Goal: Task Accomplishment & Management: Complete application form

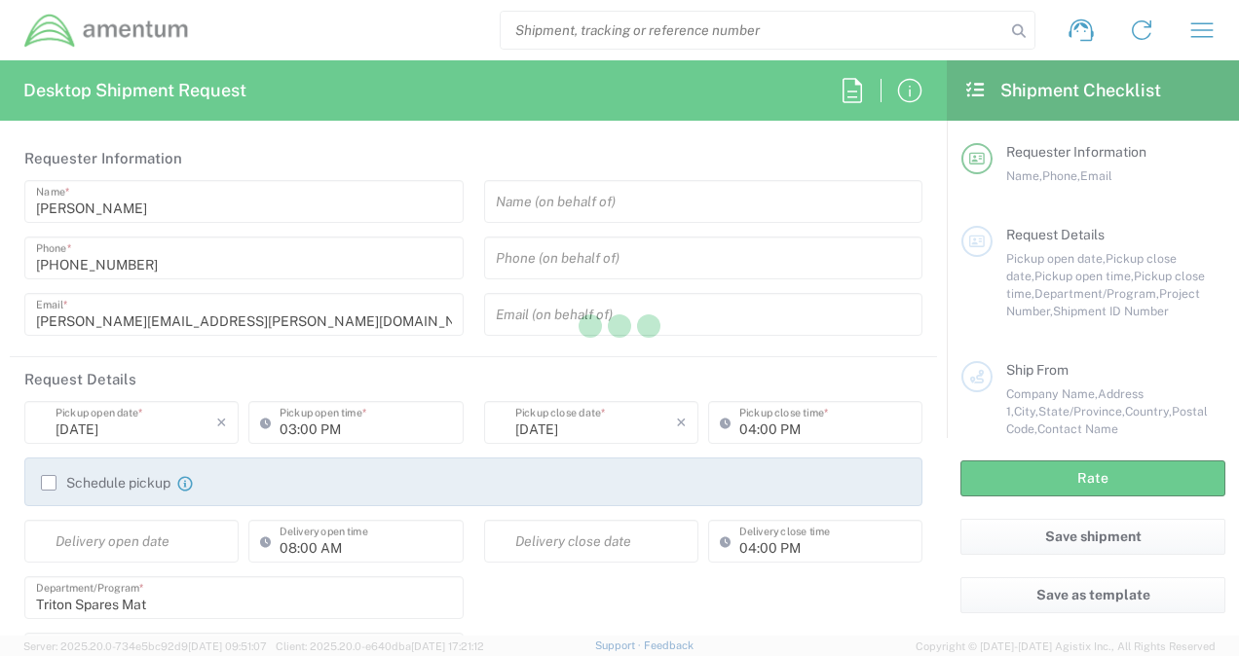
type input "[GEOGRAPHIC_DATA]"
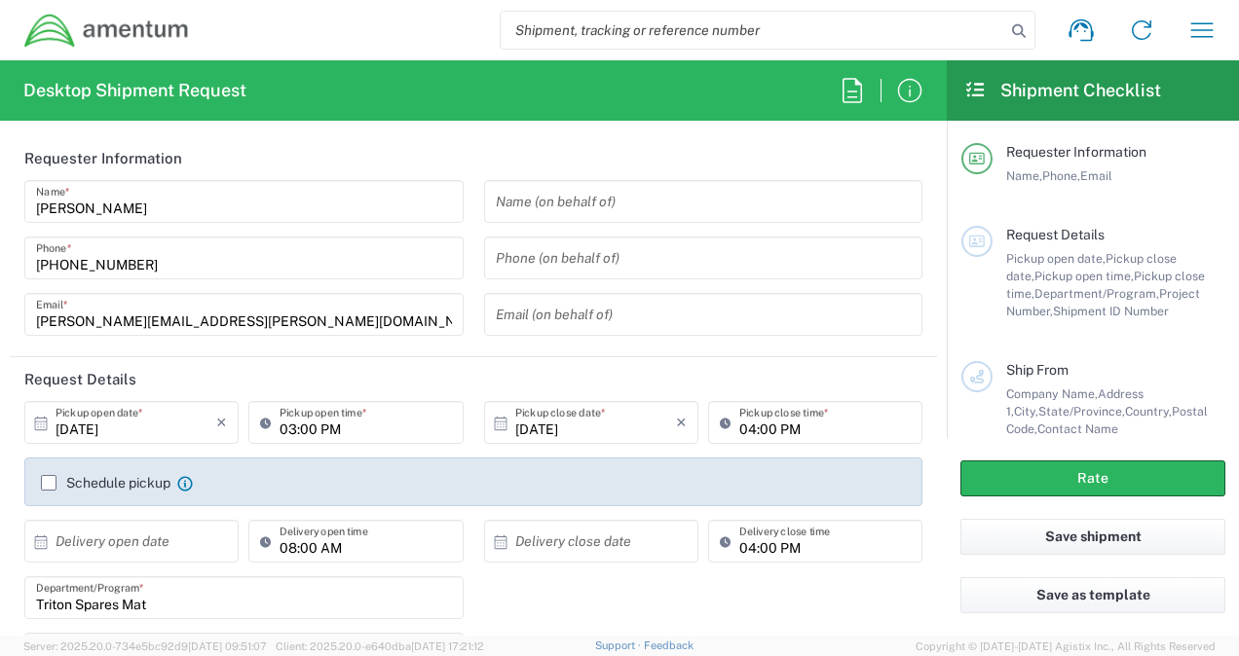
type input "3566.04.0001.TRI2.MATS.3000.00"
click at [159, 427] on input "[DATE]" at bounding box center [136, 423] width 161 height 34
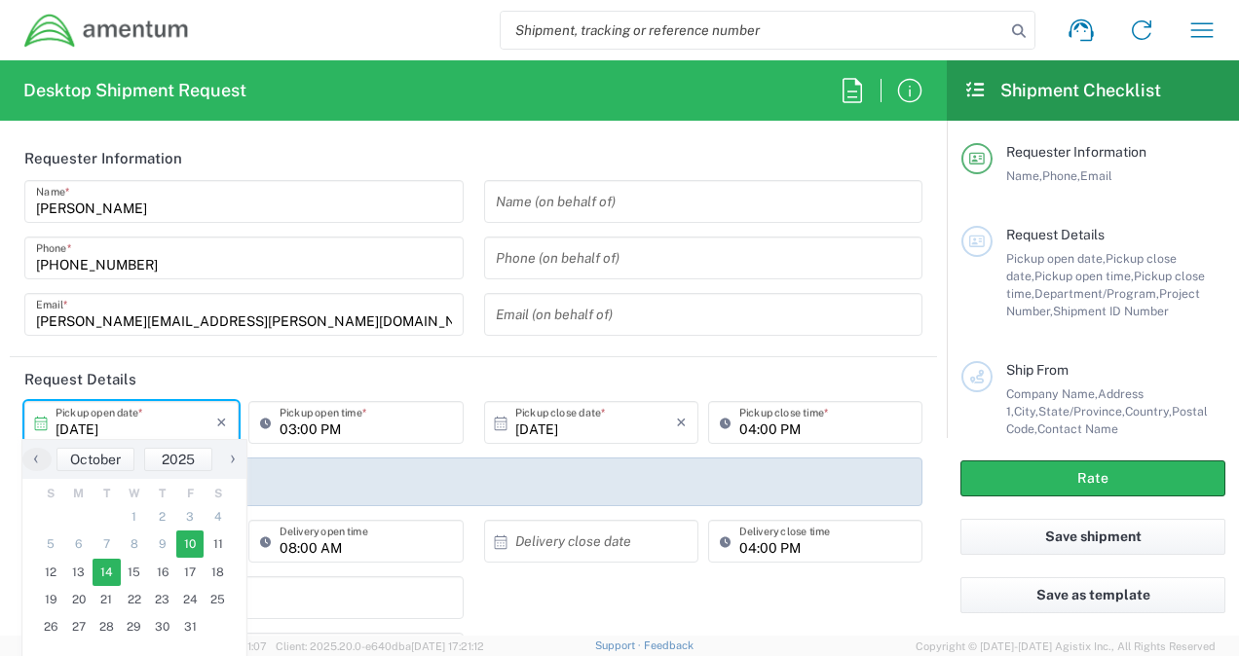
click at [101, 568] on span "14" at bounding box center [107, 572] width 28 height 27
type input "[DATE]"
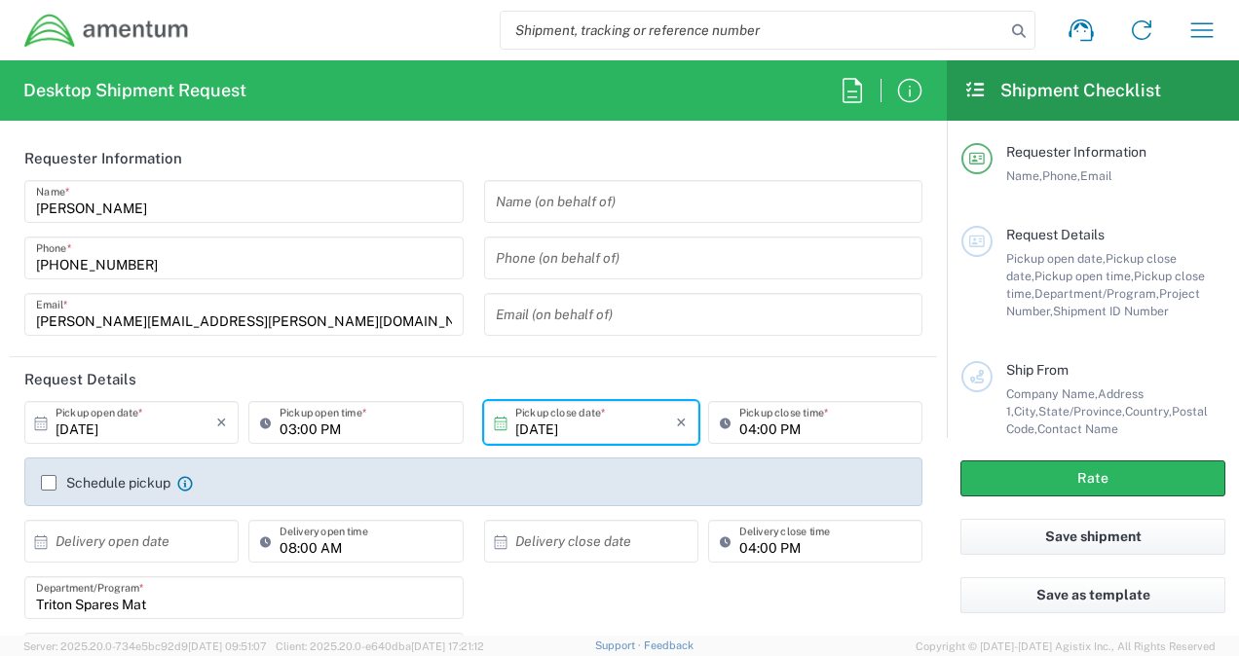
click at [292, 427] on input "03:00 PM" at bounding box center [364, 423] width 171 height 34
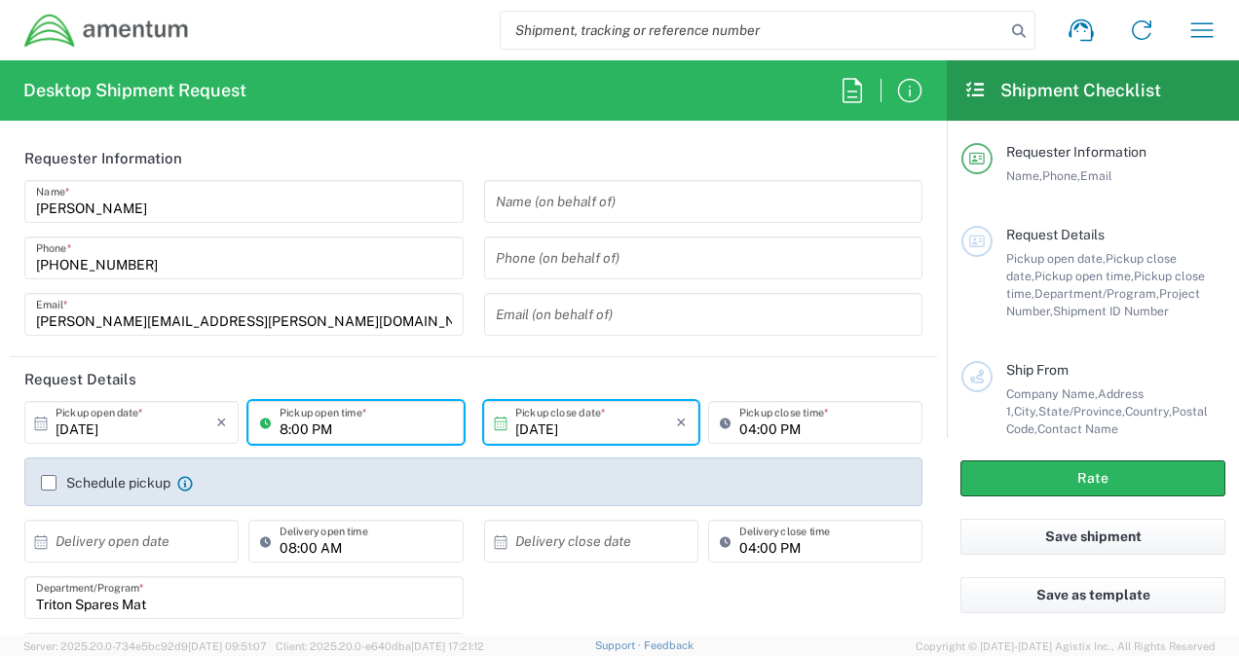
click at [743, 425] on input "04:00 PM" at bounding box center [824, 423] width 171 height 34
type input "08:00 PM"
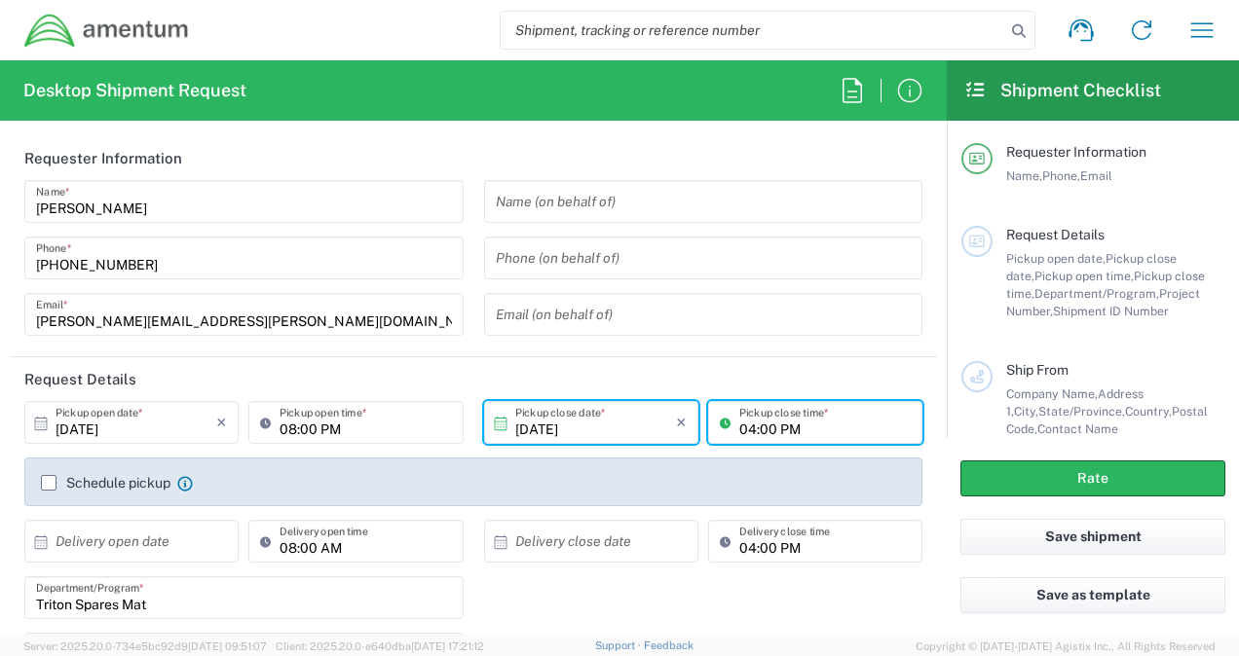
click at [107, 547] on input "text" at bounding box center [136, 542] width 161 height 34
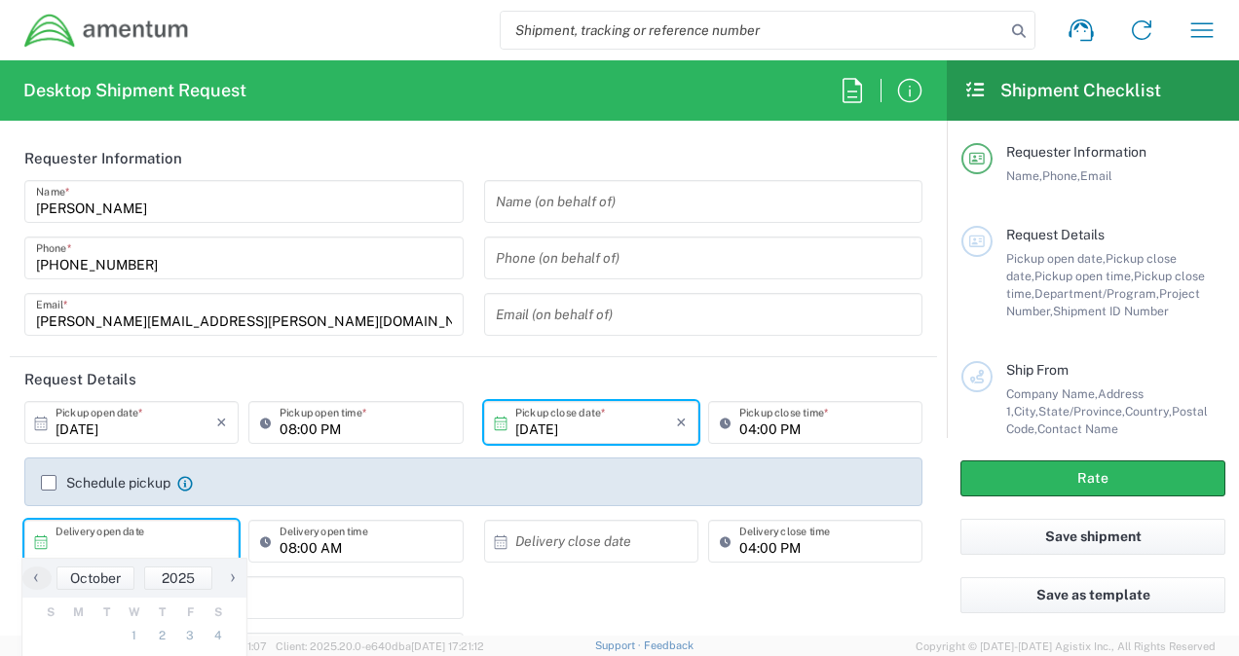
scroll to position [259, 0]
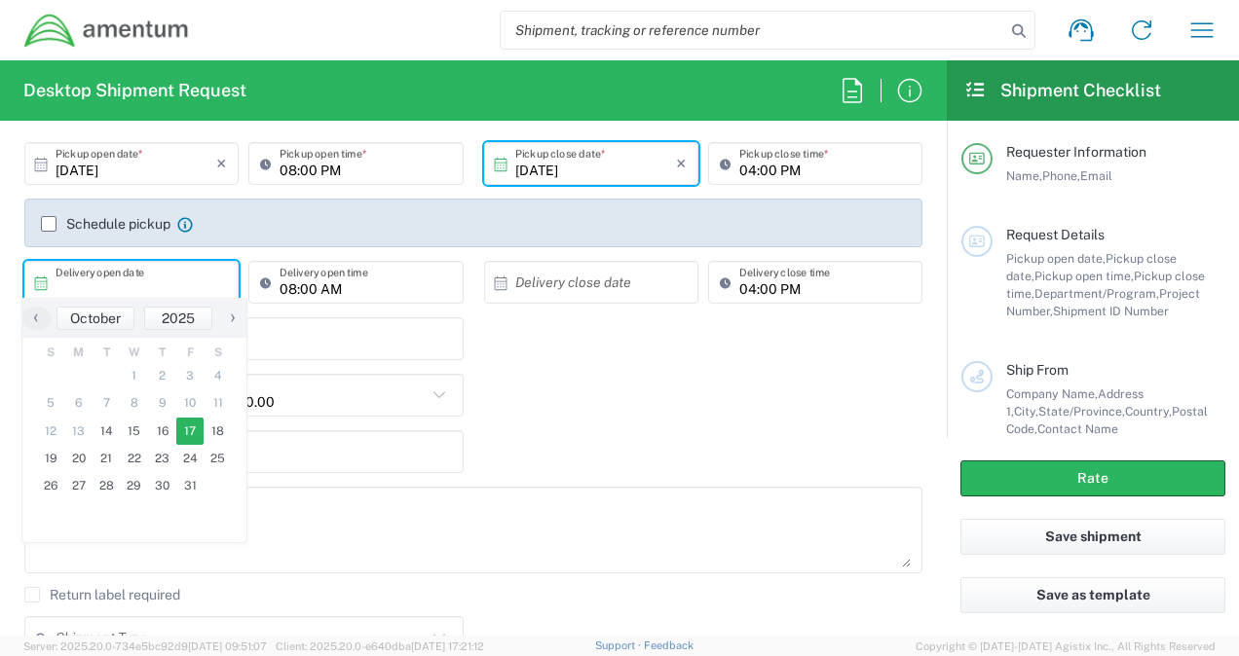
click at [182, 434] on span "17" at bounding box center [190, 431] width 28 height 27
type input "[DATE]"
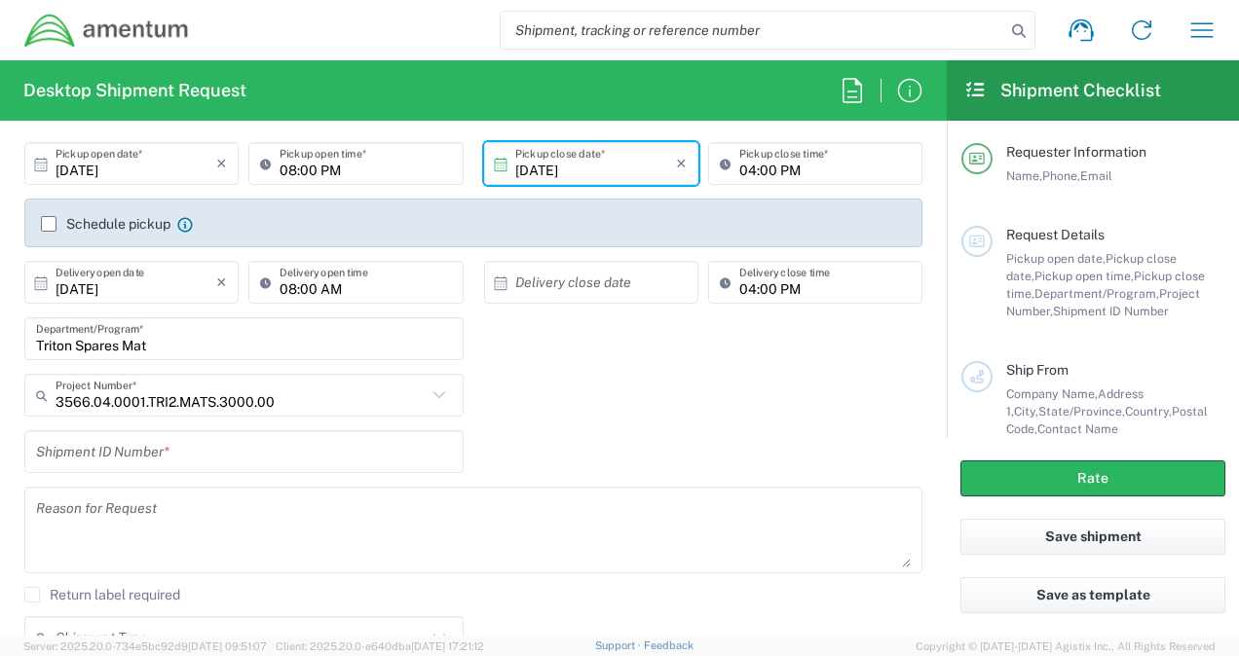
click at [155, 344] on input "Triton Spares Mat" at bounding box center [244, 339] width 416 height 34
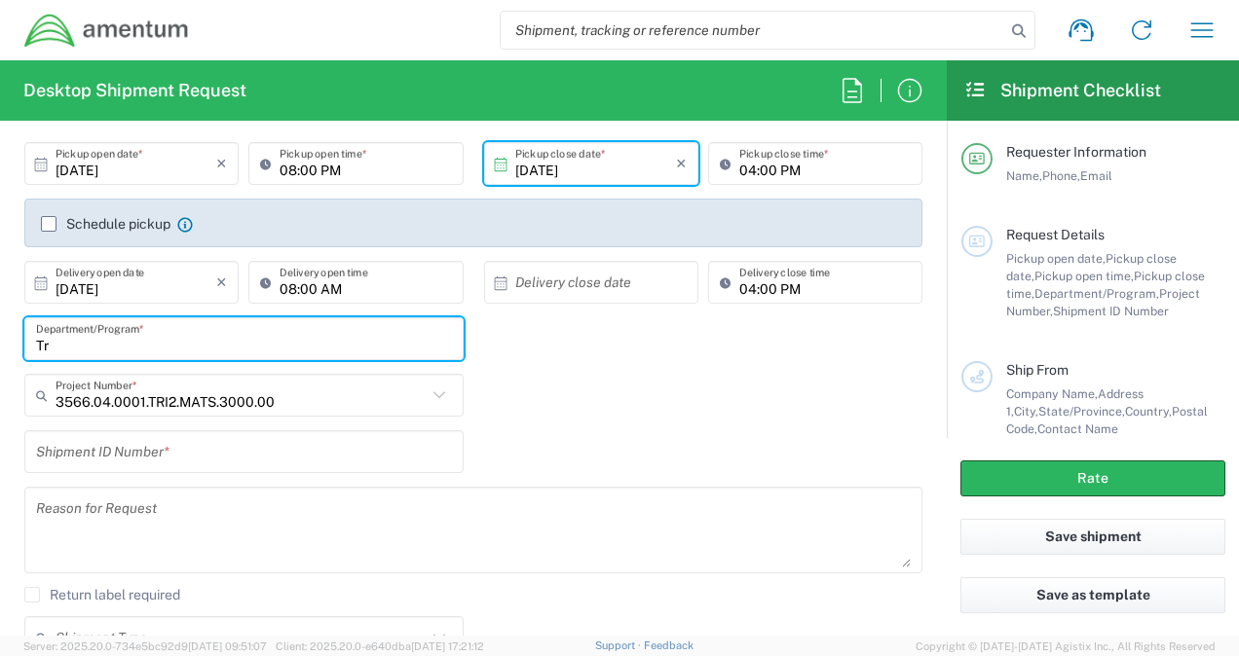
type input "T"
type input "OVERHEAD - FPA DUPLICATE SHIPMENT"
click at [273, 403] on input "3566.04.0001.TRI2.MATS.3000.00" at bounding box center [241, 396] width 371 height 34
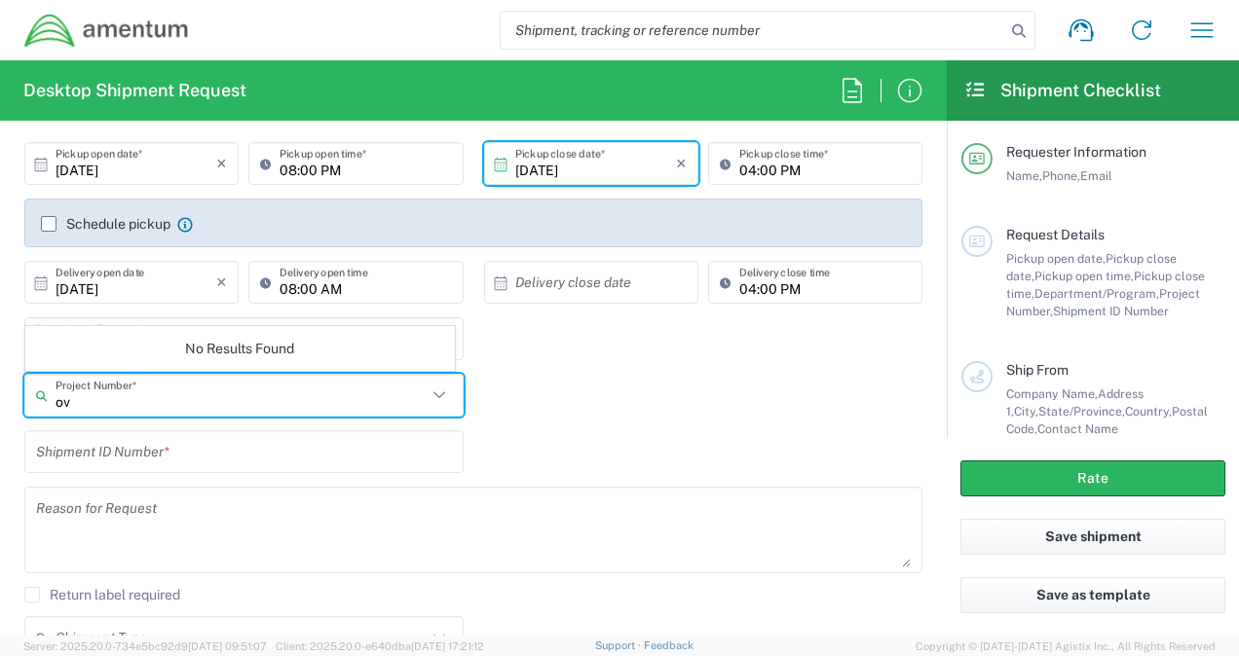
type input "o"
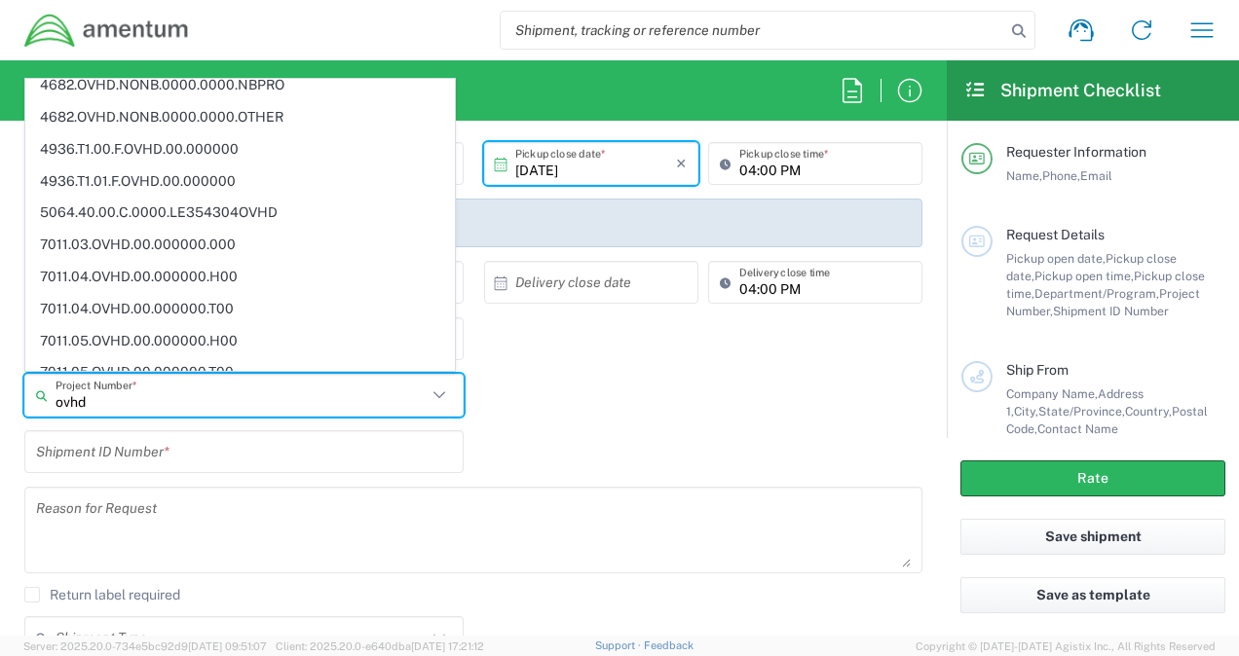
scroll to position [0, 0]
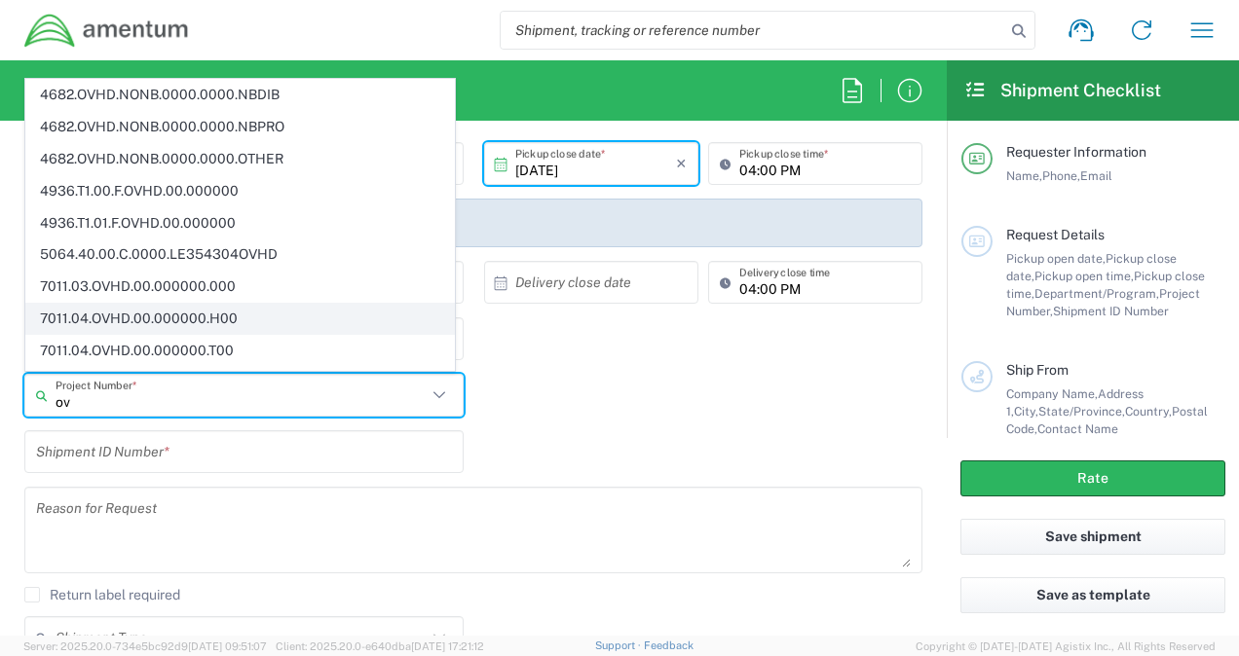
type input "o"
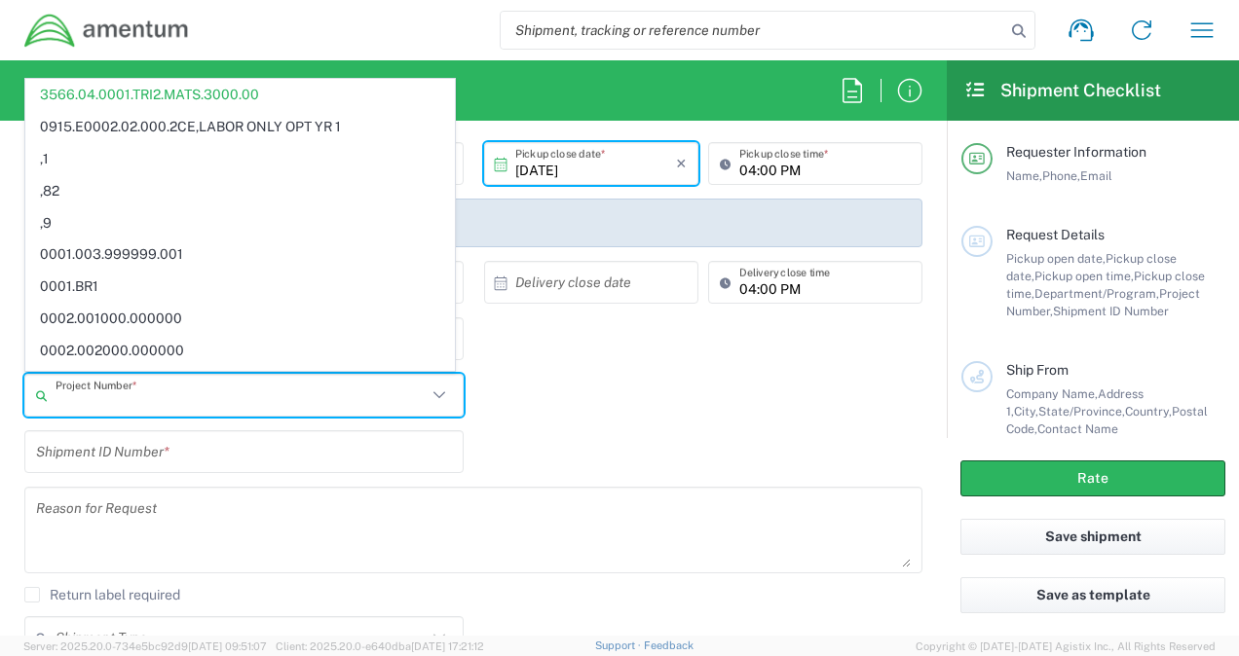
click at [586, 384] on div "Project Number * 3566.04.0001.TRI2.MATS.3000.00 0915.E0002.02.000.2CE,LABOR ONL…" at bounding box center [474, 402] width 918 height 56
type input "3566.04.0001.TRI2.MATS.3000.00"
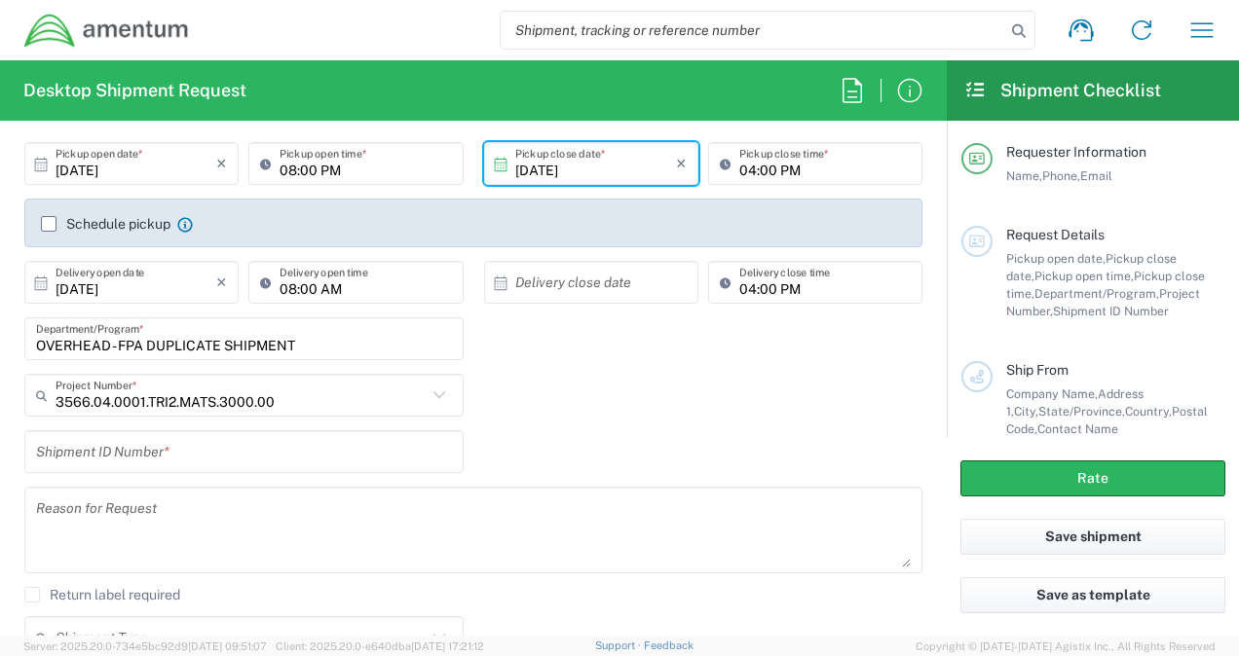
click at [311, 409] on input "3566.04.0001.TRI2.MATS.3000.00" at bounding box center [241, 396] width 371 height 34
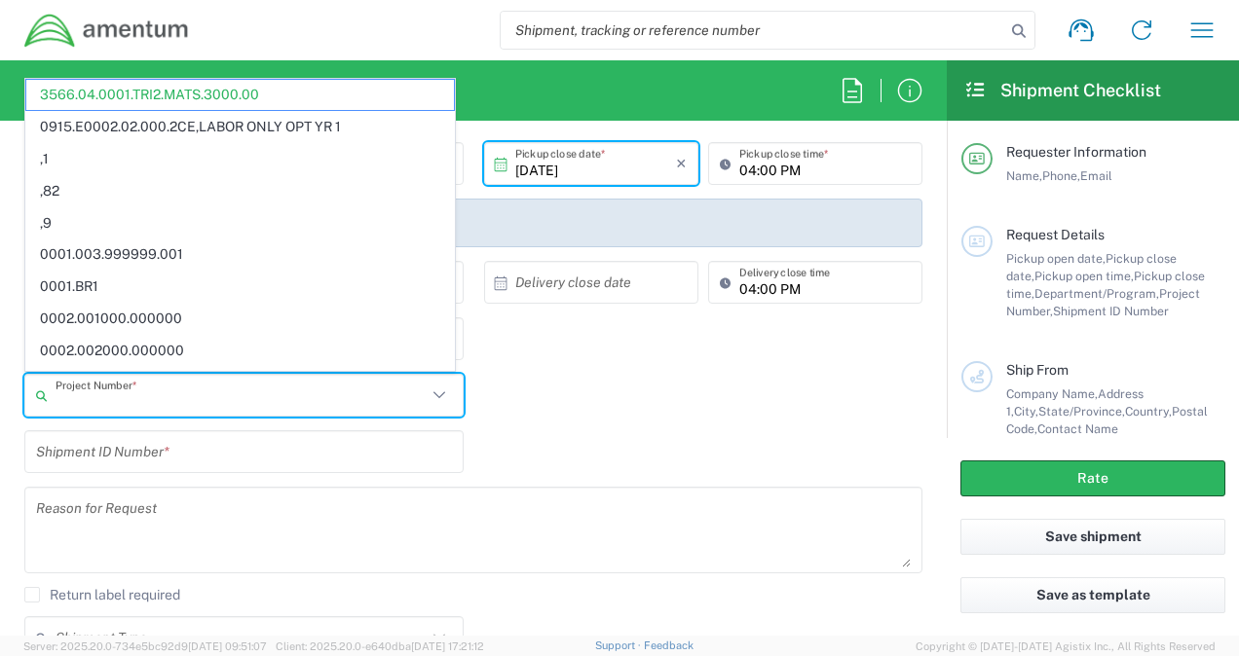
paste input "3566.04.0001.FPP2.MATS.3000.00"
click at [303, 393] on input "3566.04.0001.FPP2.MATS.3000.00" at bounding box center [246, 396] width 380 height 34
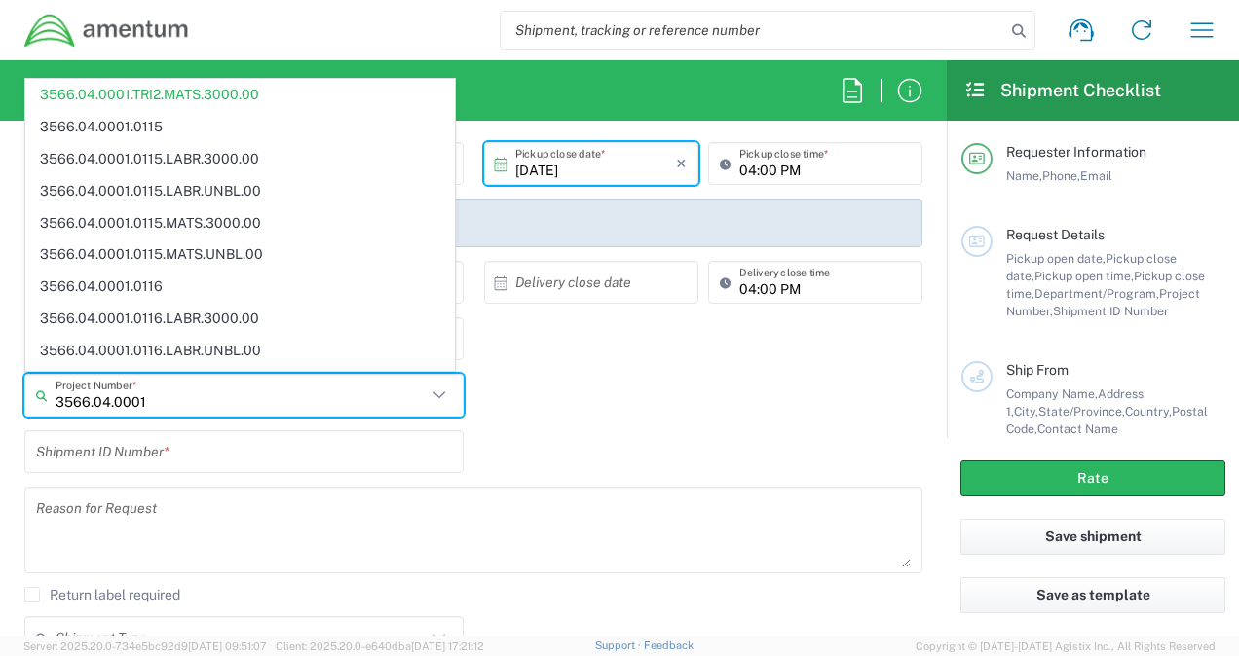
click at [169, 403] on input "3566.04.0001" at bounding box center [241, 396] width 371 height 34
click at [150, 400] on input "3566.04.0001" at bounding box center [241, 396] width 371 height 34
type input "3"
drag, startPoint x: 70, startPoint y: 403, endPoint x: 58, endPoint y: 401, distance: 11.8
click at [58, 401] on input "text" at bounding box center [246, 396] width 380 height 34
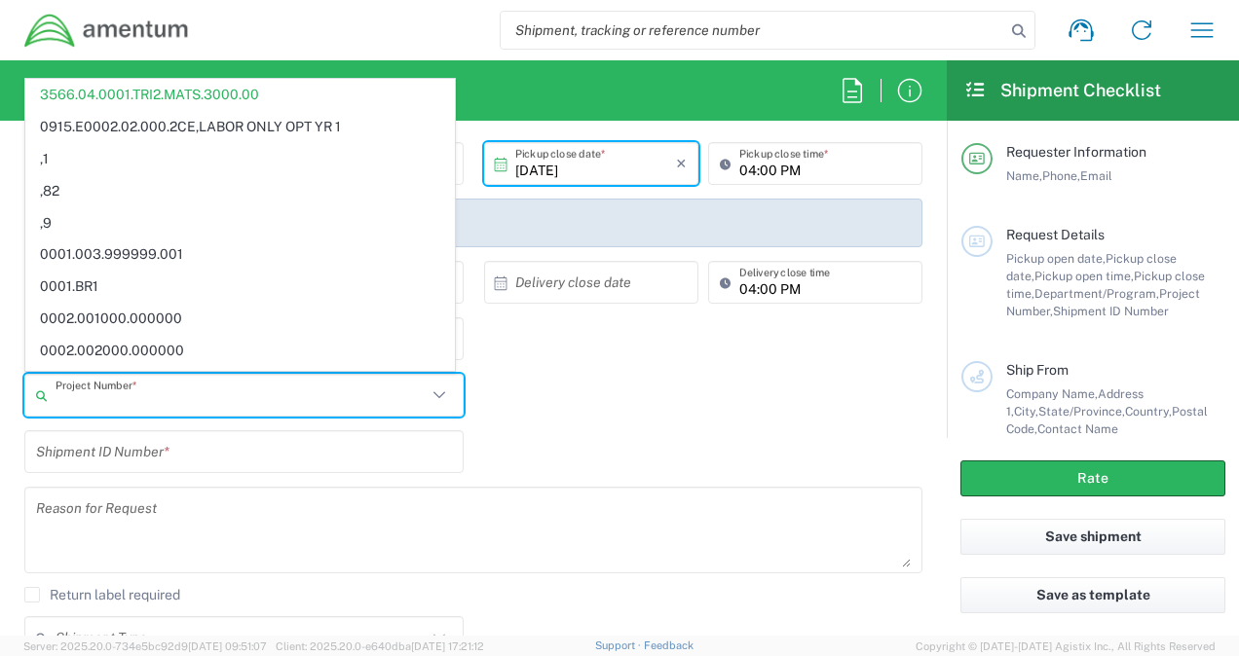
paste input "3566.04.0001.FPP2.MATS.3000.00"
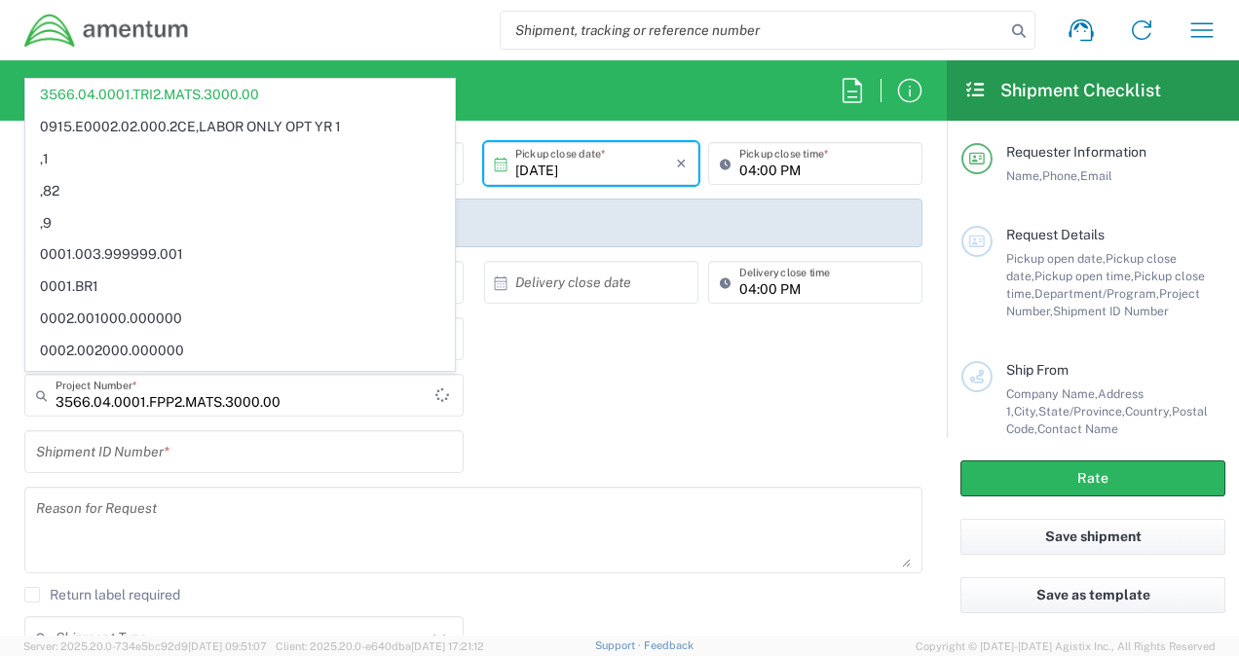
click at [526, 397] on div "3566.04.0001.FPP2.MATS.3000.00 Project Number * 3566.04.0001.TRI2.MATS.3000.00 …" at bounding box center [474, 402] width 918 height 56
type input "3566.04.0001.TRI2.MATS.3000.00"
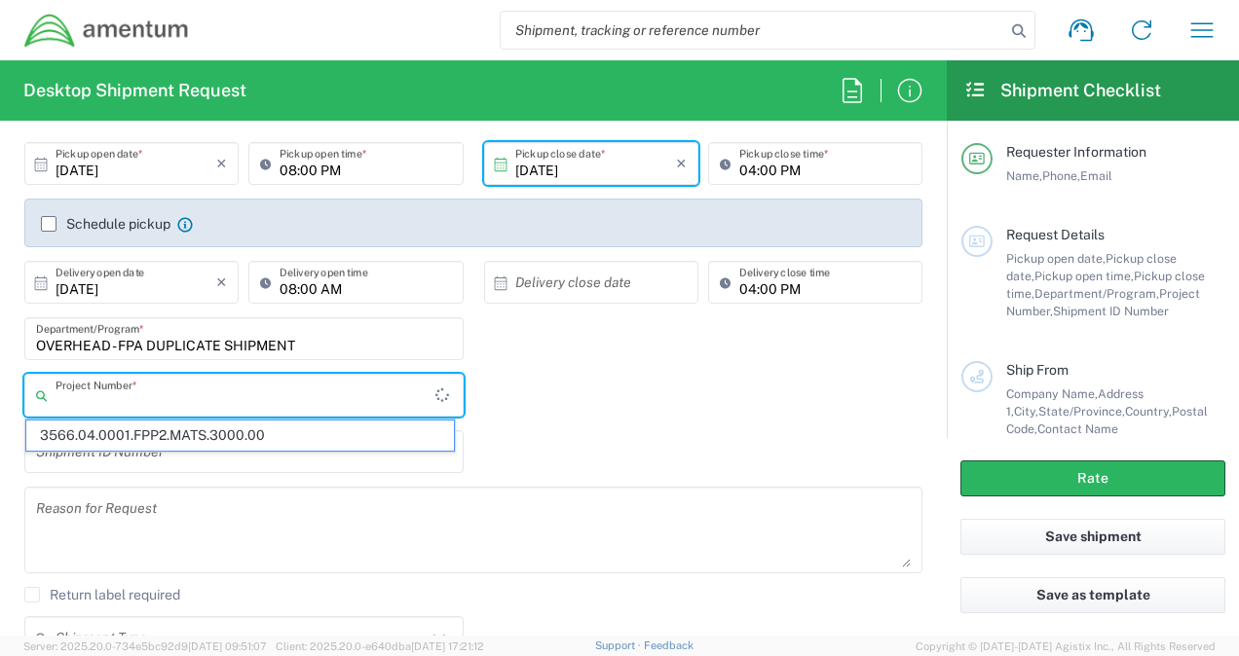
click at [173, 398] on input "text" at bounding box center [246, 396] width 380 height 34
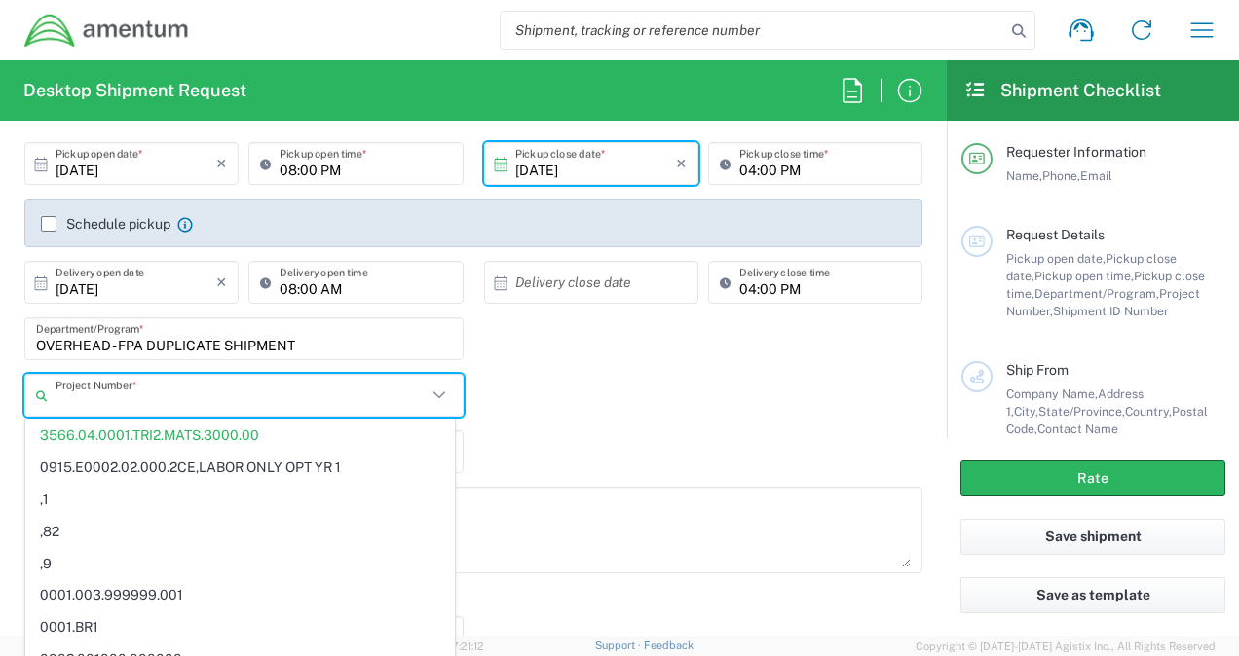
paste input "3566.04.0001.FPP2.MATS.3000.00"
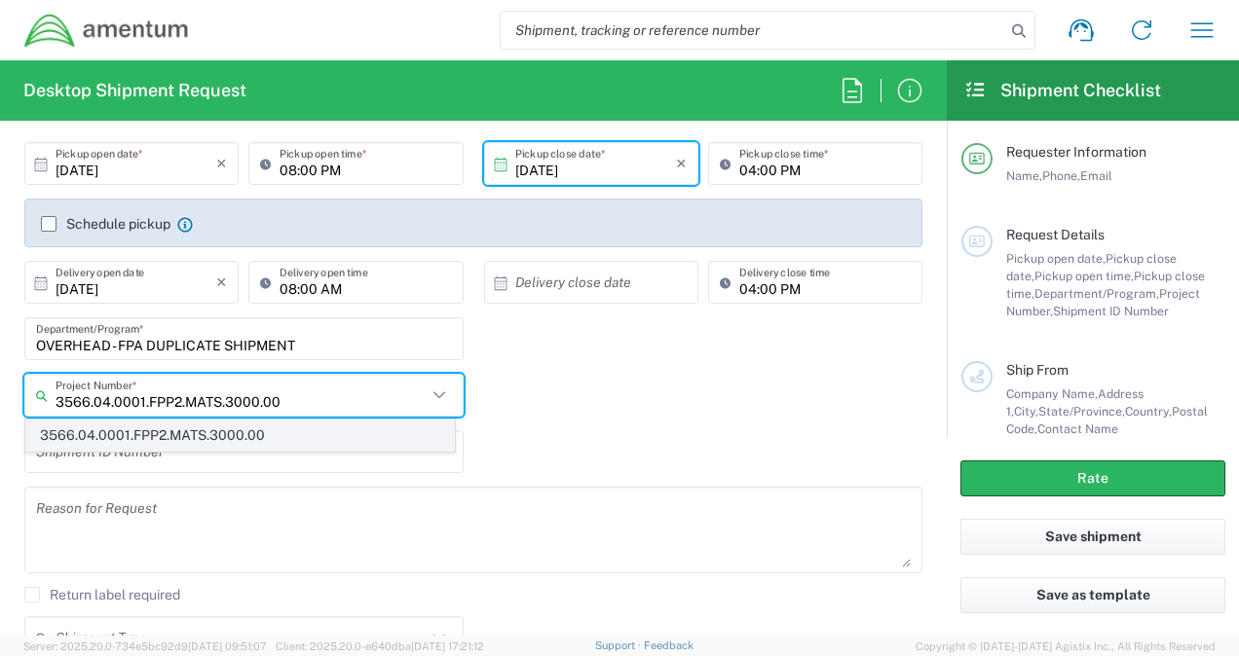
click at [176, 439] on span "3566.04.0001.FPP2.MATS.3000.00" at bounding box center [239, 436] width 427 height 30
type input "3566.04.0001.FPP2.MATS.3000.00"
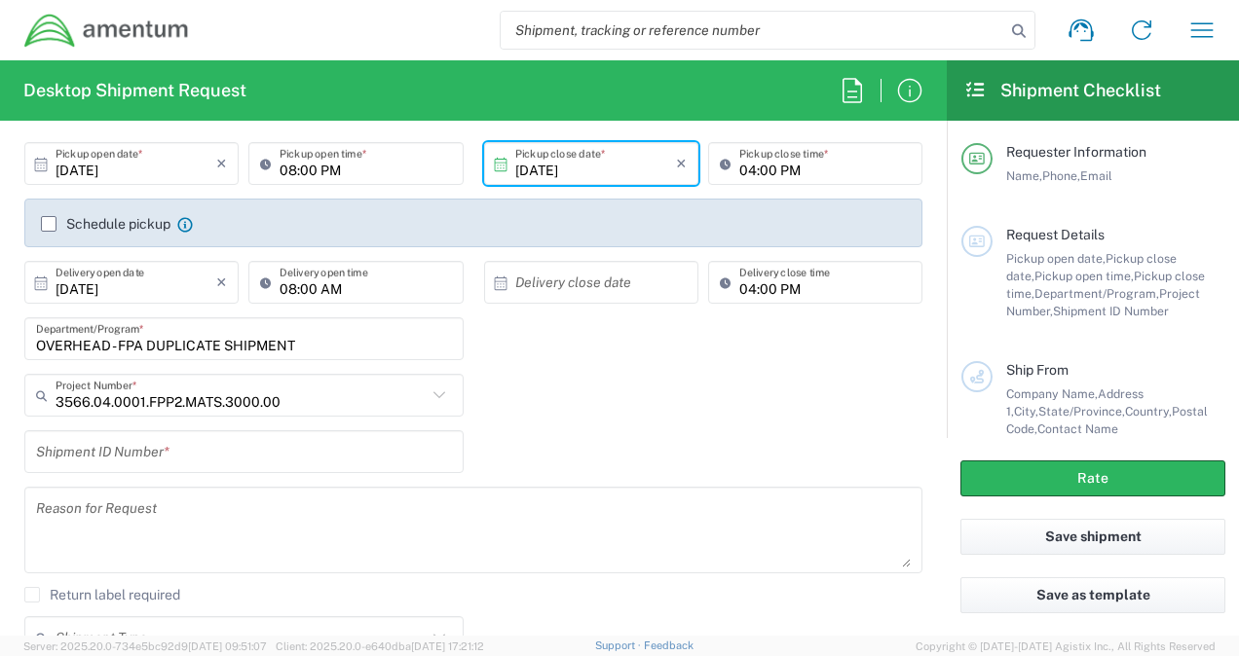
click at [557, 397] on div "3566.04.0001.FPP2.MATS.3000.00 Project Number * 3566.04.0001.FPP2.MATS.3000.00" at bounding box center [474, 402] width 918 height 56
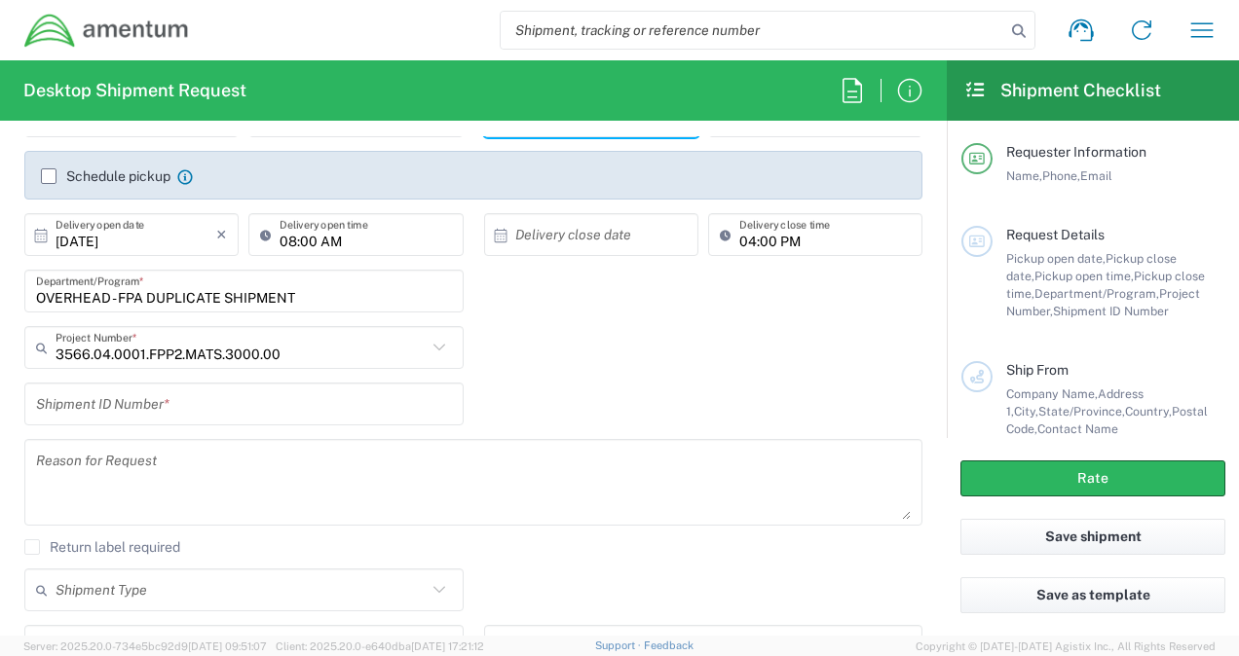
scroll to position [259, 0]
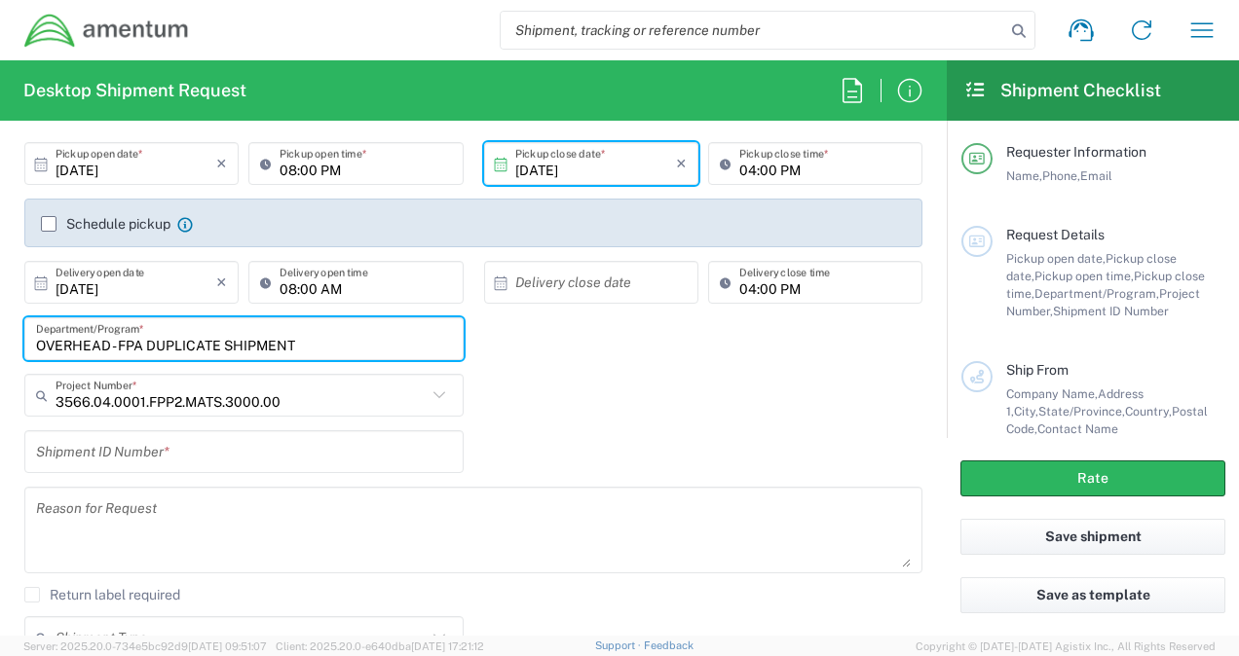
drag, startPoint x: 119, startPoint y: 342, endPoint x: 36, endPoint y: 345, distance: 82.8
click at [36, 345] on input "OVERHEAD - FPA DUPLICATE SHIPMENT" at bounding box center [244, 339] width 416 height 34
click at [214, 347] on input "FPA DUPLICATE SHIPMENT" at bounding box center [244, 339] width 416 height 34
type input "FPA DUPLICATE SHIPMENT CRA1209267"
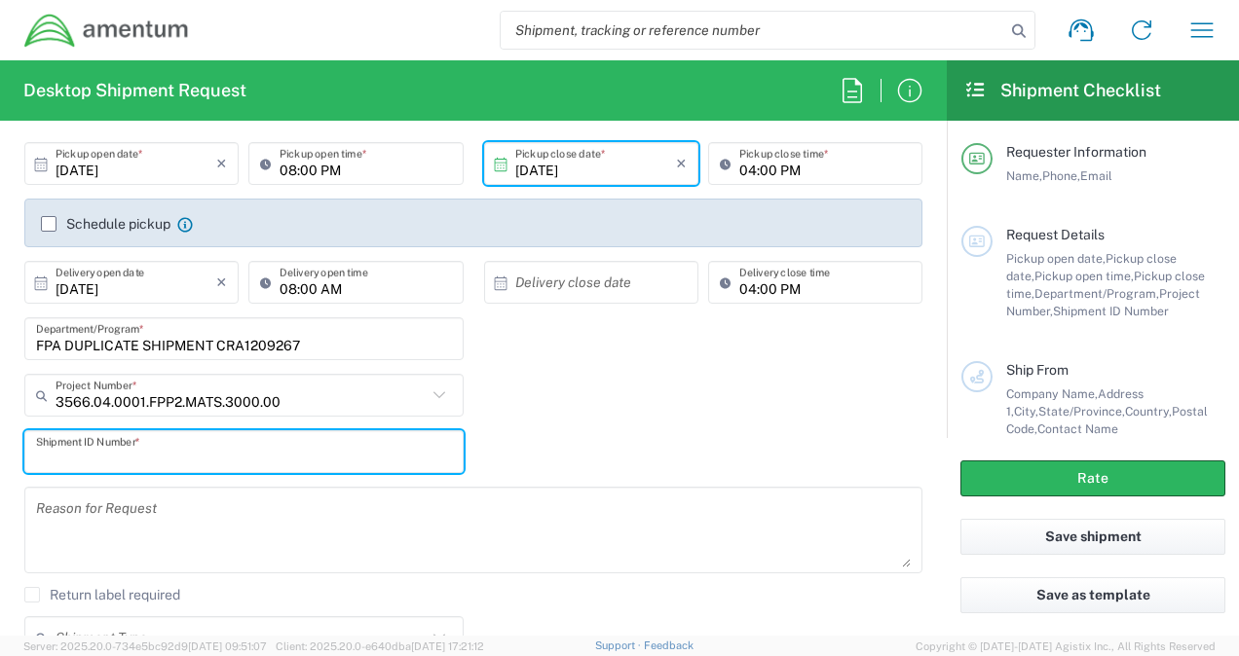
click at [341, 446] on input "text" at bounding box center [244, 452] width 416 height 34
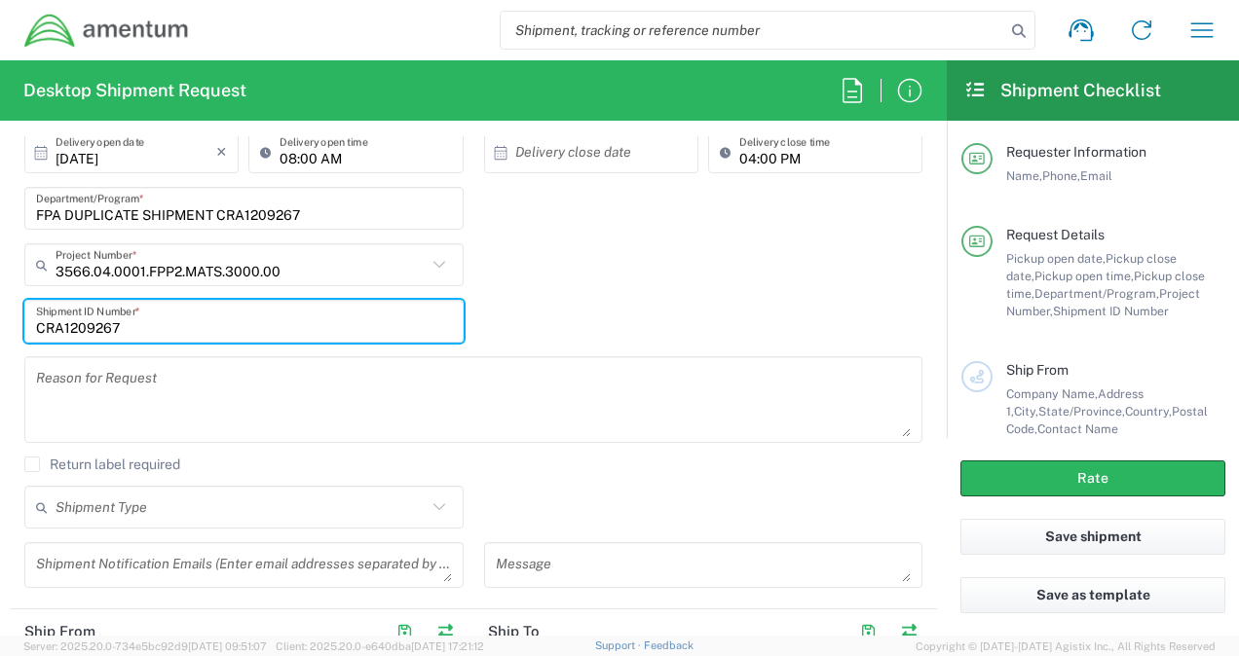
type input "CRA1209267"
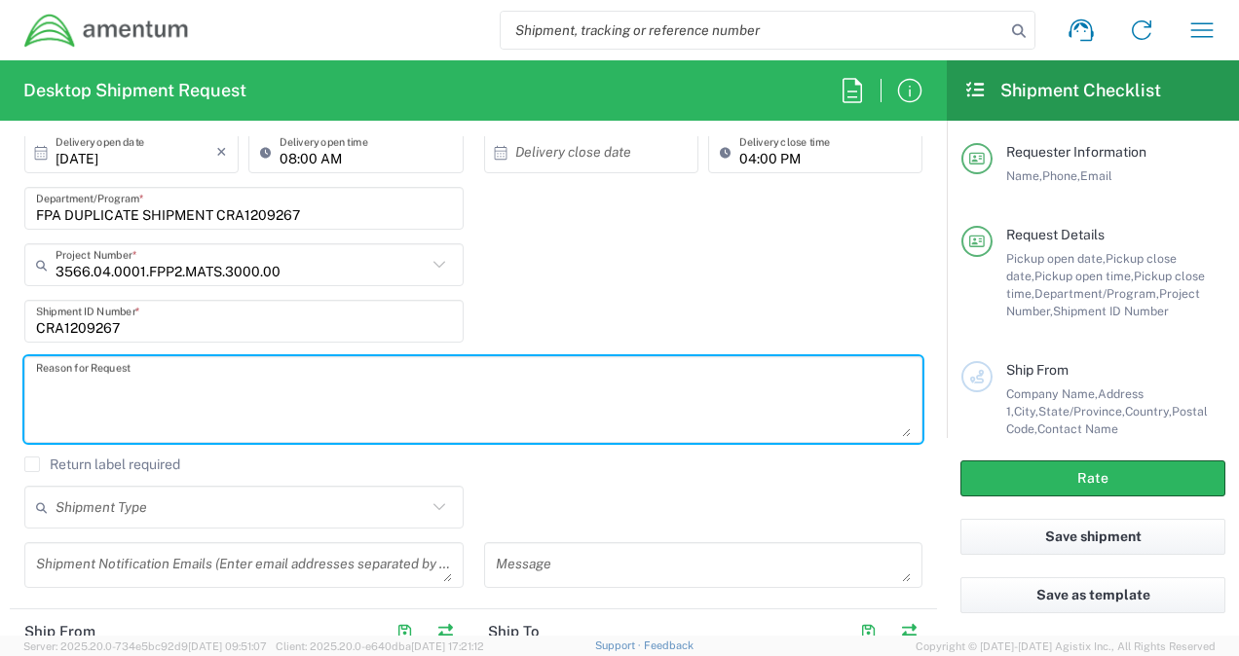
click at [102, 403] on textarea at bounding box center [473, 399] width 874 height 75
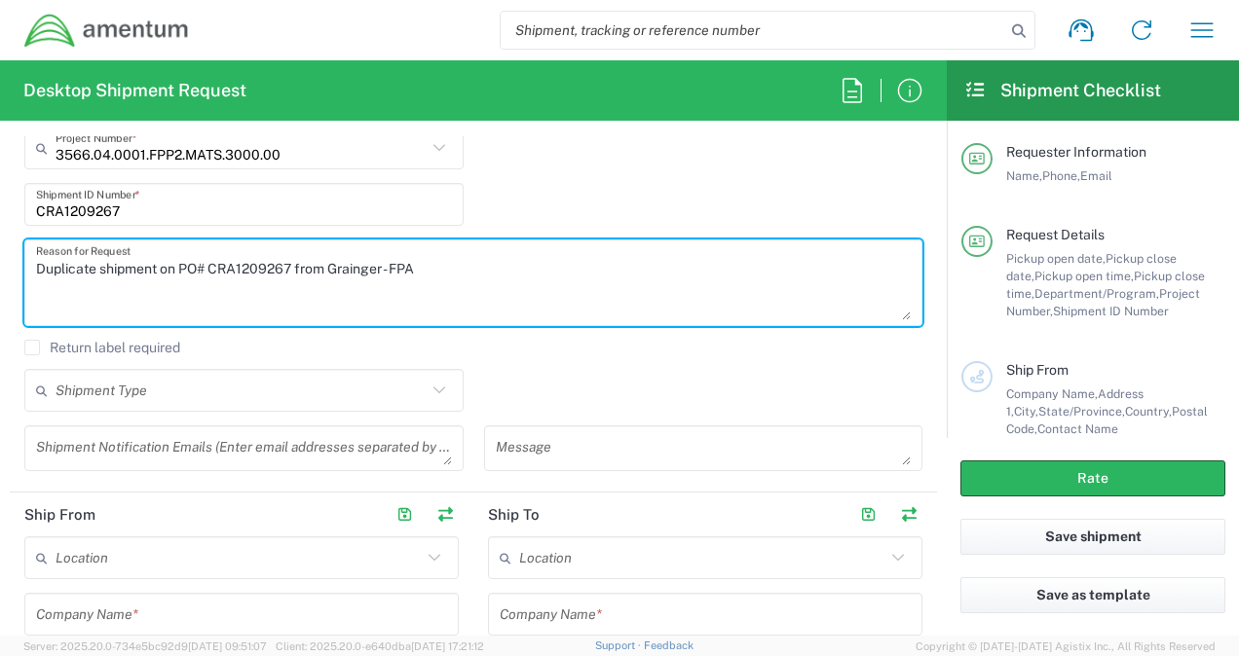
scroll to position [519, 0]
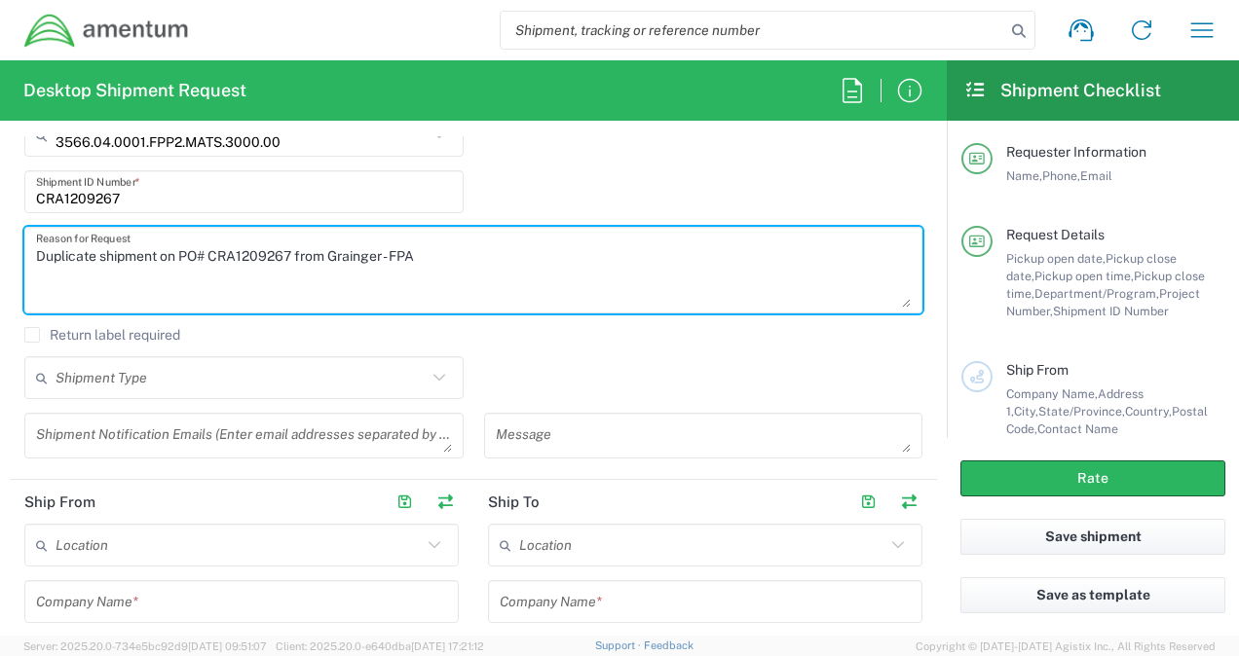
type textarea "Duplicate shipment on PO# CRA1209267 from Grainger - FPA"
click at [160, 385] on input "text" at bounding box center [241, 378] width 371 height 34
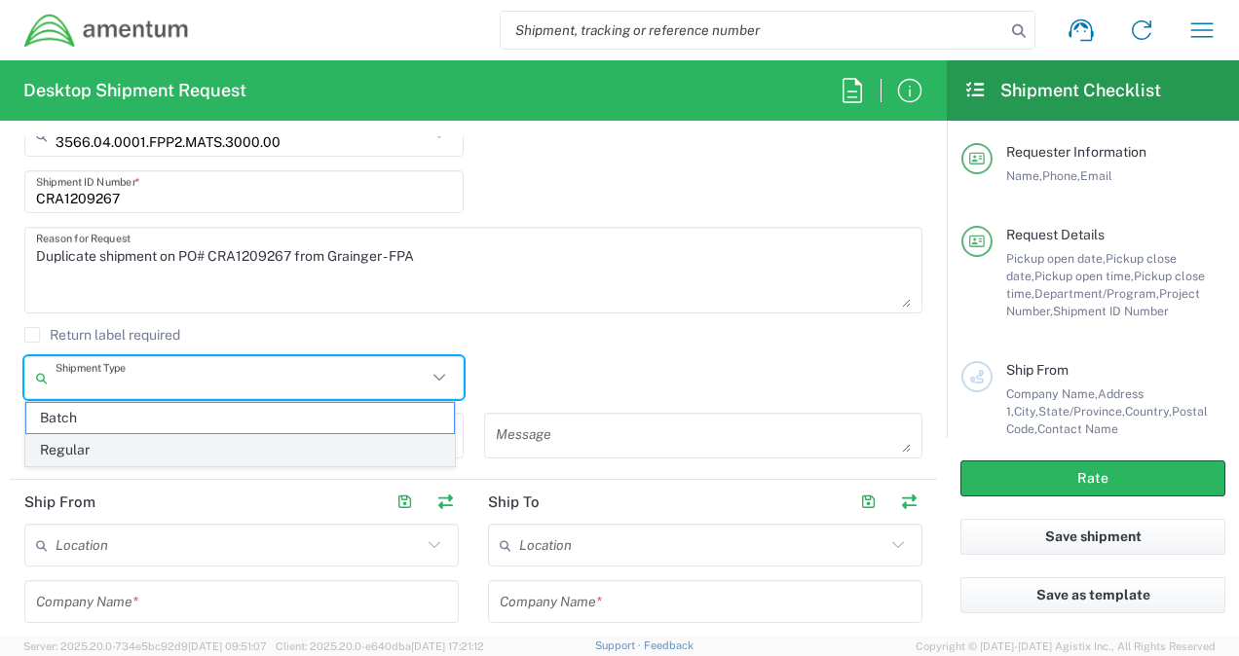
click at [87, 444] on span "Regular" at bounding box center [239, 450] width 427 height 30
type input "Regular"
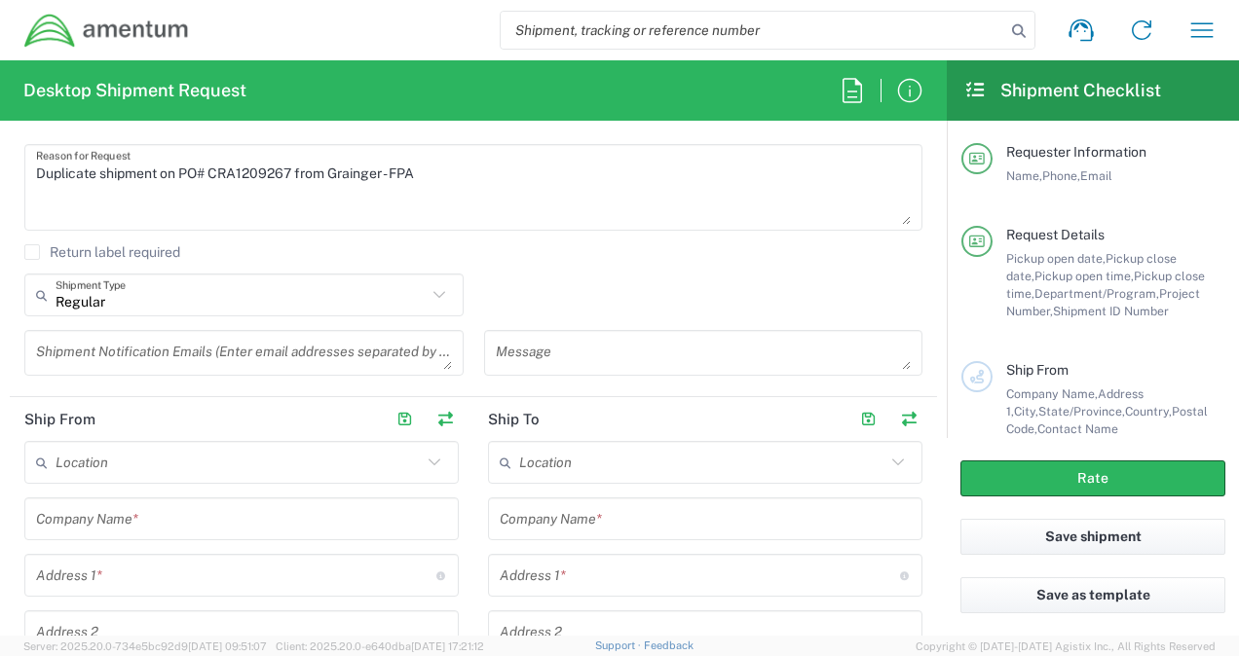
scroll to position [649, 0]
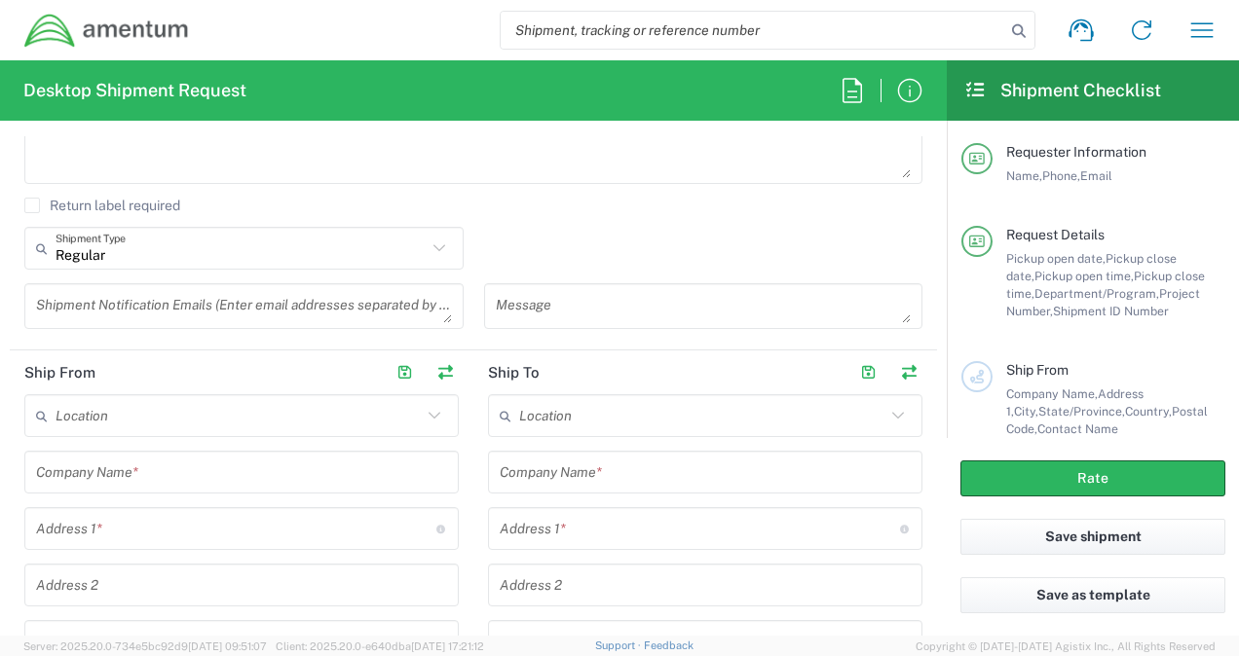
click at [160, 478] on input "text" at bounding box center [241, 473] width 411 height 34
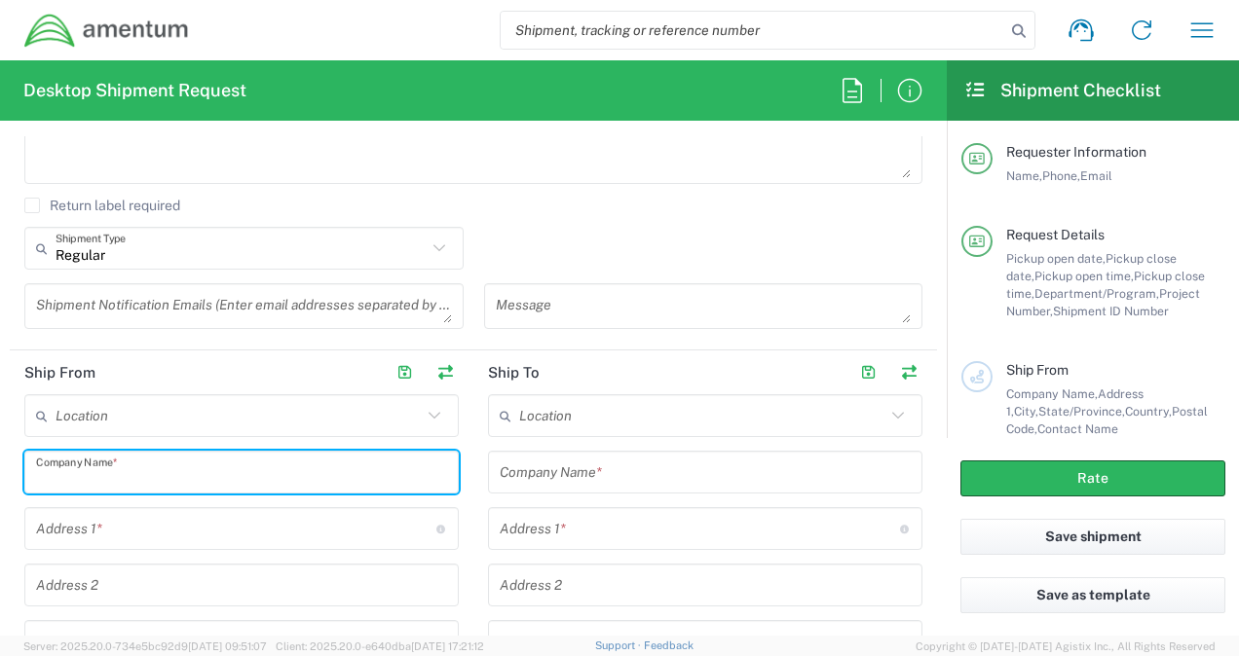
click at [119, 473] on input "text" at bounding box center [241, 473] width 411 height 34
click at [127, 425] on input "text" at bounding box center [239, 416] width 366 height 34
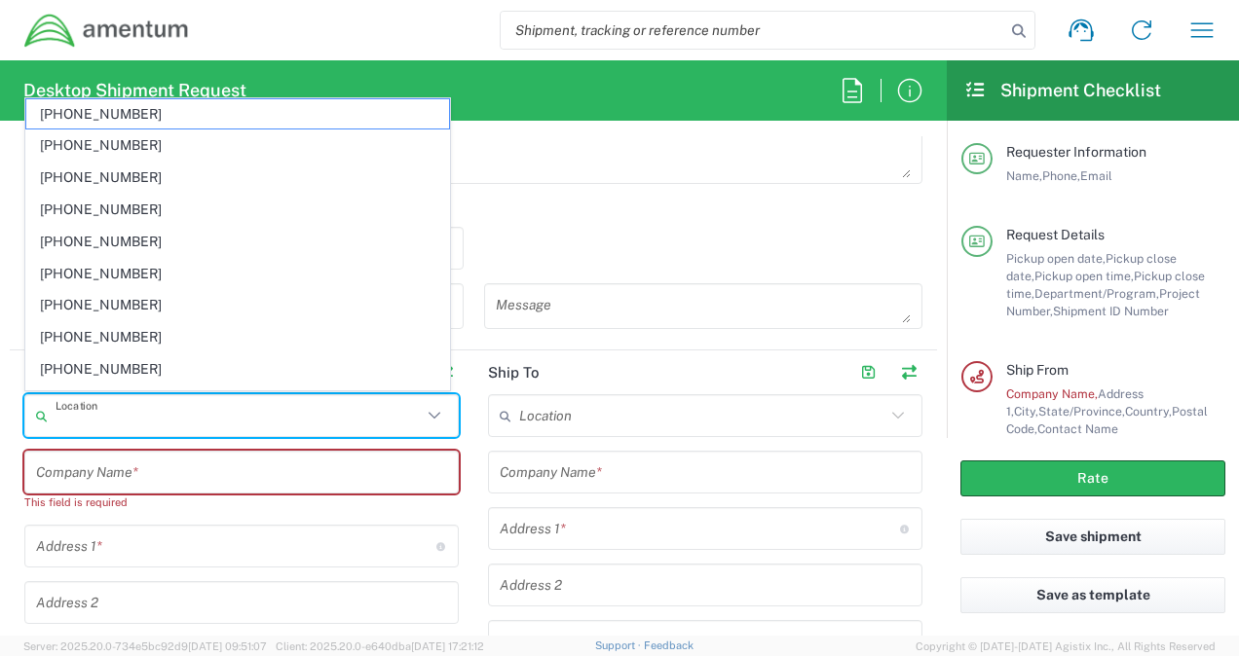
click at [111, 534] on input "text" at bounding box center [236, 547] width 400 height 34
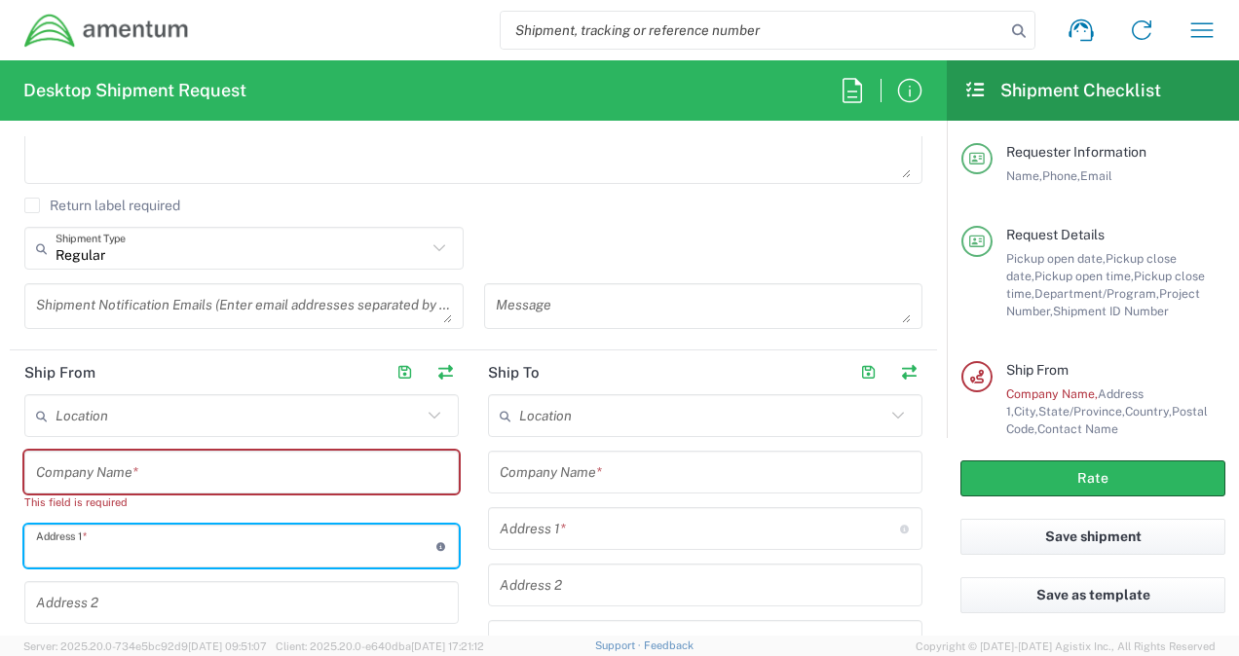
click at [109, 540] on input "text" at bounding box center [236, 547] width 400 height 34
type input "[STREET_ADDRESS]"
type input "[PERSON_NAME][EMAIL_ADDRESS][PERSON_NAME][DOMAIN_NAME]"
type input "Amentum"
type input "[PERSON_NAME]"
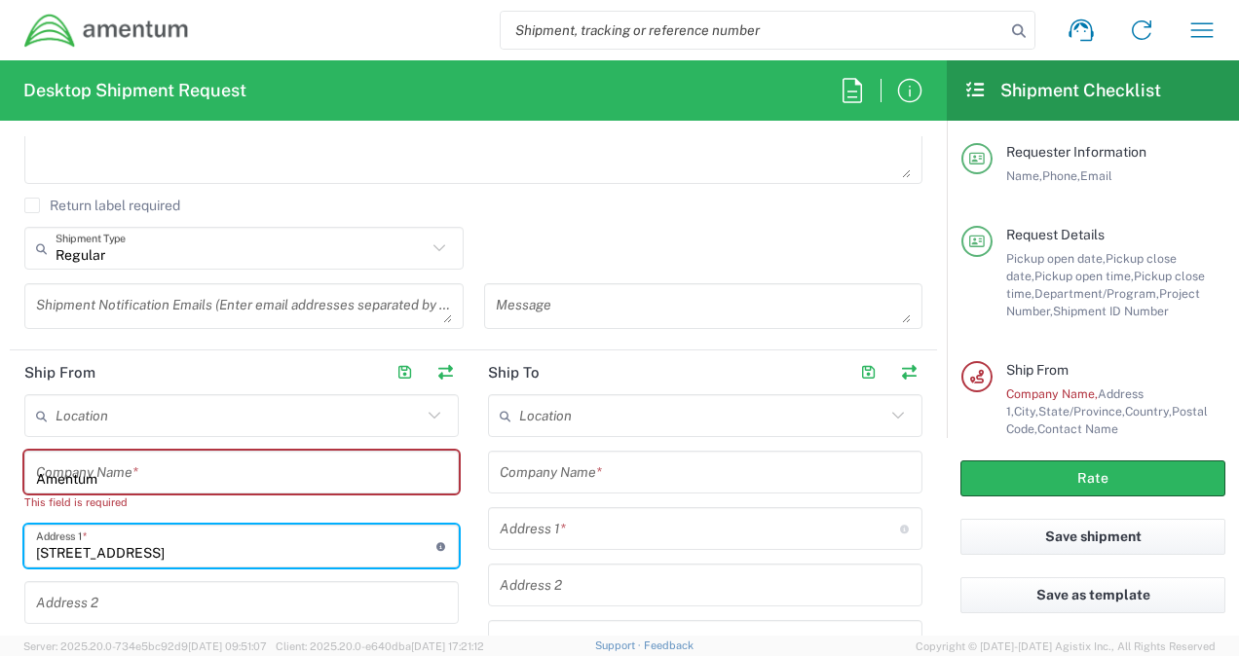
type input "[US_STATE]"
type input "47441"
type input "8127808182"
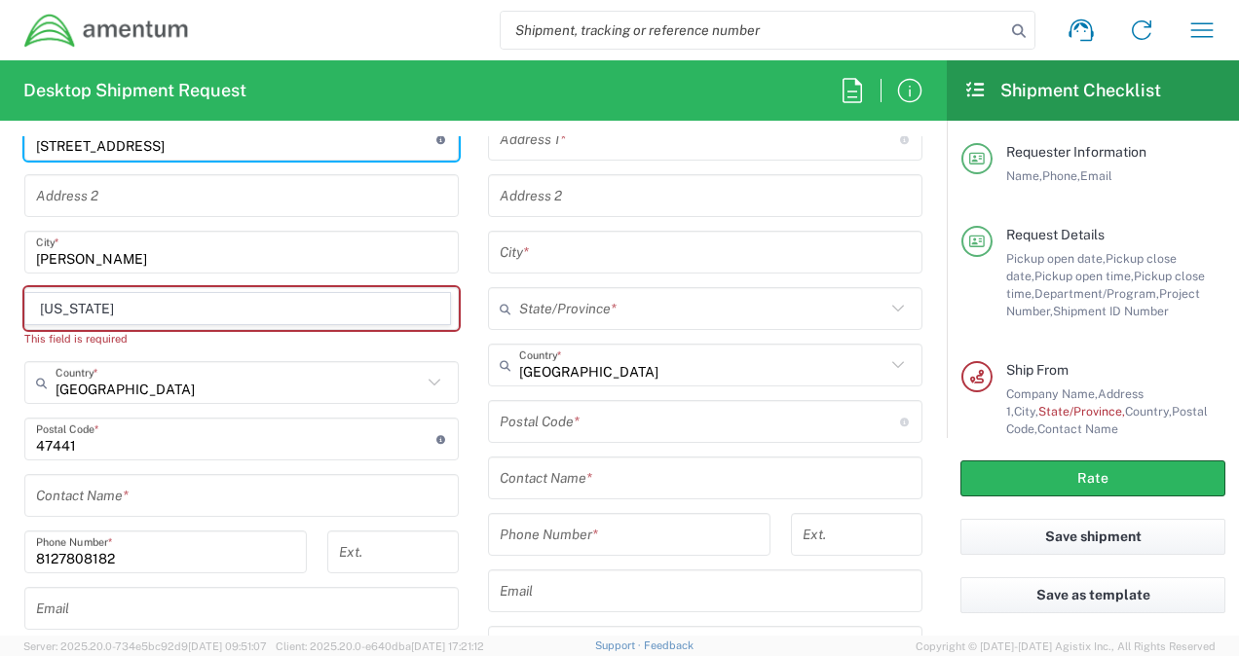
scroll to position [1169, 0]
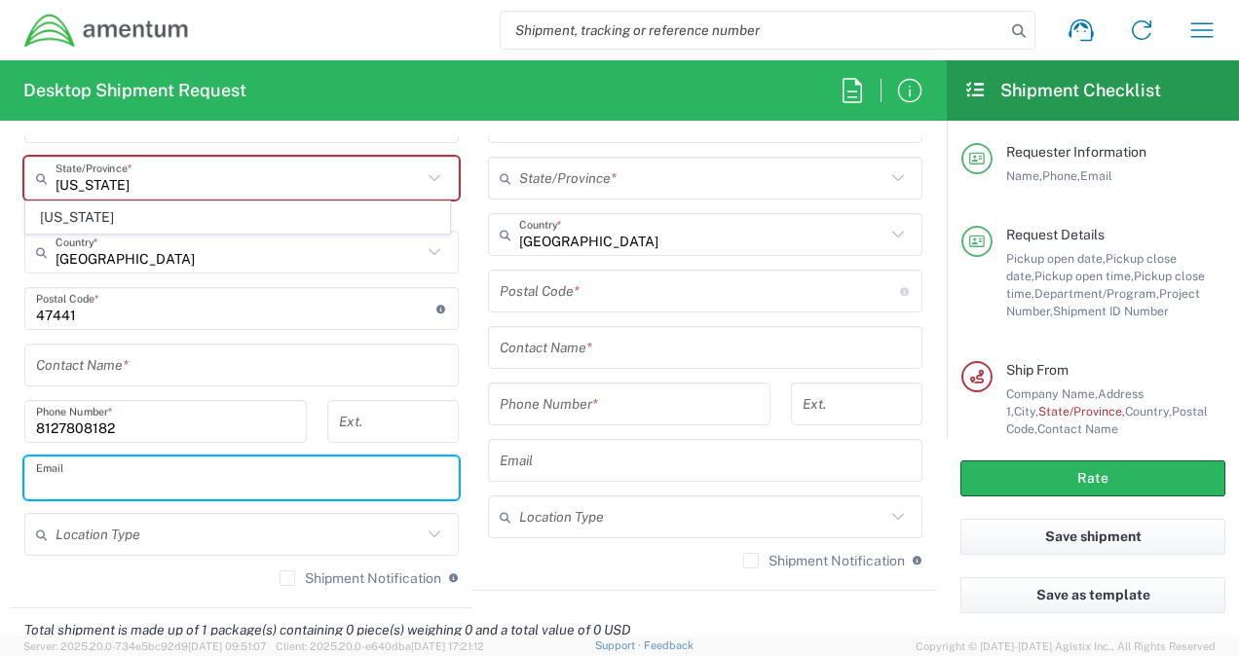
click at [113, 483] on input "text" at bounding box center [241, 479] width 411 height 34
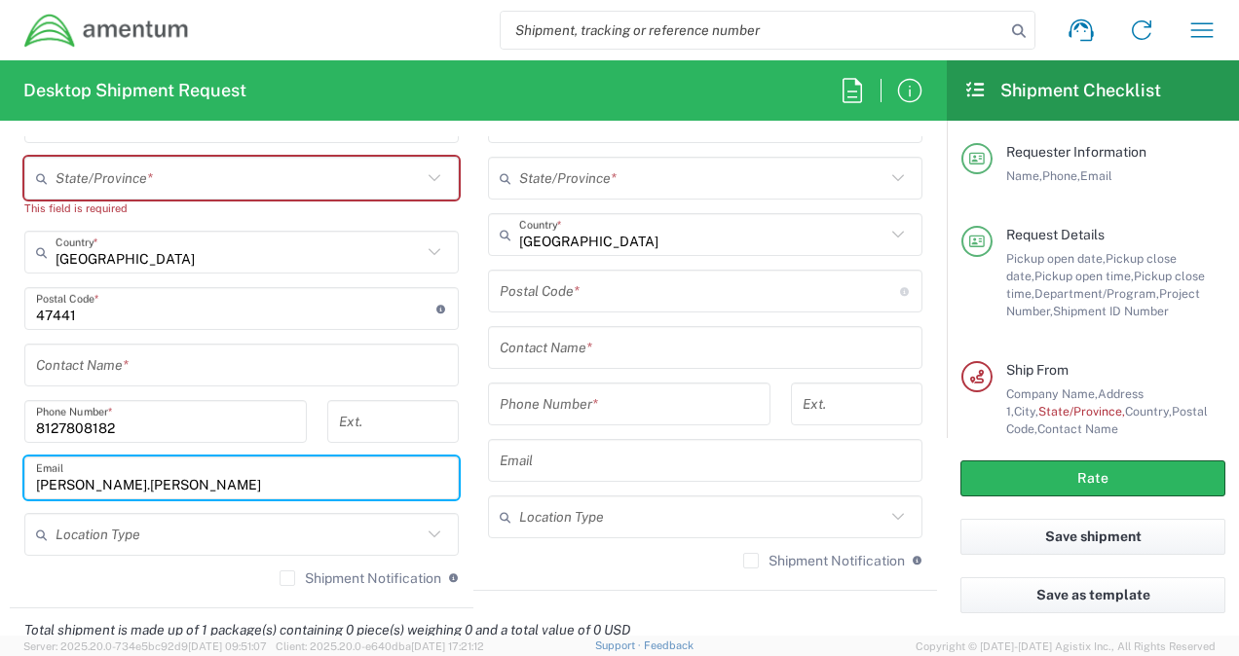
click at [119, 485] on input "[PERSON_NAME].[PERSON_NAME]" at bounding box center [241, 479] width 411 height 34
type input "[PERSON_NAME][EMAIL_ADDRESS][PERSON_NAME][DOMAIN_NAME]"
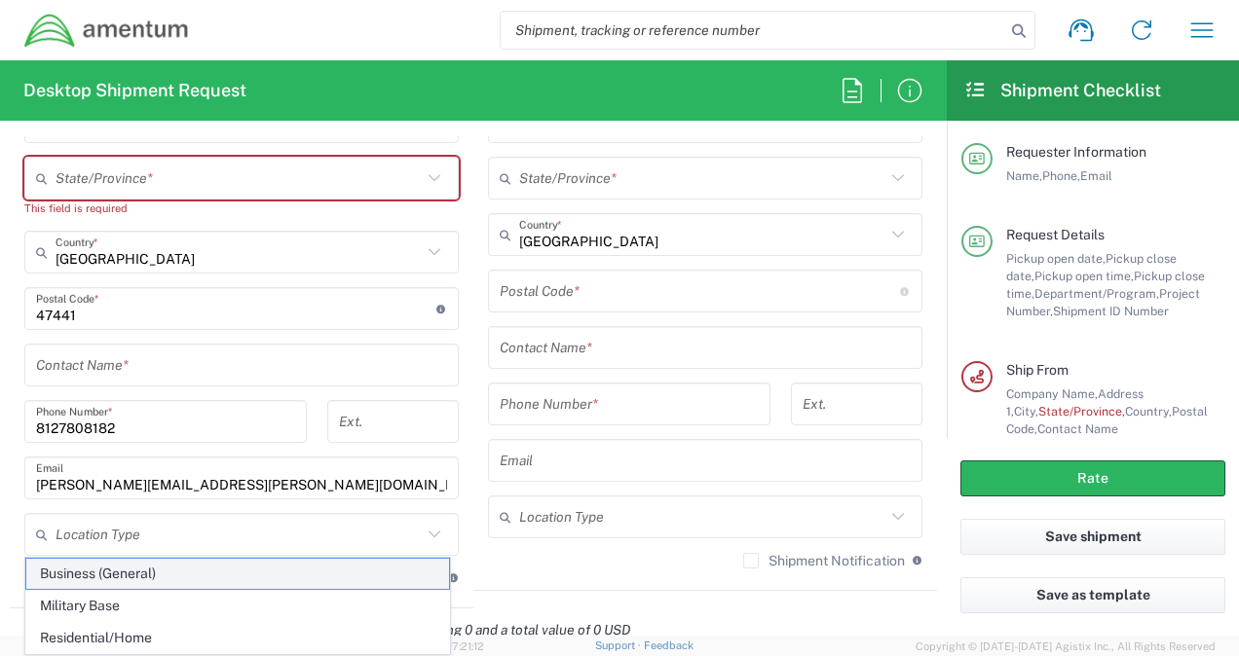
click at [103, 572] on span "Business (General)" at bounding box center [237, 574] width 423 height 30
type input "Business (General)"
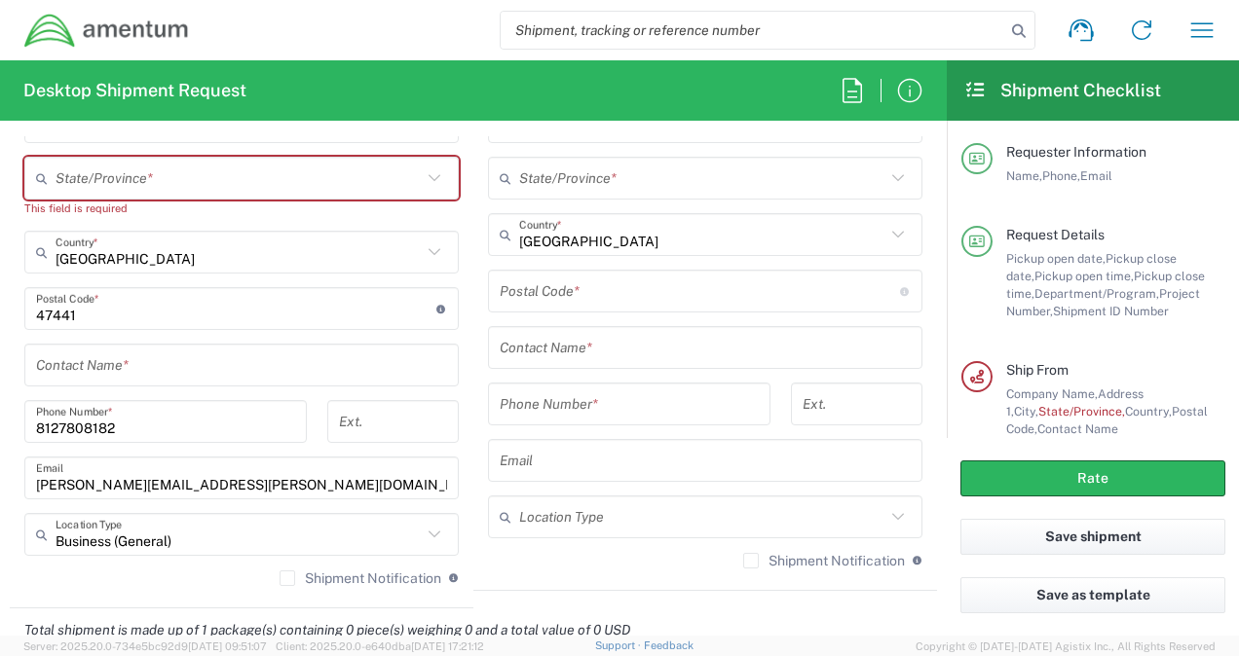
click at [103, 180] on input "text" at bounding box center [239, 179] width 366 height 34
click at [74, 218] on span "[US_STATE]" at bounding box center [237, 218] width 423 height 30
type input "[US_STATE]"
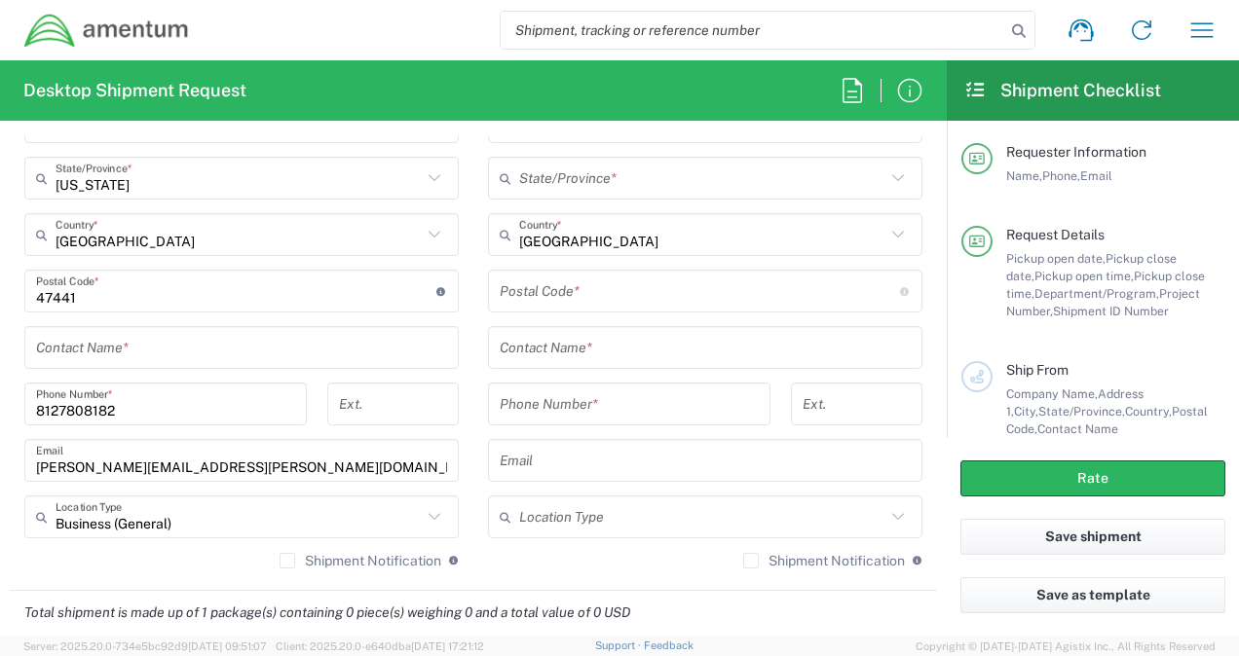
click at [121, 351] on input "text" at bounding box center [241, 348] width 411 height 34
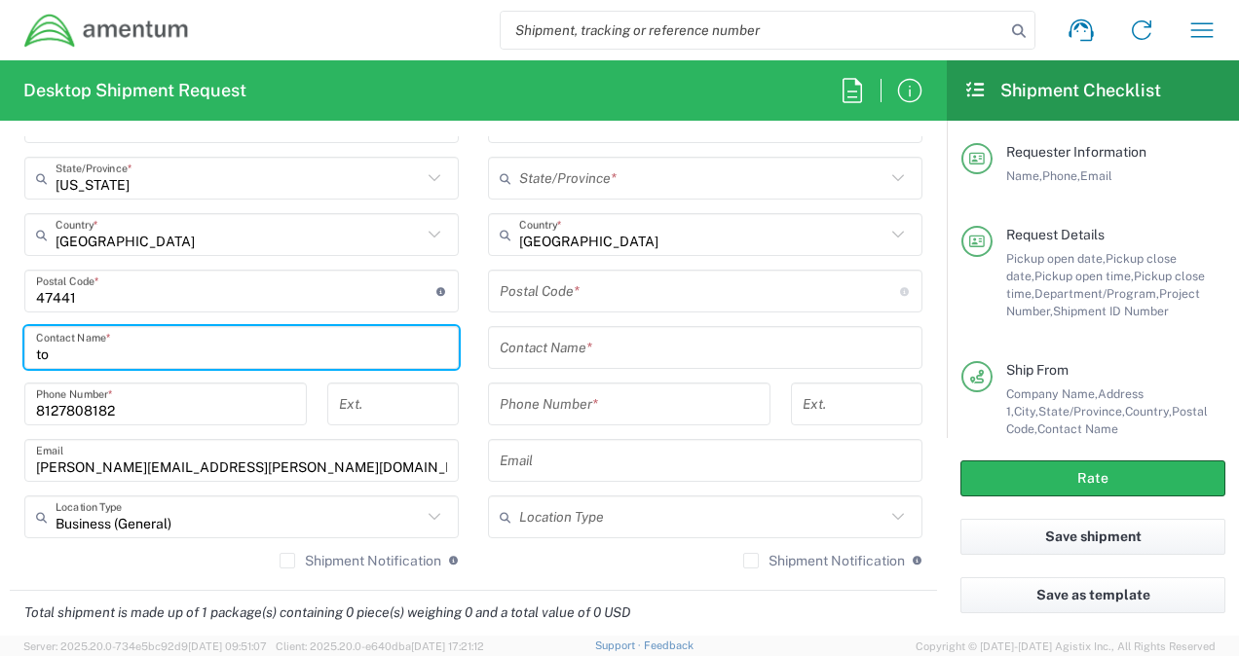
type input "t"
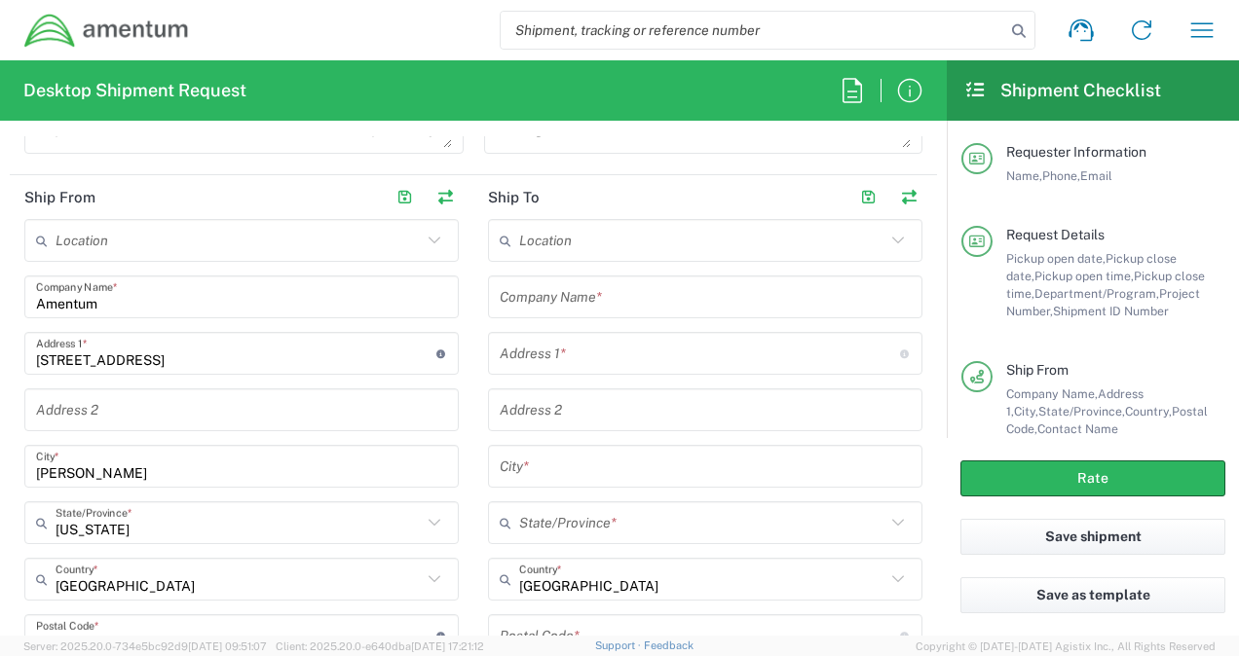
scroll to position [779, 0]
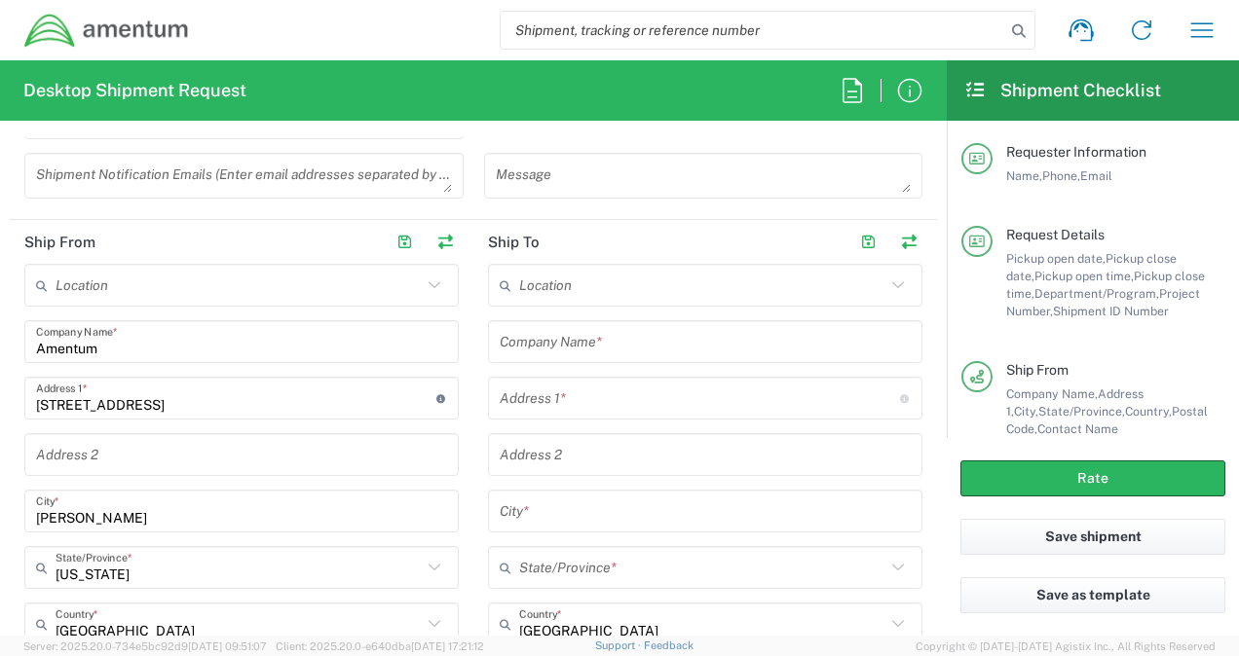
type input "[PERSON_NAME]"
click at [538, 339] on input "text" at bounding box center [705, 342] width 411 height 34
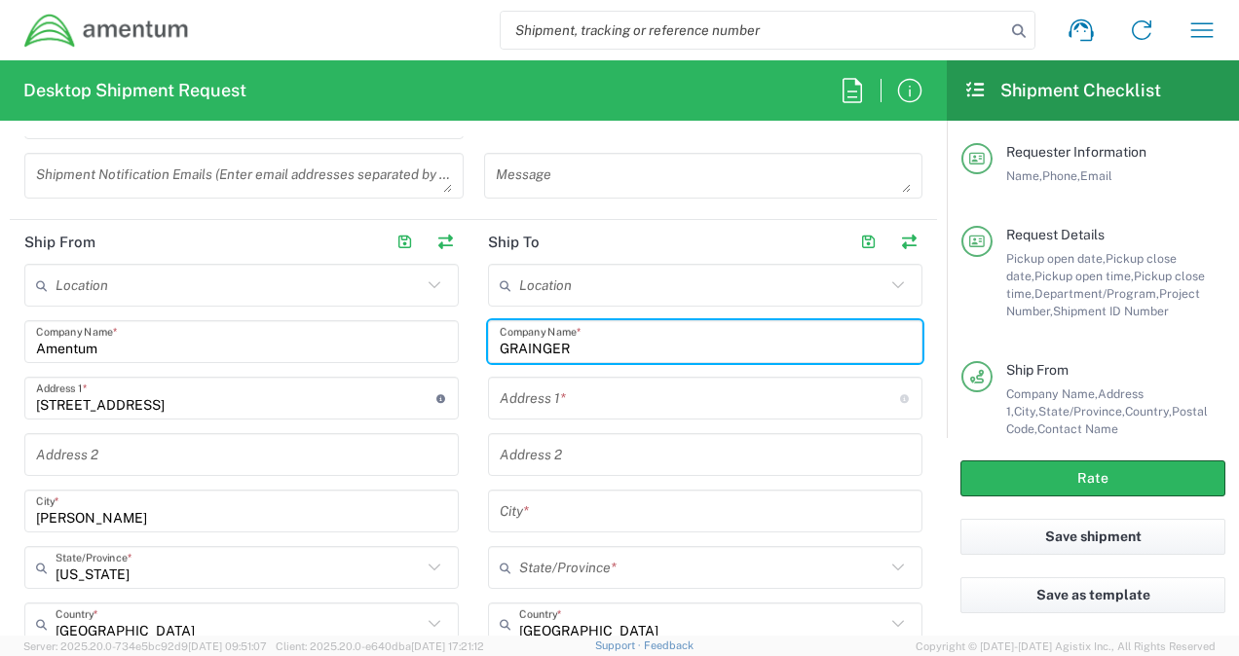
type input "GRAINGER"
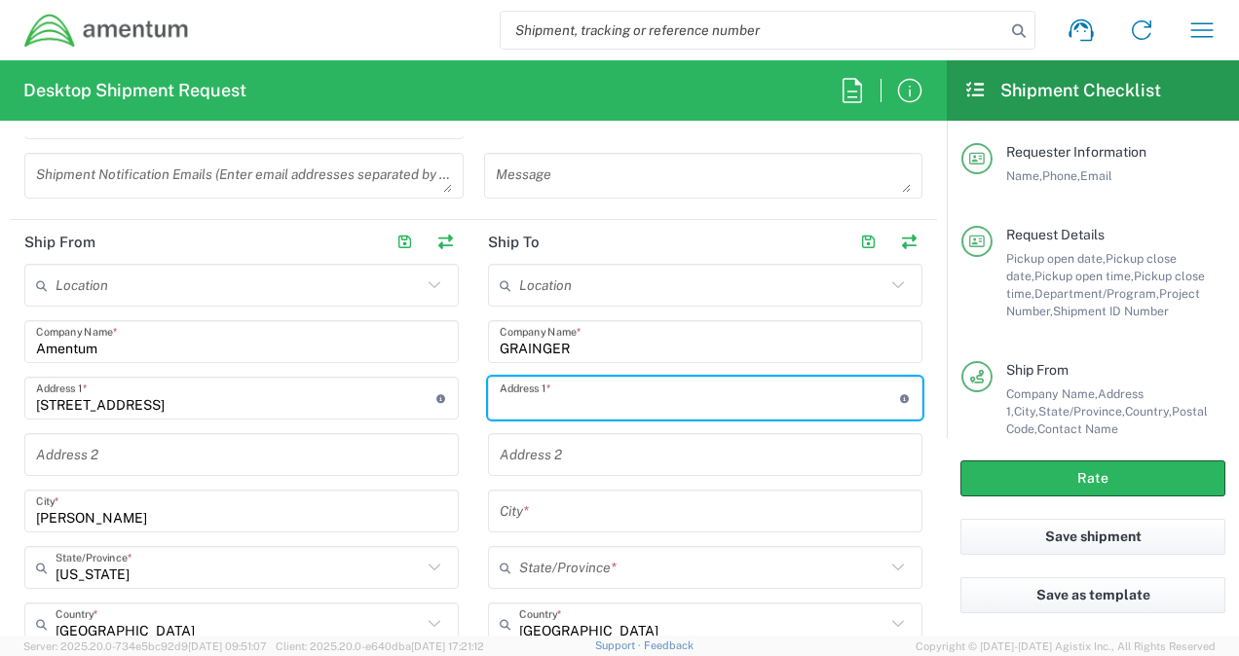
click at [530, 395] on input "text" at bounding box center [700, 399] width 400 height 34
type input "[STREET_ADDRESS]"
click at [530, 448] on input "text" at bounding box center [705, 455] width 411 height 34
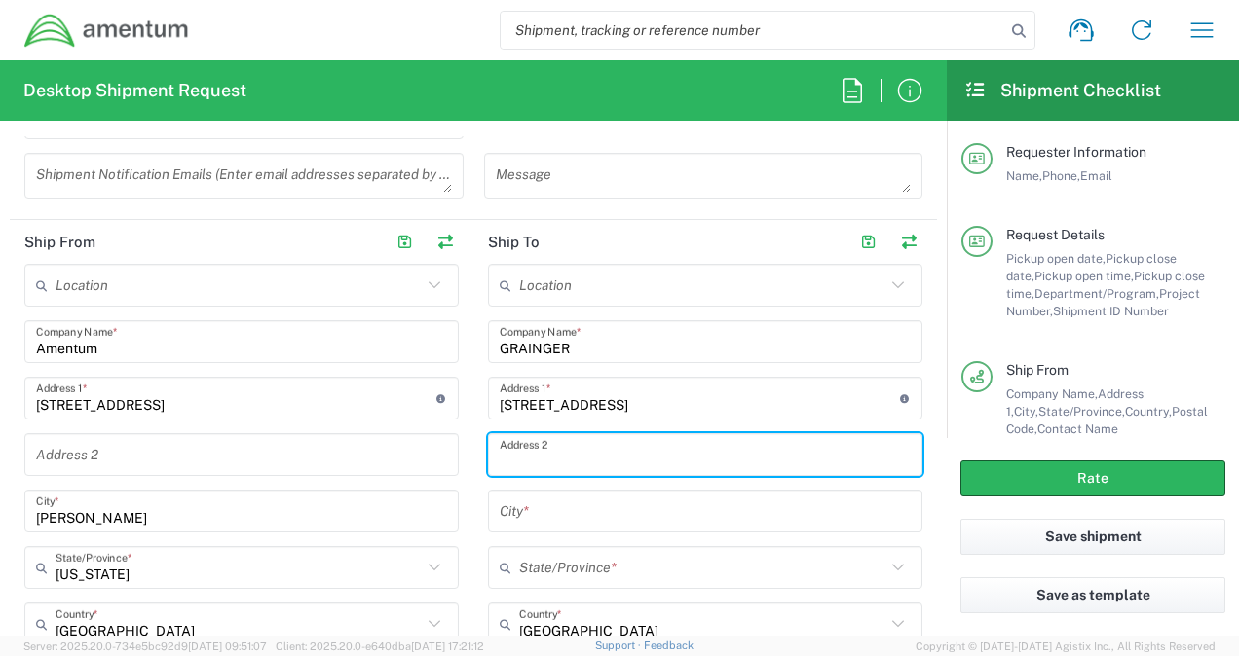
click at [514, 510] on input "text" at bounding box center [705, 512] width 411 height 34
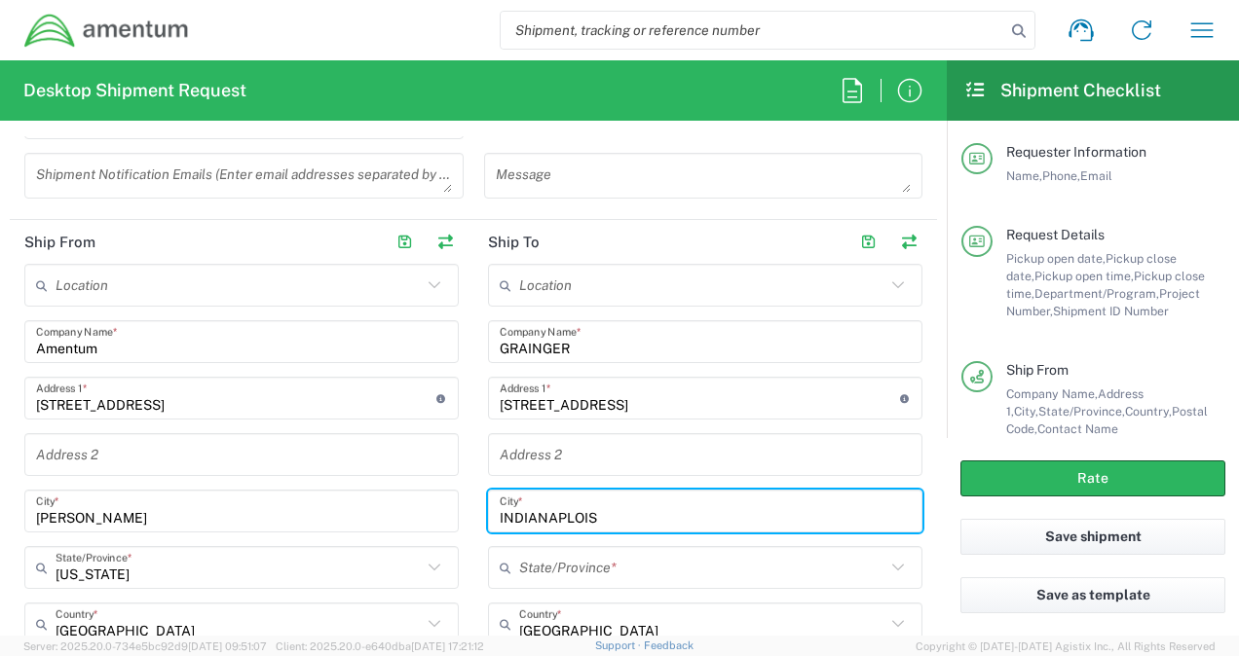
type input "INDIANAPLOIS"
click at [548, 558] on input "text" at bounding box center [702, 568] width 366 height 34
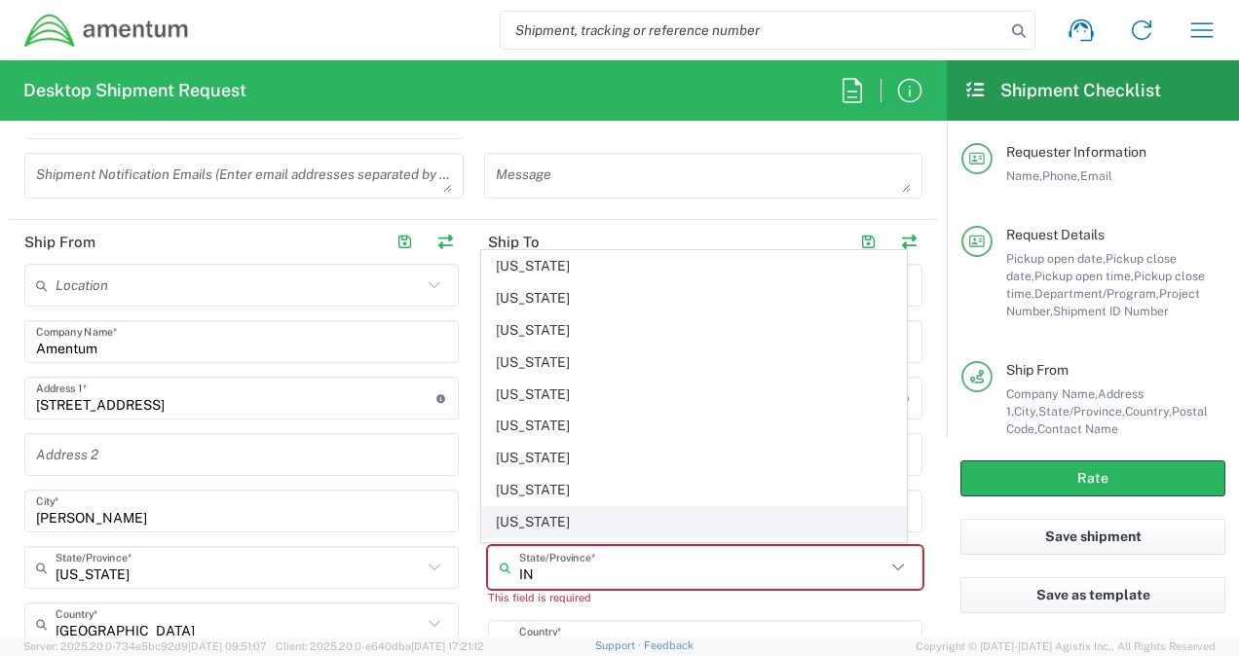
type input "[US_STATE]"
type input "47441"
type input "8127808182"
type input "[PERSON_NAME][EMAIL_ADDRESS][PERSON_NAME][DOMAIN_NAME]"
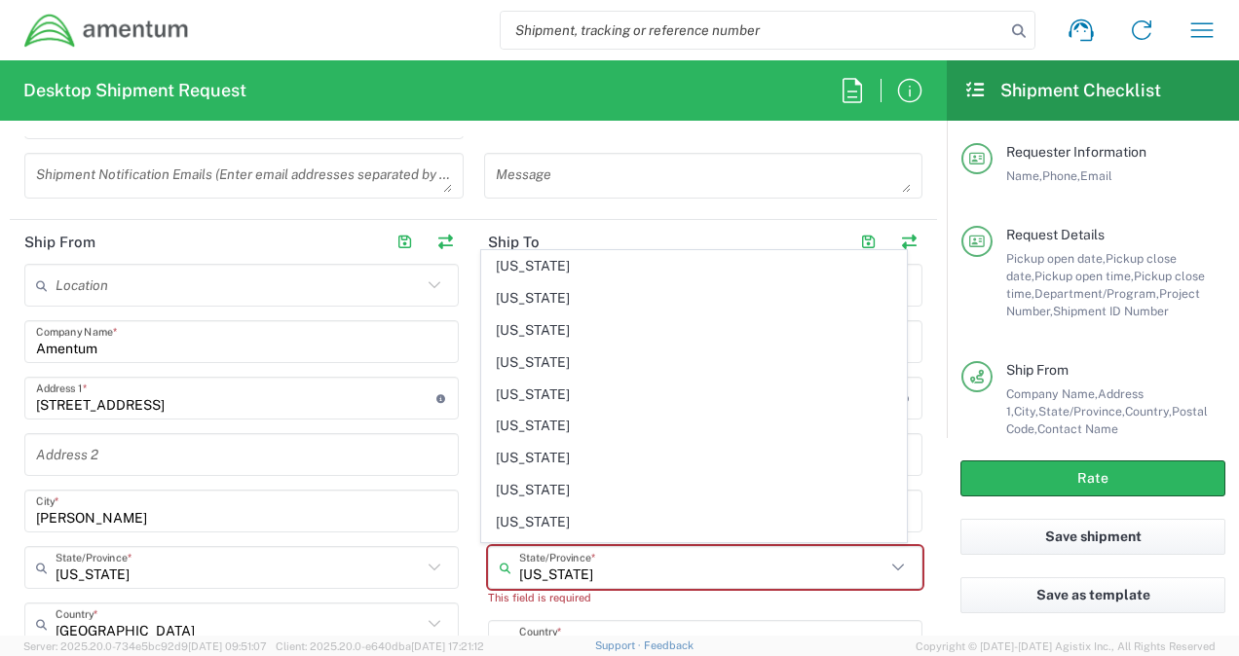
click at [464, 469] on main "Location [PHONE_NUMBER] [PHONE_NUMBER] [PHONE_NUMBER] [PHONE_NUMBER] [PHONE_NUM…" at bounding box center [242, 618] width 464 height 709
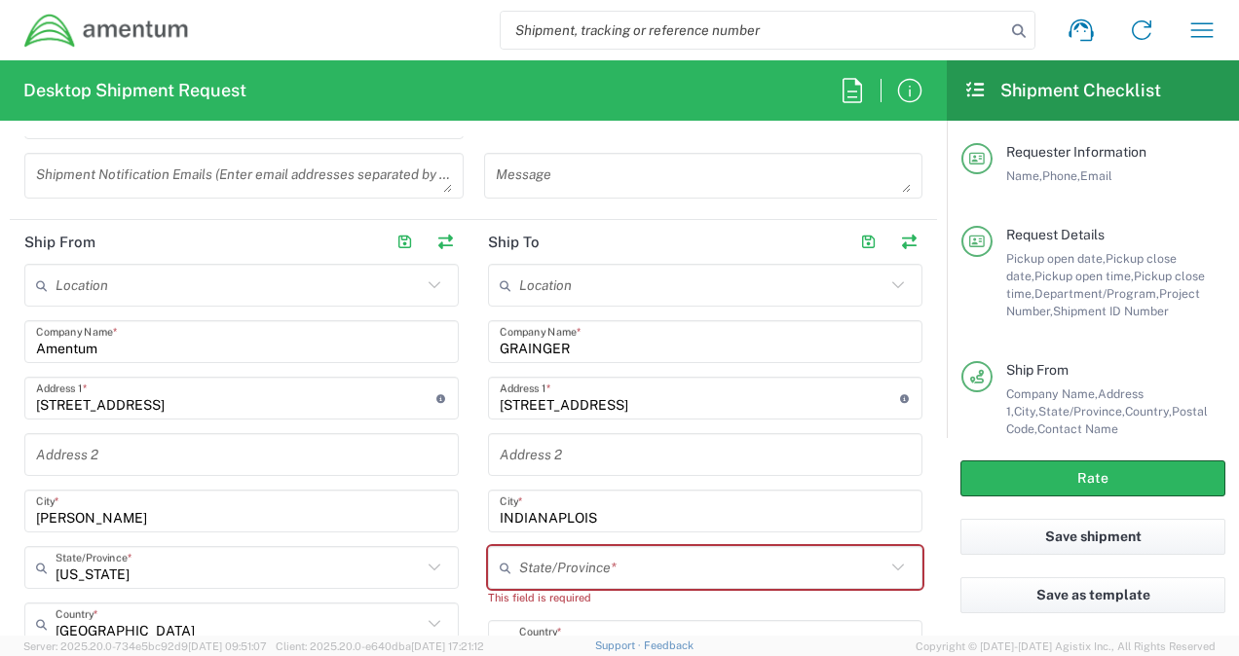
click at [604, 514] on input "INDIANAPLOIS" at bounding box center [705, 512] width 411 height 34
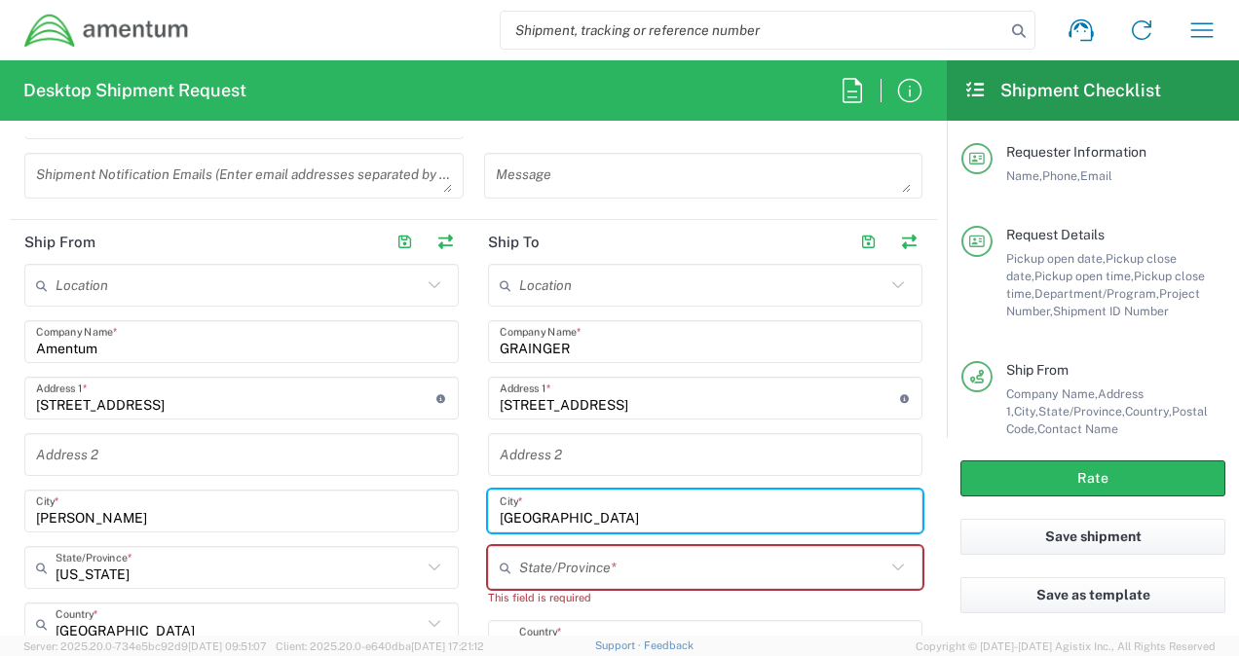
type input "[GEOGRAPHIC_DATA]"
click at [575, 570] on input "text" at bounding box center [702, 568] width 366 height 34
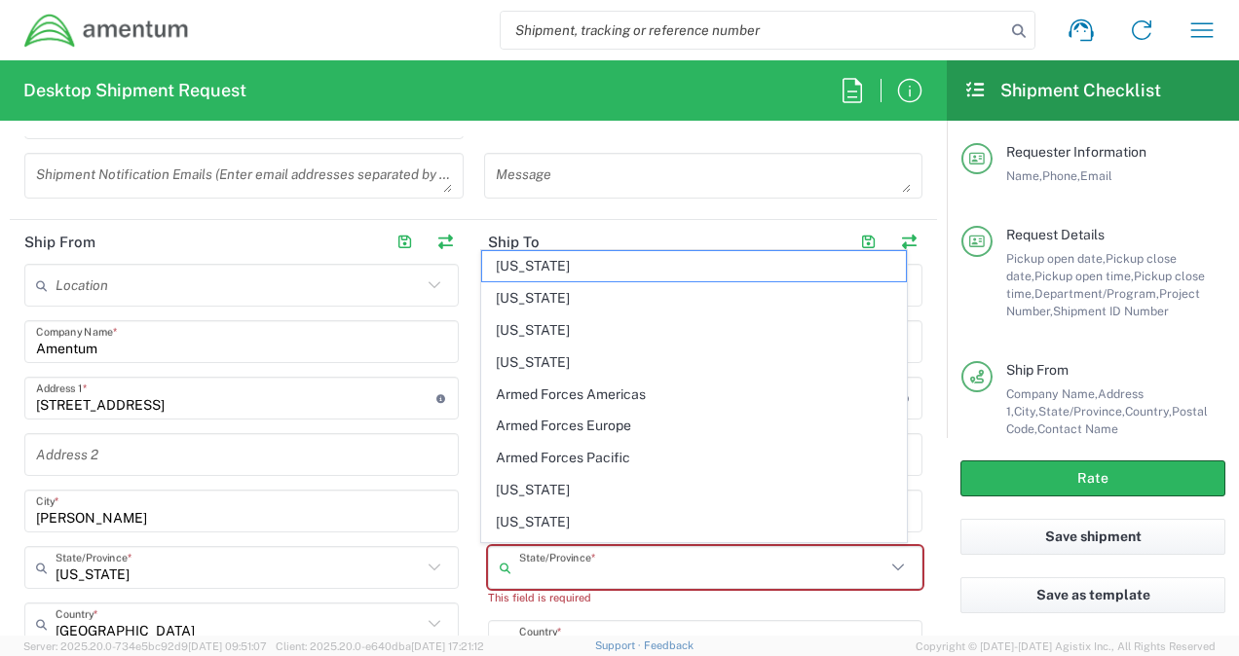
click at [575, 570] on input "text" at bounding box center [702, 568] width 366 height 34
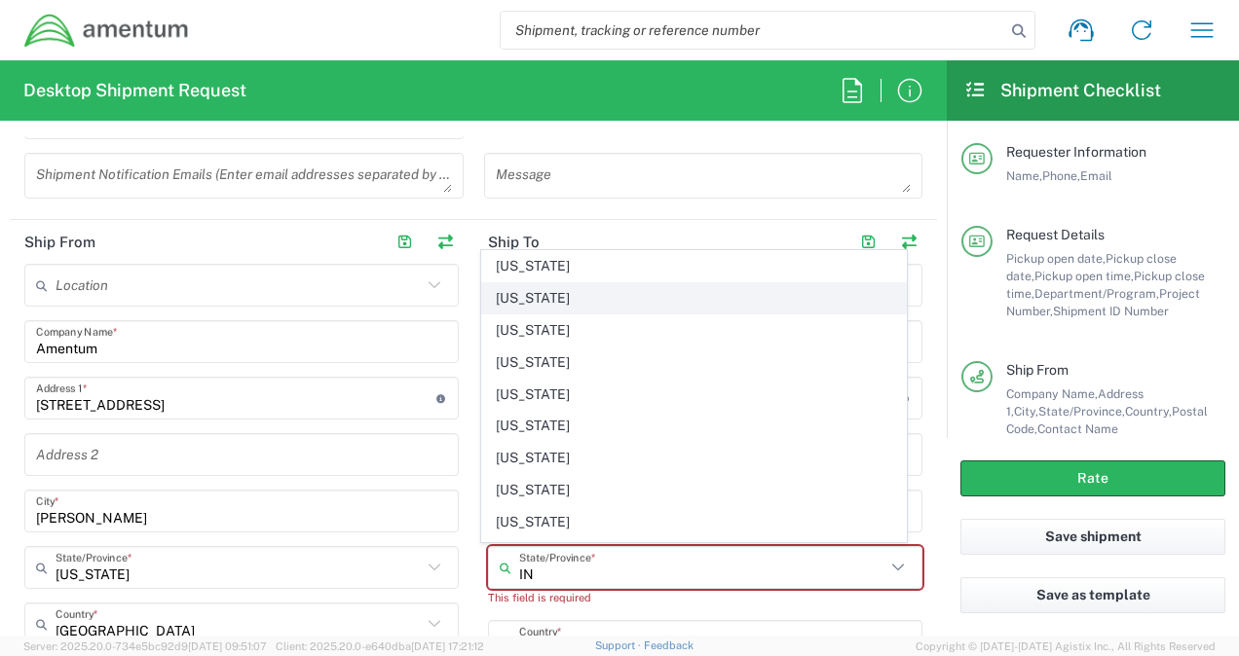
click at [528, 296] on span "[US_STATE]" at bounding box center [693, 298] width 423 height 30
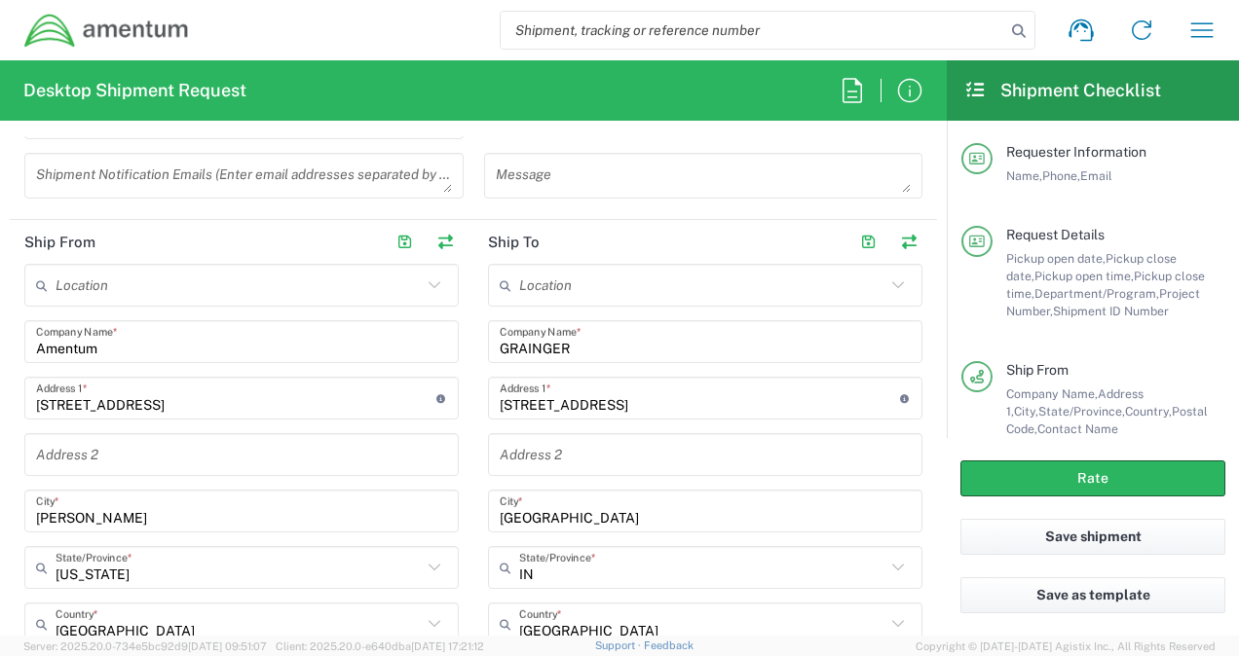
type input "[US_STATE]"
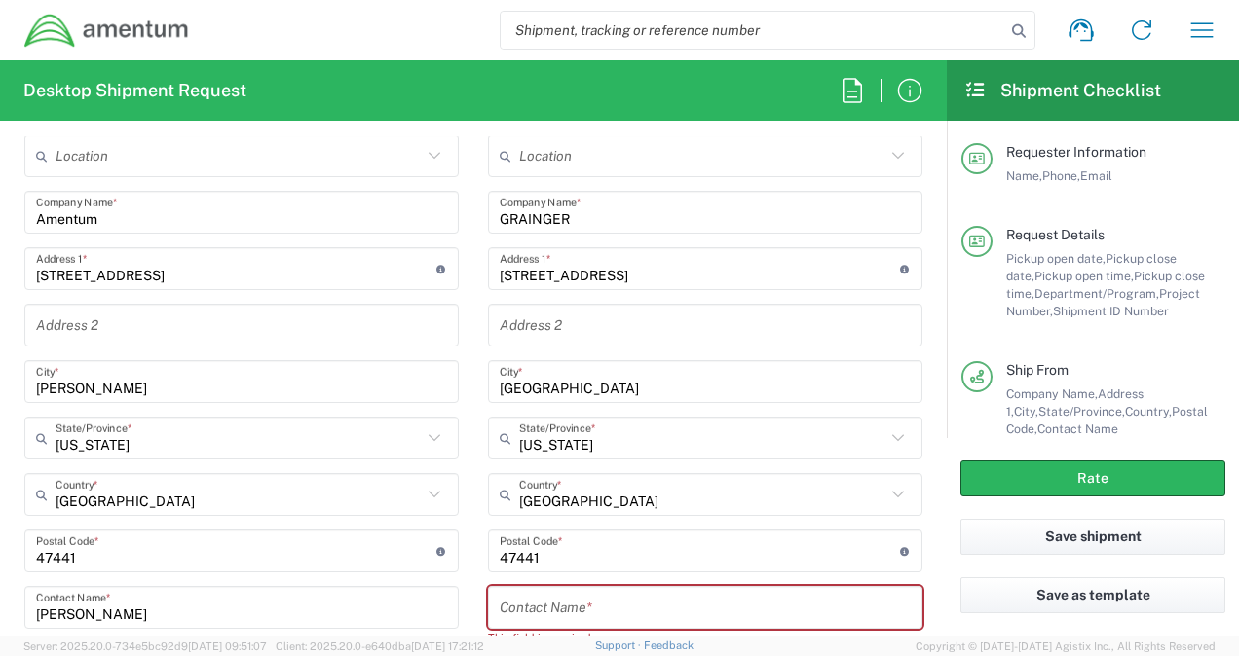
scroll to position [1038, 0]
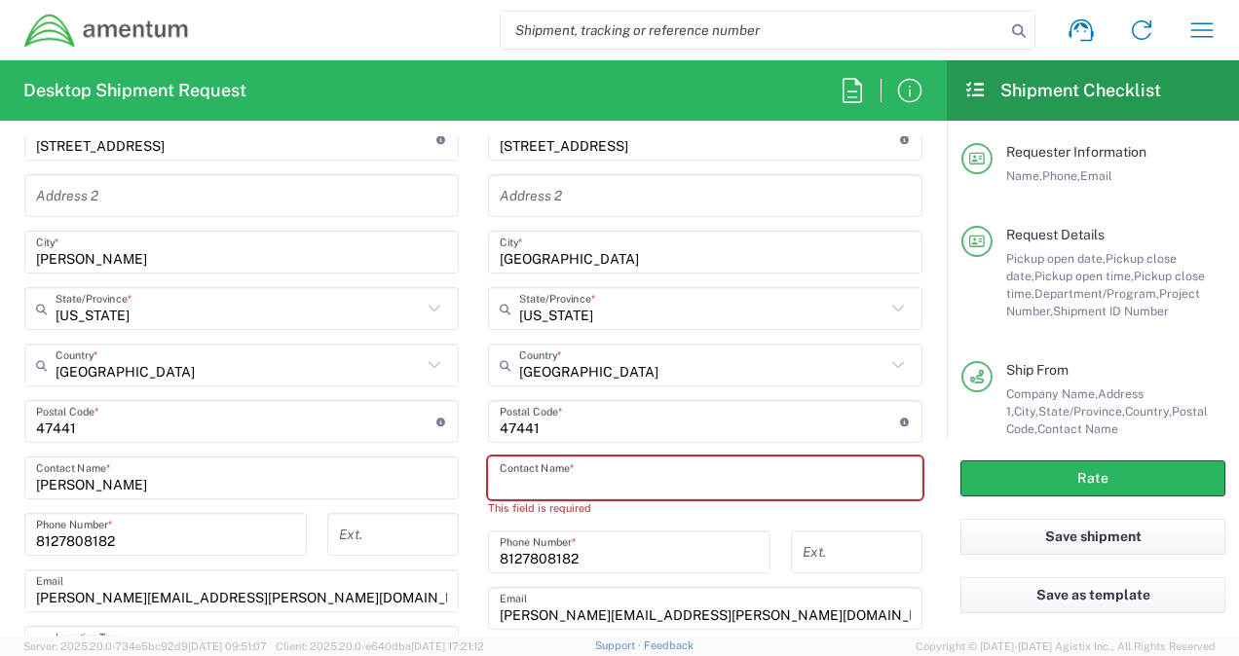
click at [525, 478] on input "text" at bounding box center [705, 479] width 411 height 34
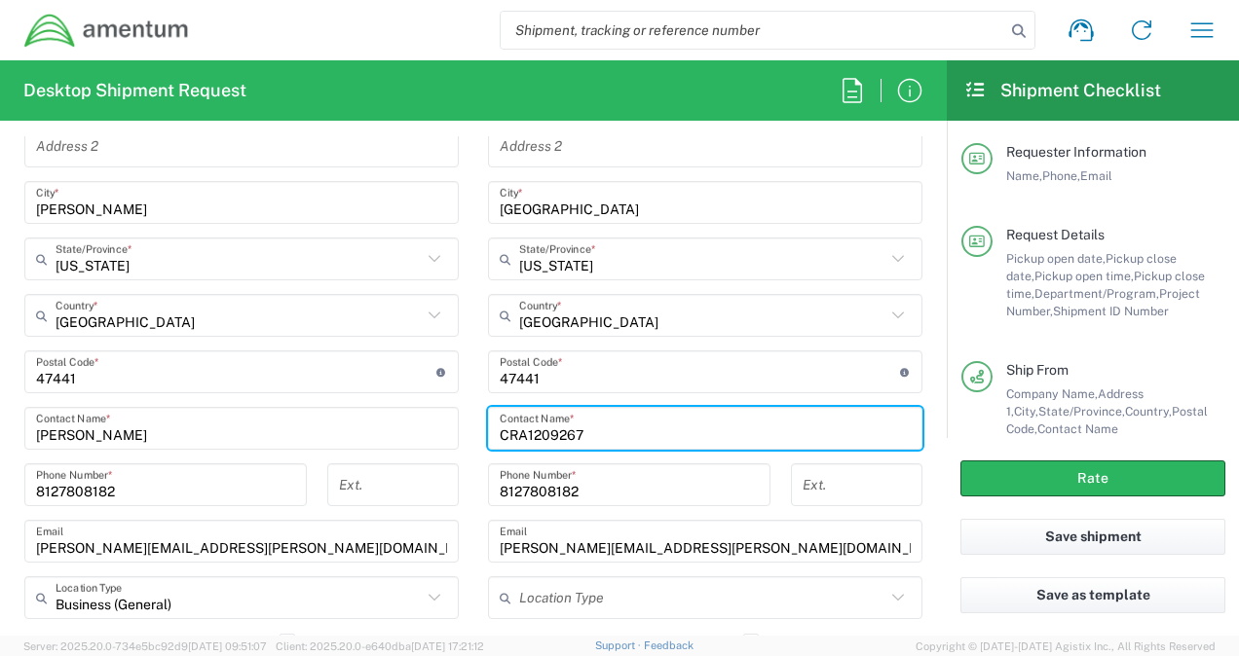
scroll to position [1169, 0]
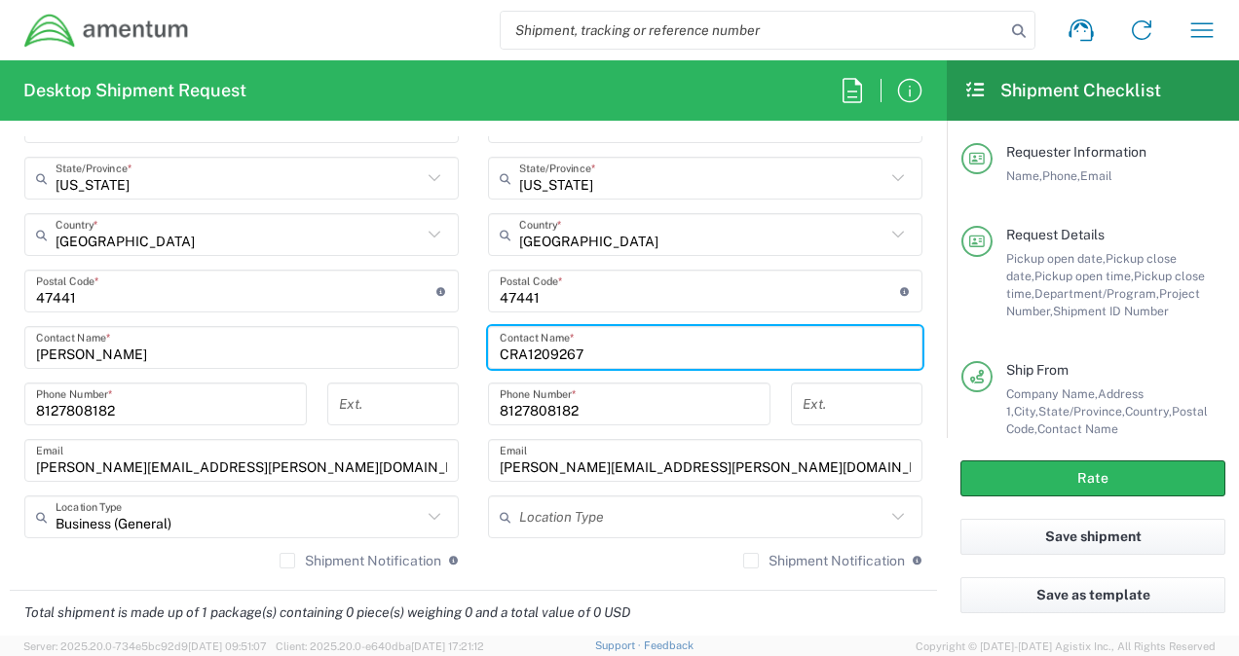
type input "CRA1209267"
click at [582, 401] on input "8127808182" at bounding box center [629, 405] width 259 height 34
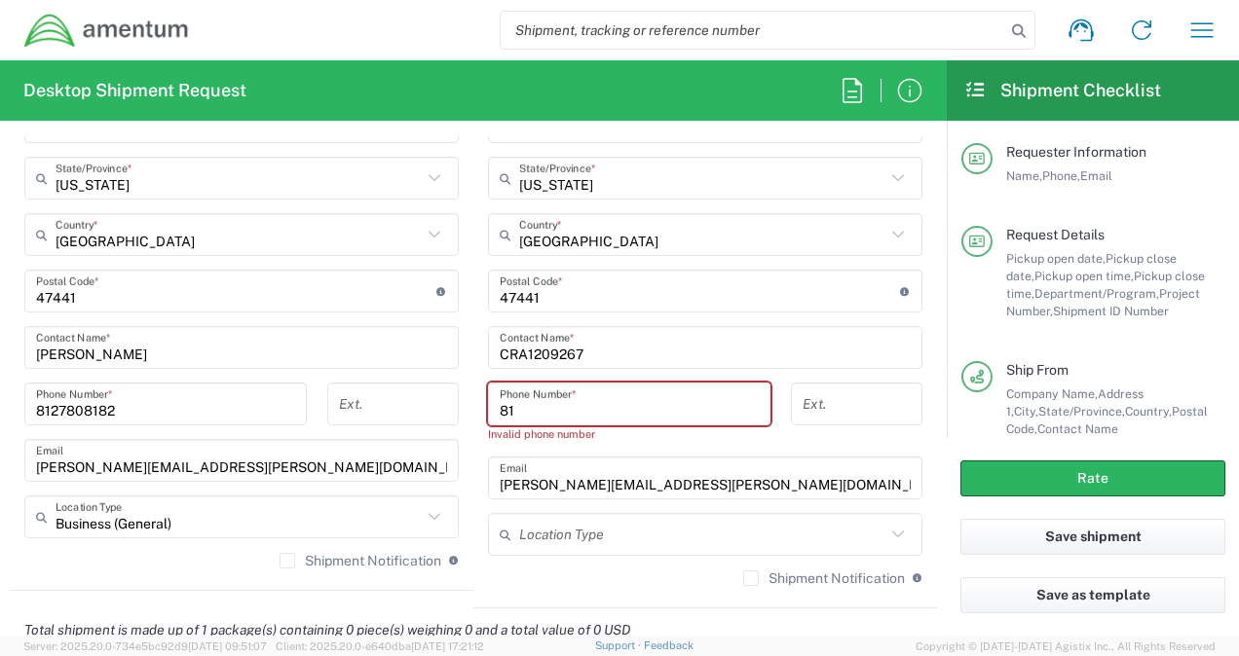
type input "8"
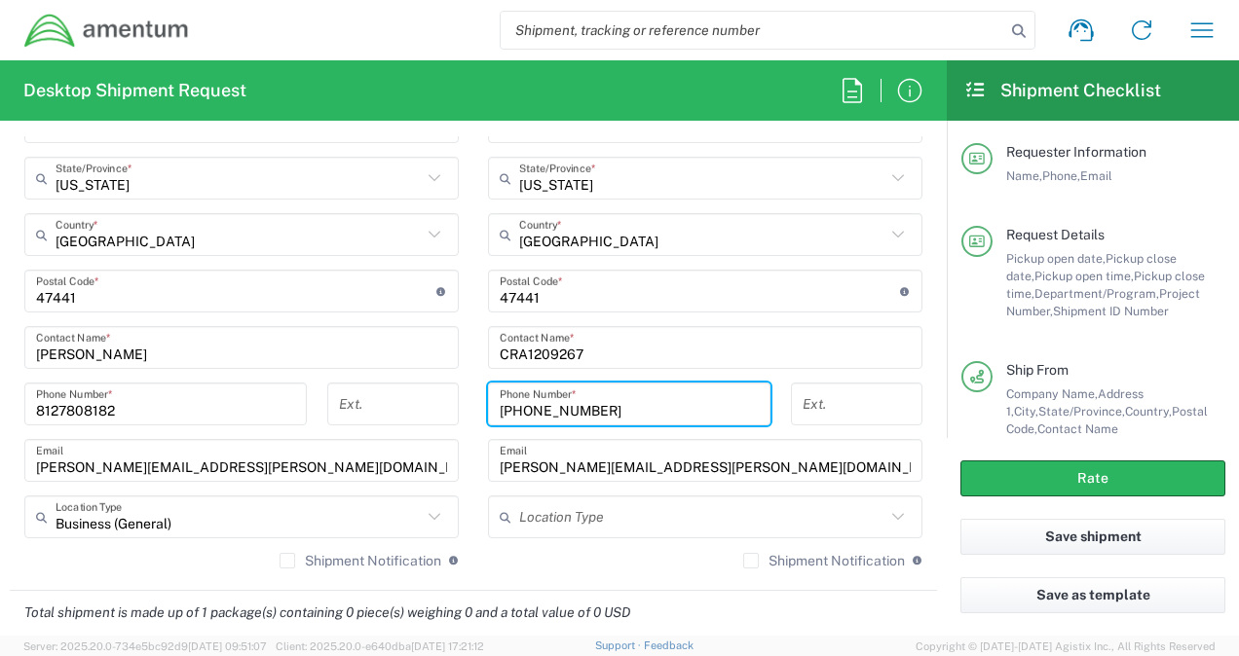
type input "[PHONE_NUMBER]"
click at [586, 471] on input "[PERSON_NAME][EMAIL_ADDRESS][PERSON_NAME][DOMAIN_NAME]" at bounding box center [705, 461] width 411 height 34
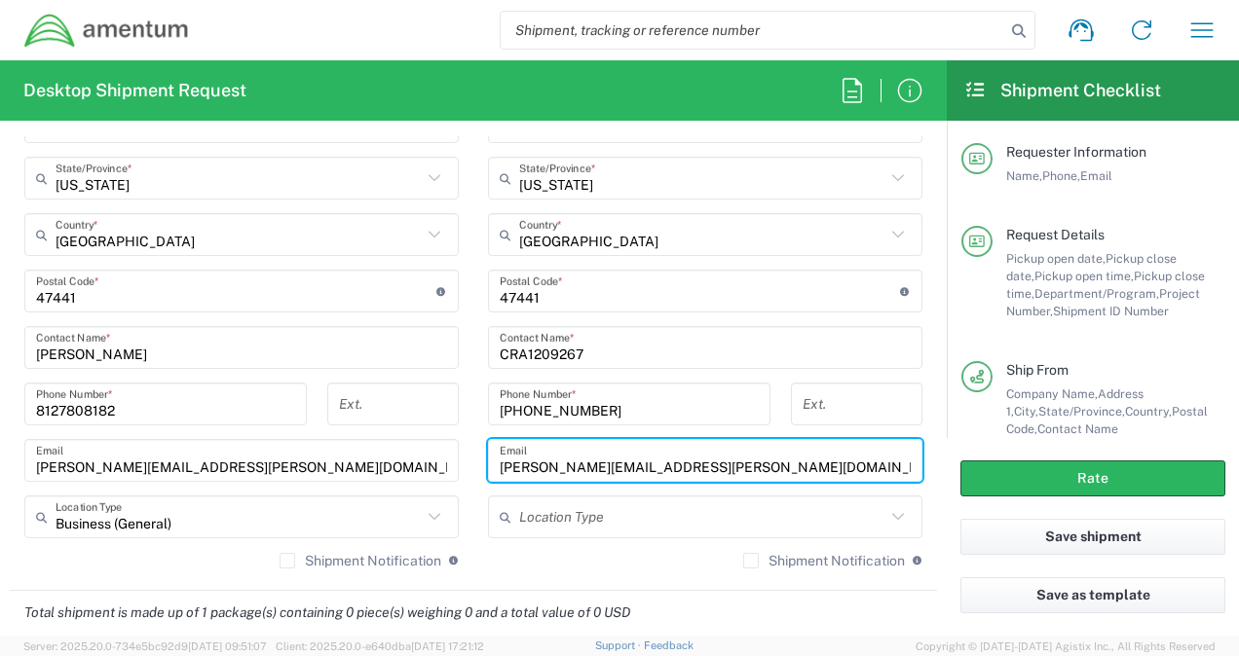
click at [664, 465] on input "[PERSON_NAME][EMAIL_ADDRESS][PERSON_NAME][DOMAIN_NAME]" at bounding box center [705, 461] width 411 height 34
drag, startPoint x: 670, startPoint y: 464, endPoint x: 511, endPoint y: 479, distance: 159.5
click at [490, 461] on div "[PERSON_NAME][EMAIL_ADDRESS][PERSON_NAME][DOMAIN_NAME] Email" at bounding box center [705, 460] width 434 height 43
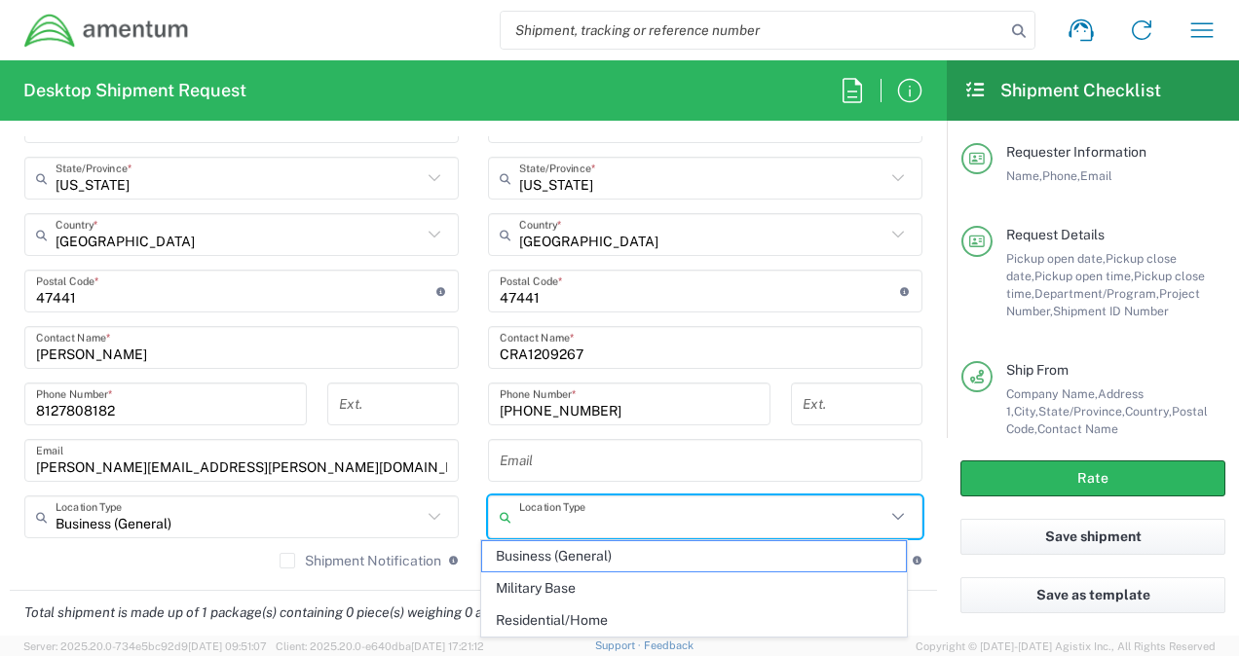
click at [542, 528] on input "text" at bounding box center [702, 518] width 366 height 34
click at [536, 553] on span "Business (General)" at bounding box center [693, 556] width 423 height 30
type input "Business (General)"
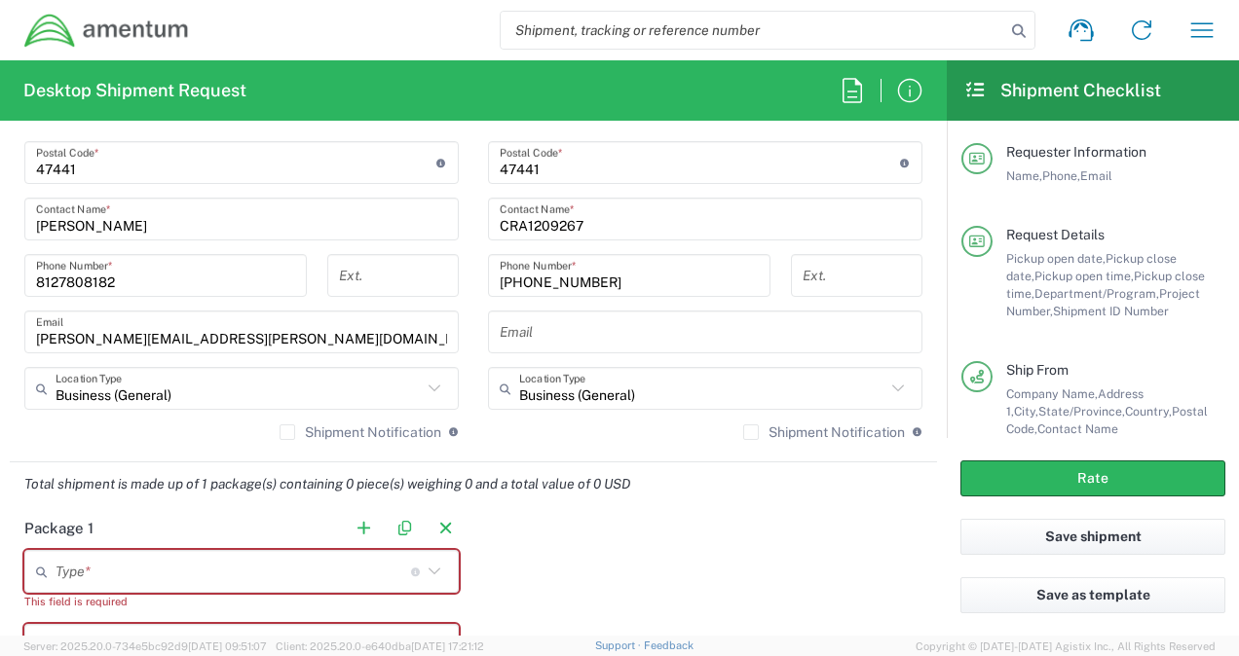
scroll to position [1298, 0]
click at [90, 574] on input "text" at bounding box center [233, 571] width 355 height 34
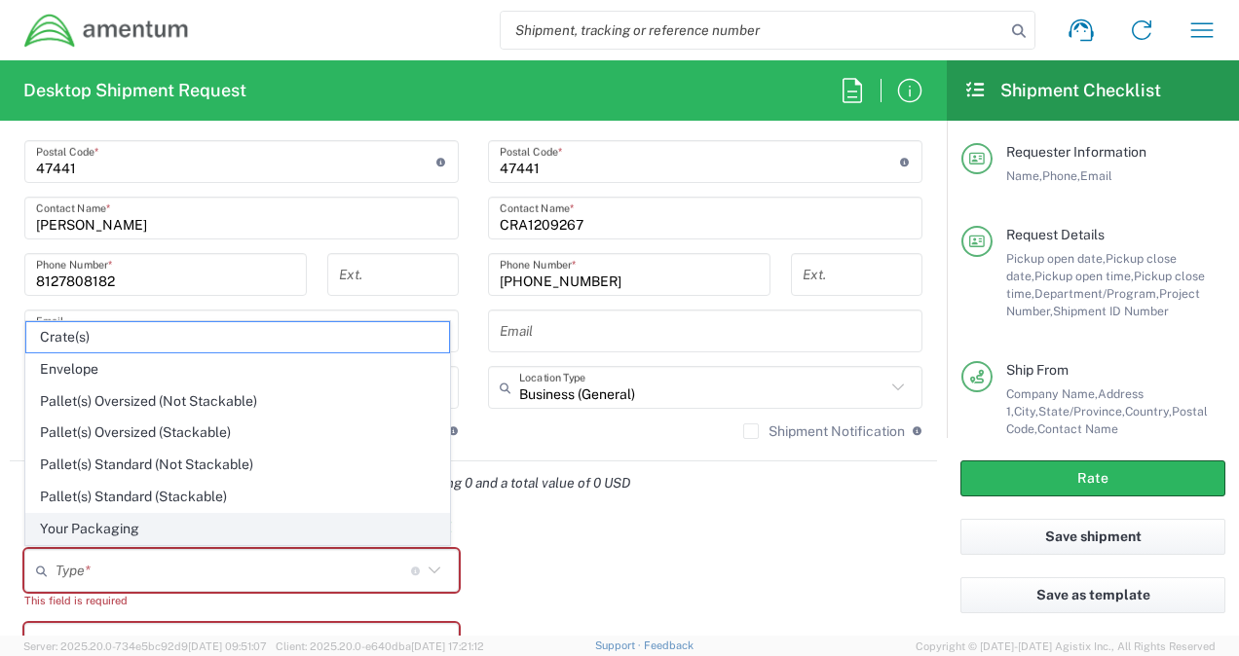
click at [86, 525] on span "Your Packaging" at bounding box center [237, 529] width 423 height 30
type input "Your Packaging"
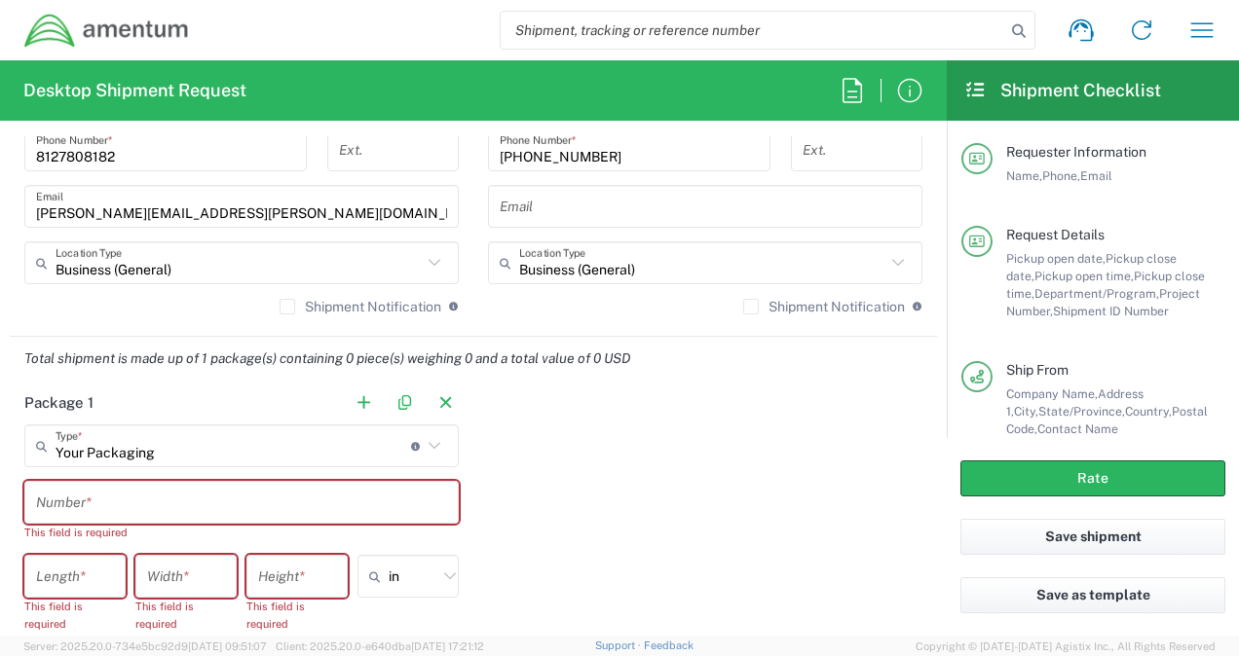
scroll to position [1428, 0]
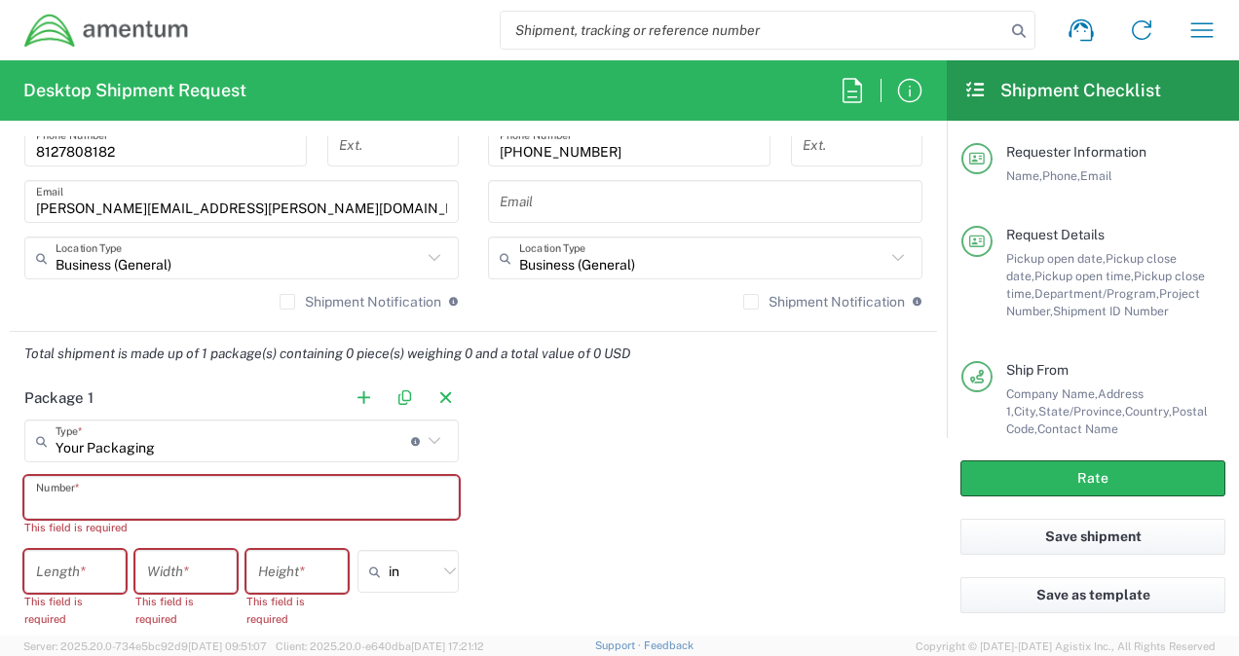
click at [82, 495] on input "text" at bounding box center [241, 498] width 411 height 34
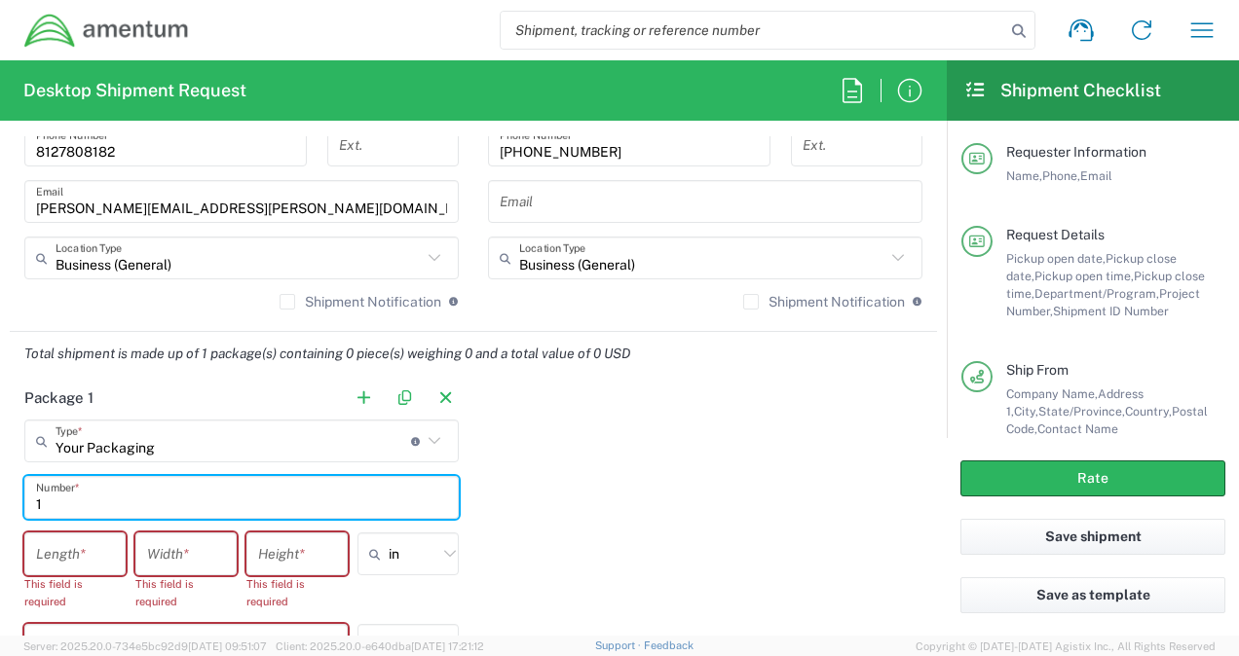
type input "1"
click at [78, 542] on input "number" at bounding box center [75, 555] width 78 height 34
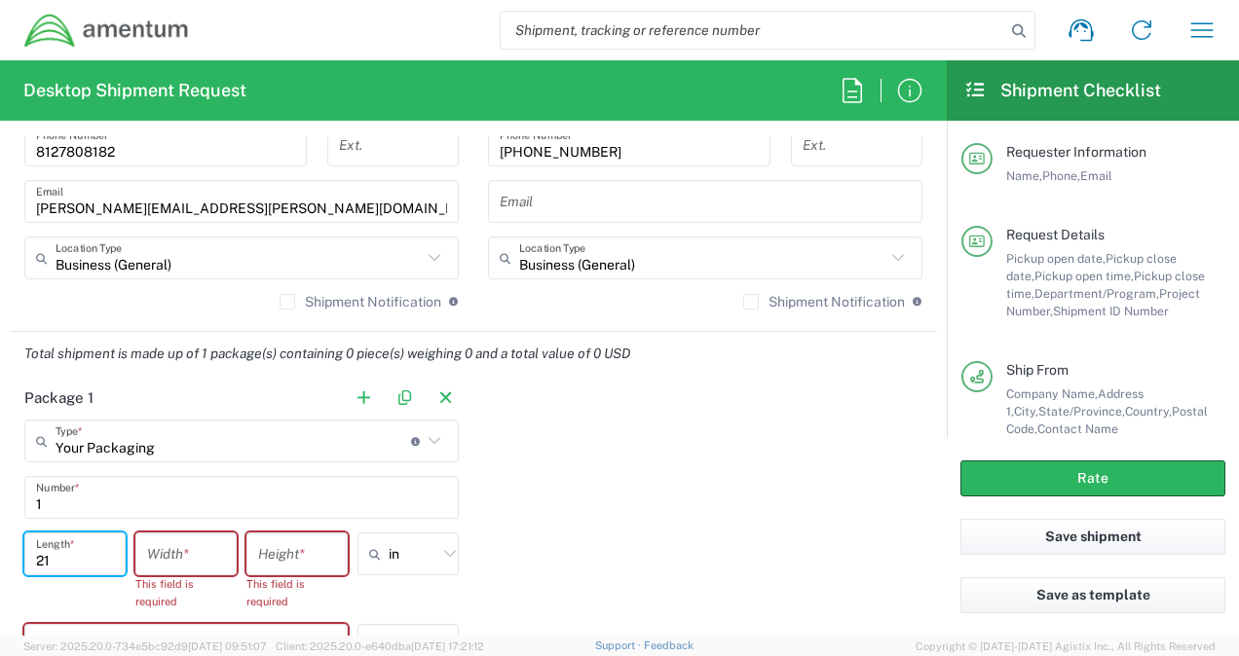
type input "21"
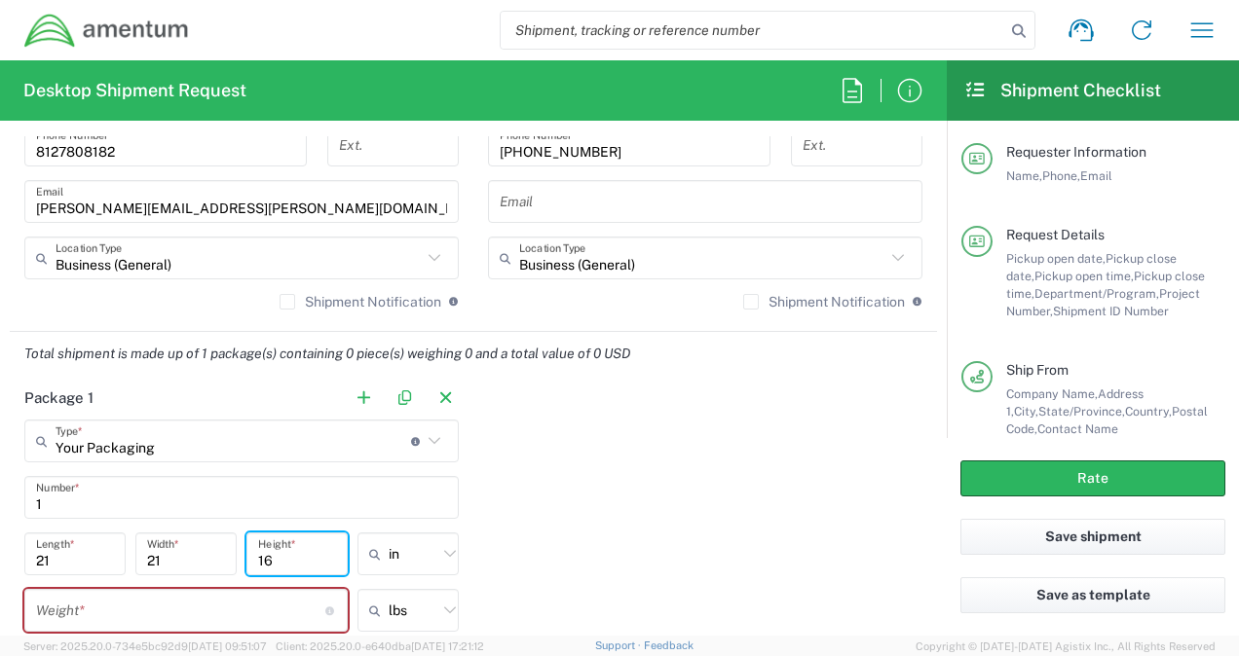
type input "16"
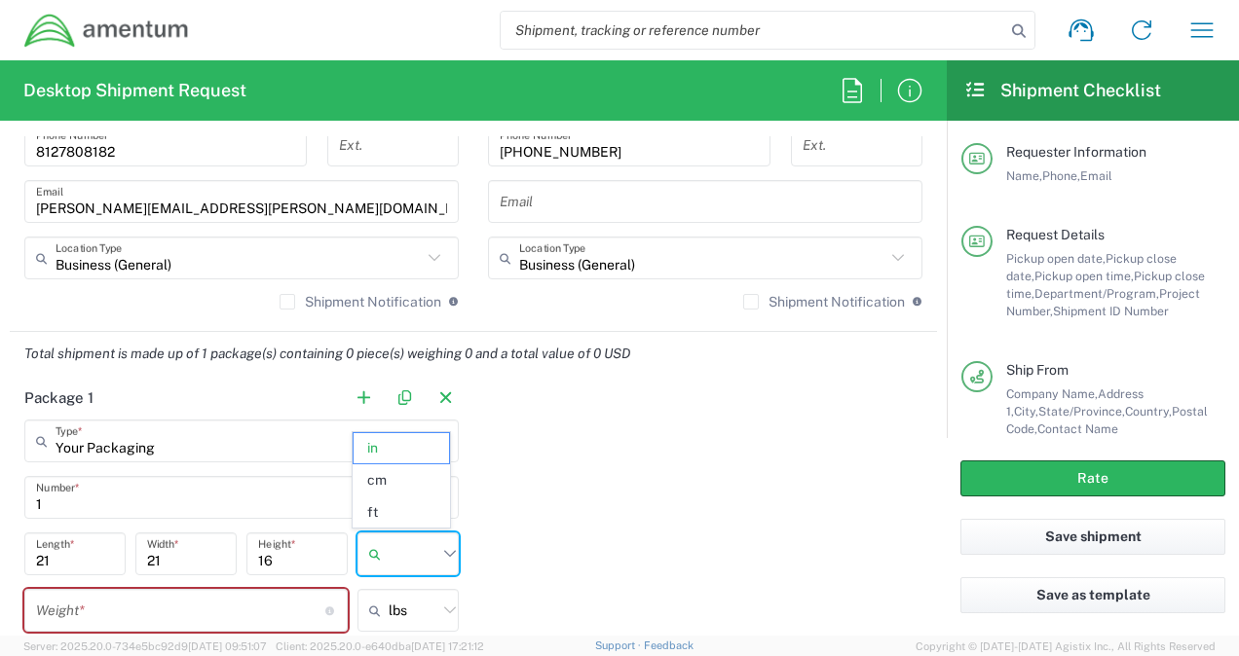
type input "in"
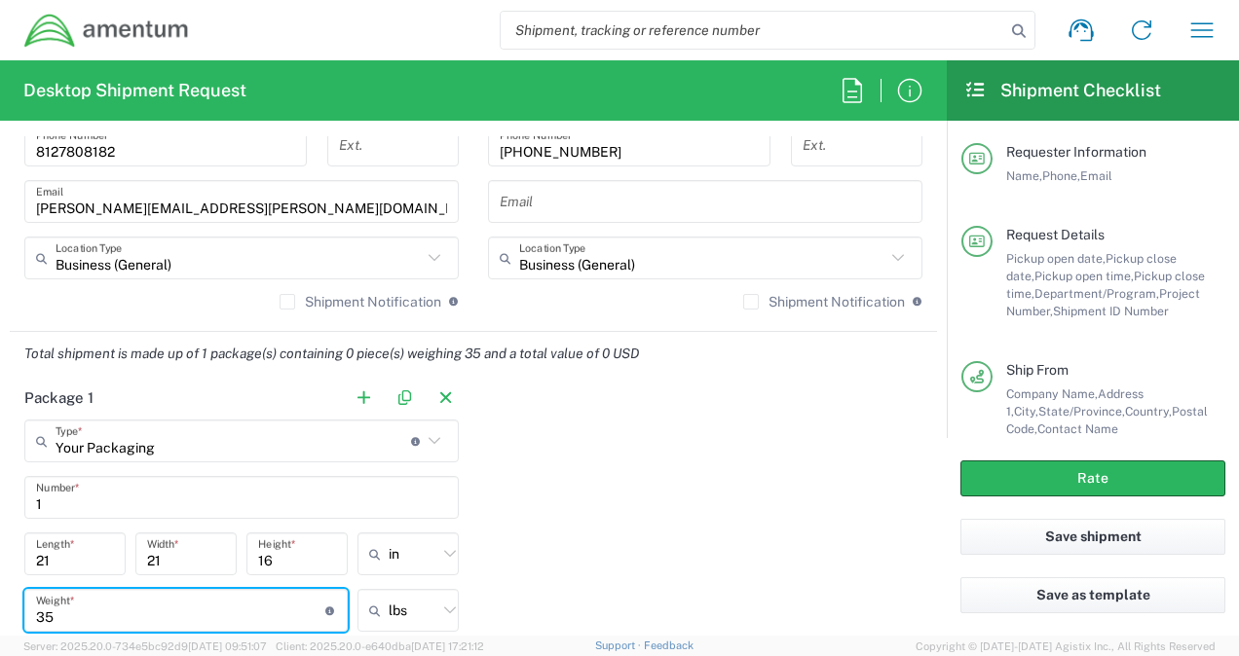
type input "35"
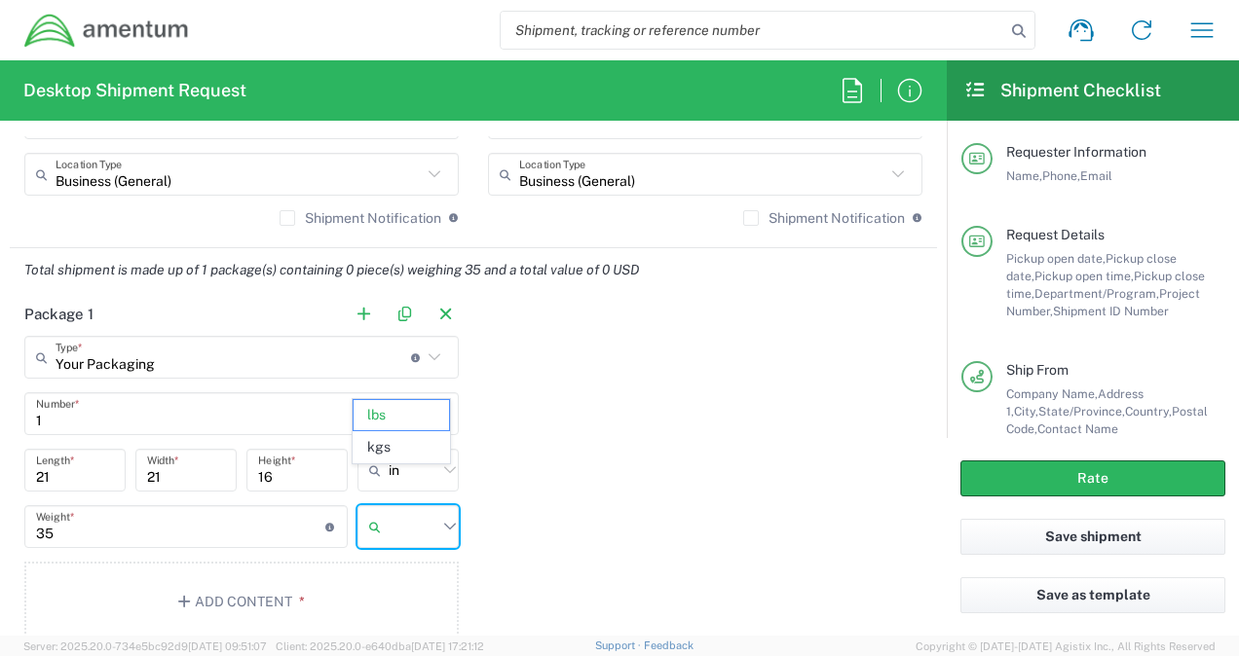
scroll to position [1688, 0]
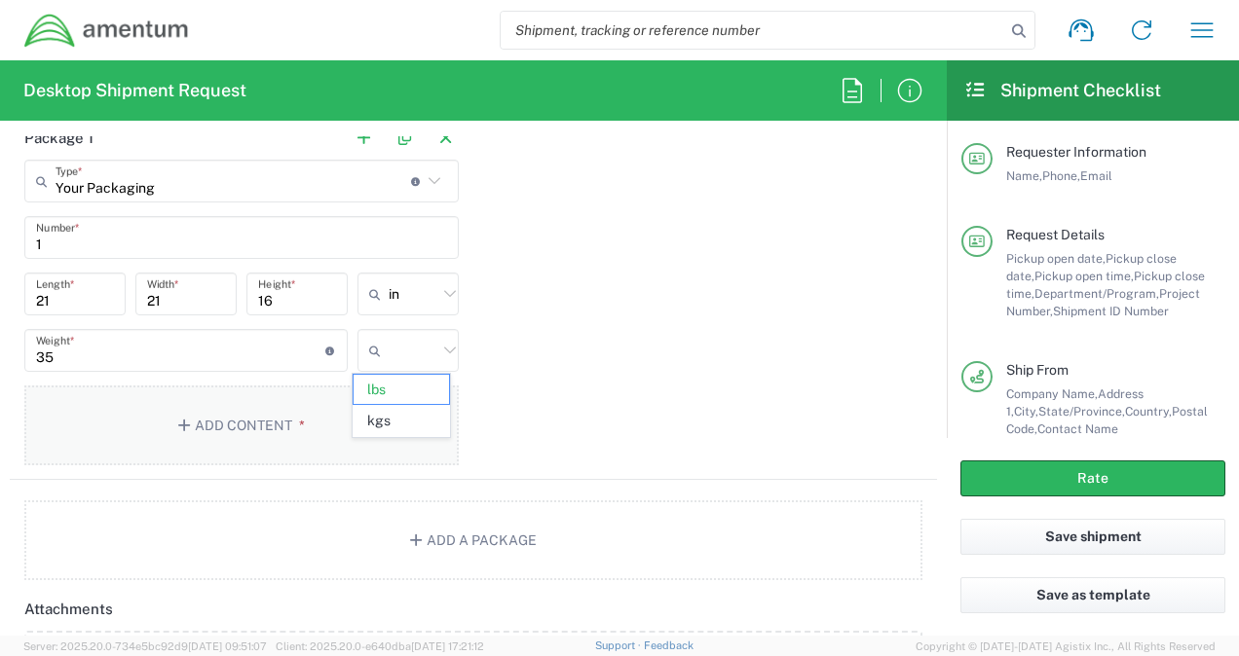
click at [179, 427] on icon "button" at bounding box center [187, 426] width 18 height 14
type input "lbs"
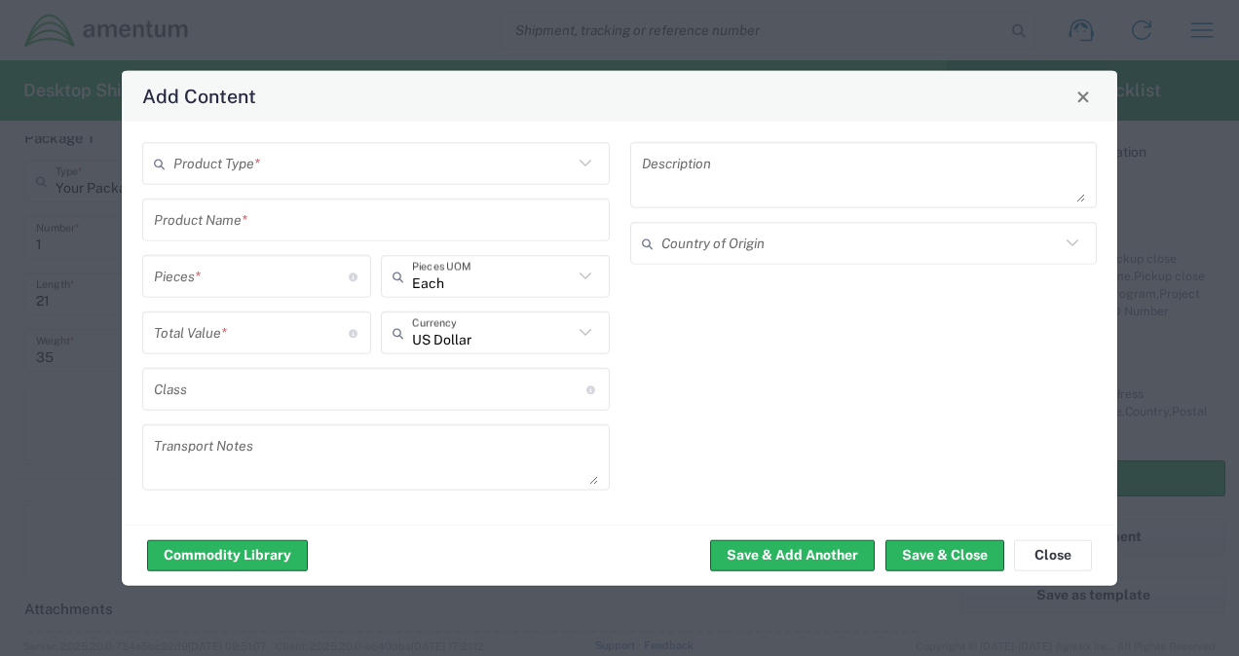
click at [227, 181] on div "Product Type *" at bounding box center [375, 163] width 467 height 43
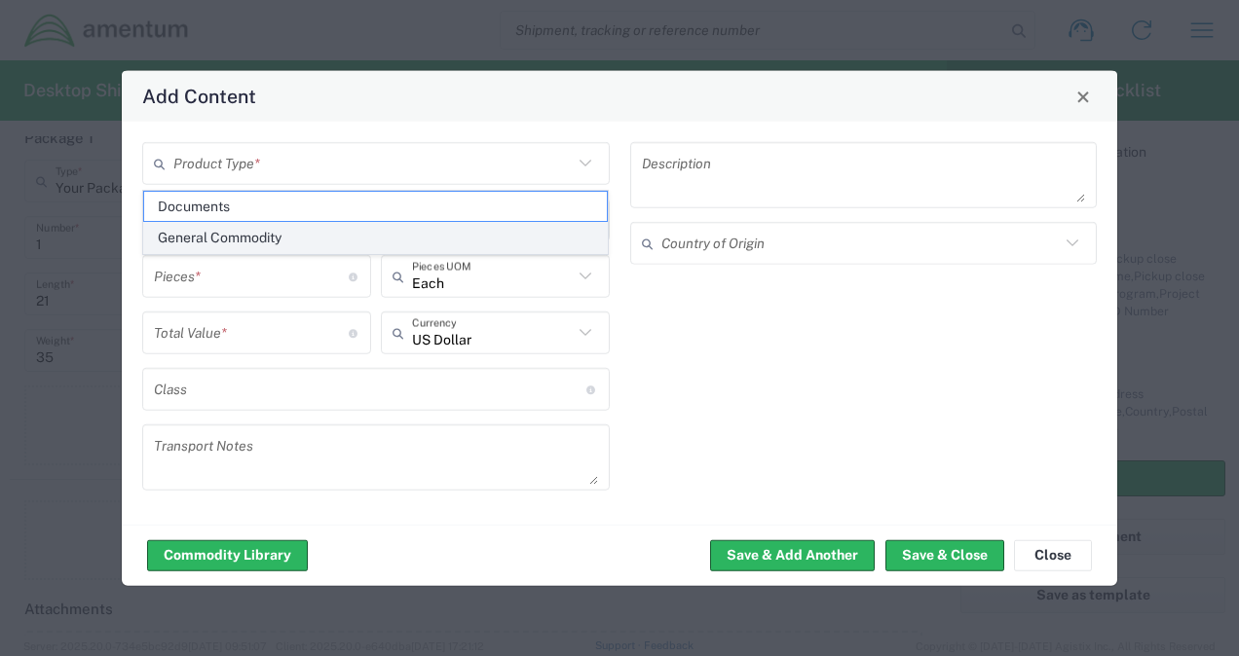
click at [228, 240] on span "General Commodity" at bounding box center [376, 238] width 464 height 30
type input "General Commodity"
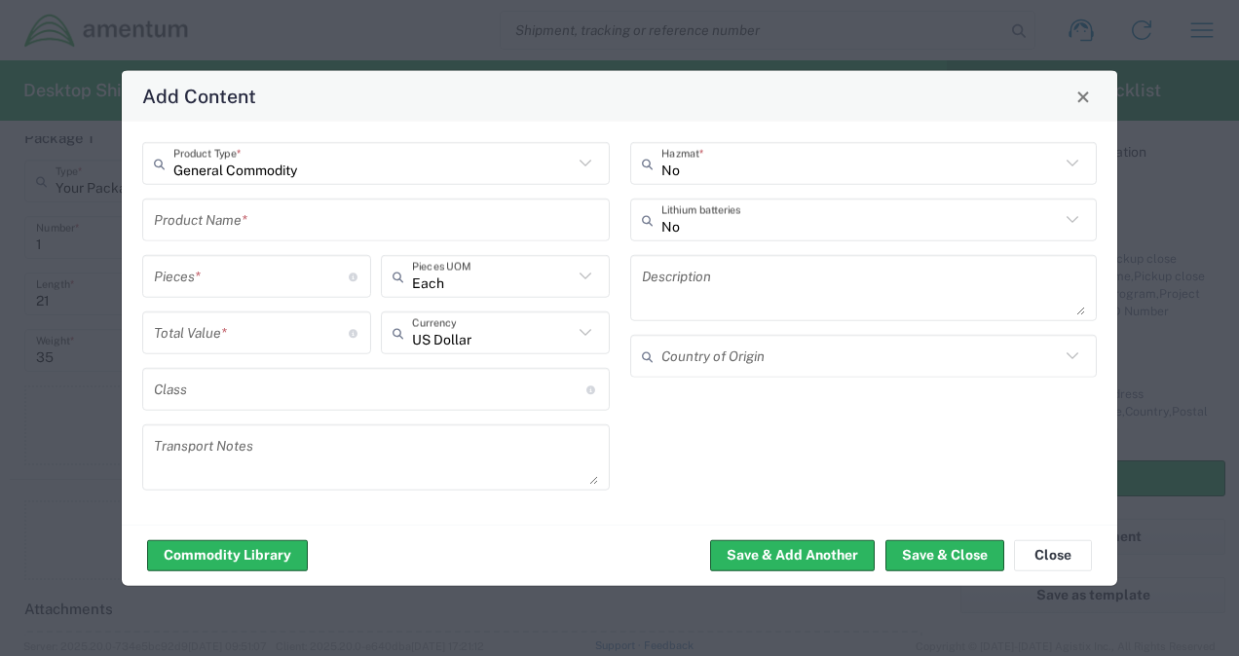
click at [232, 221] on input "text" at bounding box center [376, 220] width 444 height 34
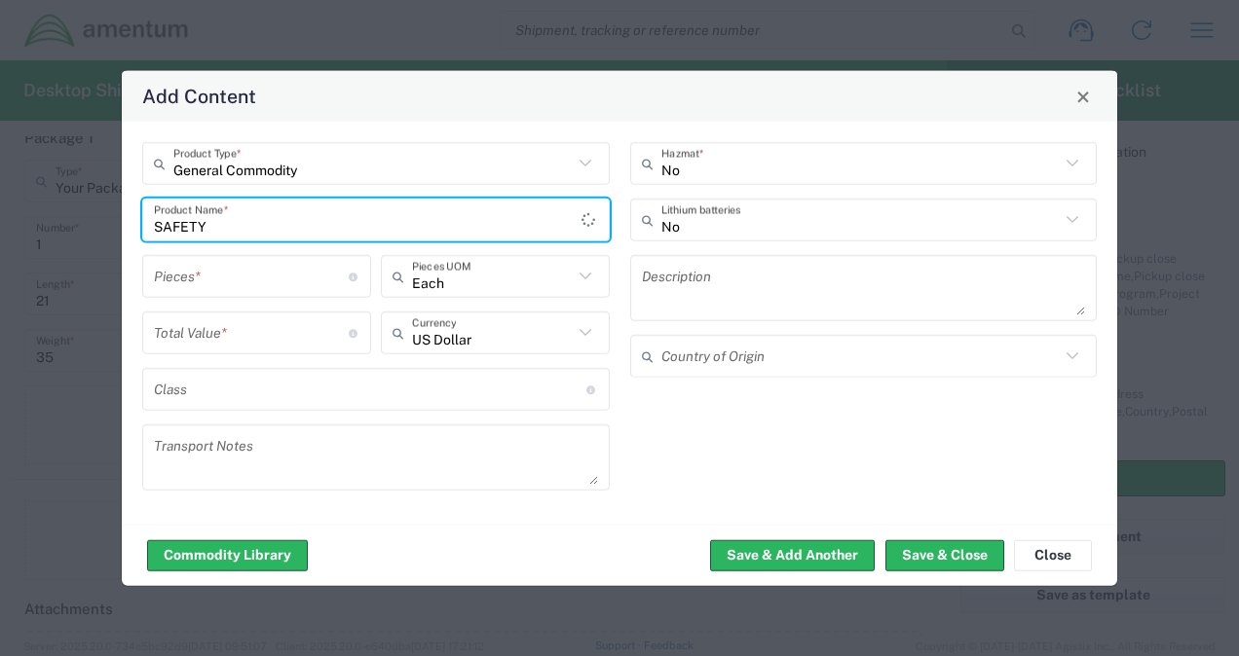
type input "SAFETY"
click at [325, 157] on input "General Commodity" at bounding box center [372, 163] width 399 height 34
type input "General Commodity"
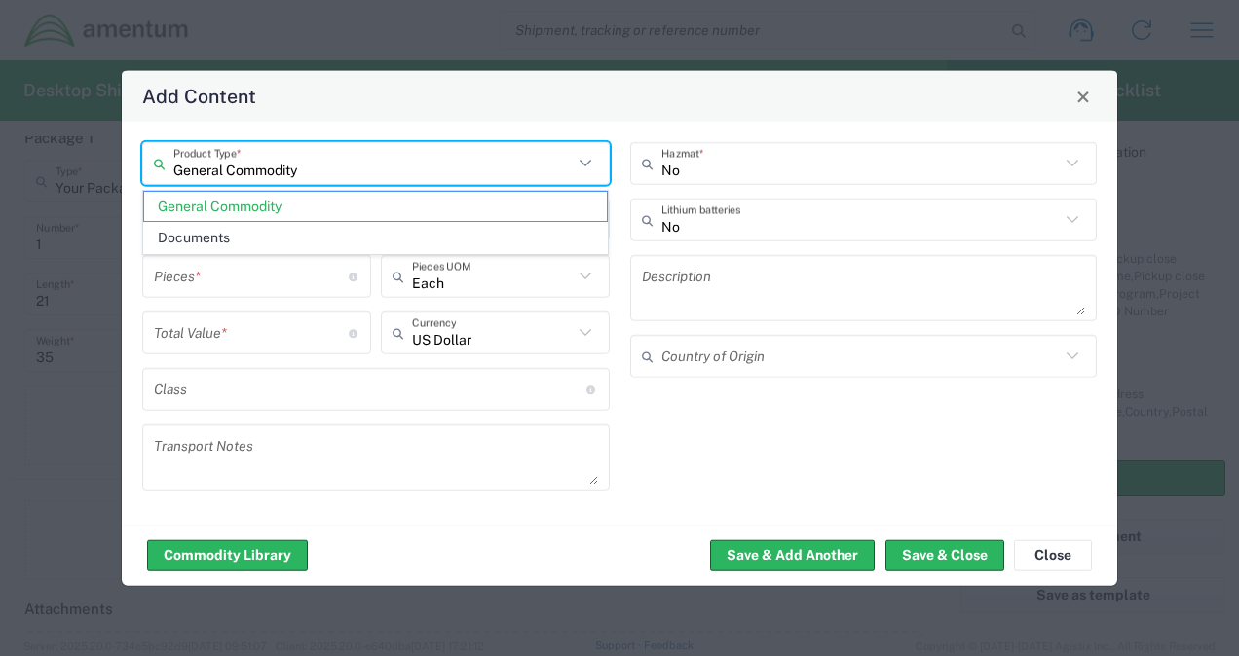
click at [239, 280] on input "number" at bounding box center [251, 276] width 195 height 34
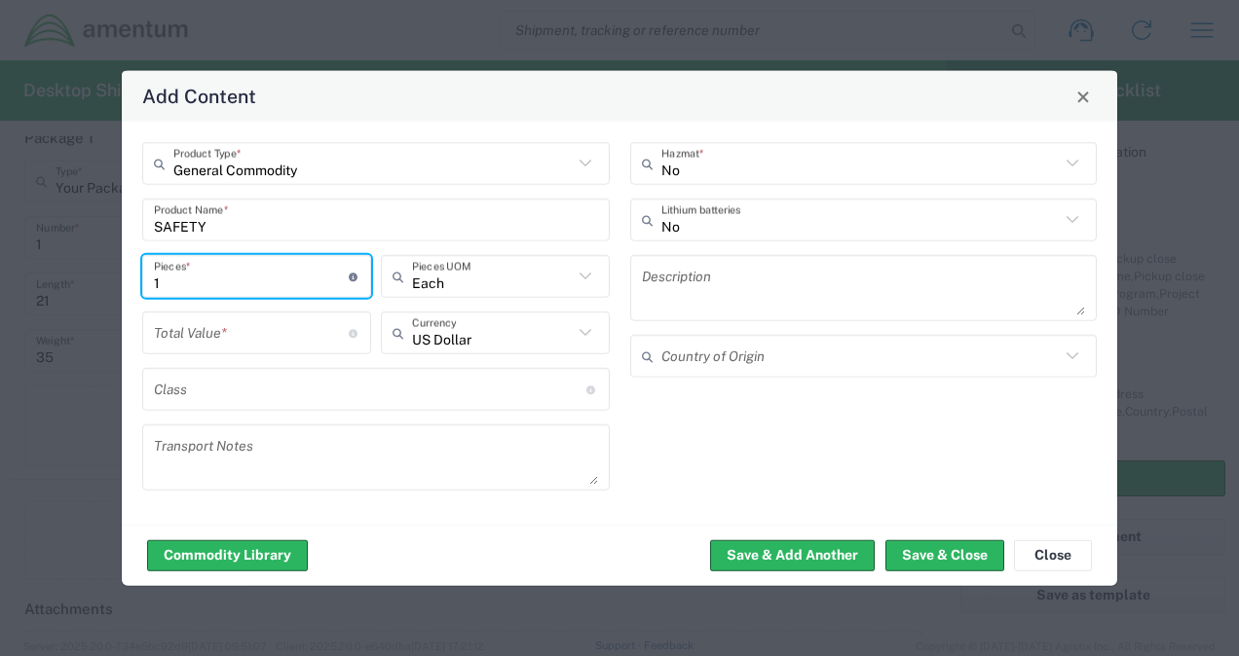
type input "1"
click at [232, 340] on input "number" at bounding box center [251, 332] width 195 height 34
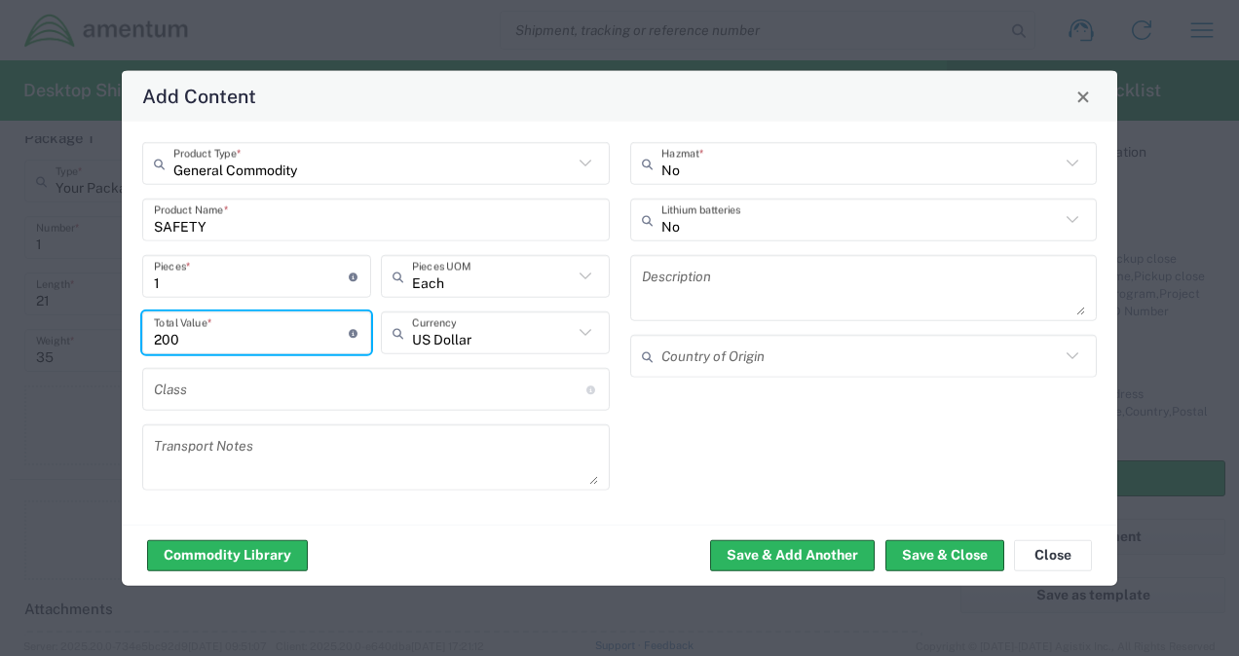
type input "200"
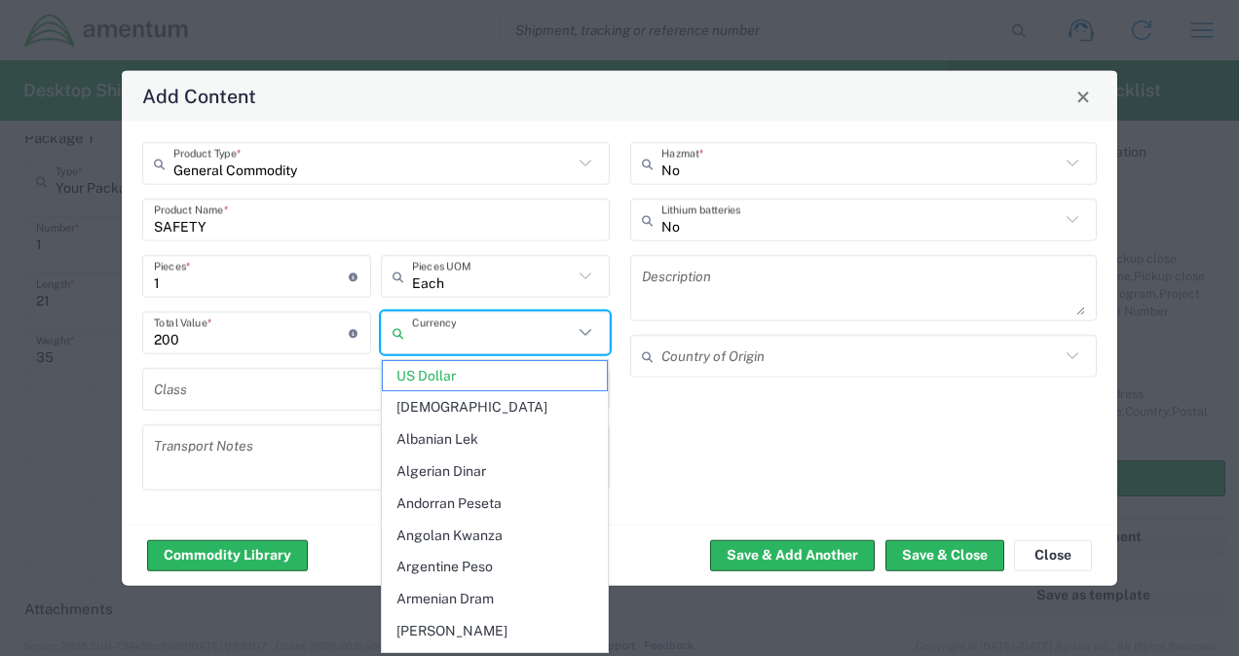
type input "US Dollar"
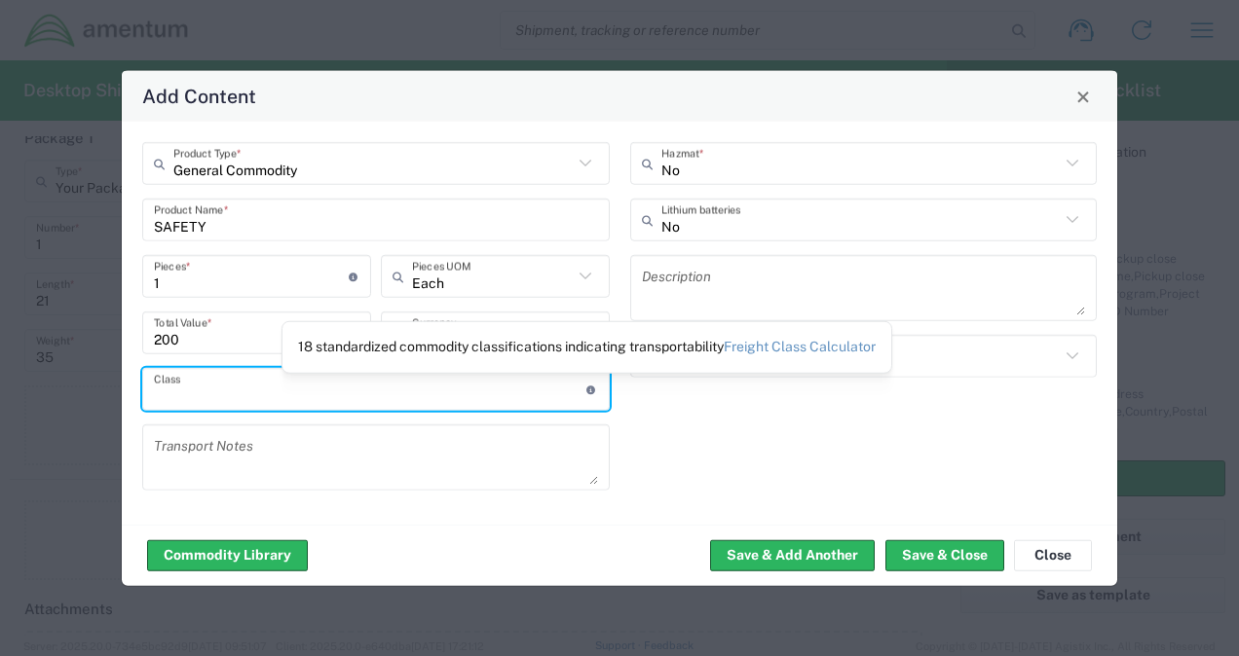
click at [772, 349] on link "Freight Class Calculator" at bounding box center [800, 347] width 152 height 16
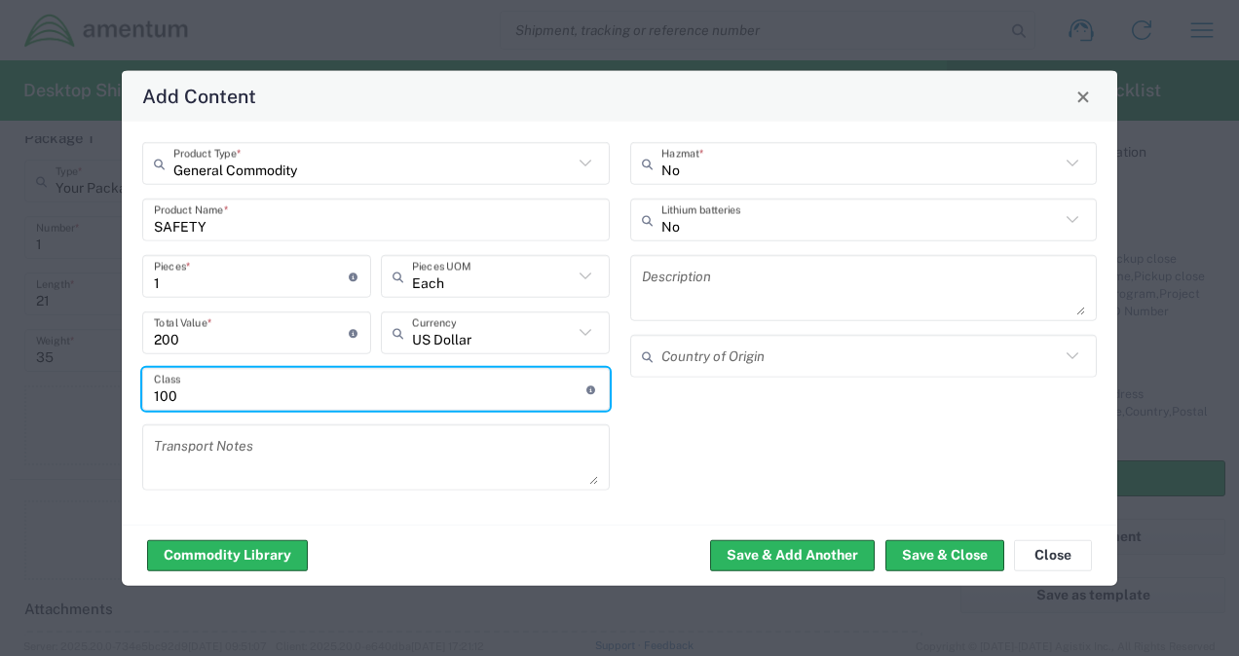
type input "100"
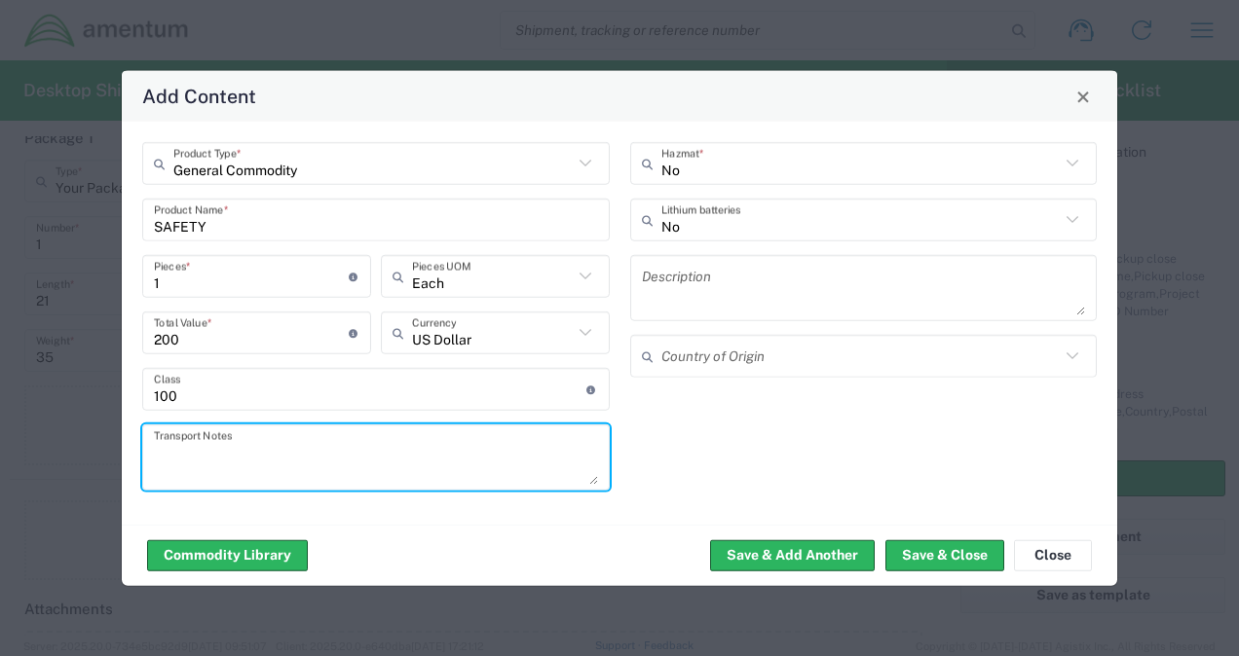
click at [692, 294] on textarea at bounding box center [864, 288] width 444 height 55
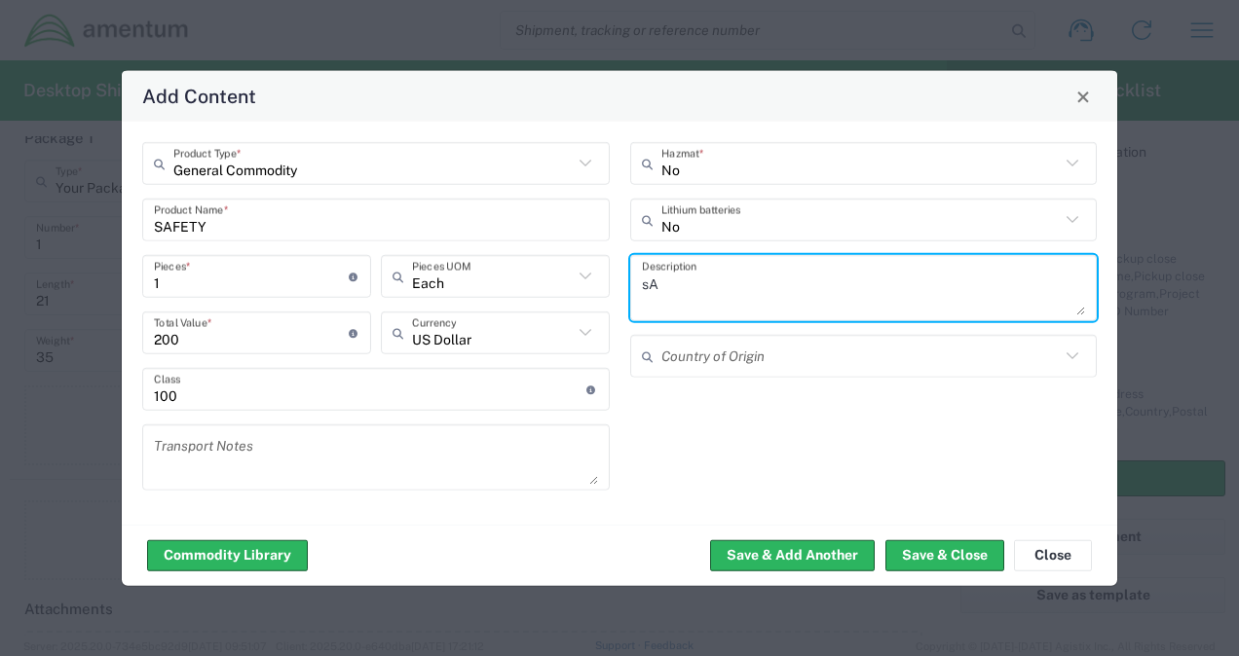
type textarea "s"
type textarea "SAFETY SUPPLIES"
click at [923, 556] on button "Save & Close" at bounding box center [944, 554] width 119 height 31
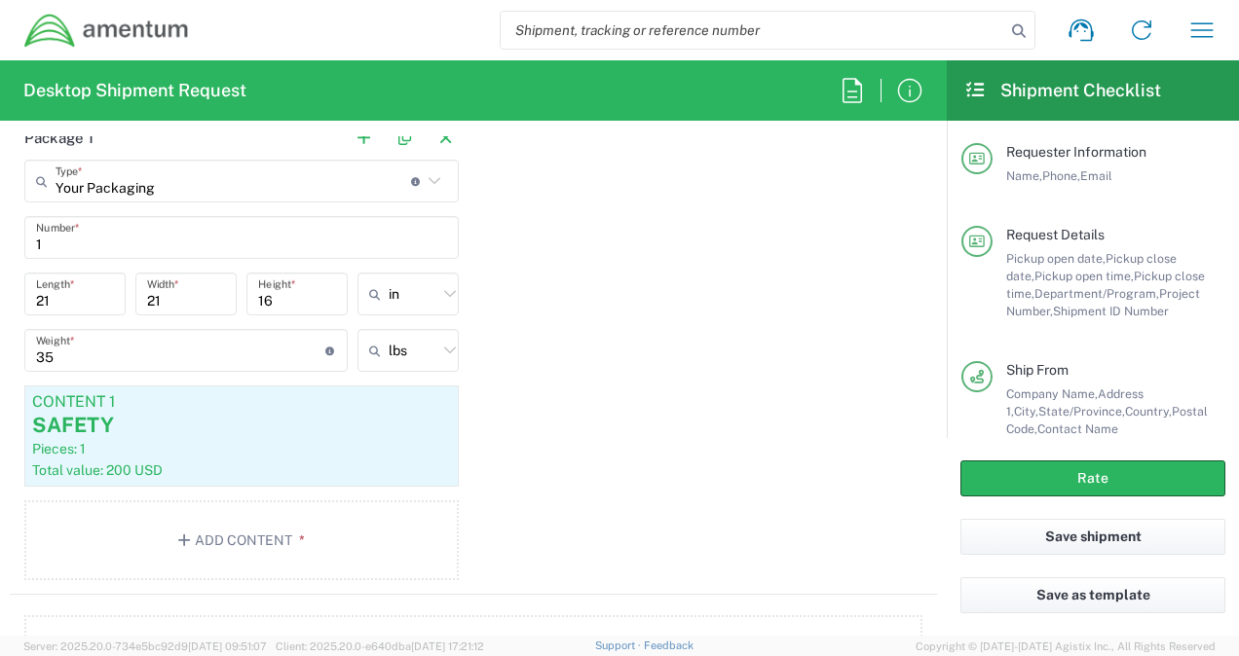
scroll to position [1817, 0]
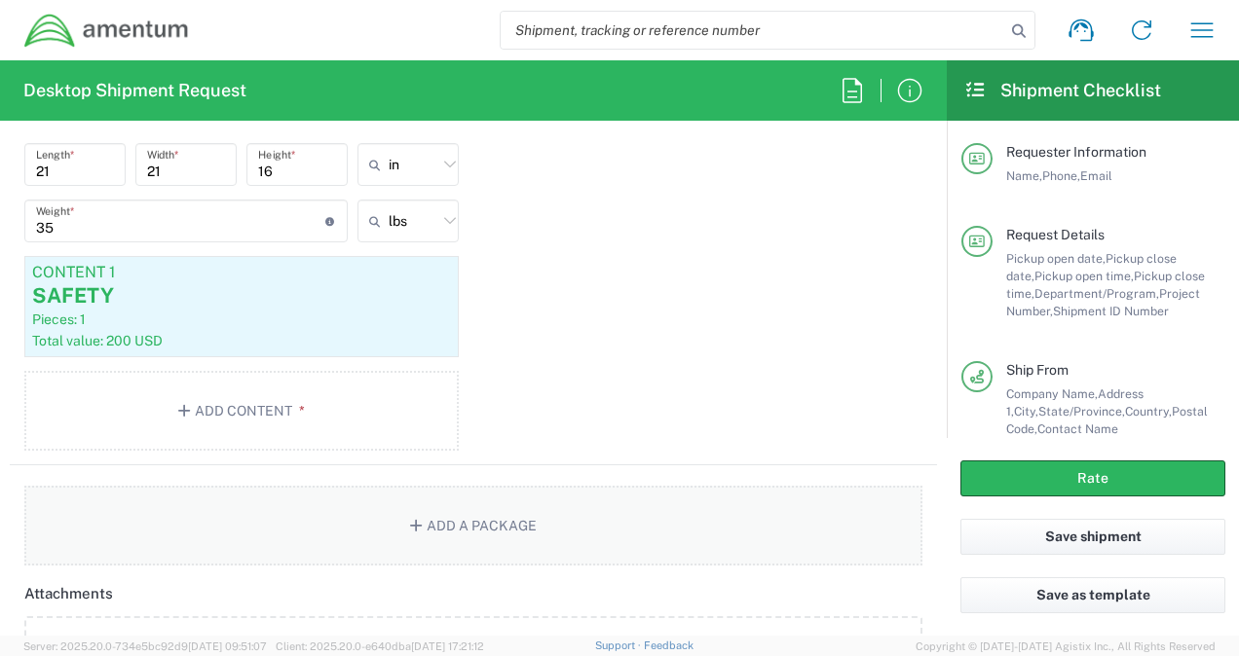
click at [516, 513] on button "Add a Package" at bounding box center [473, 526] width 898 height 80
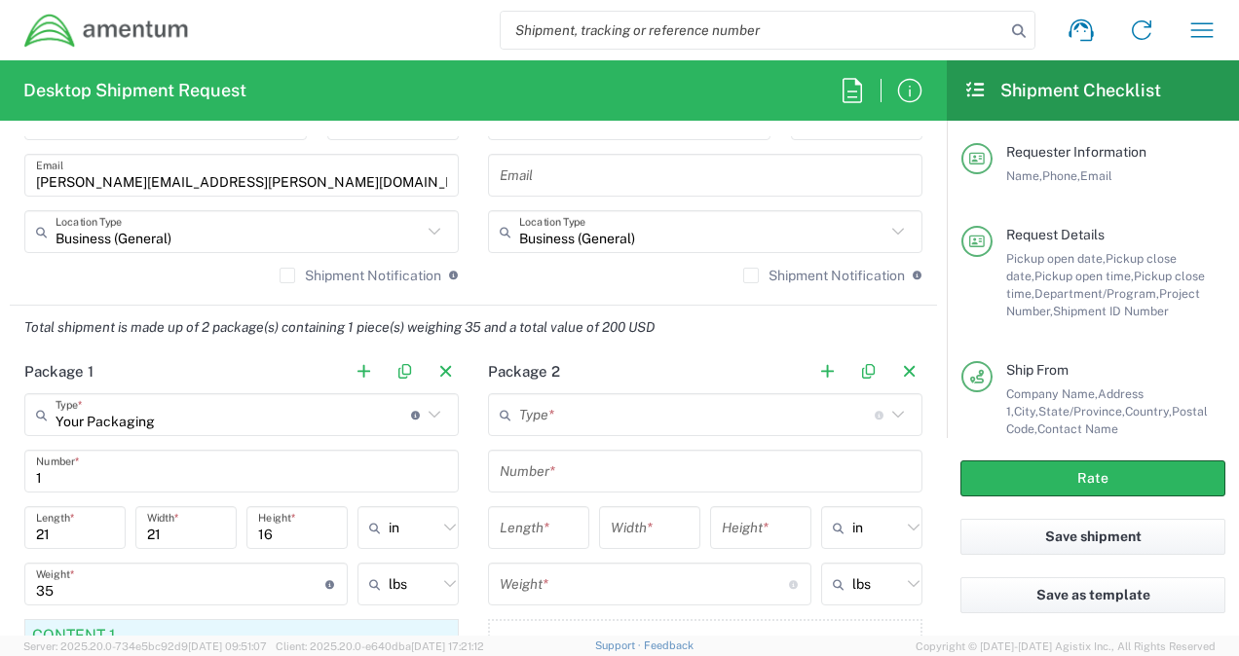
scroll to position [1428, 0]
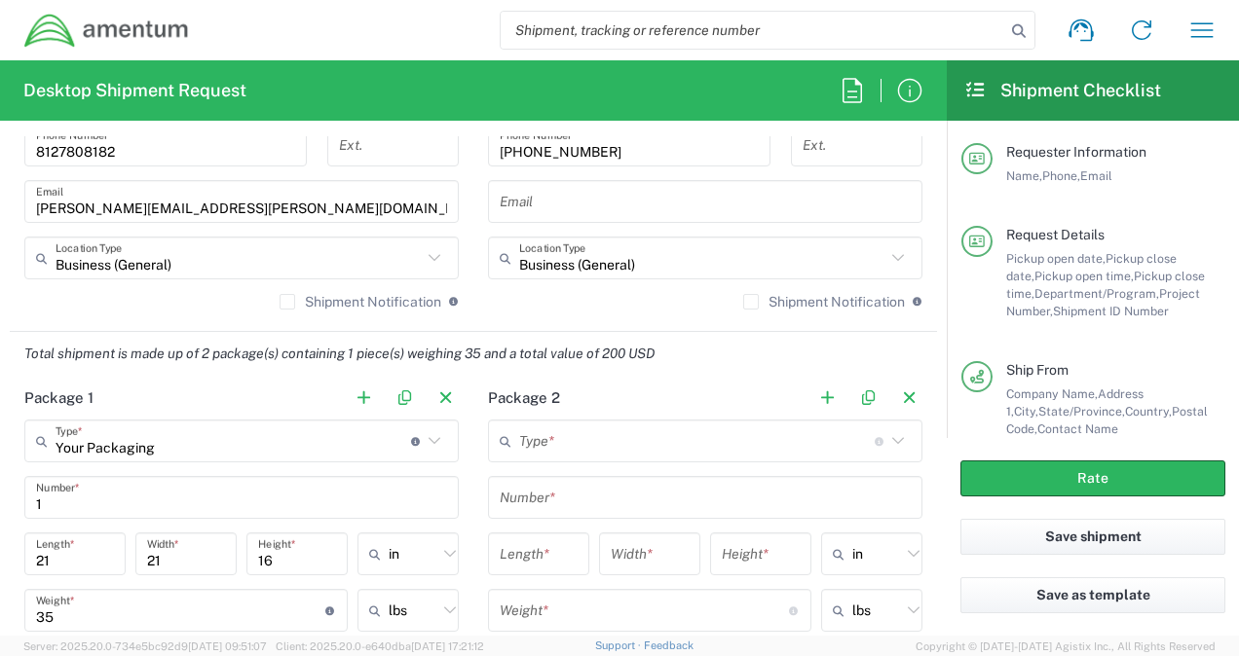
click at [546, 438] on input "text" at bounding box center [696, 442] width 355 height 34
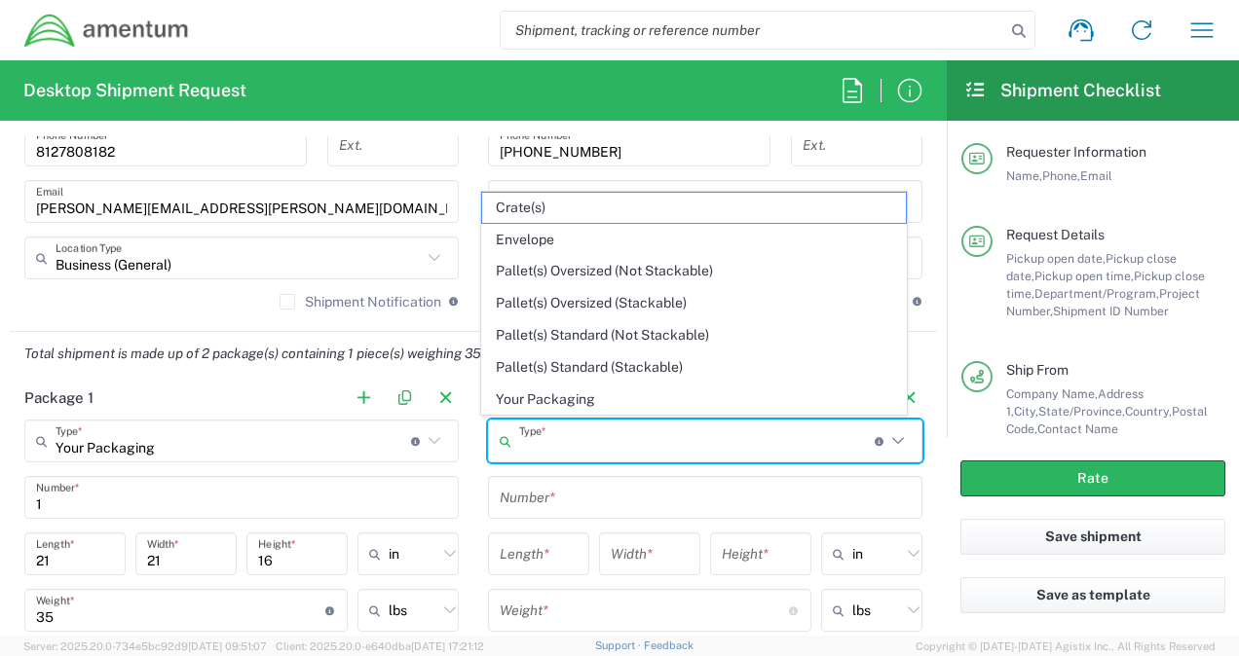
click at [554, 401] on span "Your Packaging" at bounding box center [693, 400] width 423 height 30
type input "Your Packaging"
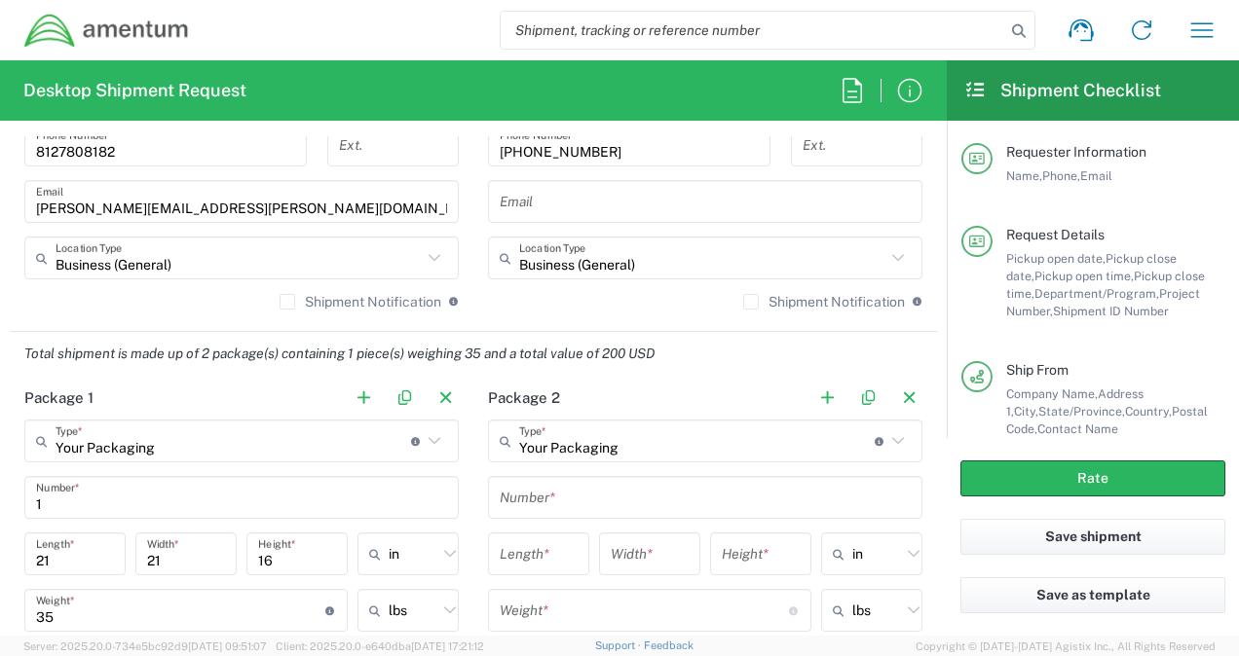
click at [571, 491] on input "text" at bounding box center [705, 498] width 411 height 34
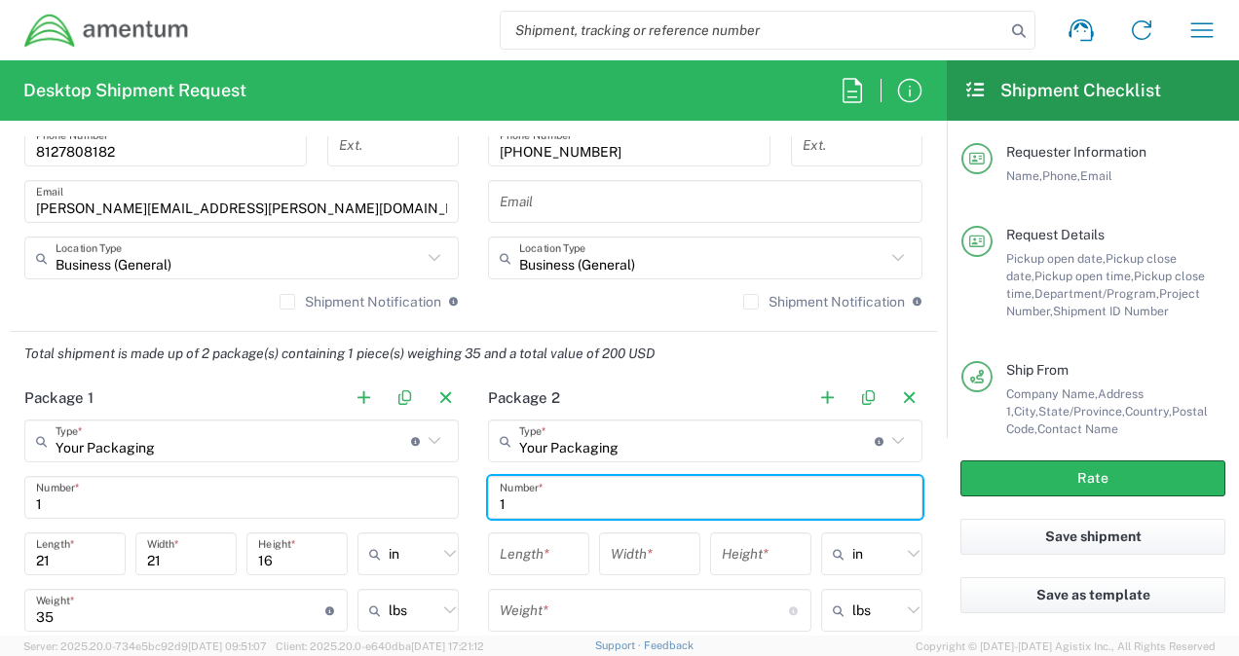
type input "1"
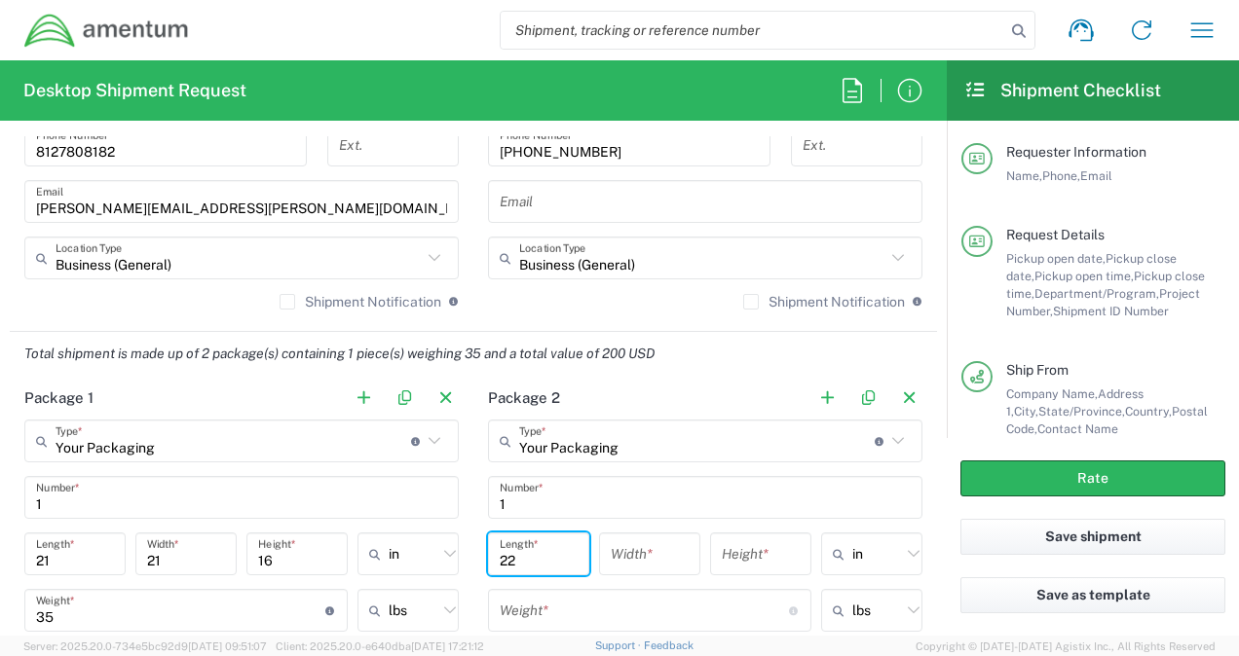
type input "22"
type input "16"
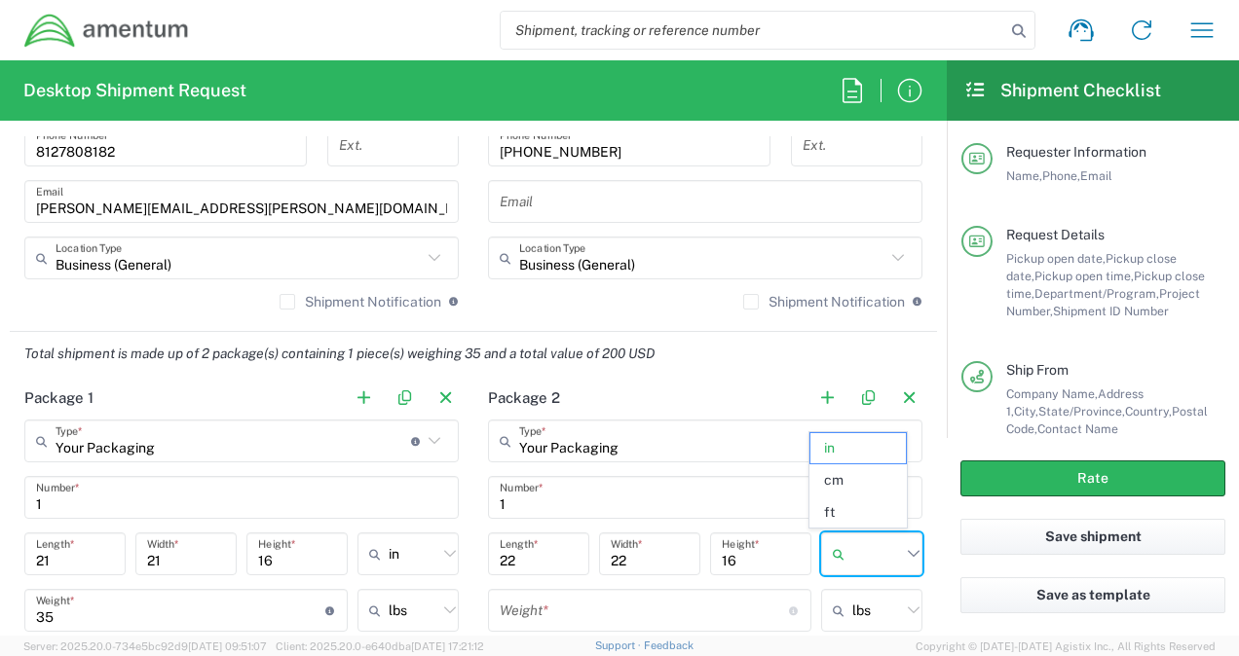
type input "in"
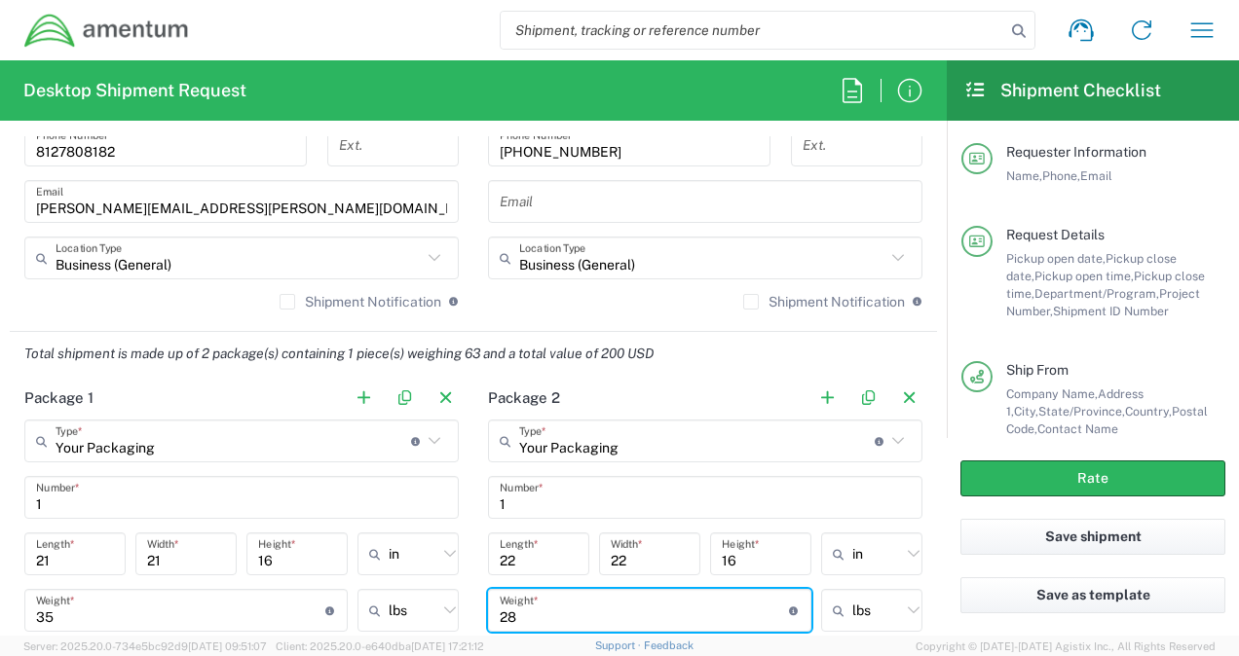
type input "28"
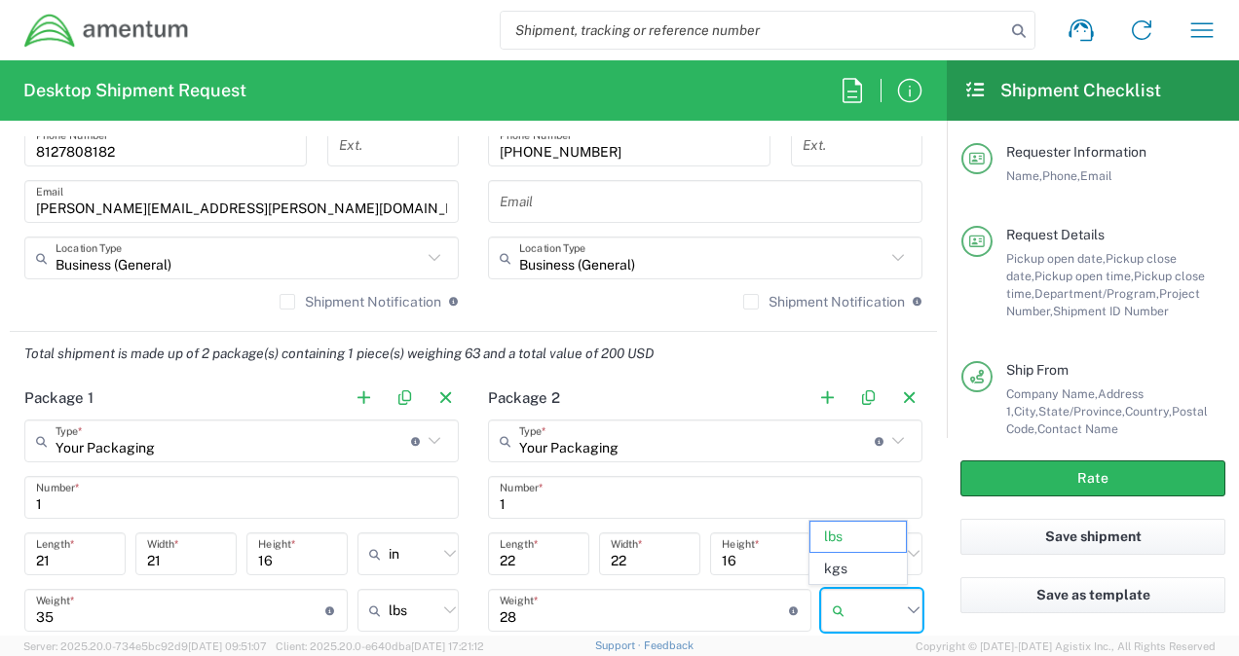
type input "lbs"
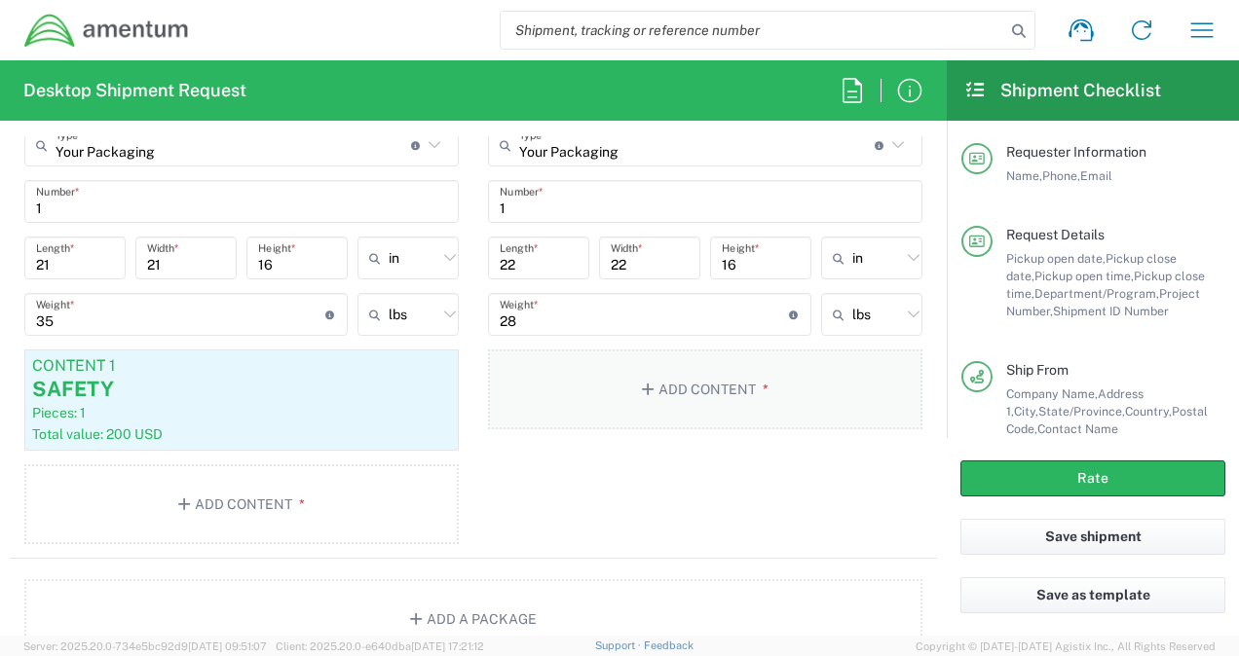
click at [562, 382] on button "Add Content *" at bounding box center [705, 390] width 434 height 80
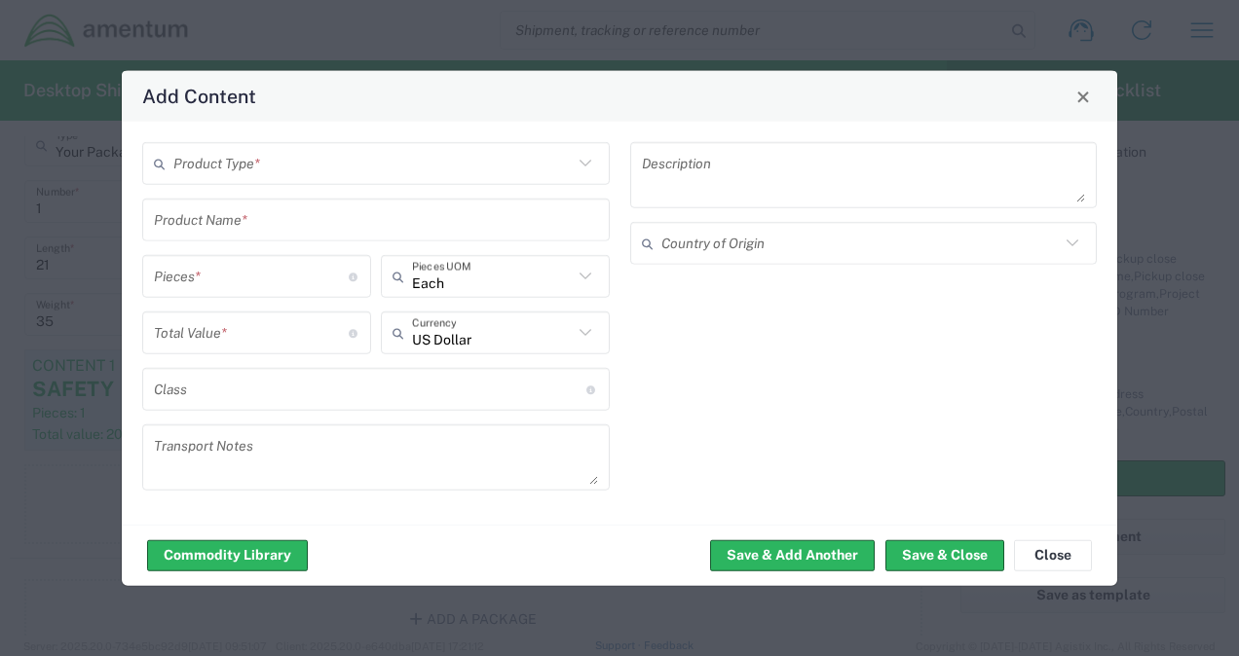
click at [277, 172] on input "text" at bounding box center [372, 163] width 399 height 34
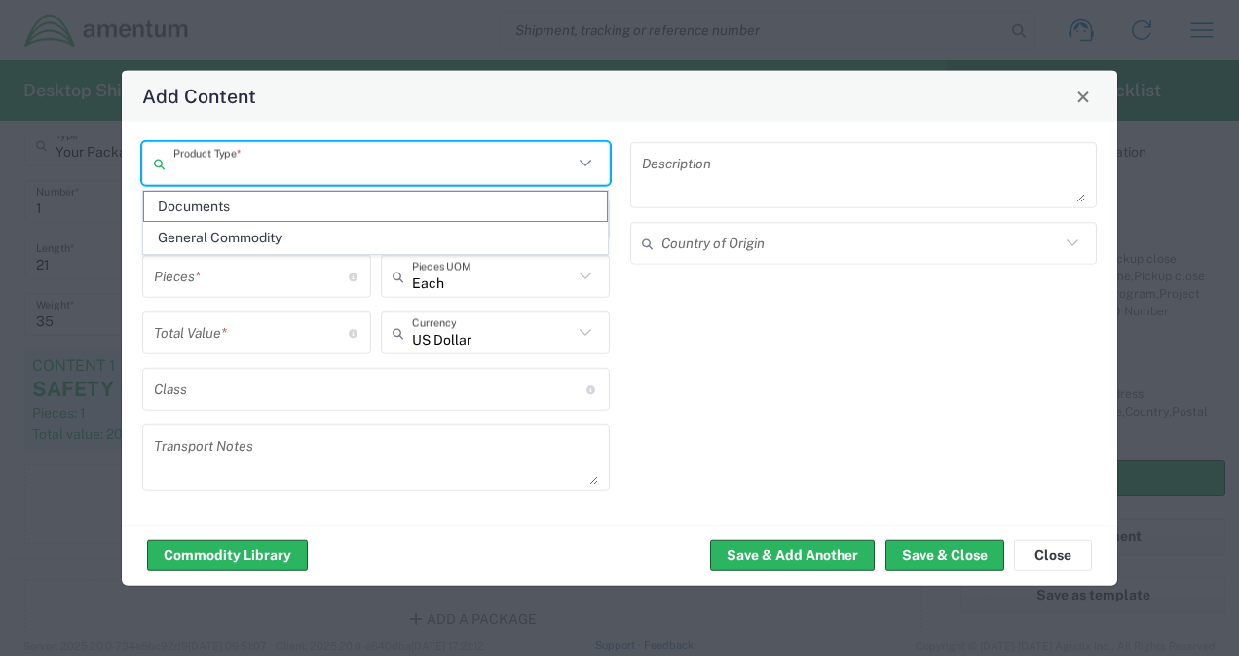
click at [235, 230] on span "General Commodity" at bounding box center [376, 238] width 464 height 30
type input "General Commodity"
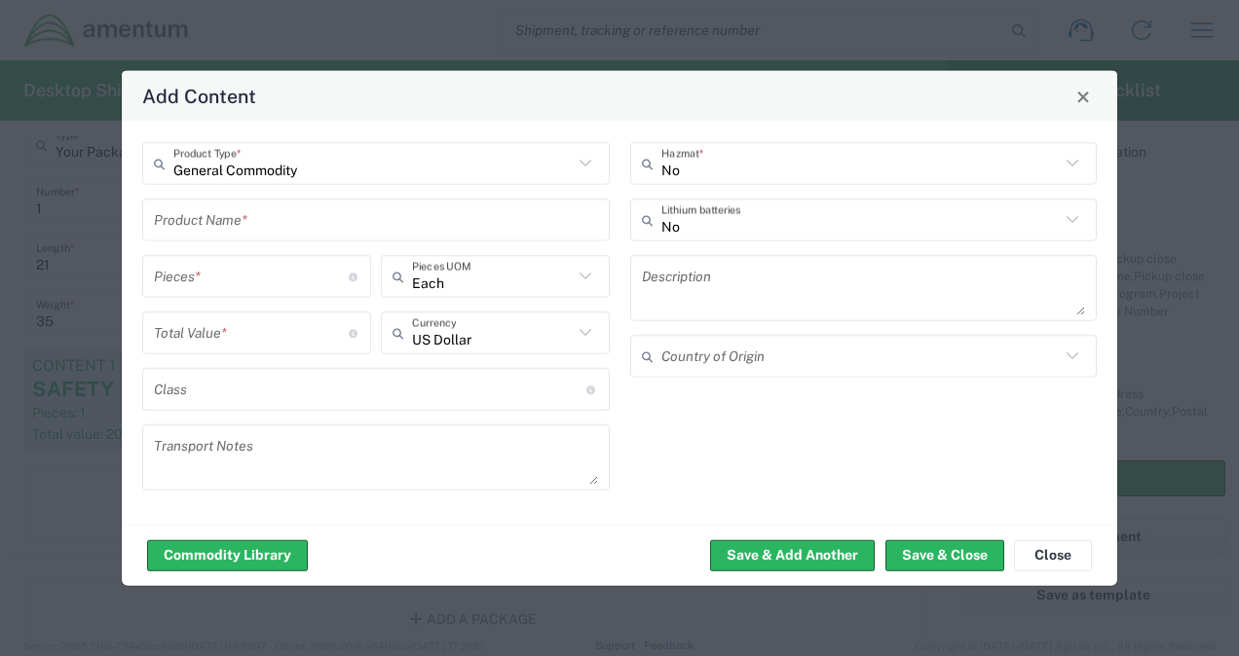
click at [218, 222] on input "text" at bounding box center [376, 220] width 444 height 34
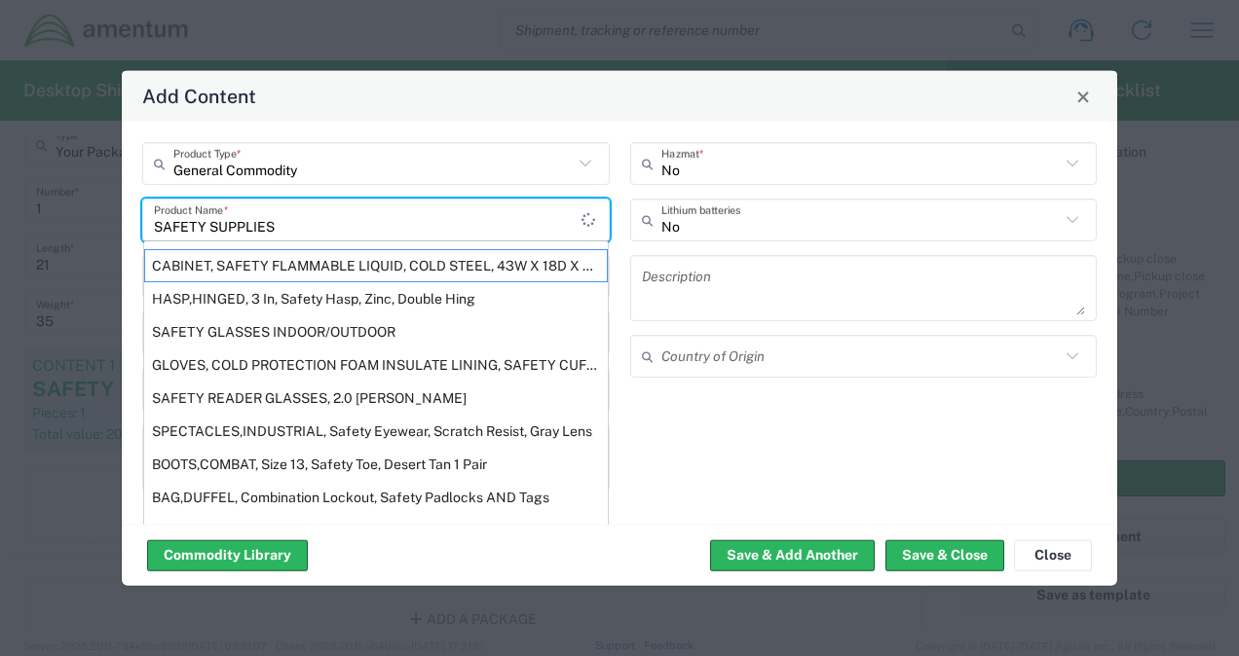
type input "SAFETY SUPPLIES"
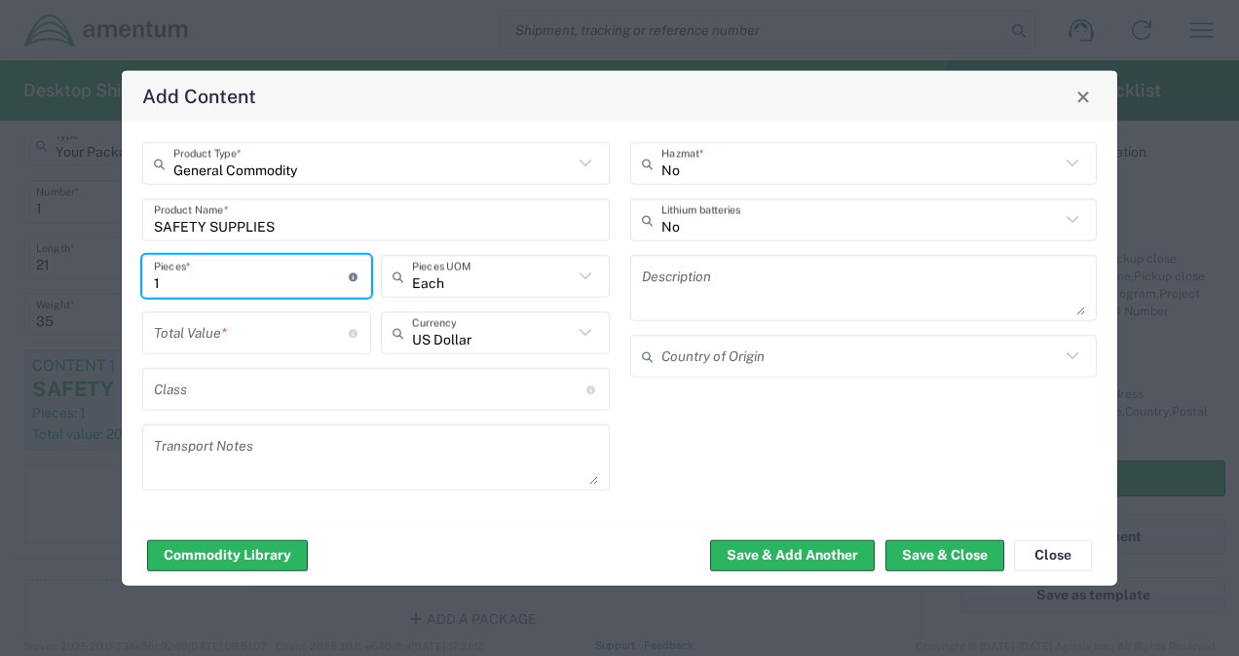
type input "1"
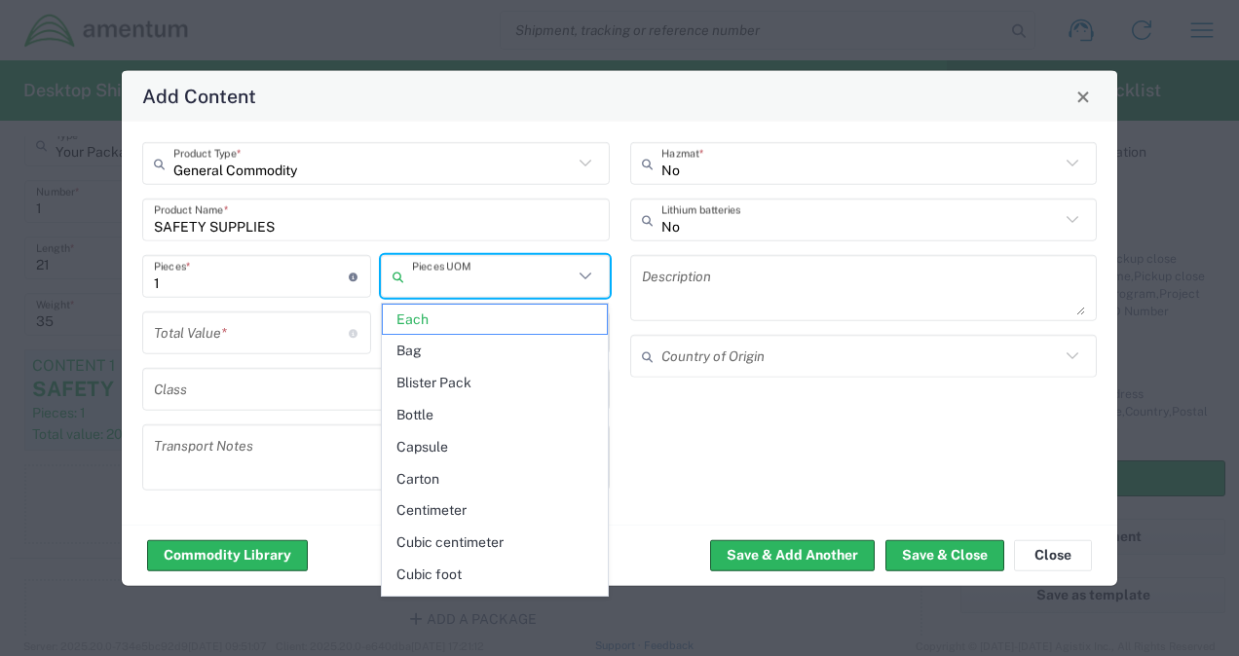
click at [289, 343] on input "number" at bounding box center [251, 332] width 195 height 34
type input "Each"
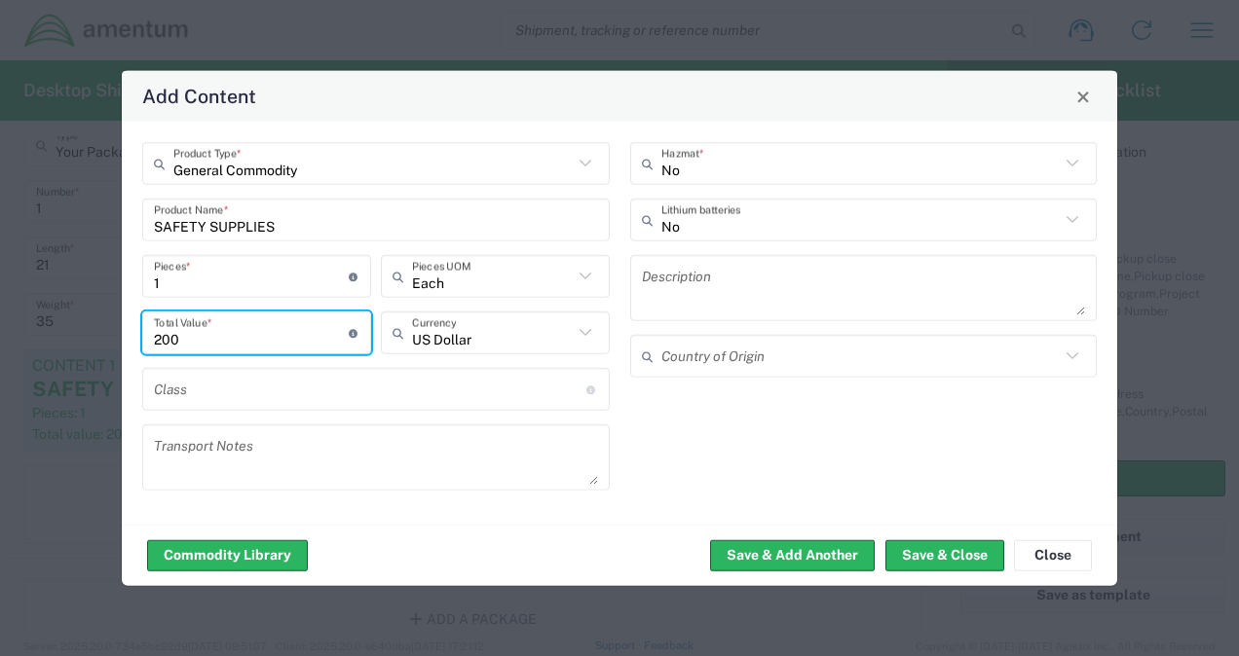
type input "200"
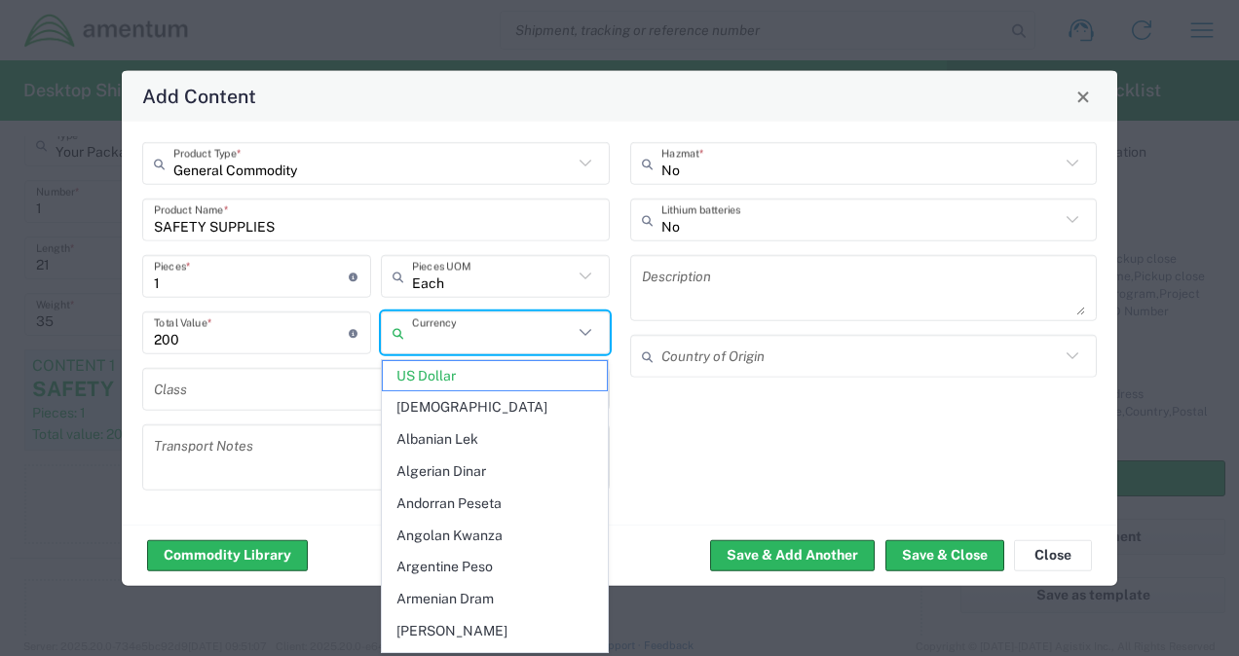
type input "US Dollar"
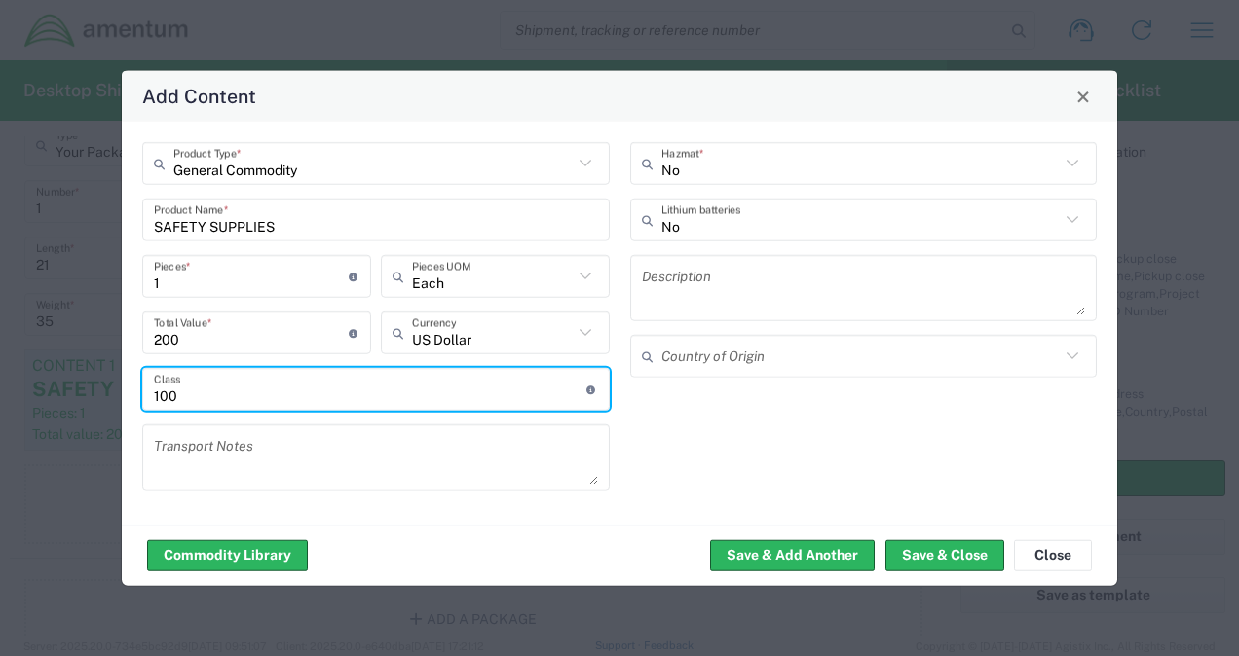
type input "100"
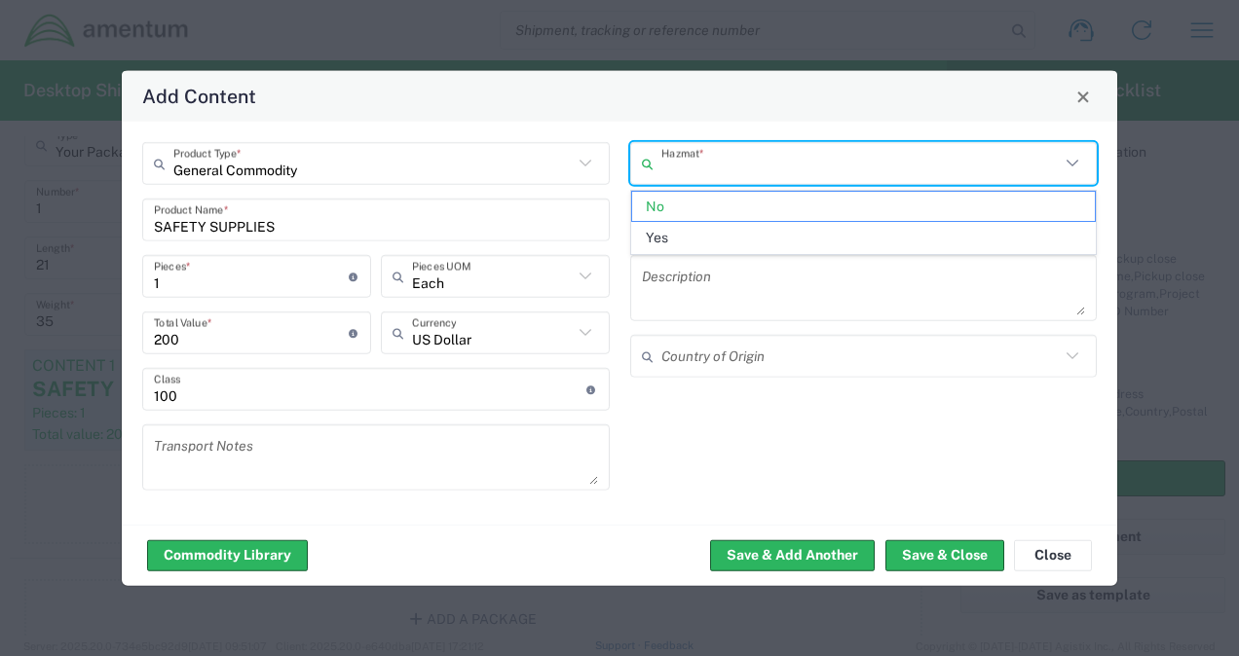
click at [670, 280] on textarea at bounding box center [864, 288] width 444 height 55
type input "No"
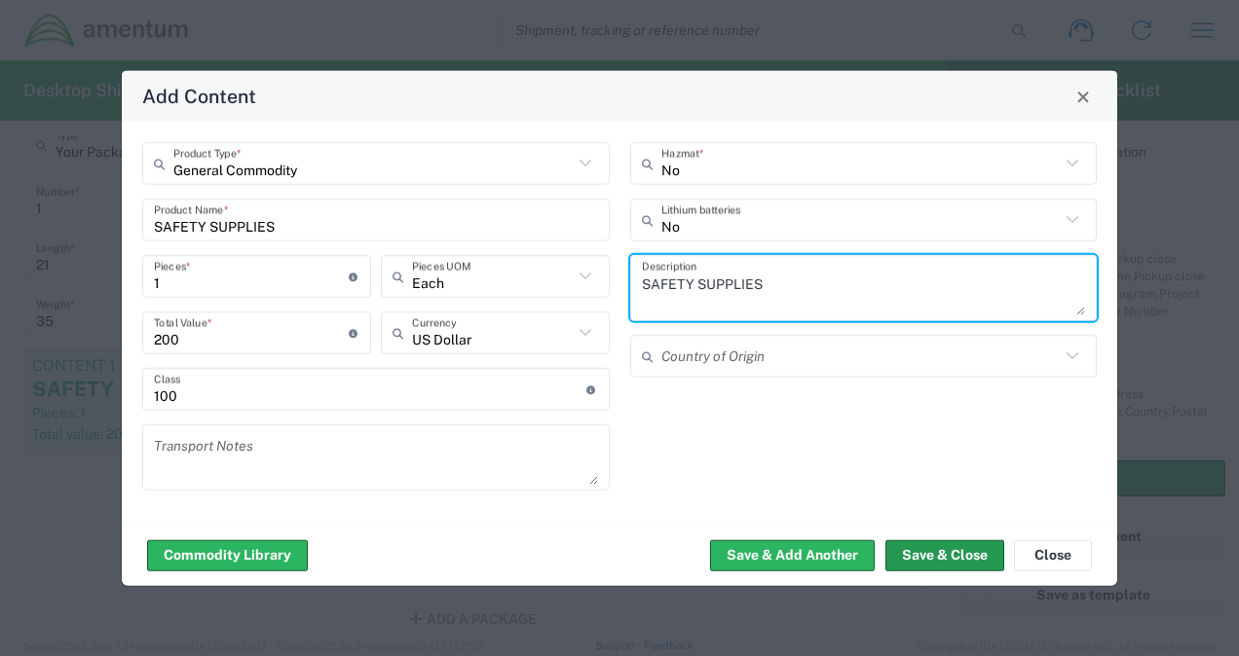
type textarea "SAFETY SUPPLIES"
click at [924, 552] on button "Save & Close" at bounding box center [944, 554] width 119 height 31
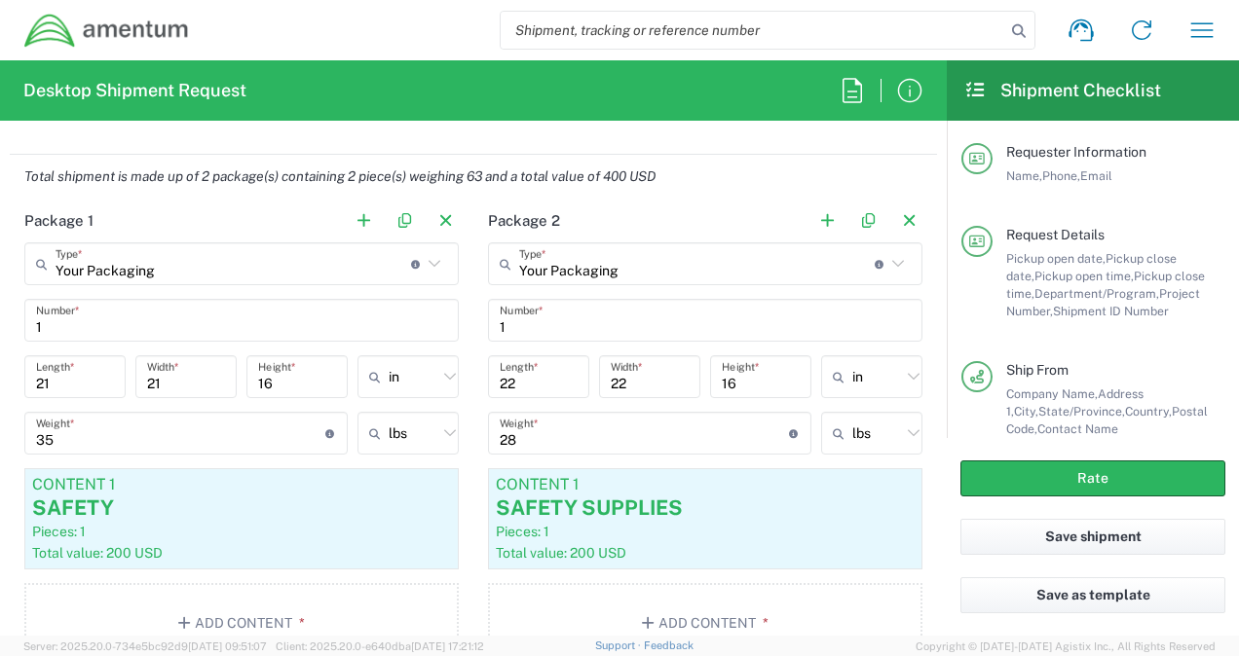
scroll to position [1594, 0]
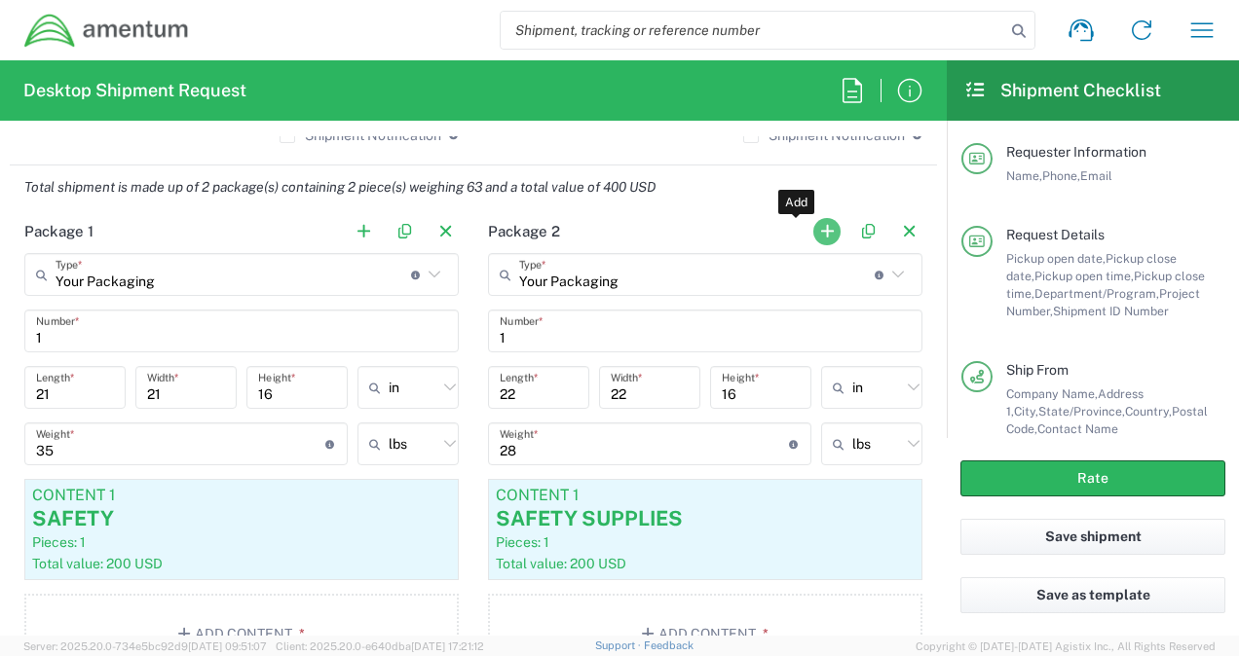
click at [813, 227] on button "button" at bounding box center [826, 231] width 27 height 27
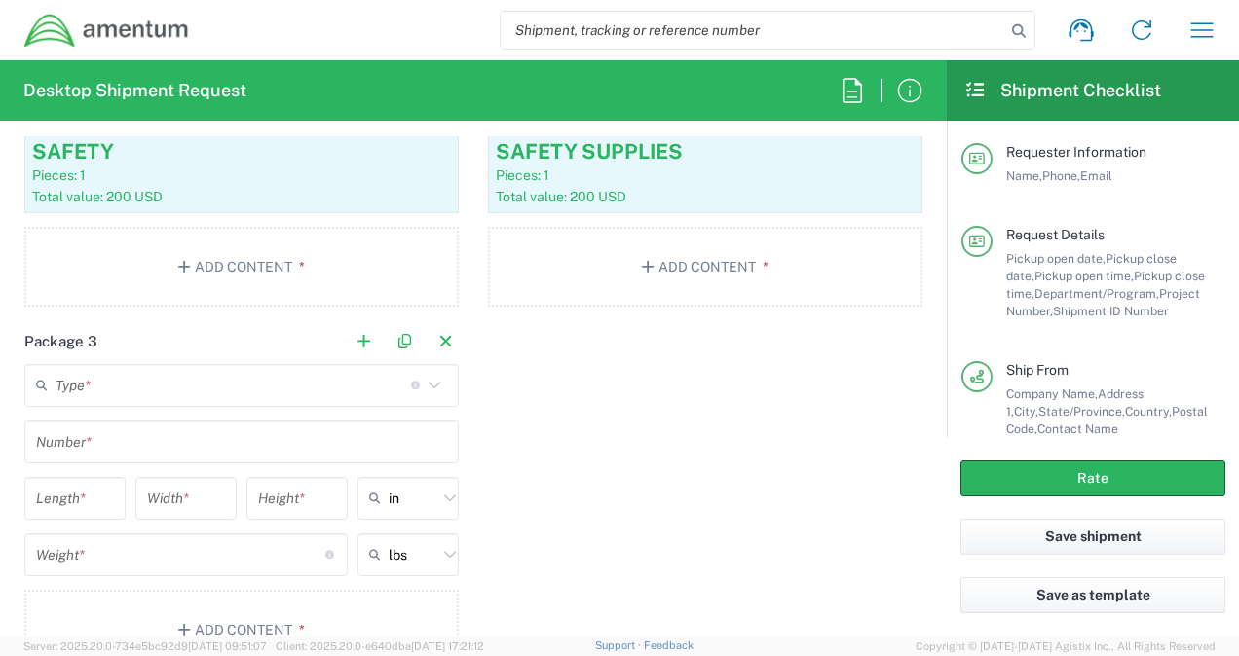
scroll to position [2113, 0]
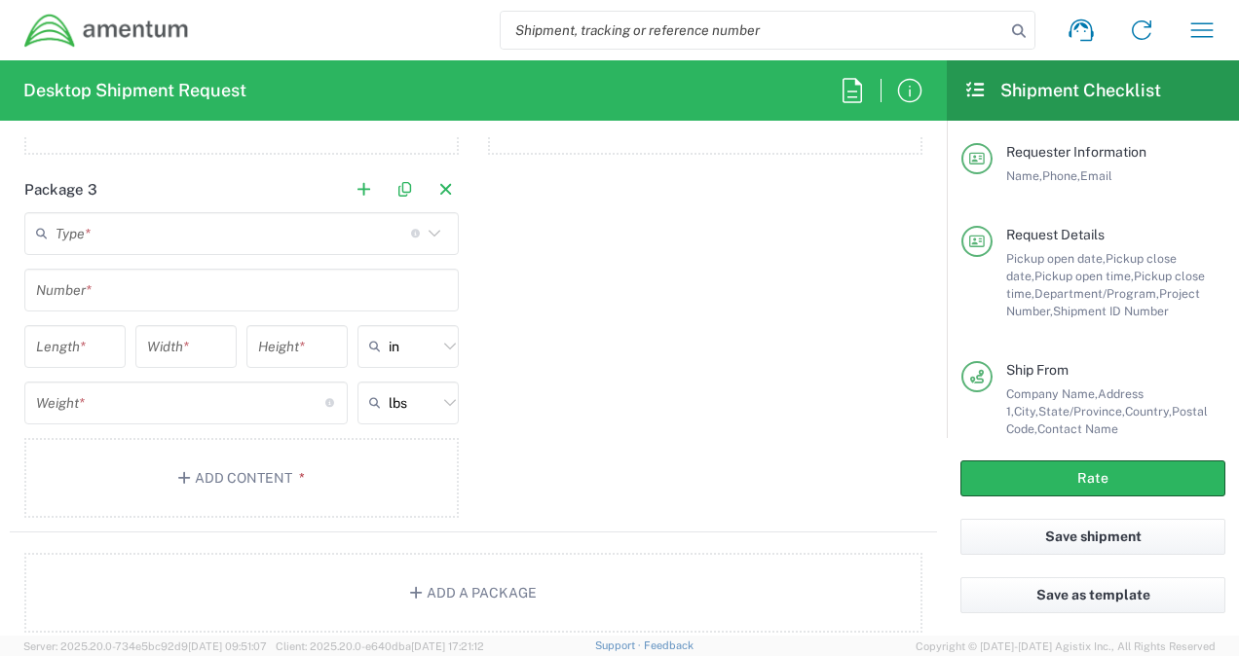
click at [181, 240] on input "text" at bounding box center [233, 233] width 355 height 34
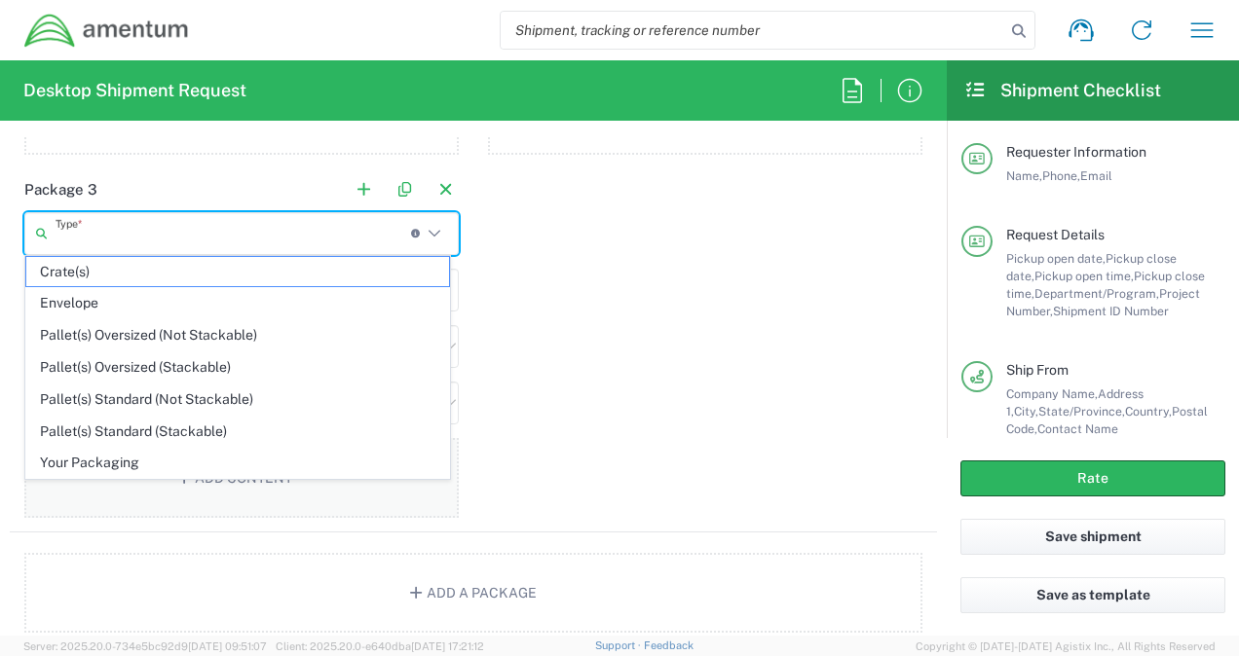
click at [99, 449] on span "Your Packaging" at bounding box center [237, 463] width 423 height 30
type input "Your Packaging"
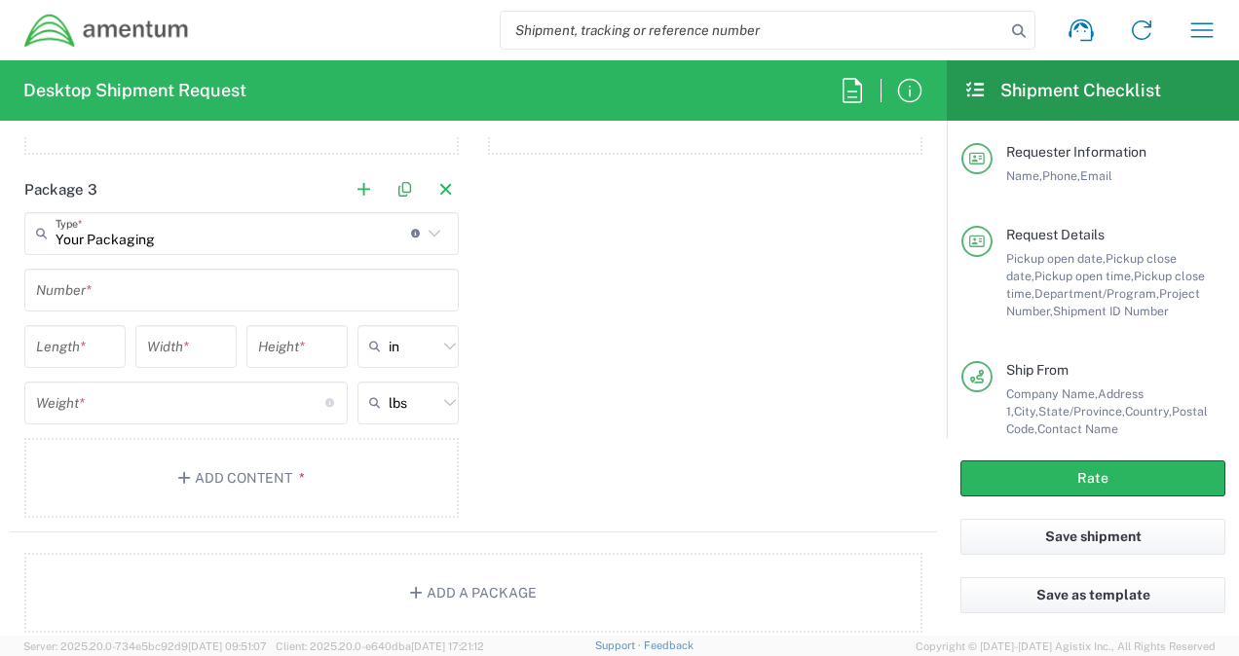
click at [92, 290] on input "text" at bounding box center [241, 290] width 411 height 34
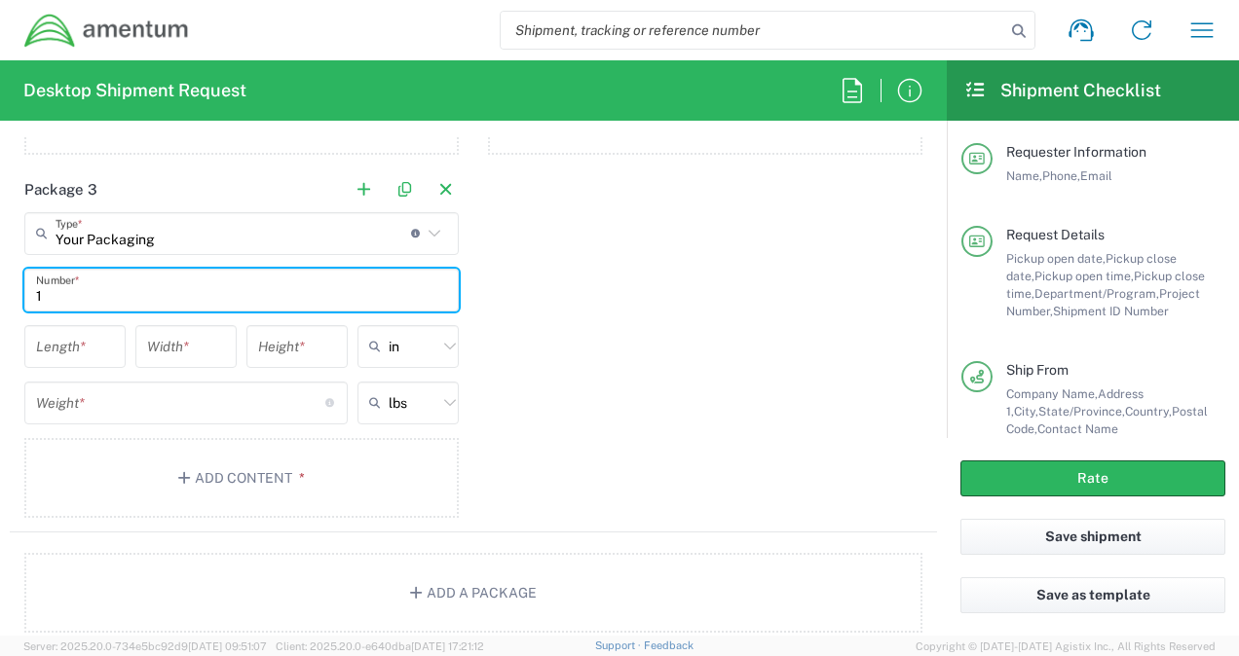
type input "1"
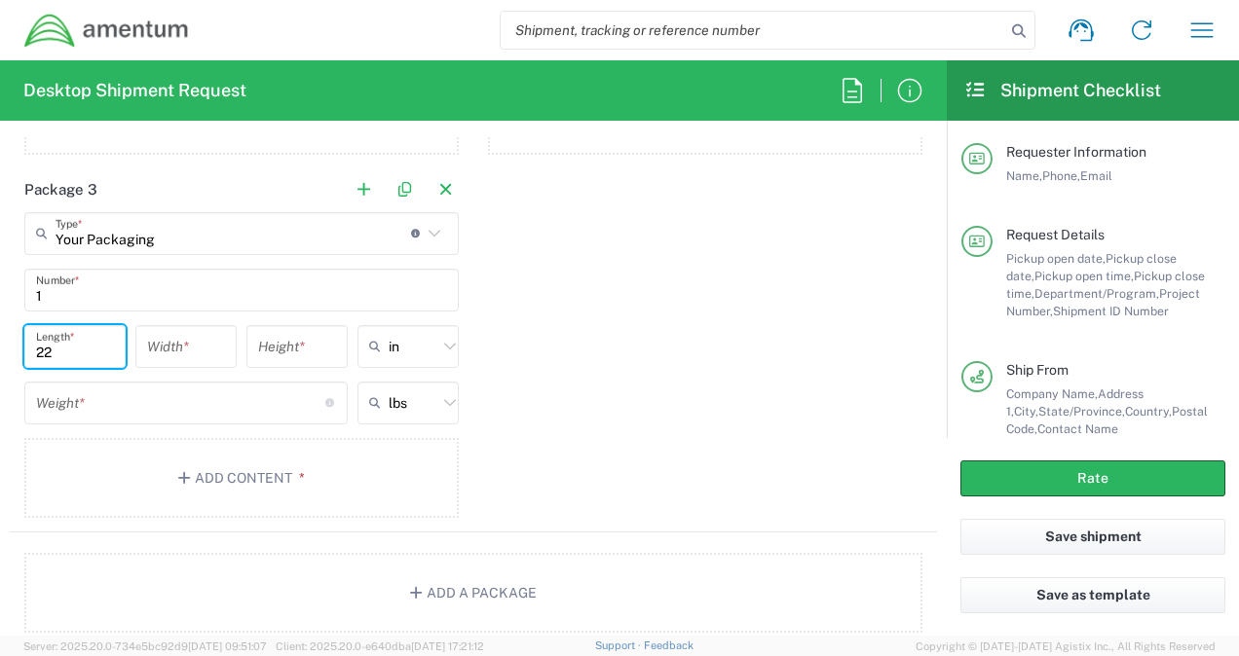
type input "22"
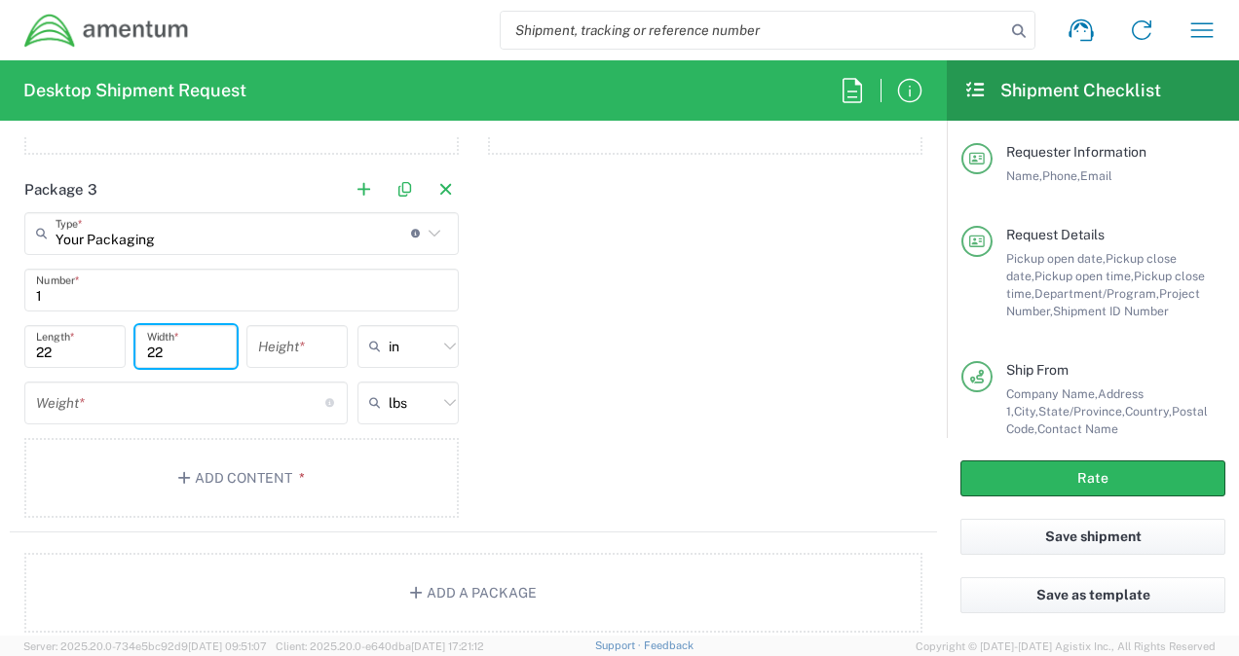
type input "22"
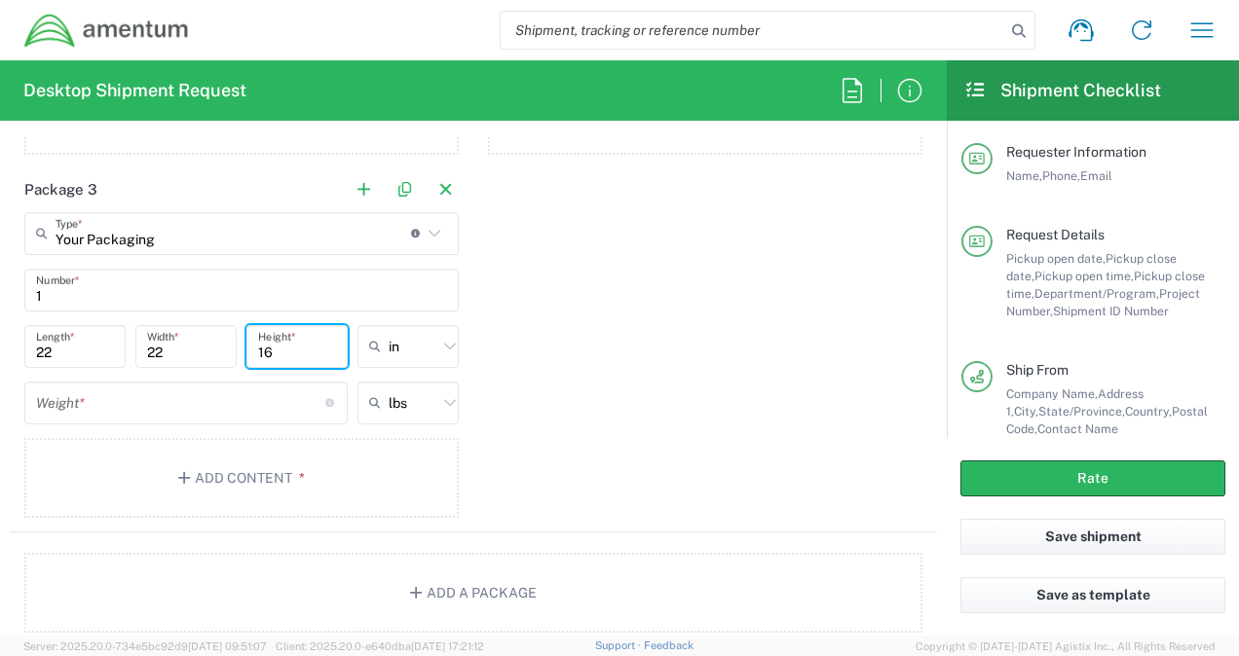
type input "16"
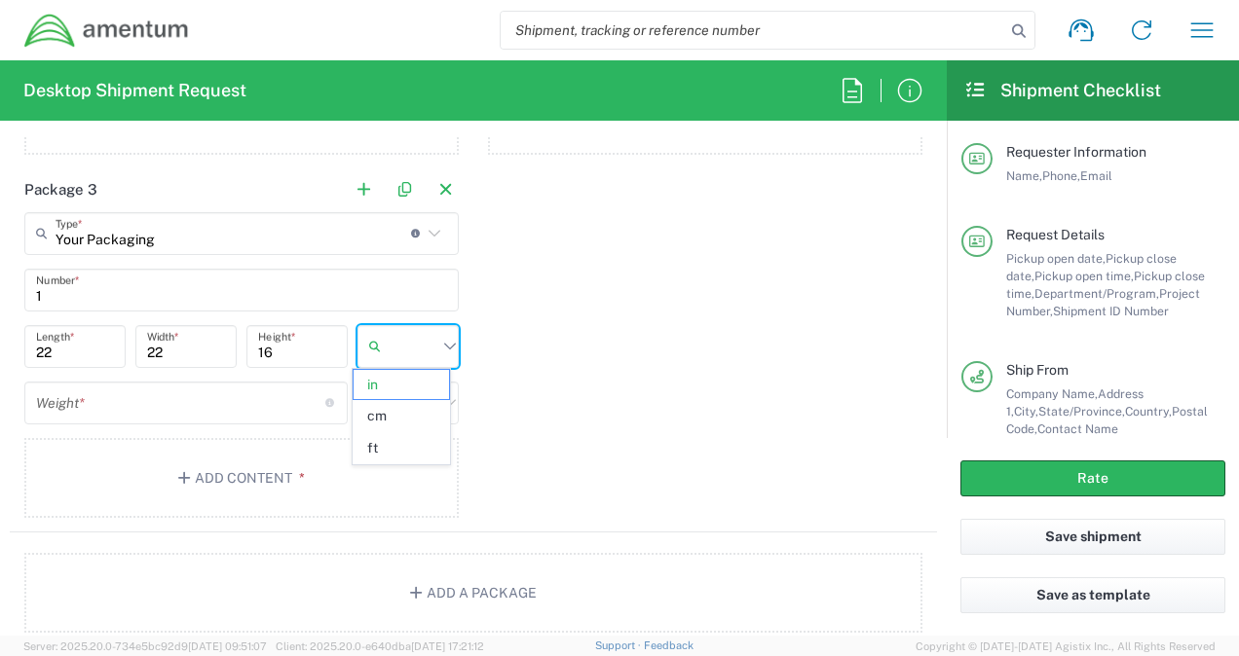
type input "in"
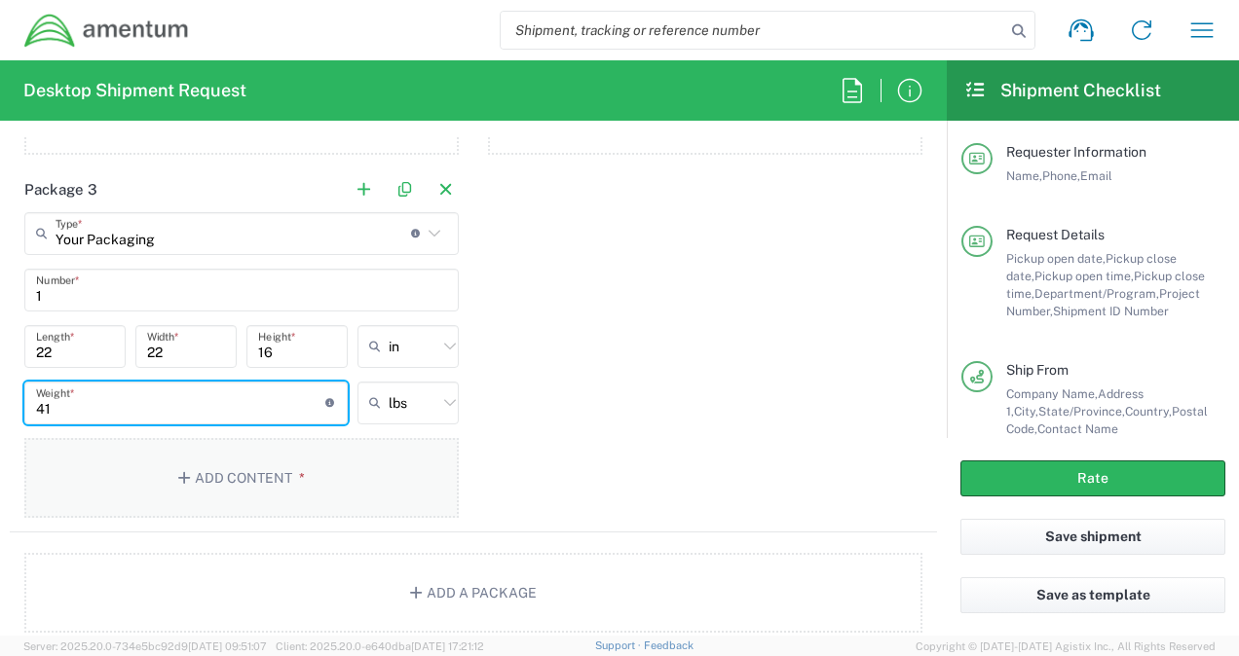
type input "41"
click at [241, 462] on button "Add Content *" at bounding box center [241, 478] width 434 height 80
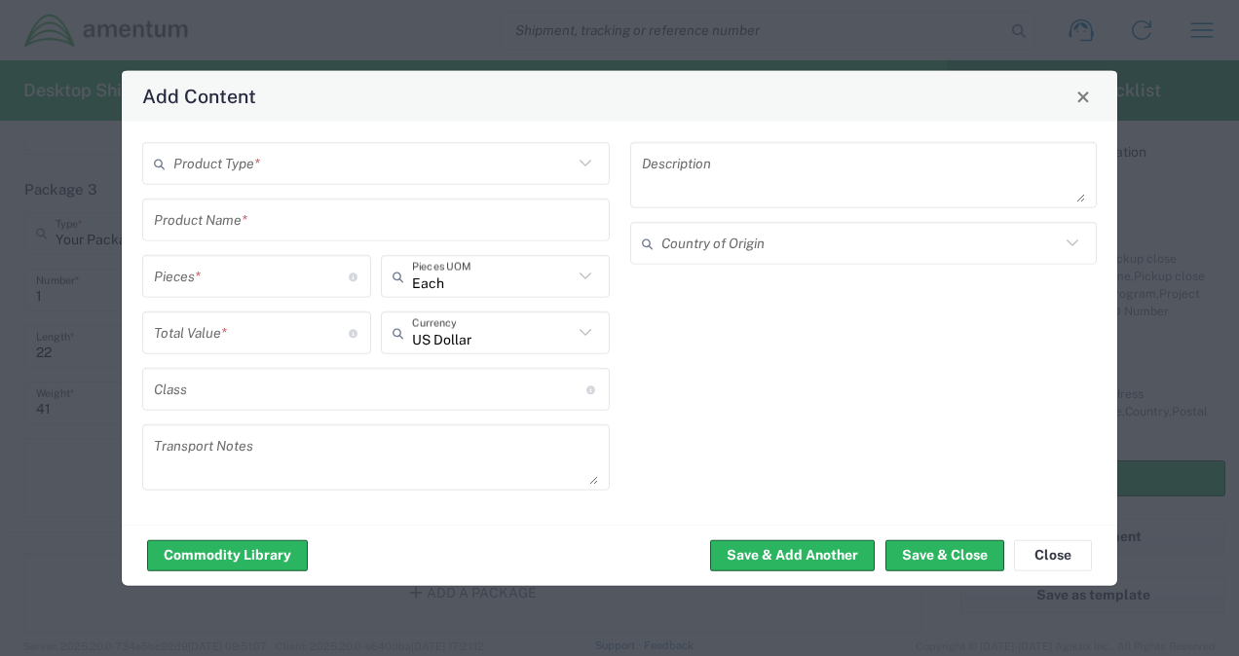
click at [249, 166] on input "text" at bounding box center [372, 163] width 399 height 34
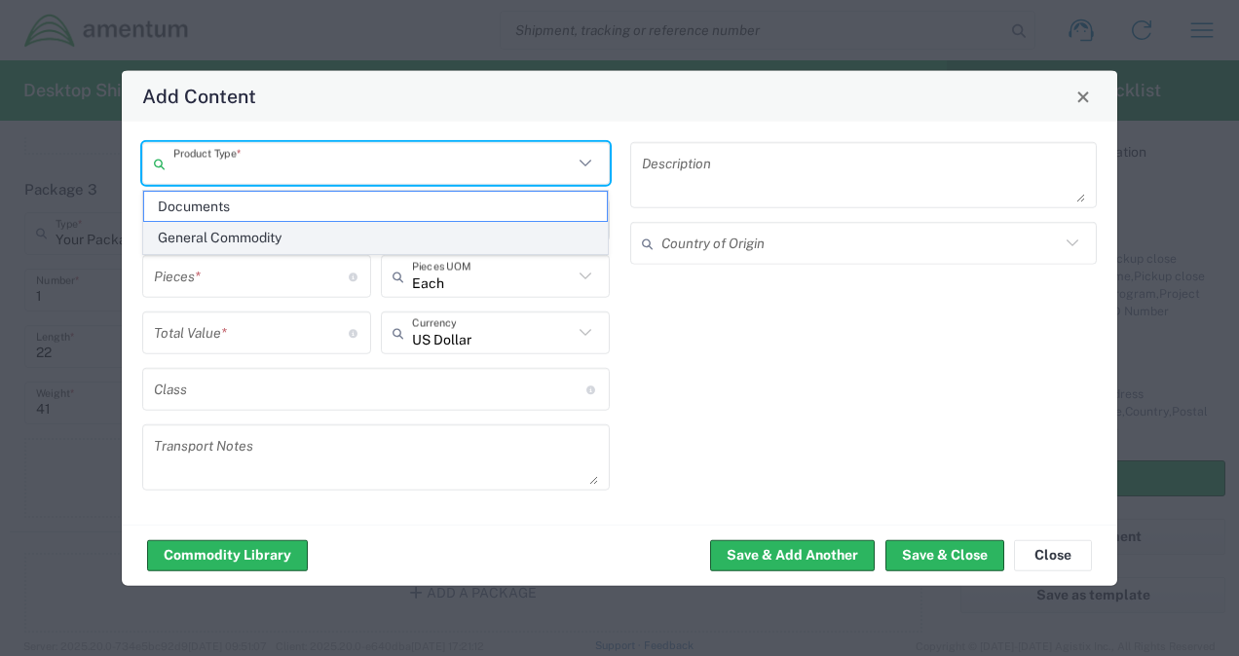
click at [216, 230] on span "General Commodity" at bounding box center [376, 238] width 464 height 30
type input "General Commodity"
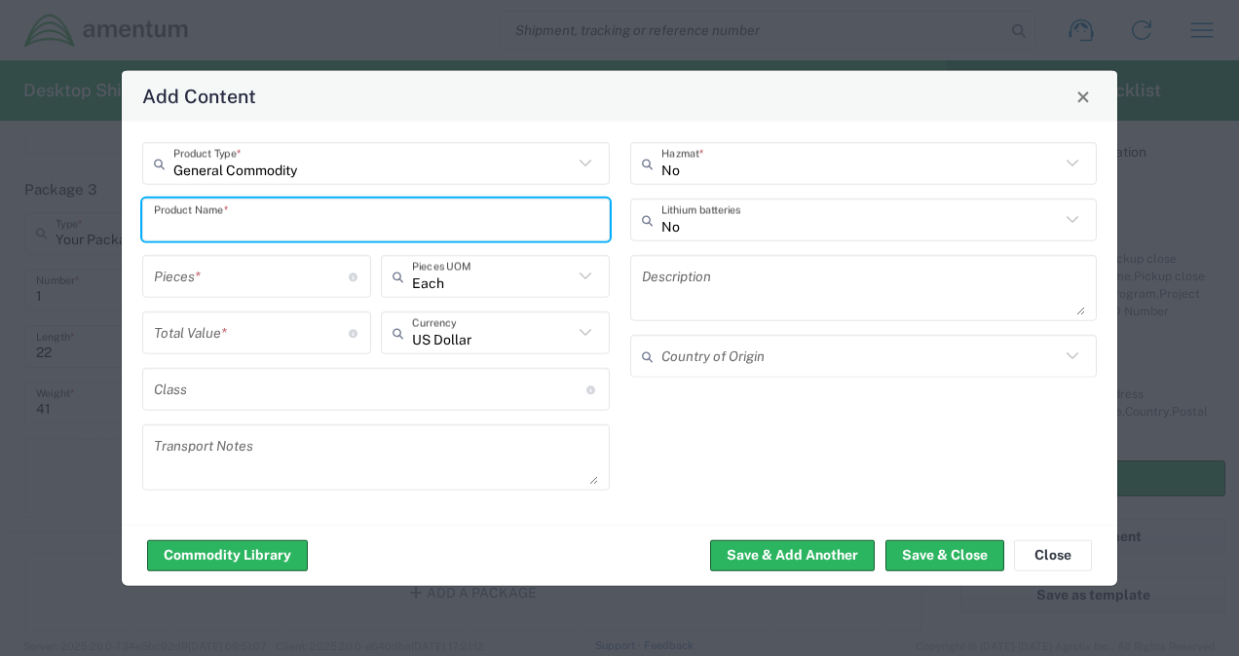
click at [224, 219] on input "text" at bounding box center [376, 220] width 444 height 34
type input "SAFETY SUPPLIES"
click at [391, 167] on input "General Commodity" at bounding box center [372, 163] width 399 height 34
type input "General Commodity"
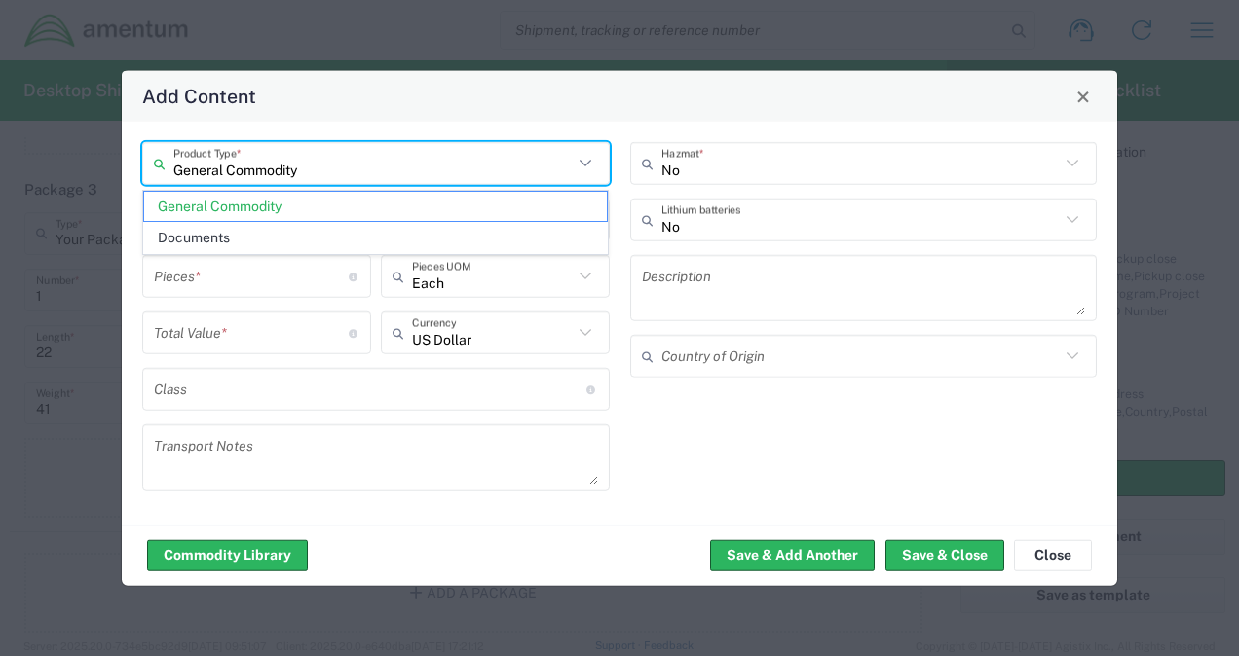
click at [260, 276] on input "number" at bounding box center [251, 276] width 195 height 34
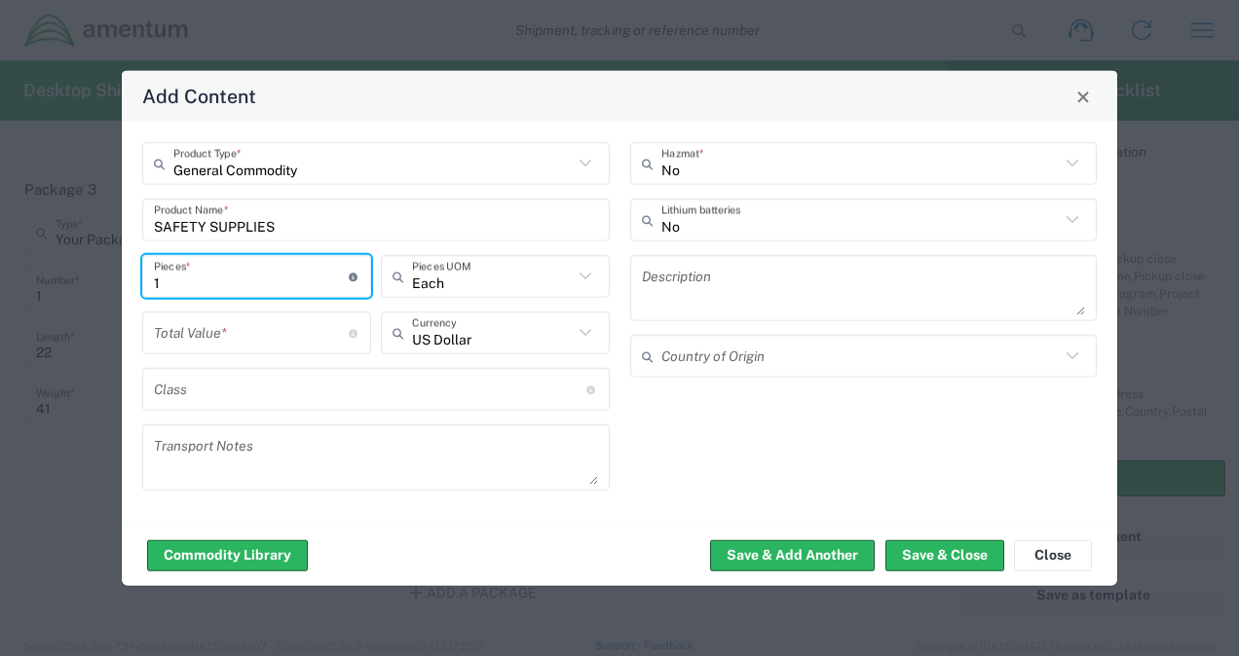
type input "1"
click at [268, 323] on input "number" at bounding box center [251, 332] width 195 height 34
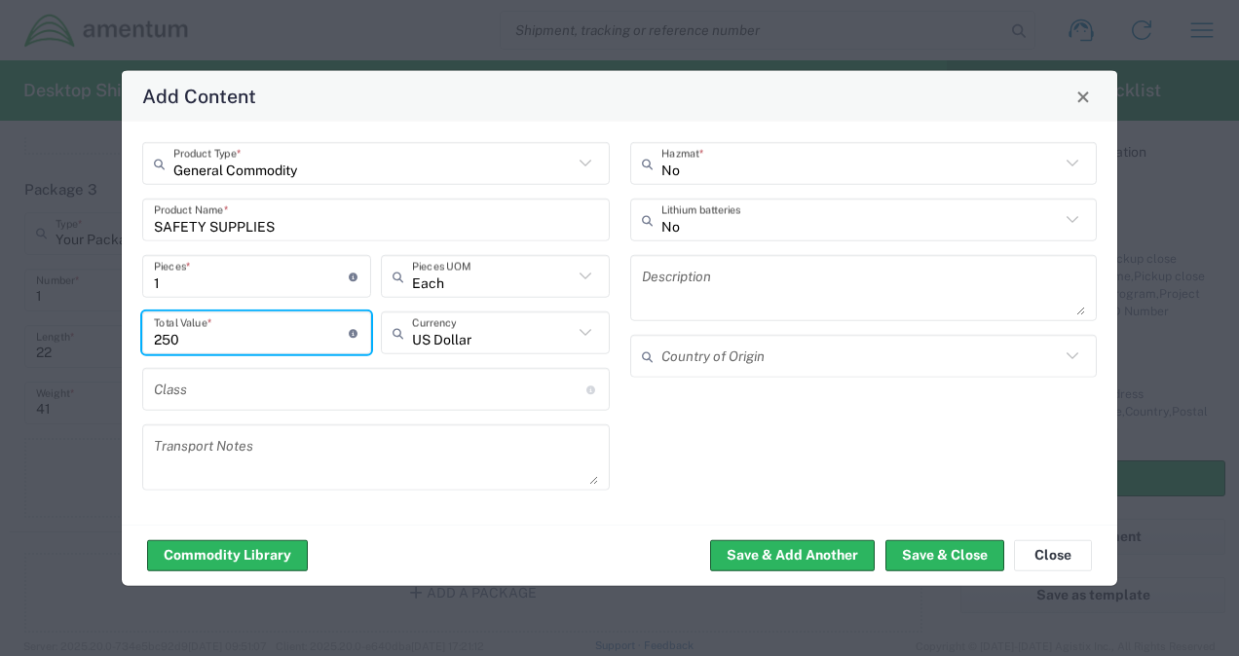
type input "250"
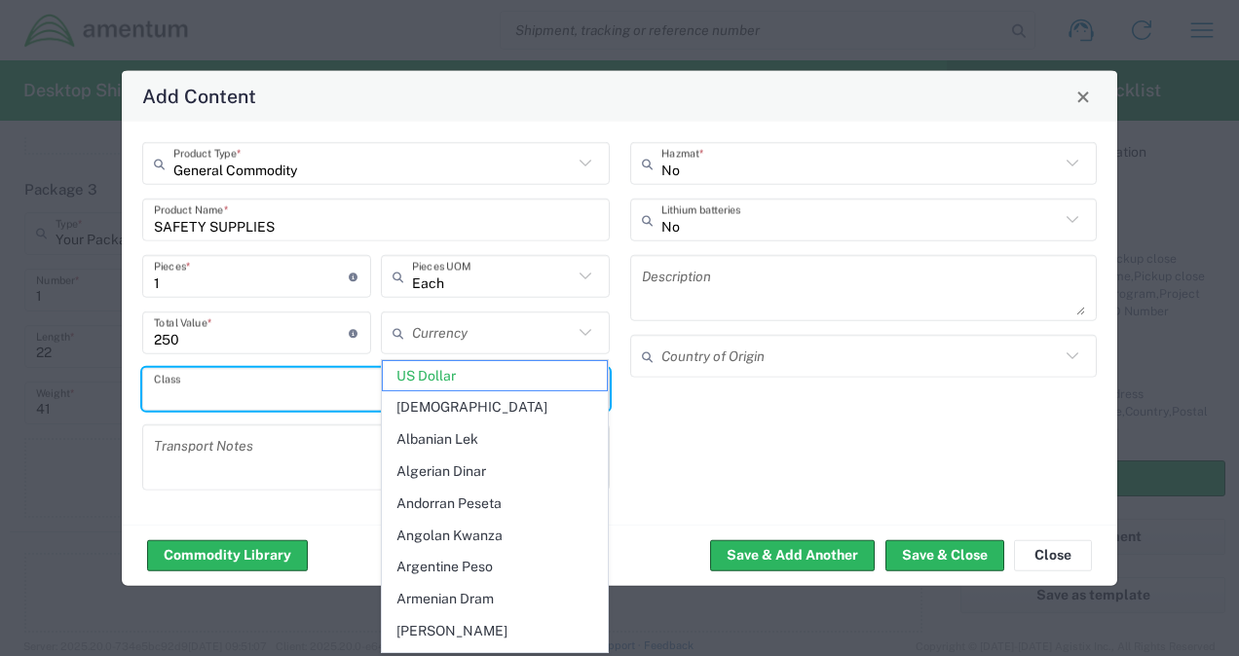
click at [288, 397] on input "text" at bounding box center [370, 389] width 432 height 34
type input "US Dollar"
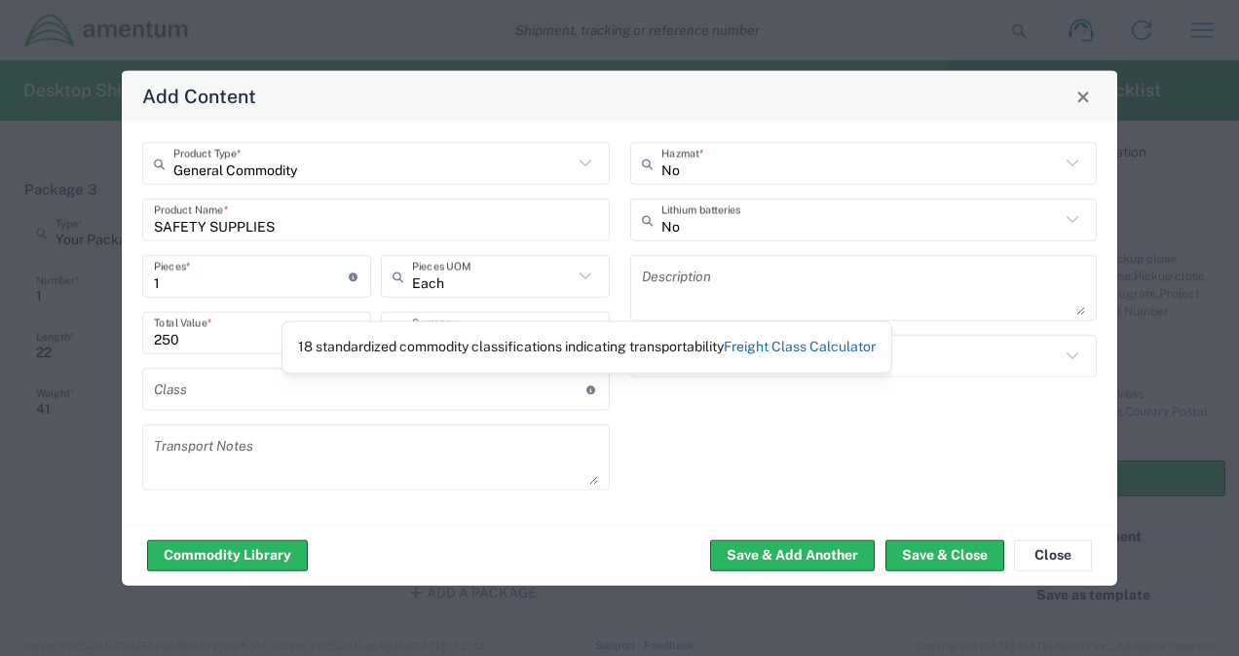
click at [761, 353] on link "Freight Class Calculator" at bounding box center [800, 347] width 152 height 16
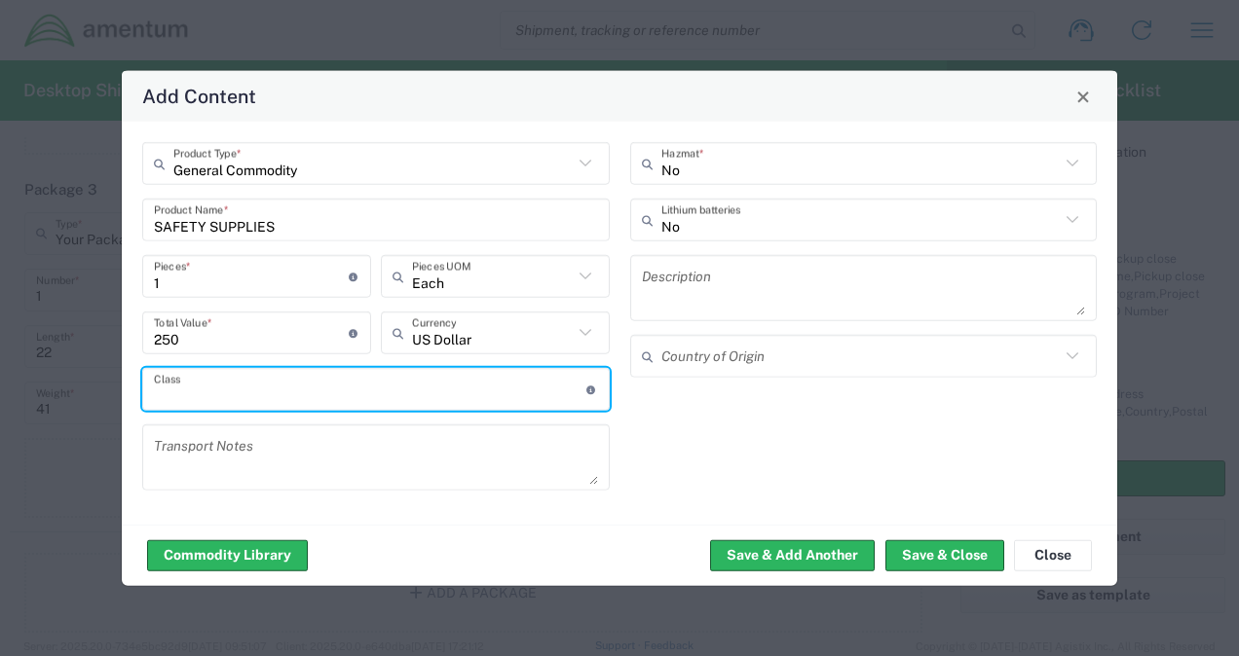
click at [335, 378] on input "text" at bounding box center [370, 389] width 432 height 34
type input "100"
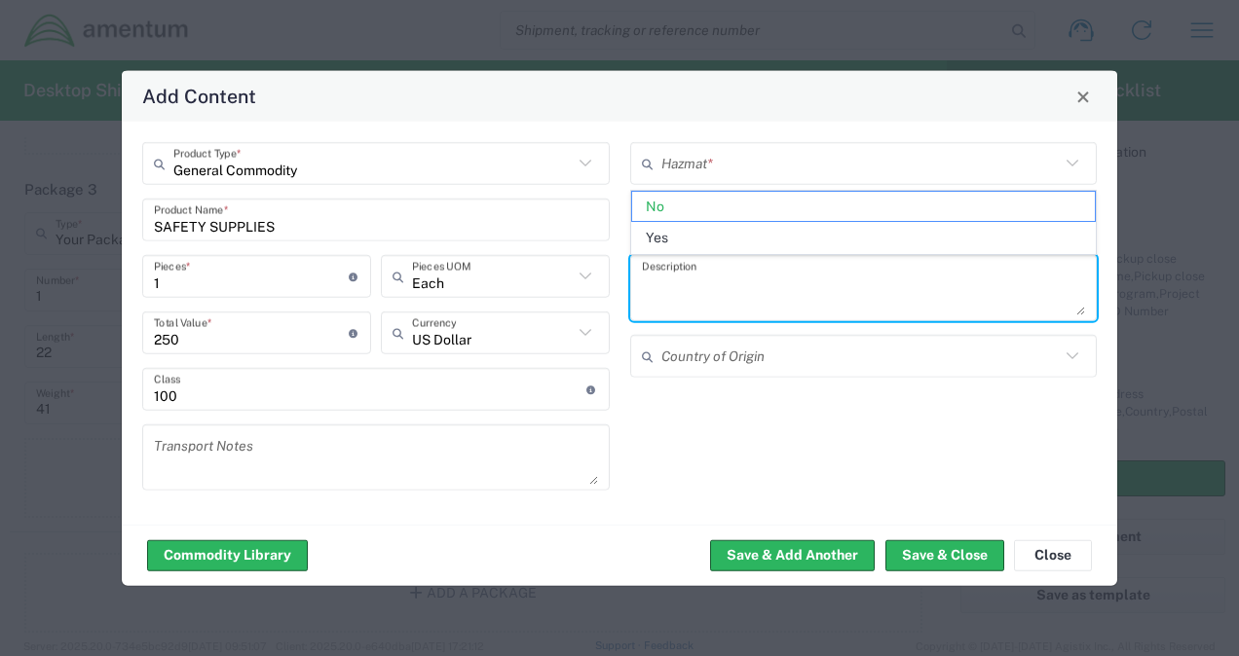
click at [668, 294] on textarea at bounding box center [864, 288] width 444 height 55
type input "No"
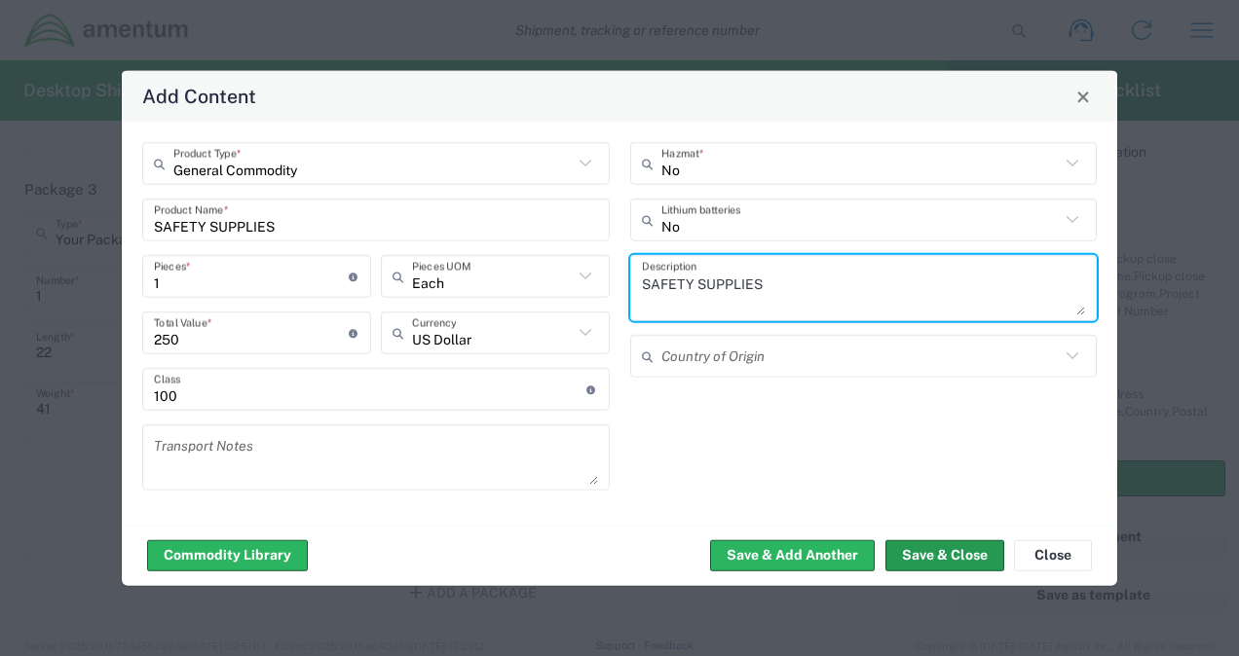
type textarea "SAFETY SUPPLIES"
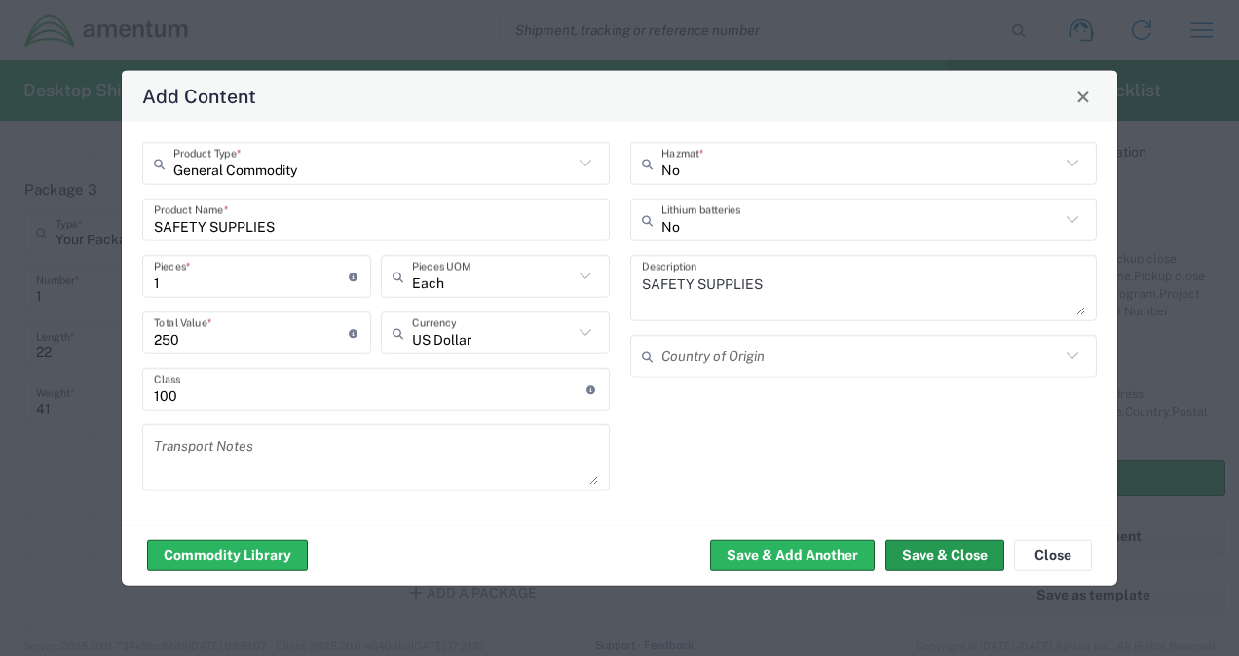
click at [954, 552] on button "Save & Close" at bounding box center [944, 554] width 119 height 31
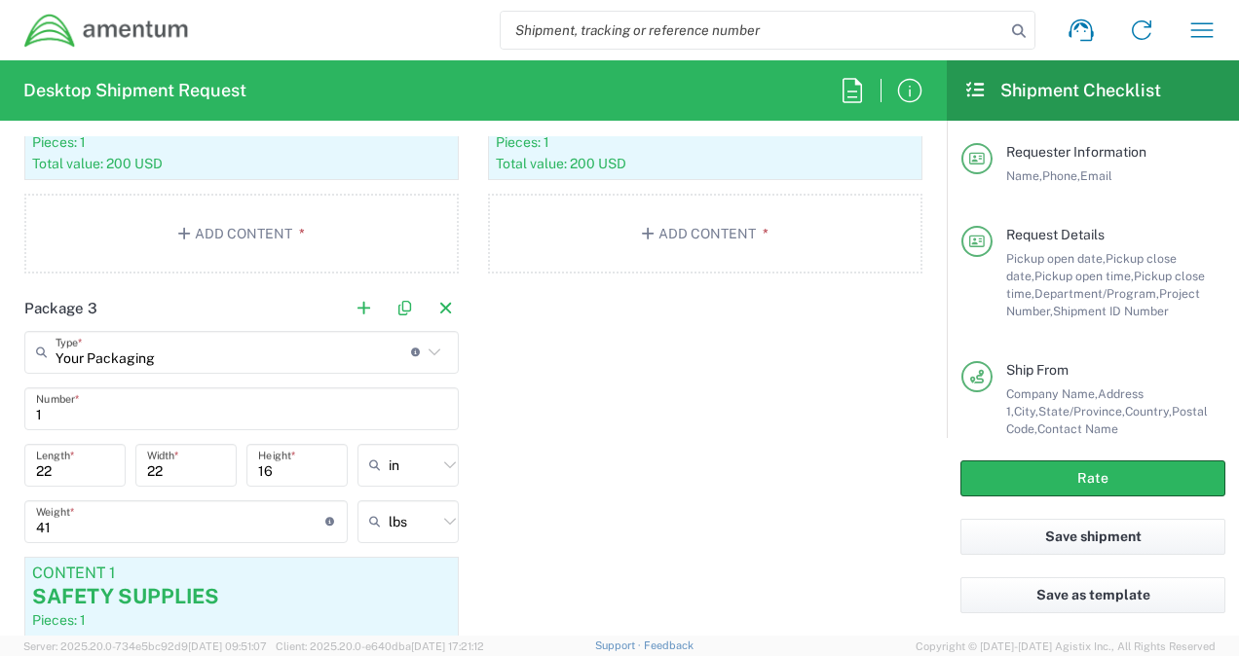
scroll to position [1984, 0]
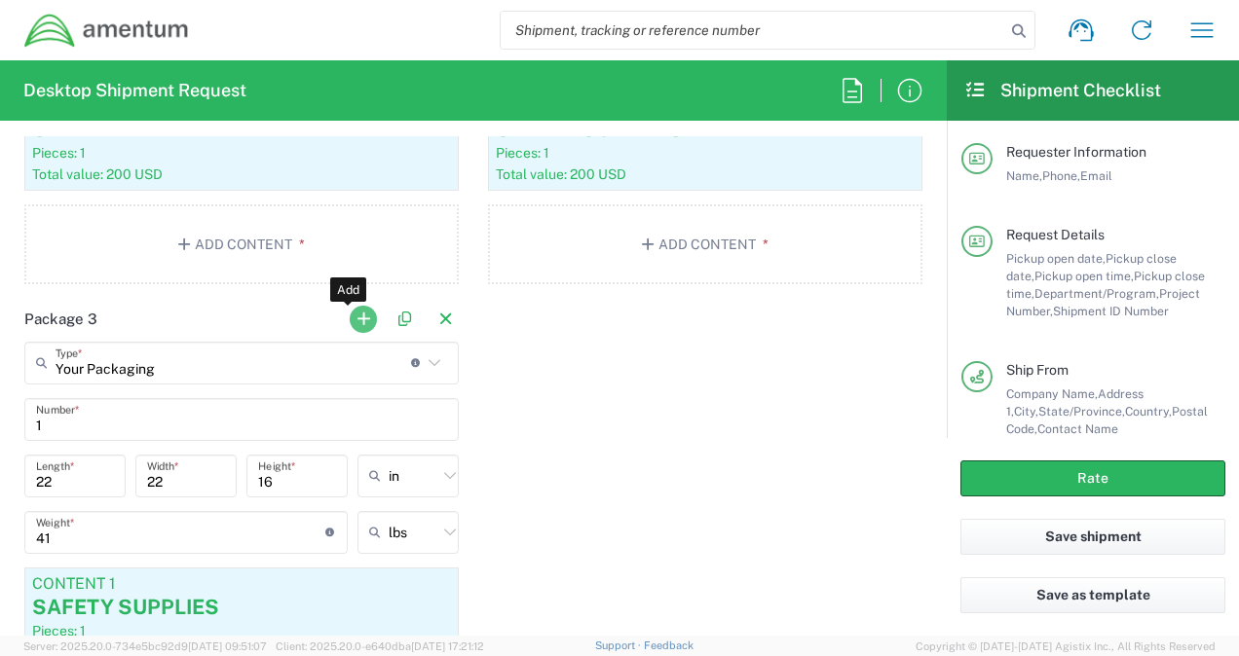
click at [354, 314] on button "button" at bounding box center [363, 319] width 27 height 27
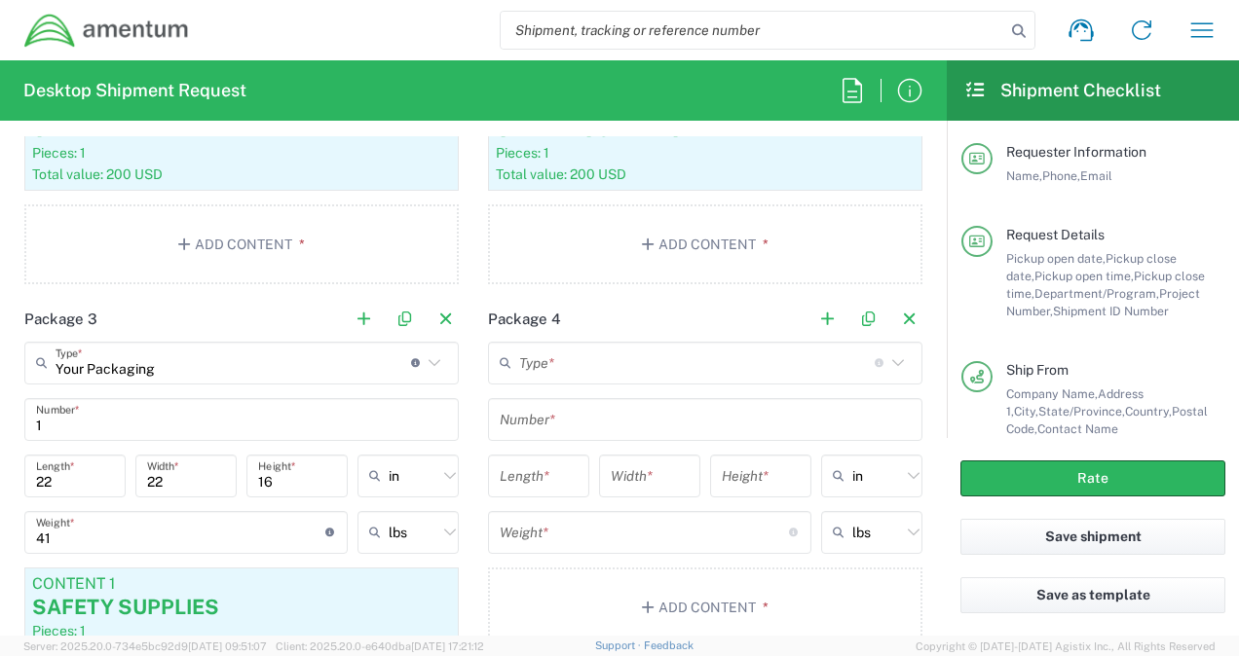
click at [547, 353] on input "text" at bounding box center [696, 363] width 355 height 34
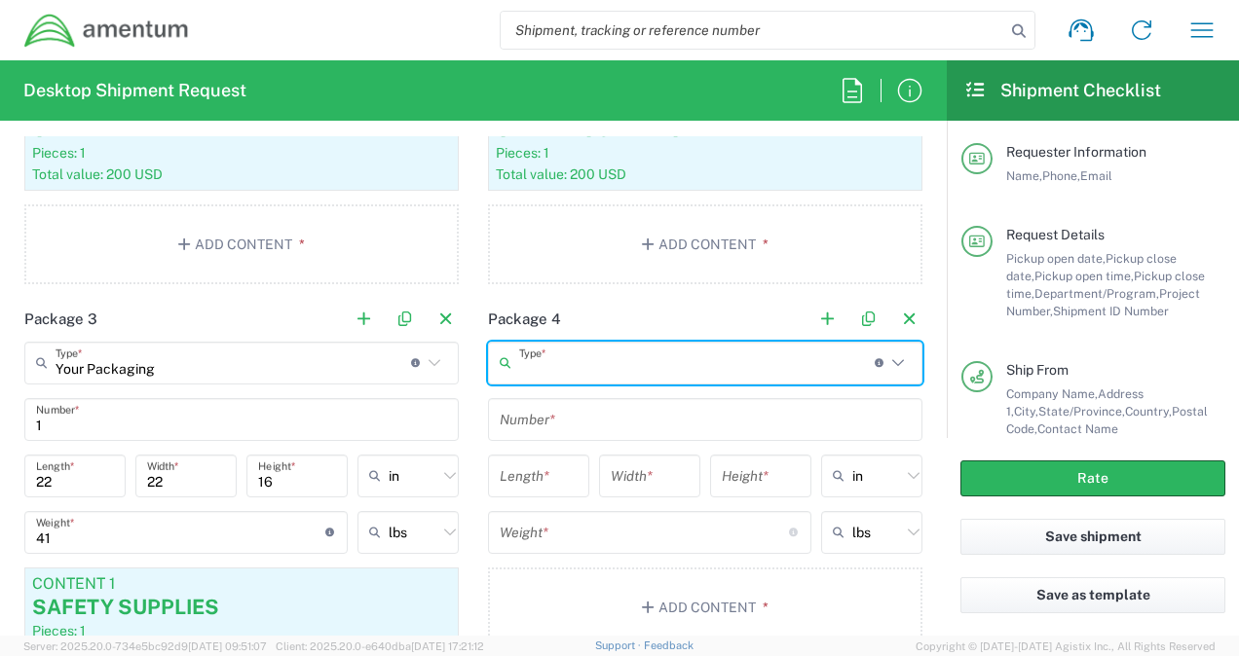
click at [568, 364] on input "text" at bounding box center [696, 363] width 355 height 34
click at [885, 363] on icon at bounding box center [897, 363] width 25 height 25
click at [892, 359] on icon at bounding box center [898, 362] width 12 height 7
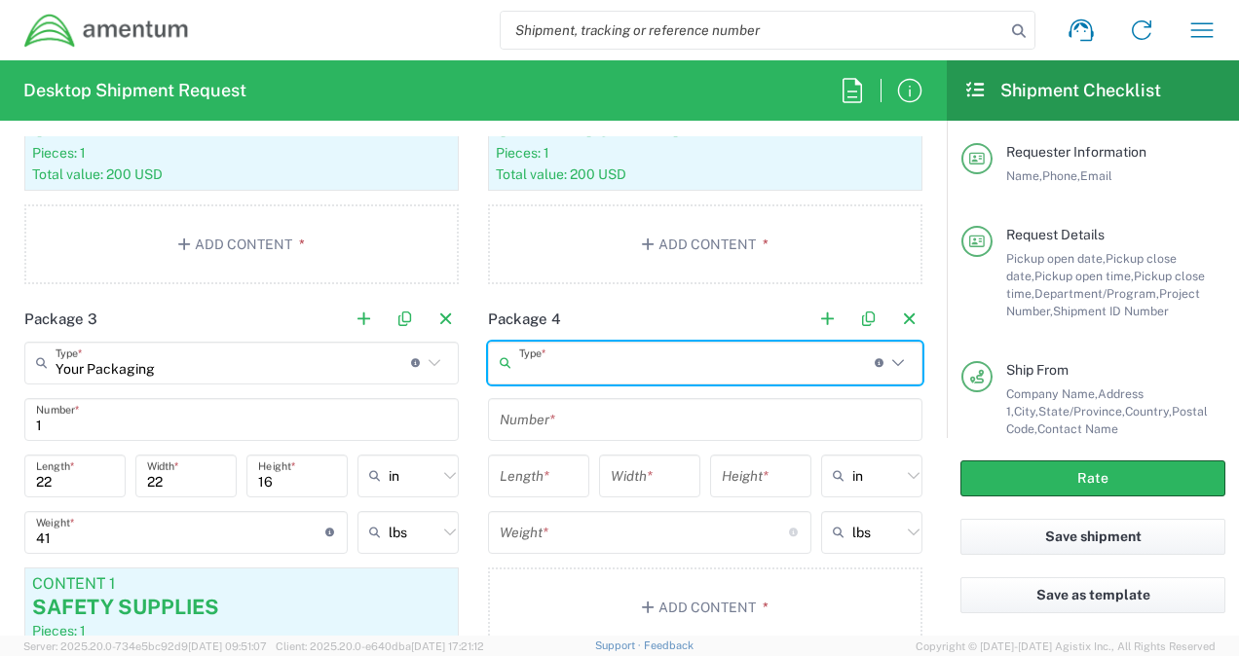
click at [828, 355] on input "text" at bounding box center [696, 363] width 355 height 34
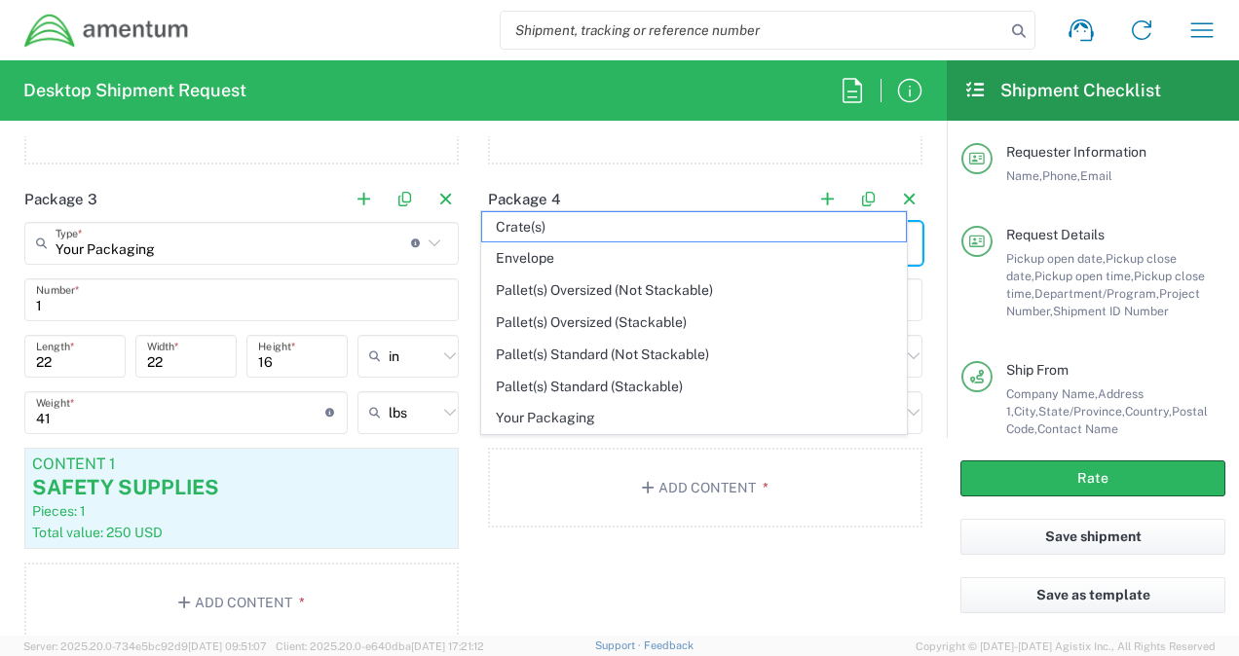
scroll to position [2244, 0]
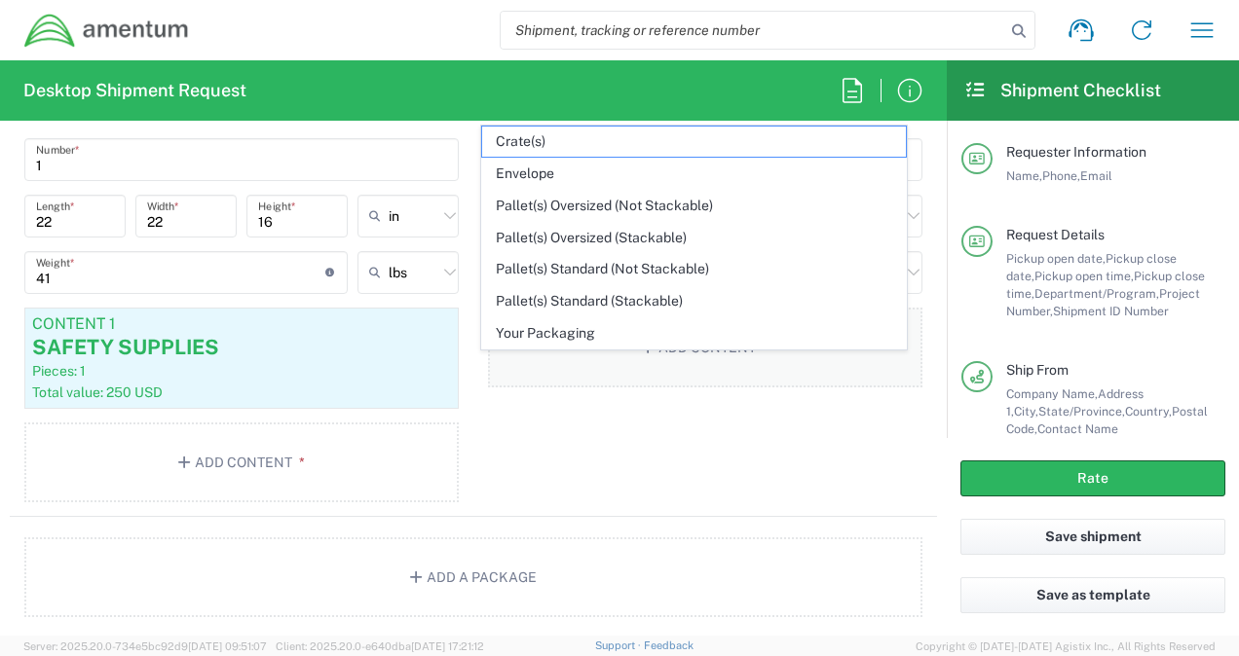
click at [564, 331] on span "Your Packaging" at bounding box center [693, 333] width 423 height 30
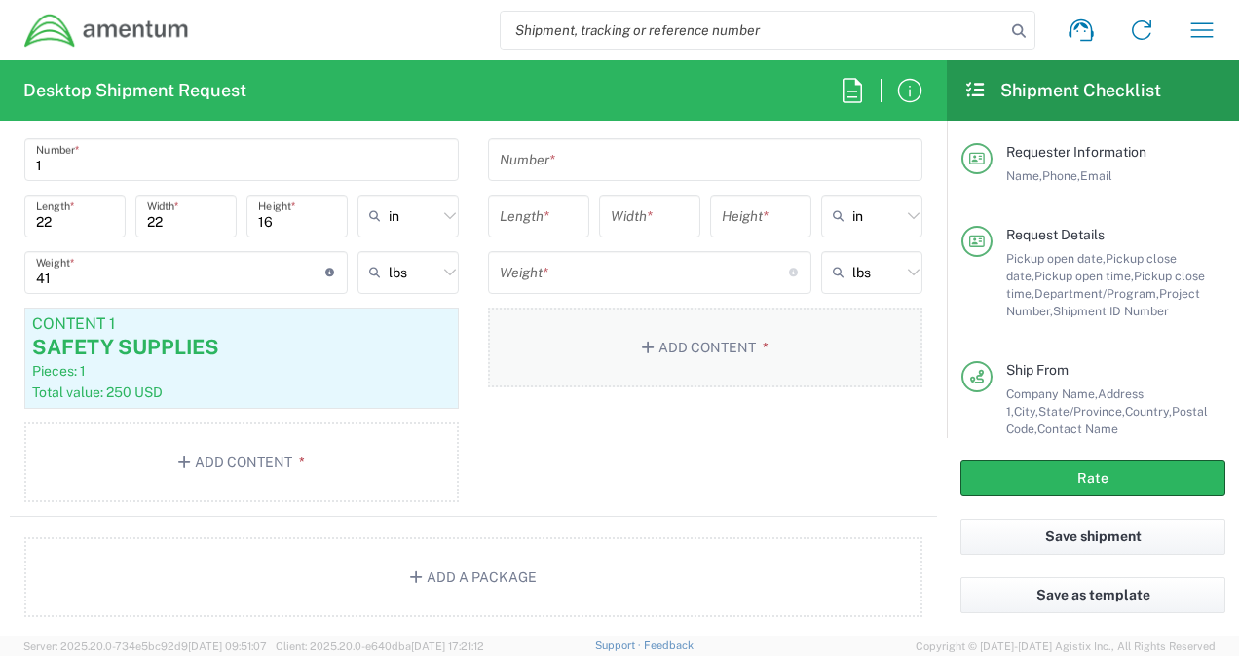
type input "Your Packaging"
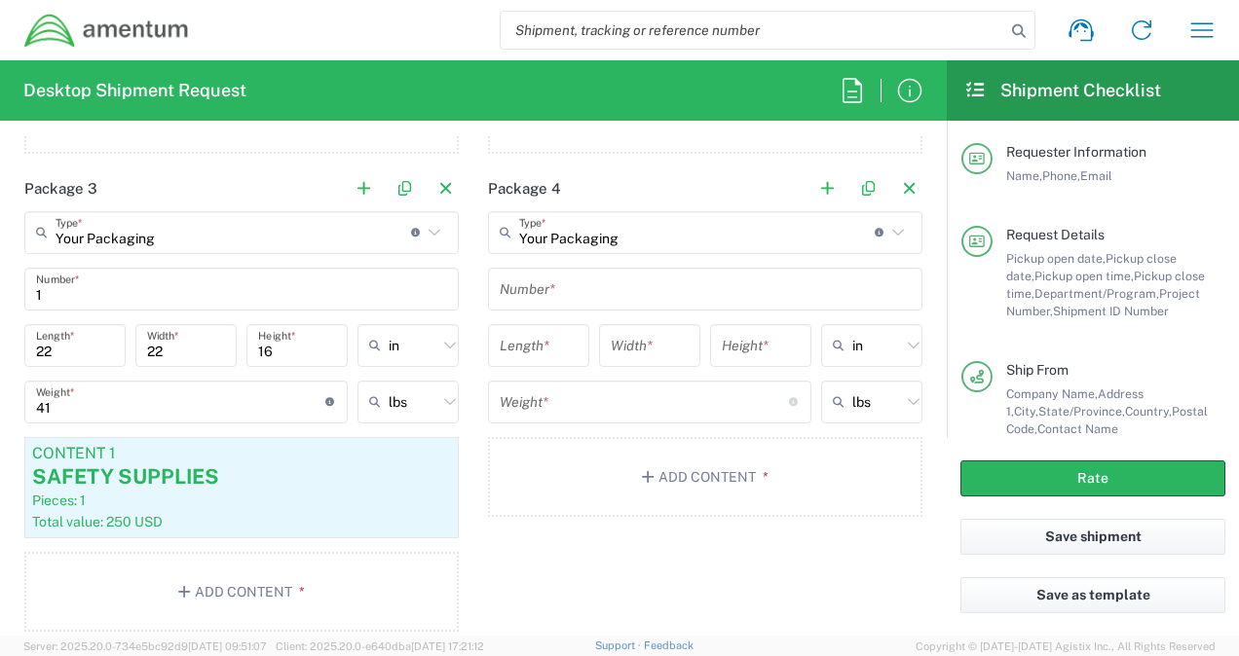
scroll to position [2113, 0]
click at [542, 298] on input "text" at bounding box center [705, 290] width 411 height 34
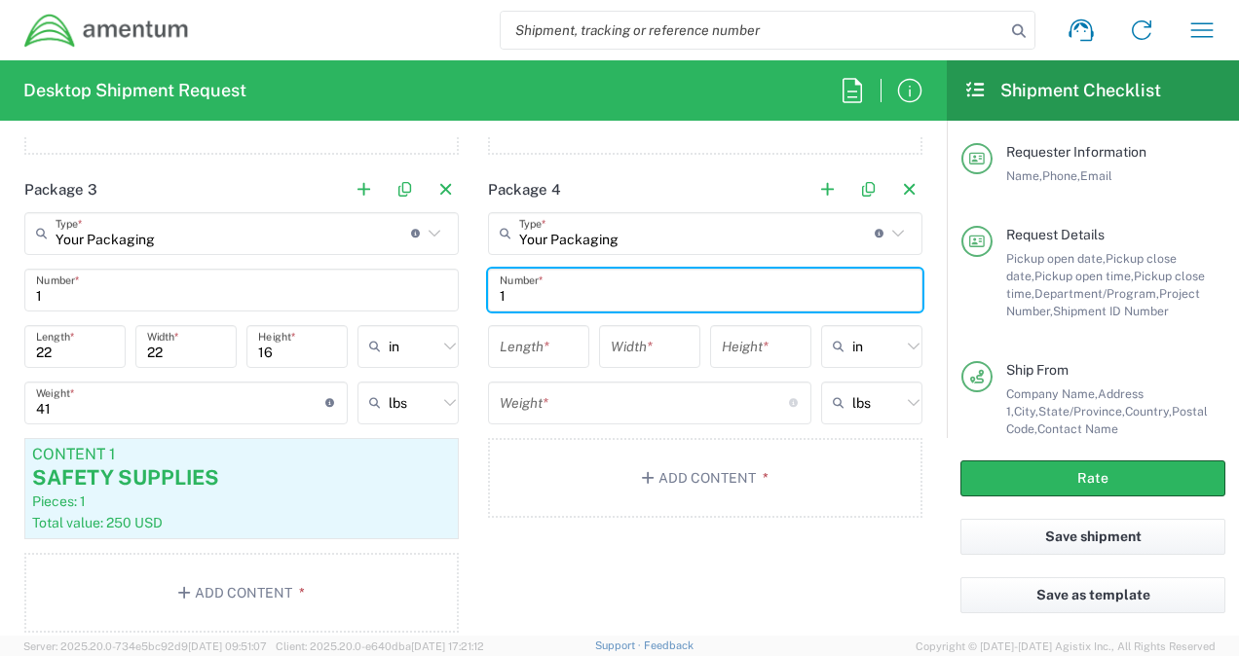
type input "1"
click at [513, 337] on input "number" at bounding box center [539, 346] width 78 height 34
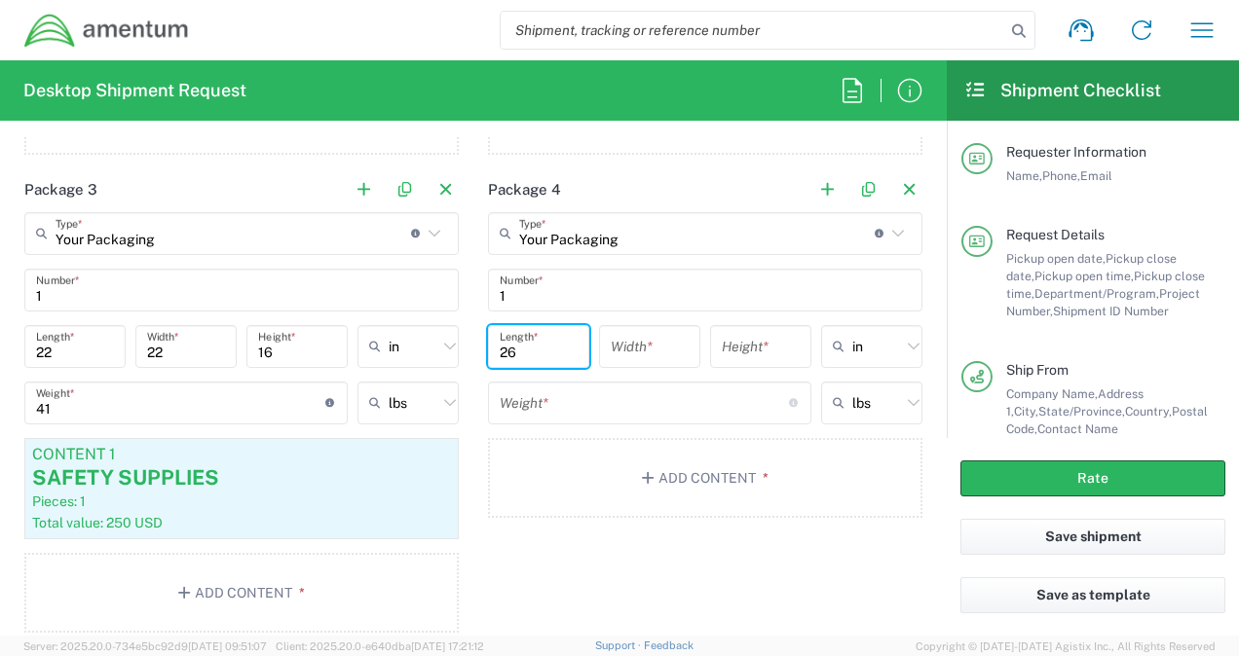
type input "26"
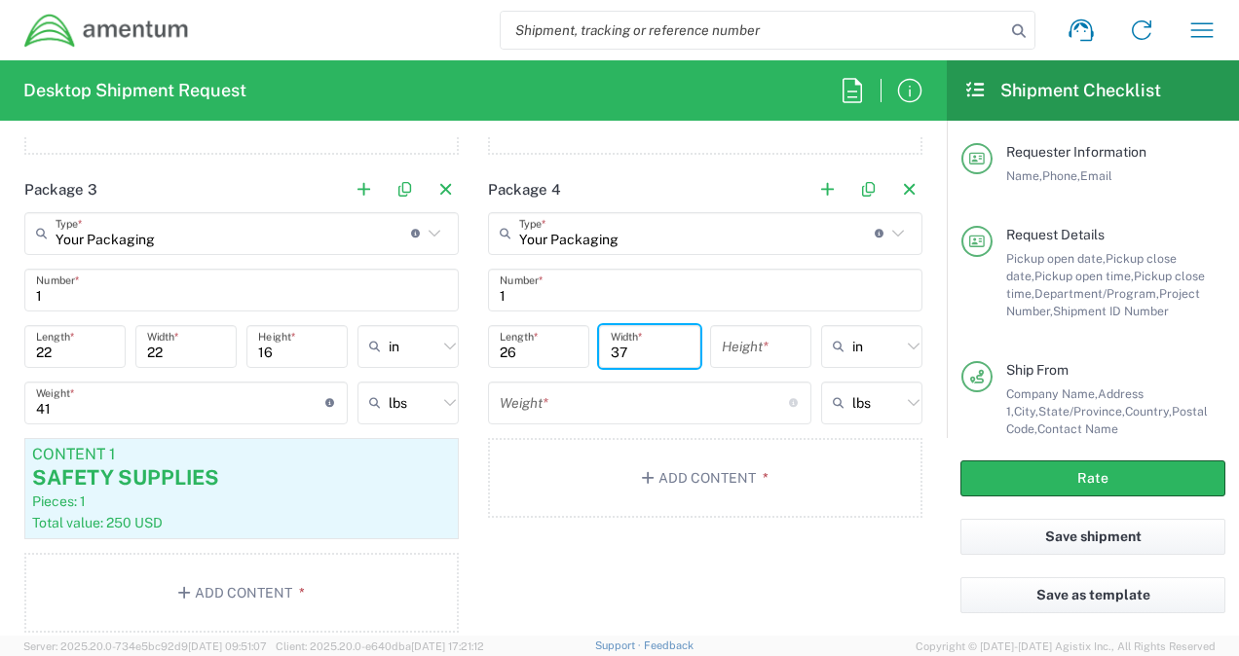
type input "37"
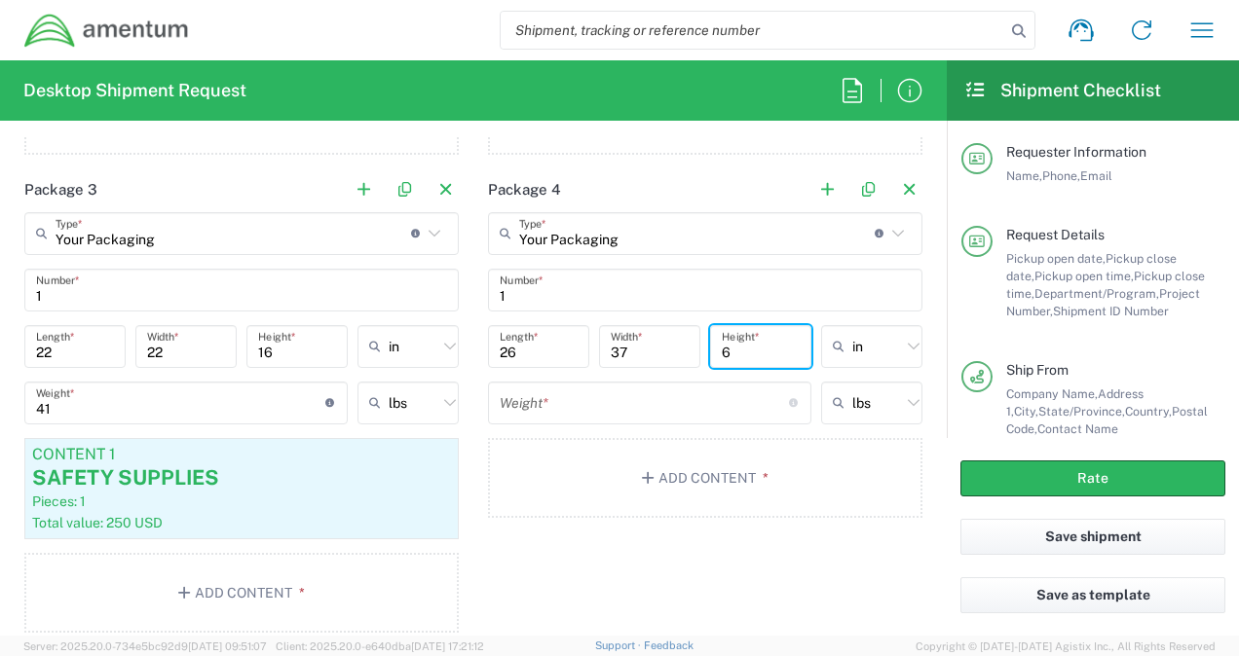
type input "6"
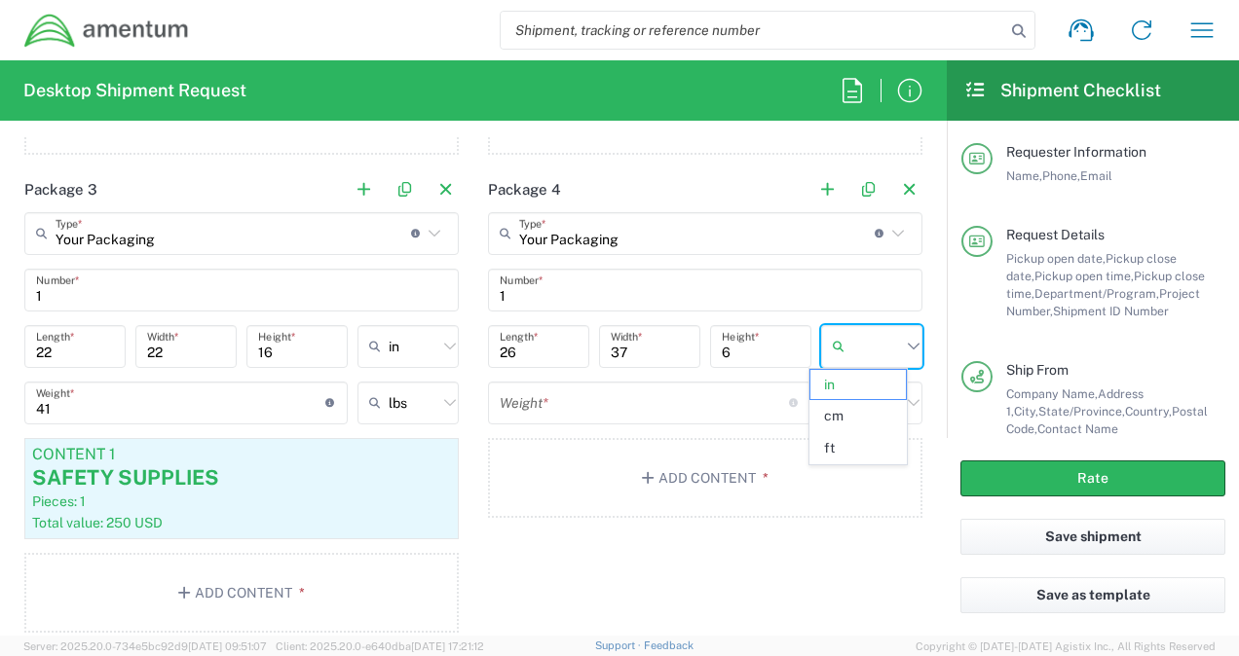
type input "in"
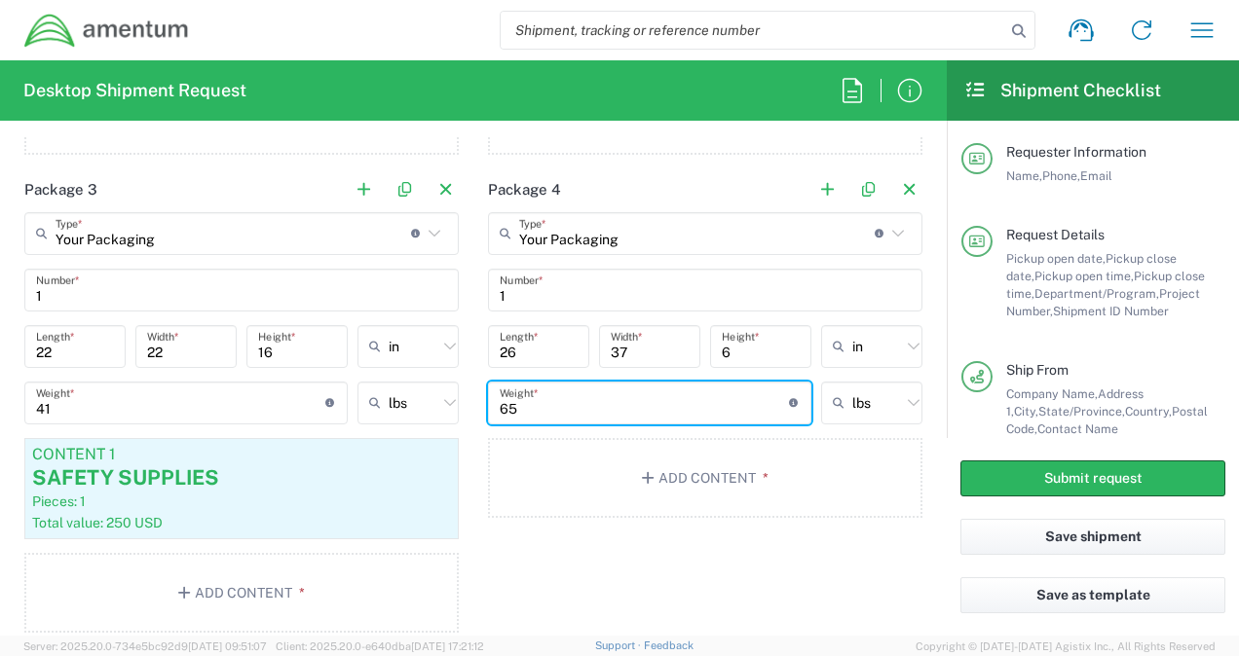
type input "65"
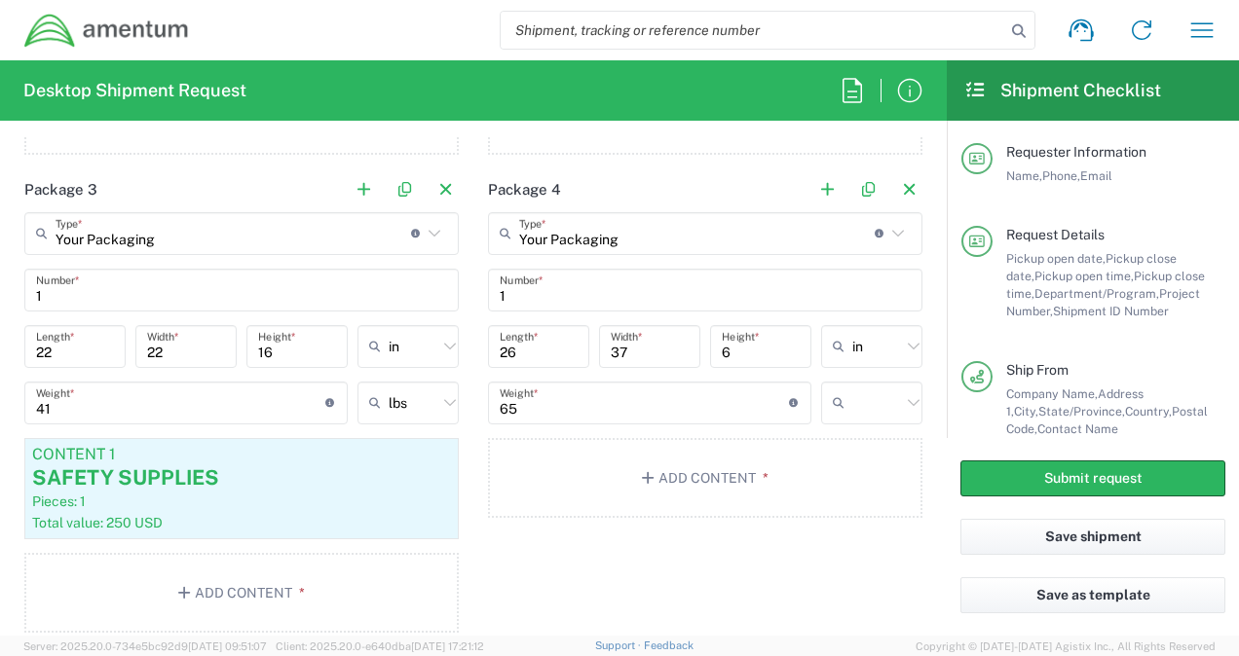
type input "lbs"
click at [590, 452] on button "Add Content *" at bounding box center [705, 478] width 434 height 80
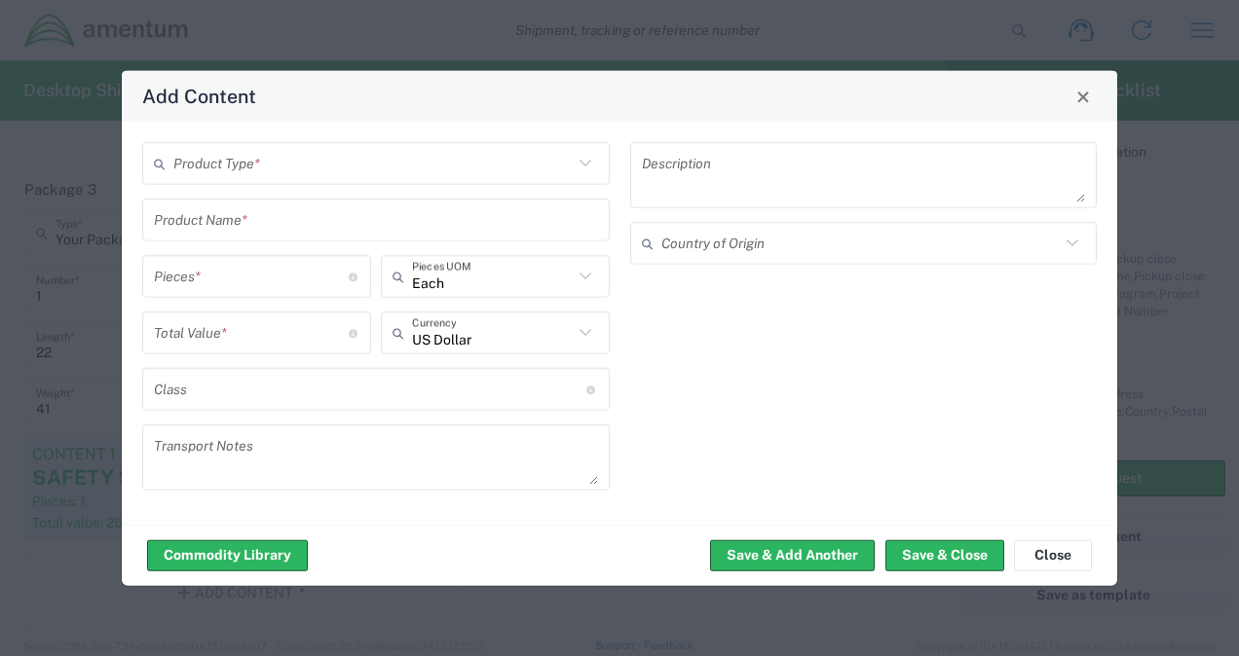
click at [192, 226] on input "text" at bounding box center [376, 220] width 444 height 34
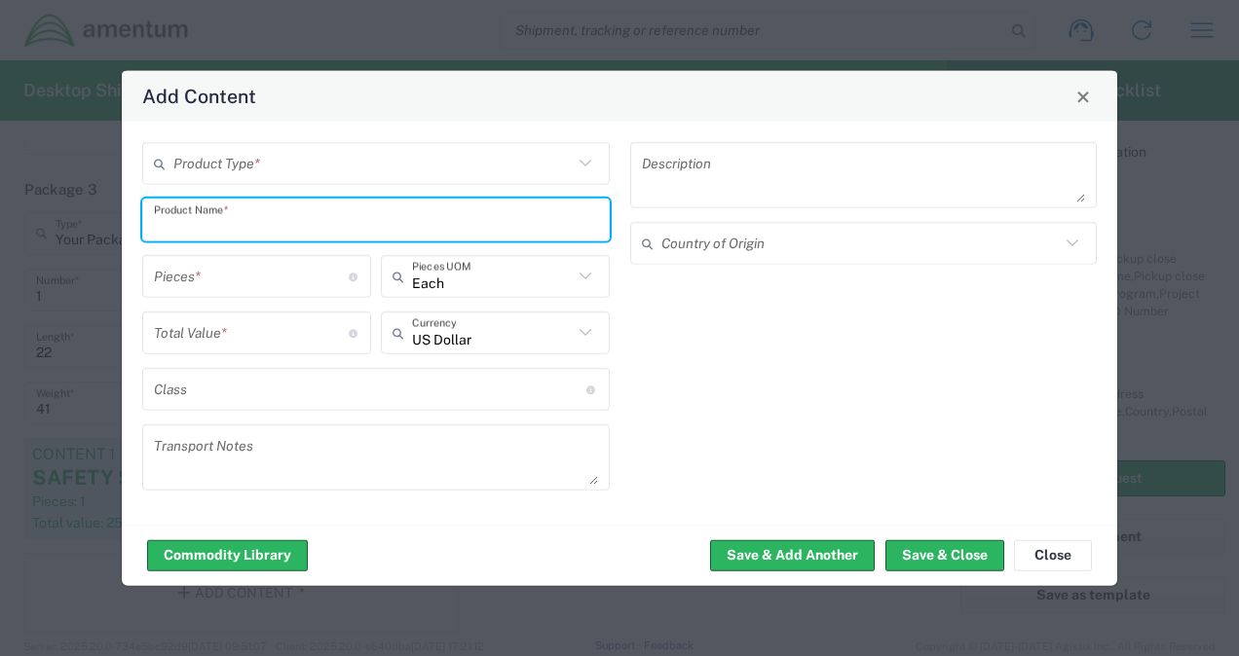
click at [234, 173] on div "Product Type *" at bounding box center [375, 163] width 467 height 43
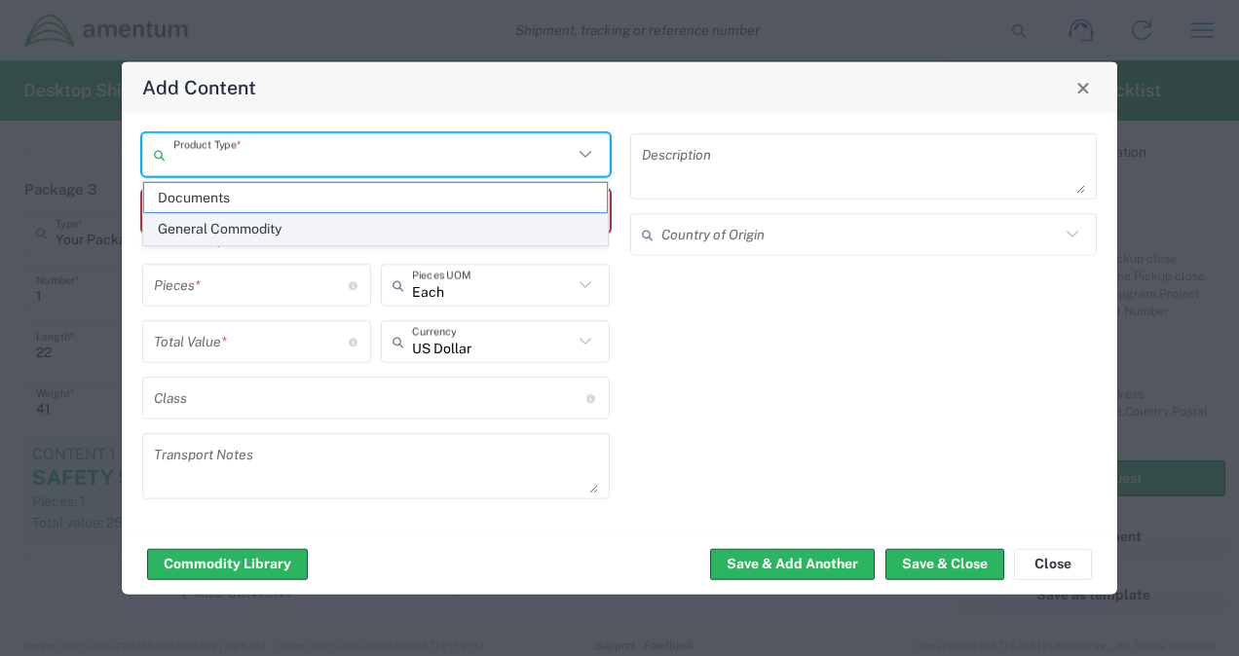
click at [229, 223] on span "General Commodity" at bounding box center [376, 229] width 464 height 30
type input "General Commodity"
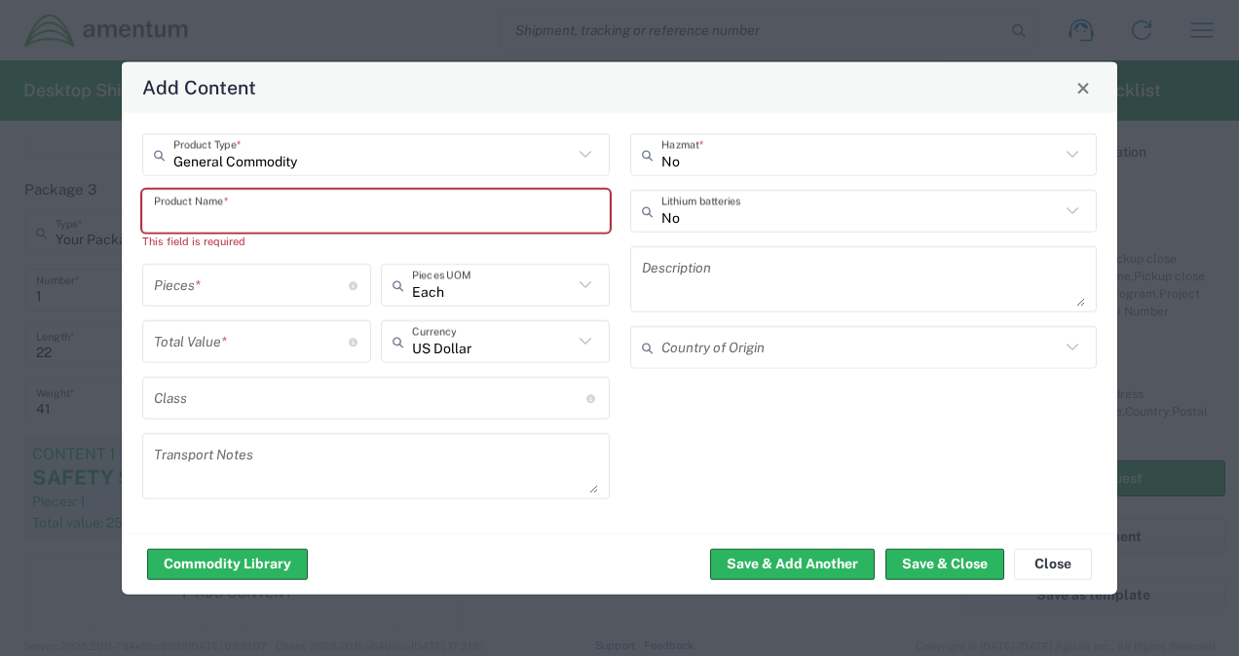
click at [211, 211] on input "text" at bounding box center [376, 211] width 444 height 34
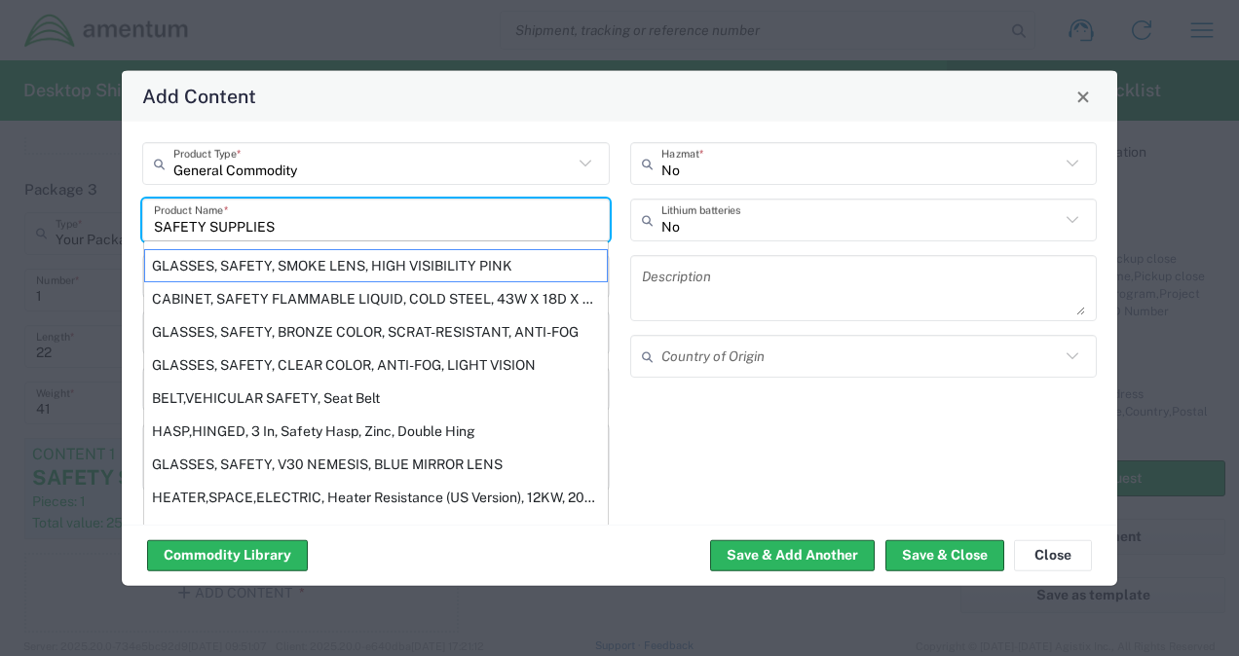
type input "SAFETY SUPPLIES"
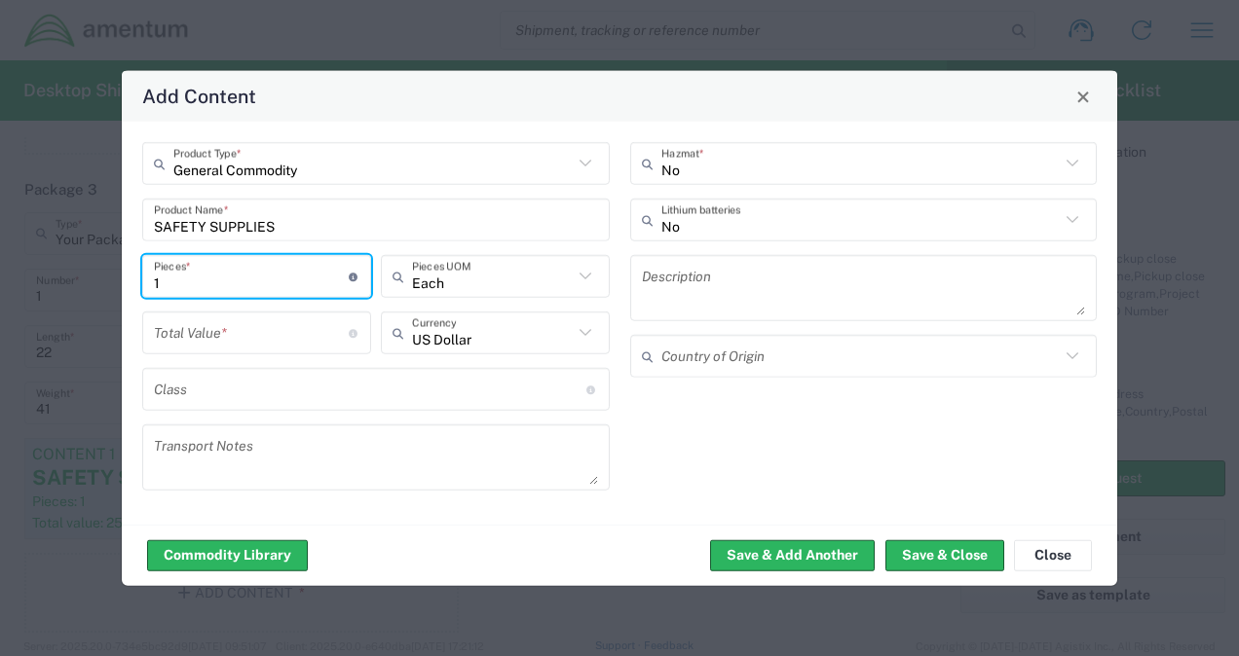
type input "1"
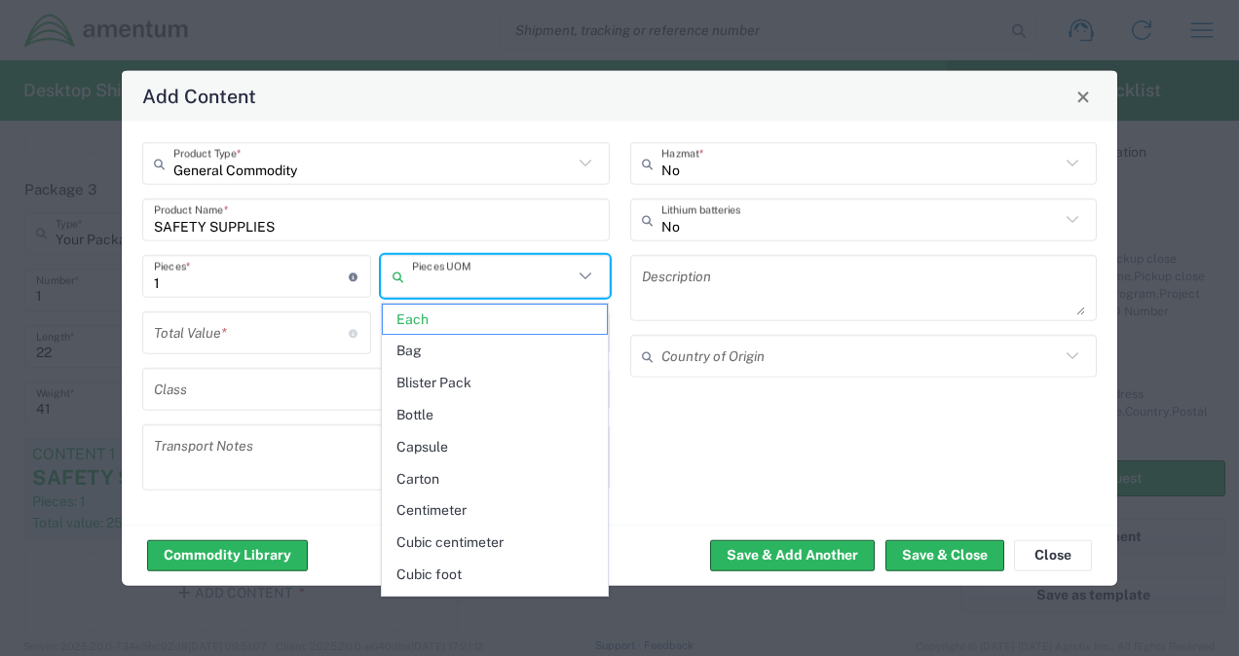
type input "Each"
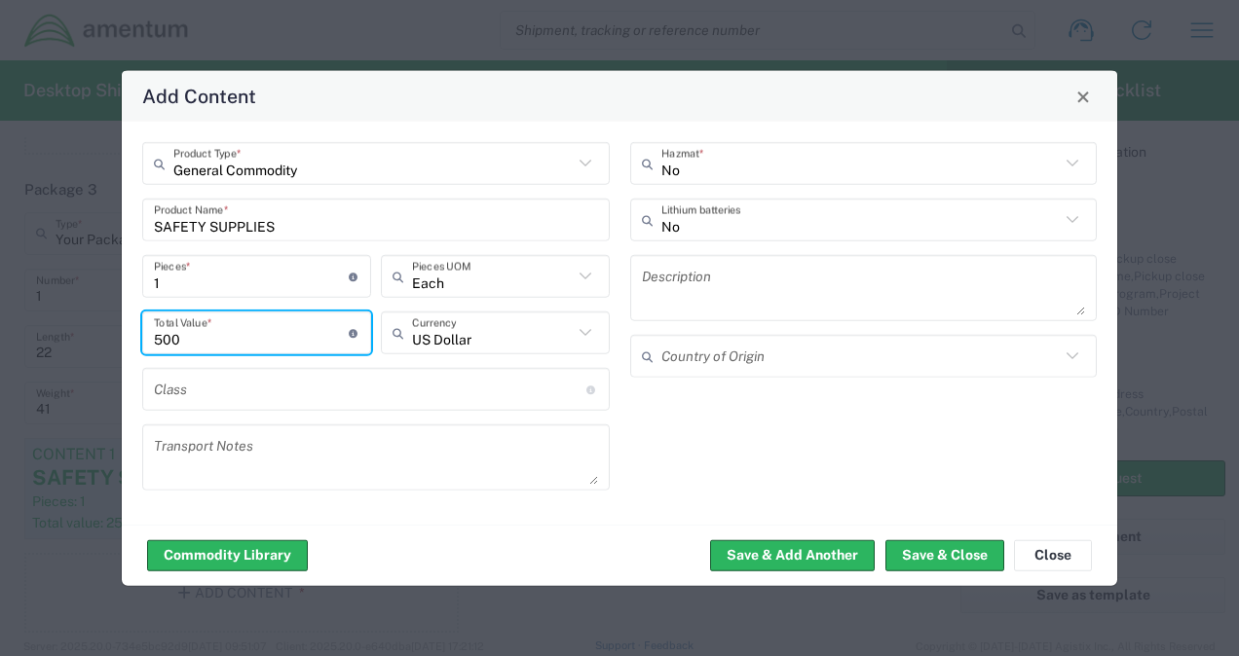
type input "500"
click at [238, 387] on input "text" at bounding box center [370, 389] width 432 height 34
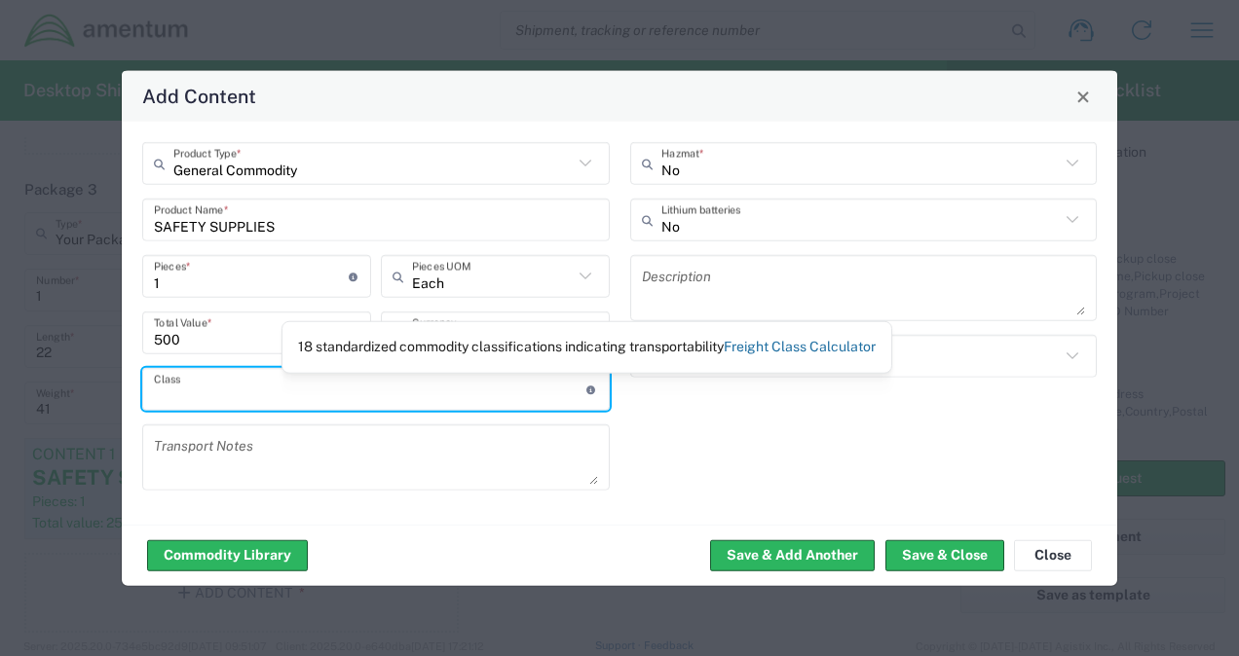
click at [769, 343] on link "Freight Class Calculator" at bounding box center [800, 347] width 152 height 16
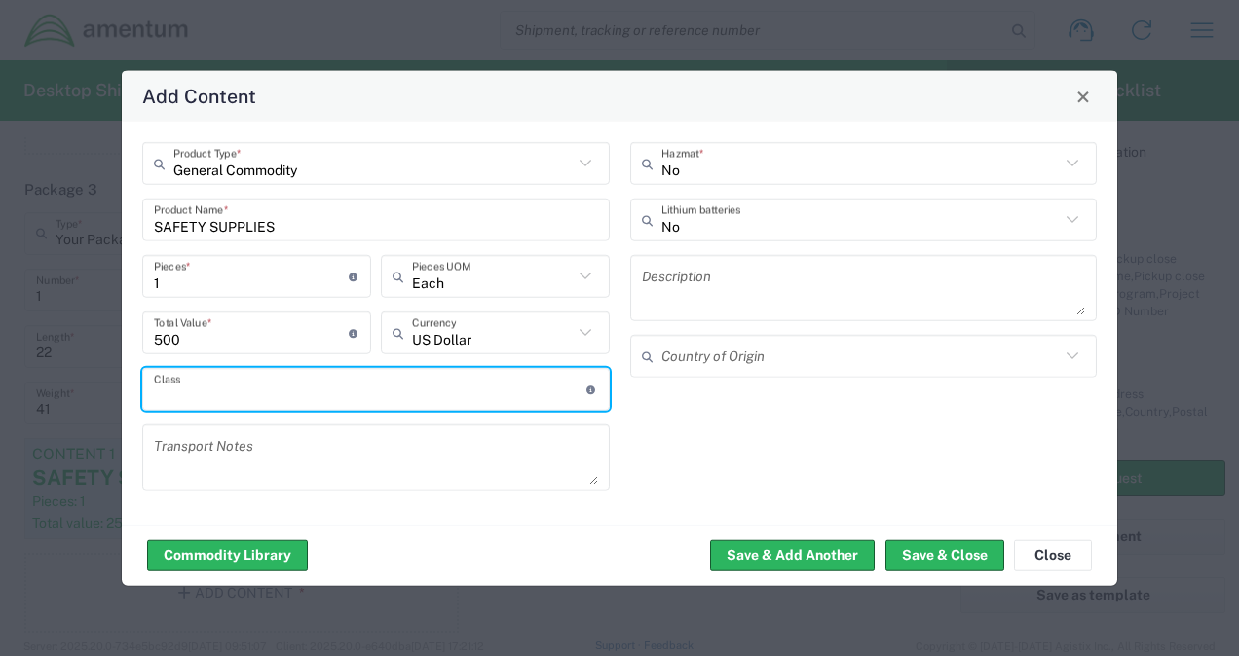
click at [448, 399] on input "text" at bounding box center [370, 389] width 432 height 34
type input "70"
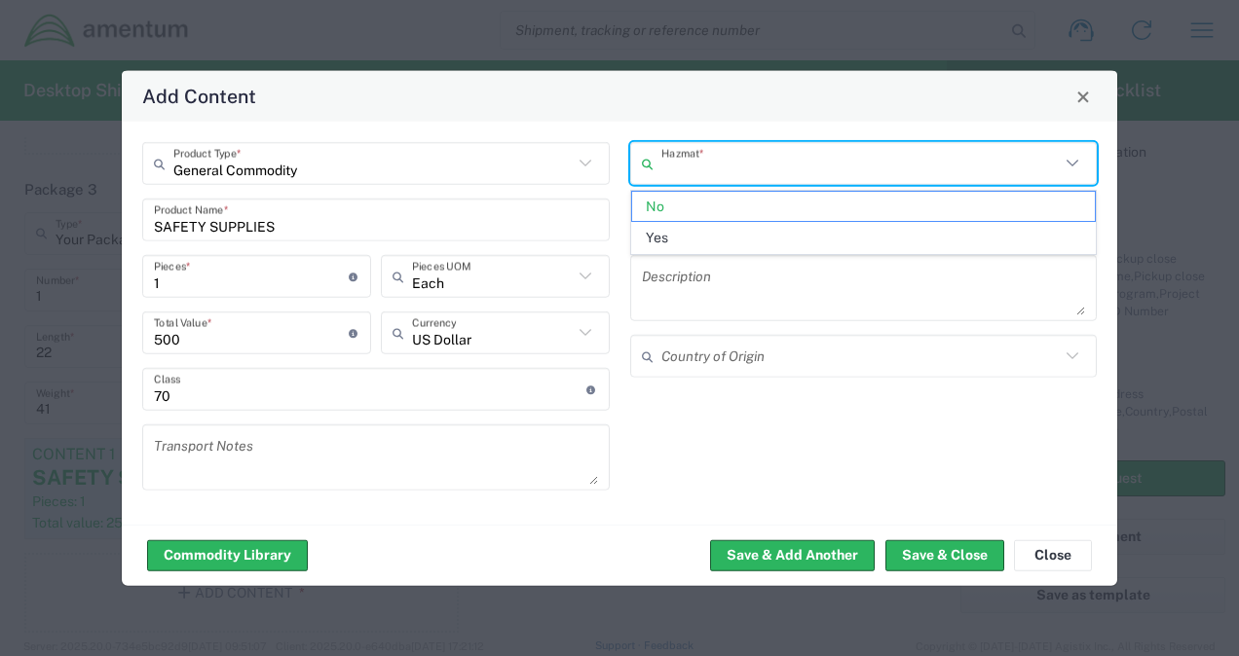
click at [664, 274] on textarea at bounding box center [864, 288] width 444 height 55
type input "No"
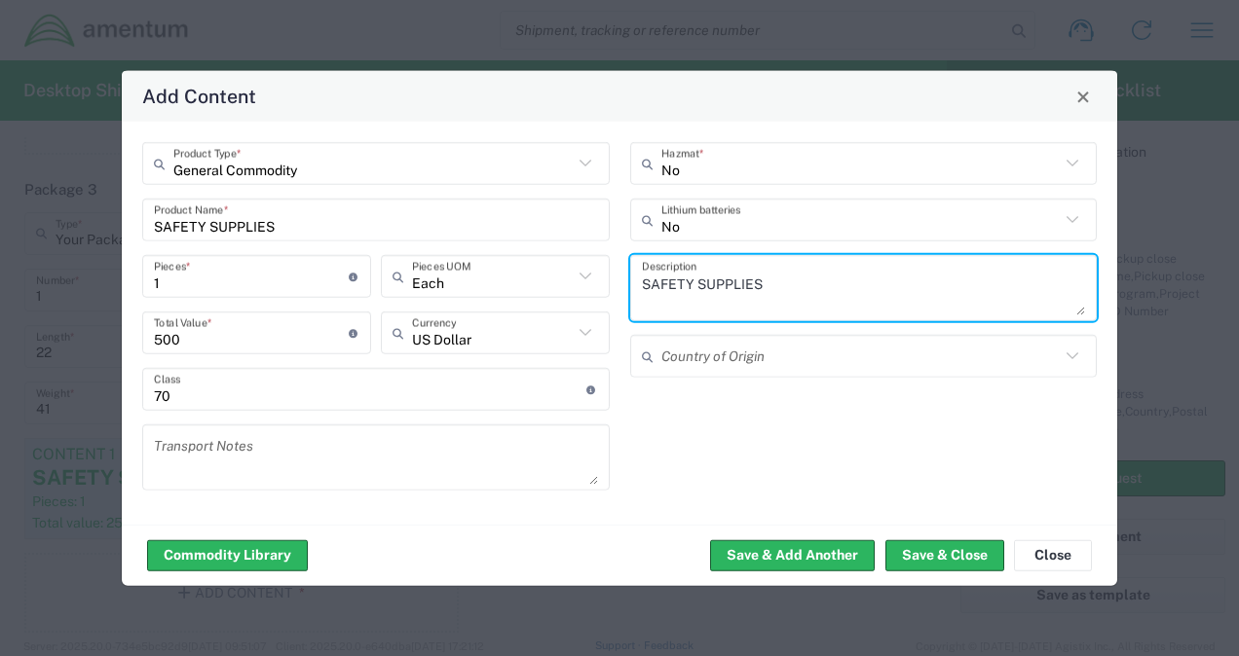
type textarea "SAFETY SUPPLIES"
click at [693, 361] on input "text" at bounding box center [860, 356] width 399 height 34
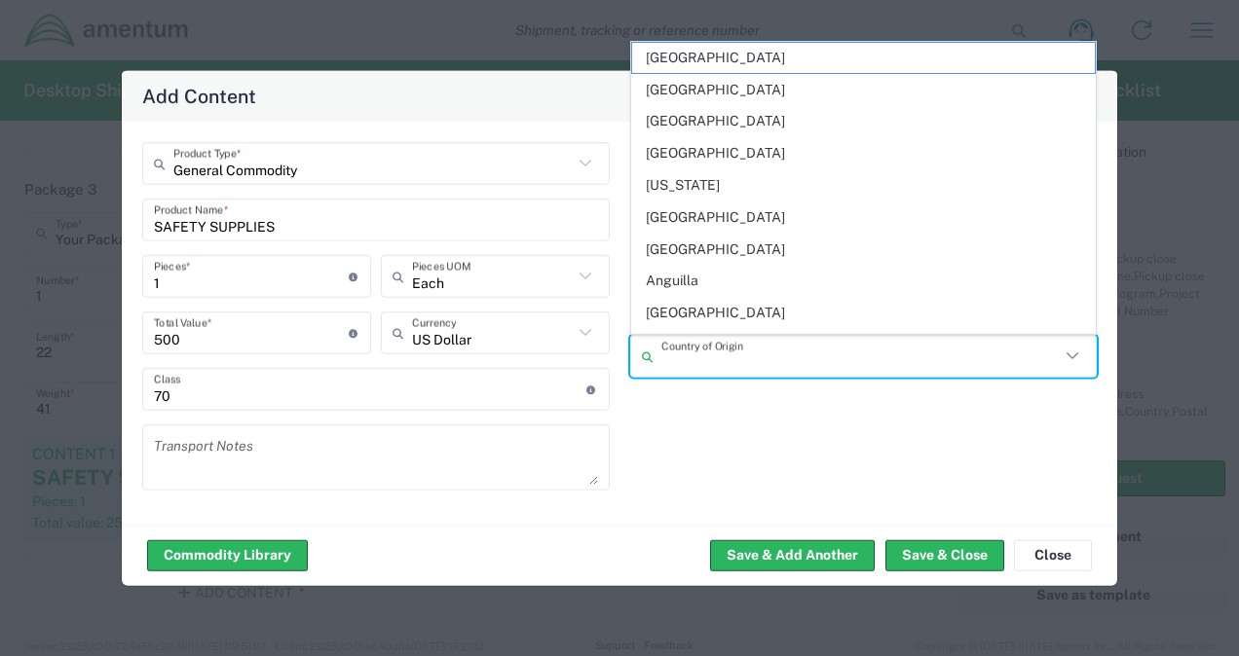
click at [748, 434] on div "No Hazmat * No Lithium batteries SAFETY SUPPLIES Description Country of Origin" at bounding box center [863, 323] width 488 height 362
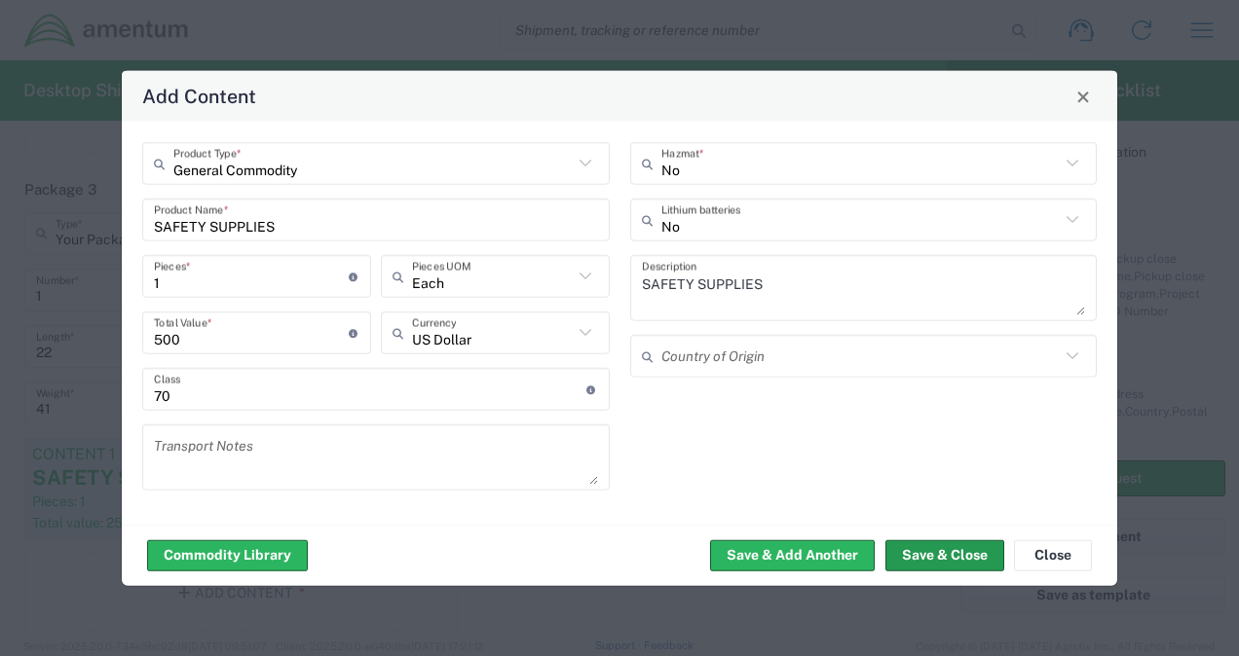
click at [921, 554] on button "Save & Close" at bounding box center [944, 554] width 119 height 31
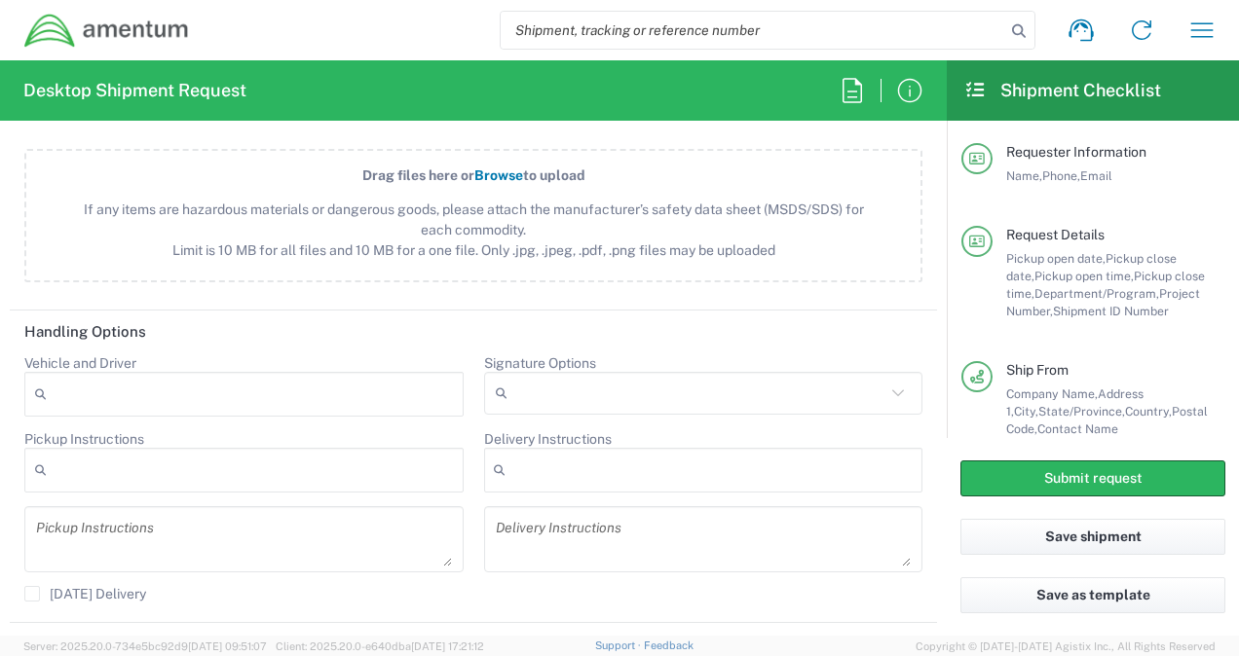
scroll to position [2892, 0]
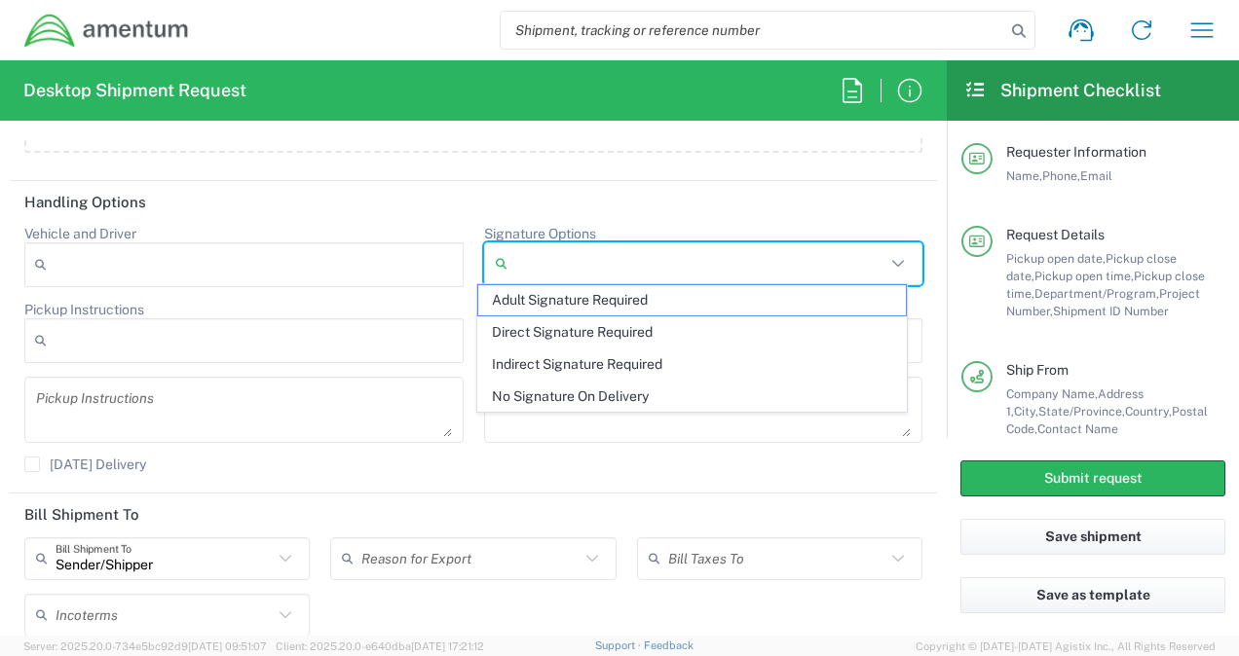
click at [518, 251] on input "Signature Options" at bounding box center [700, 263] width 371 height 31
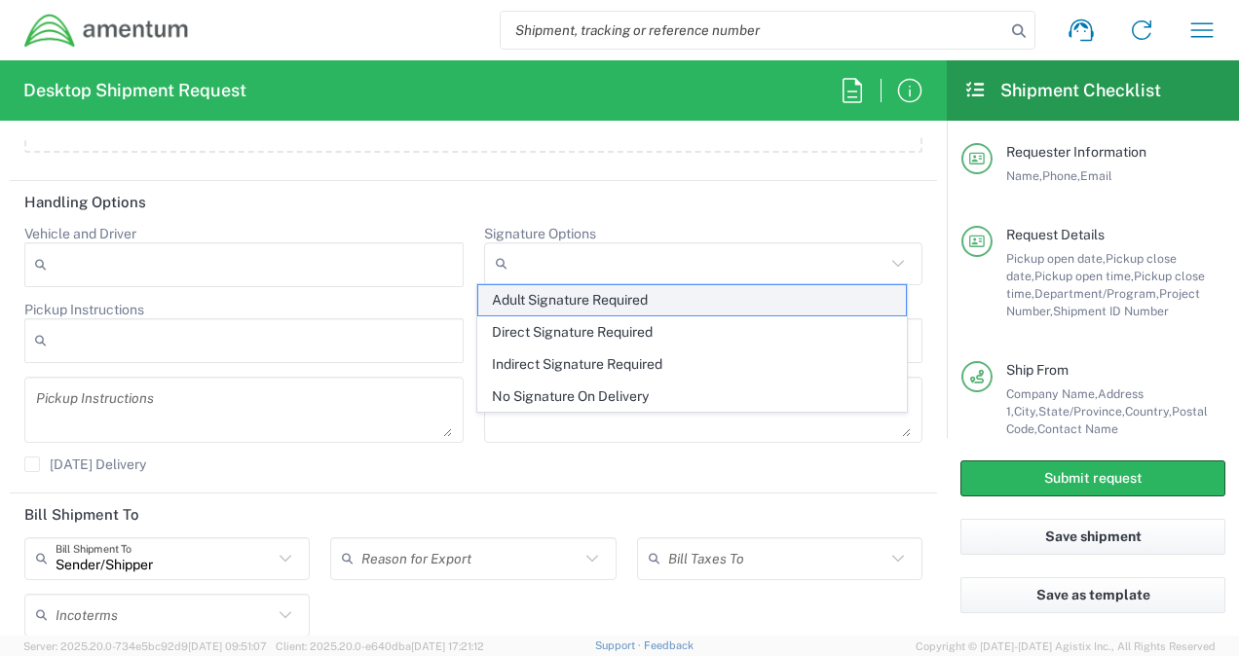
click at [528, 296] on span "Adult Signature Required" at bounding box center [691, 300] width 427 height 30
type input "Adult Signature Required"
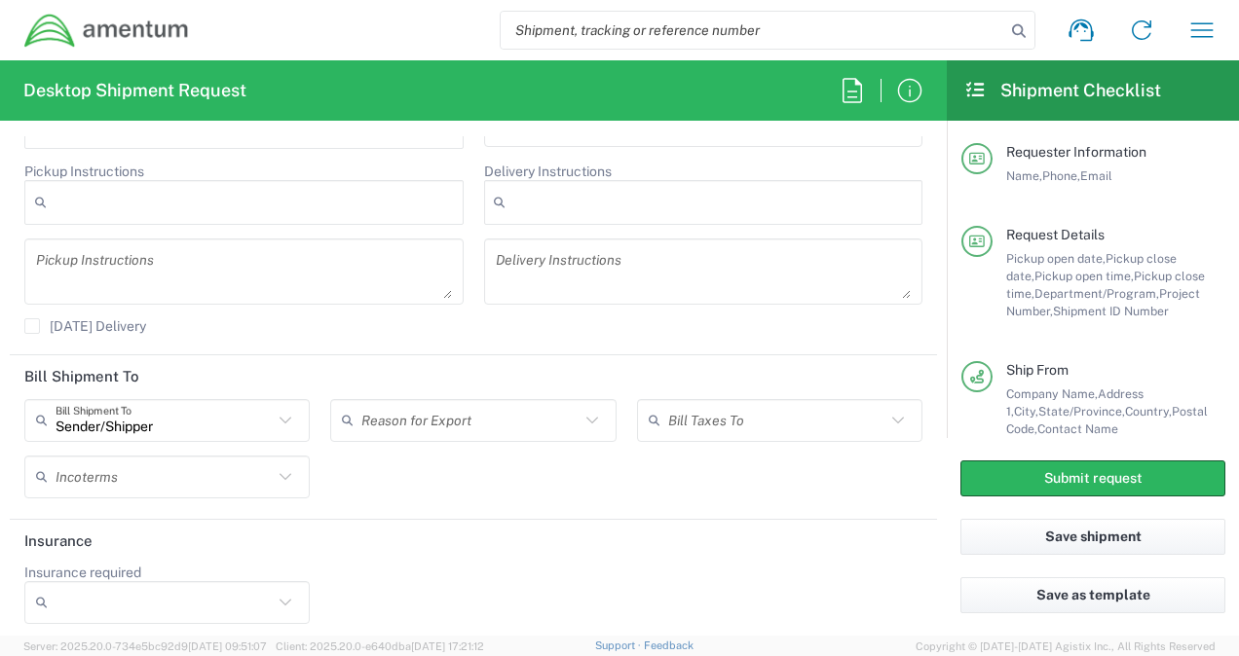
scroll to position [3031, 0]
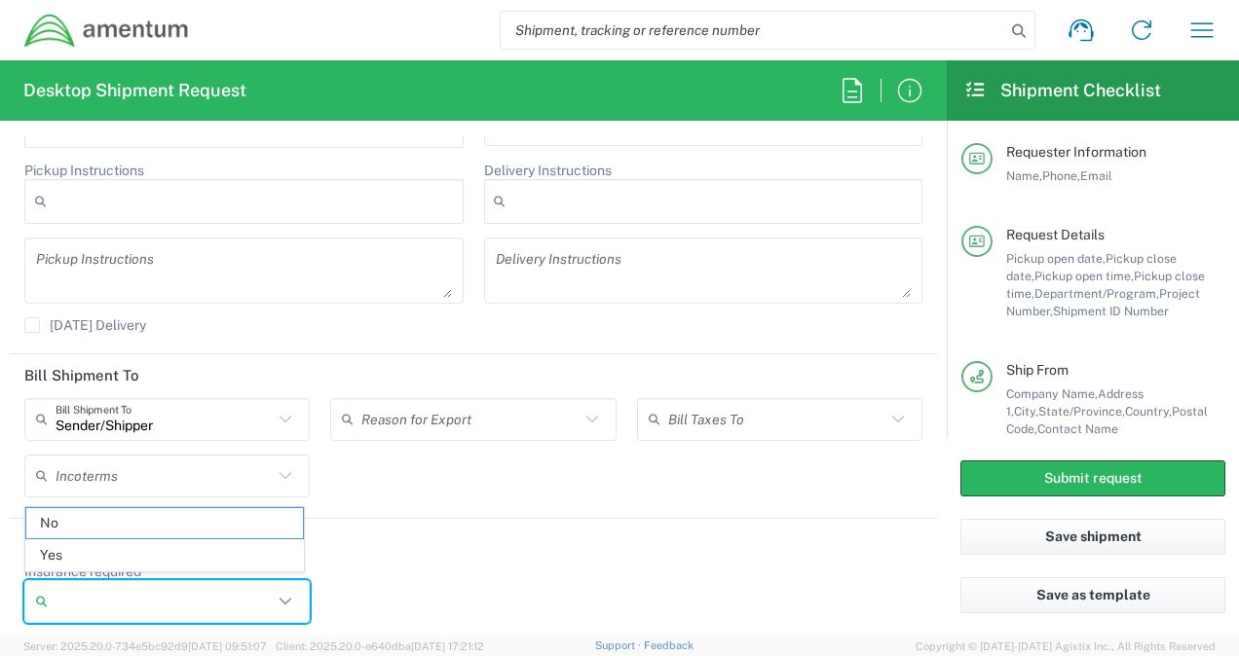
click at [265, 594] on input "Insurance required" at bounding box center [164, 601] width 217 height 31
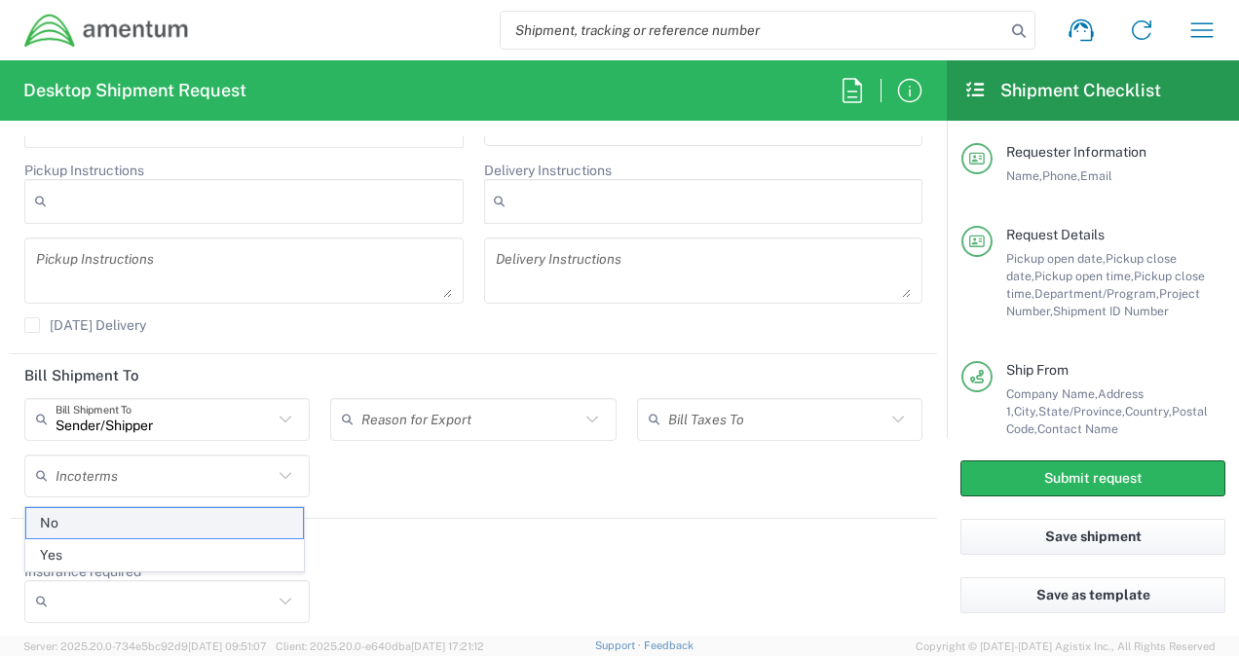
click at [117, 517] on span "No" at bounding box center [164, 523] width 277 height 30
type input "No"
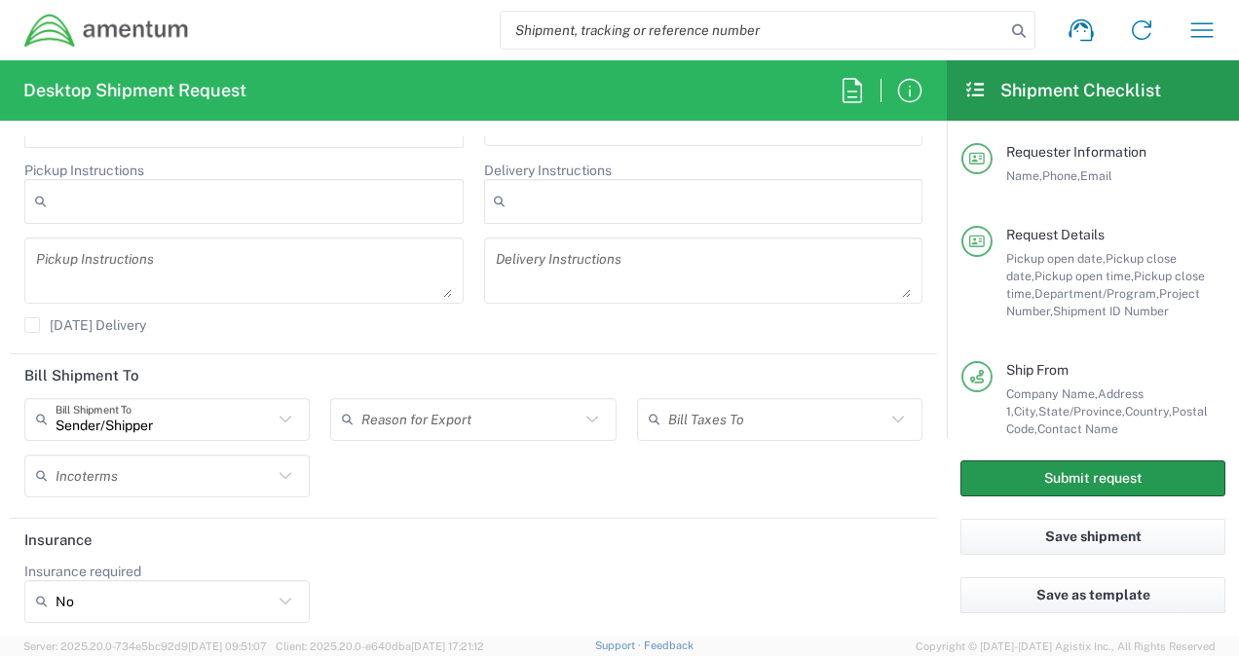
click at [1034, 480] on button "Submit request" at bounding box center [1092, 479] width 265 height 36
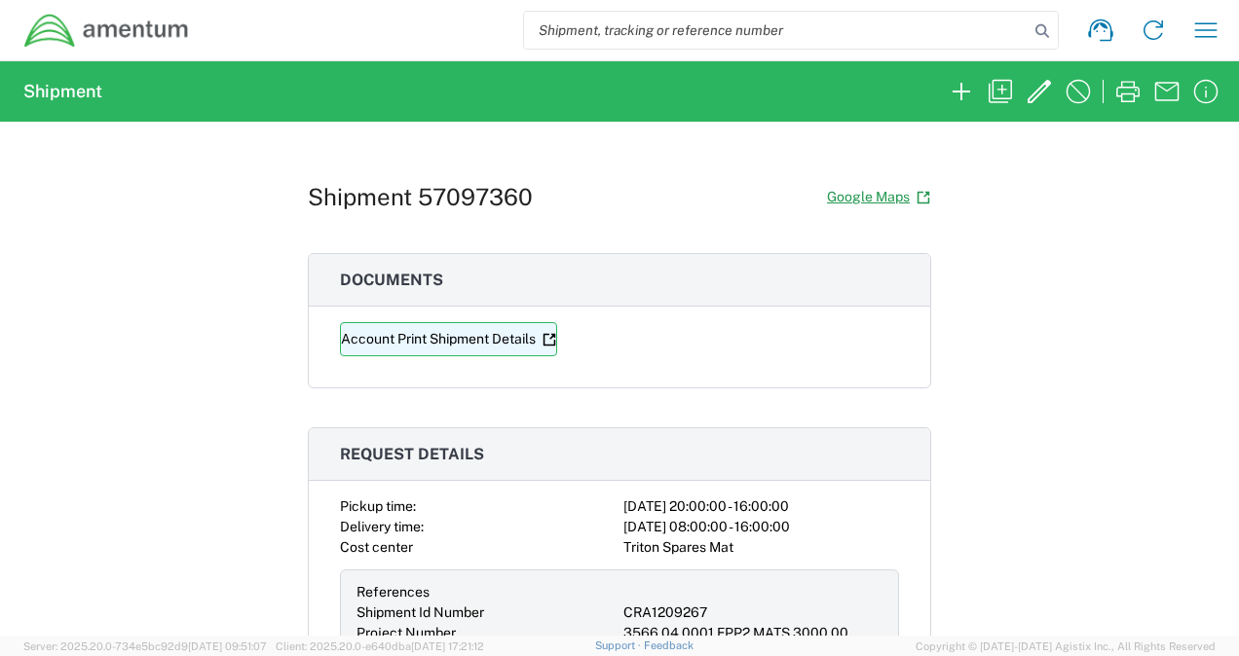
click at [409, 339] on link "Account Print Shipment Details" at bounding box center [448, 339] width 217 height 34
